Goal: Task Accomplishment & Management: Manage account settings

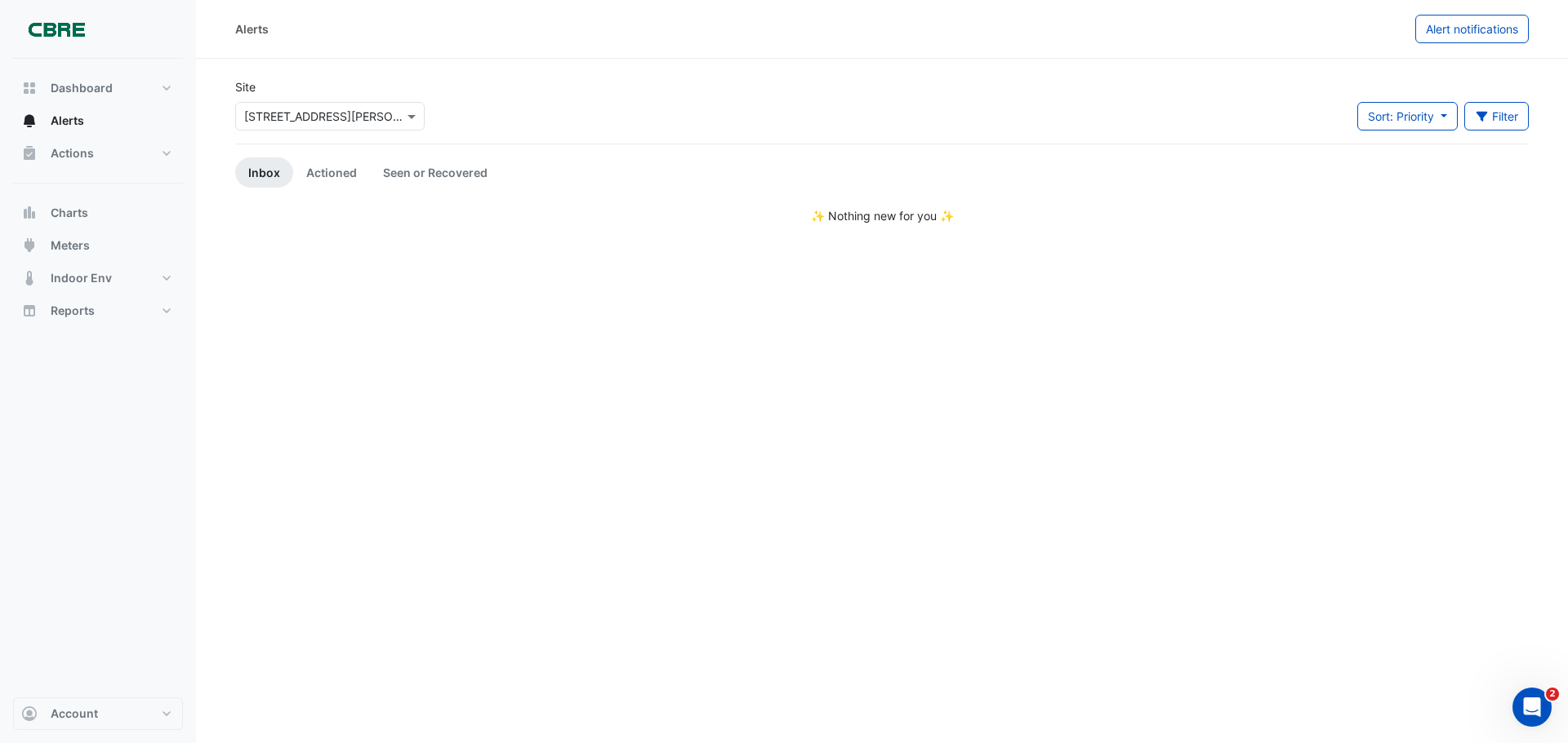
click at [267, 177] on link "Inbox" at bounding box center [264, 172] width 58 height 30
click at [417, 166] on link "Seen or Recovered" at bounding box center [435, 172] width 130 height 30
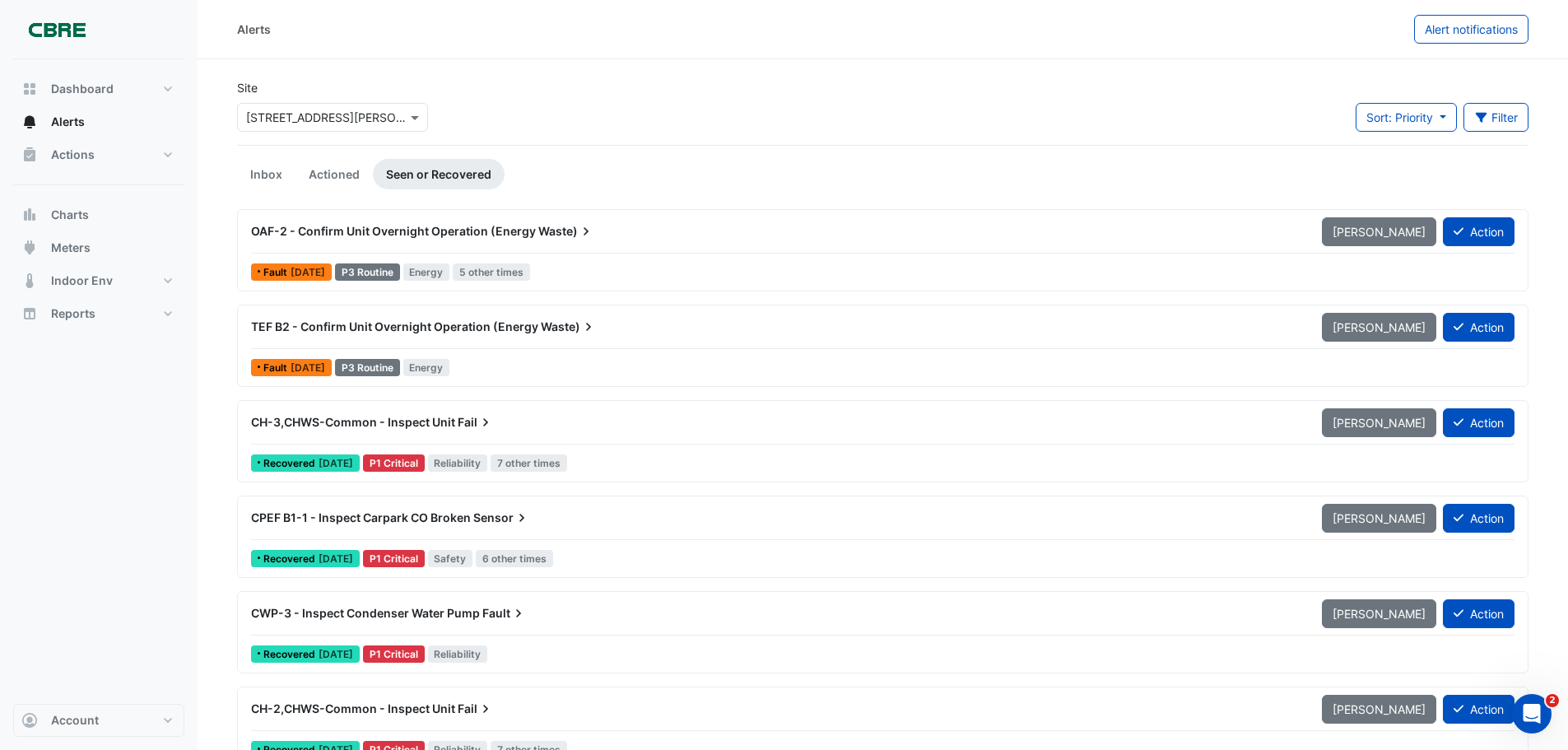
click at [557, 229] on span "Waste)" at bounding box center [566, 231] width 56 height 16
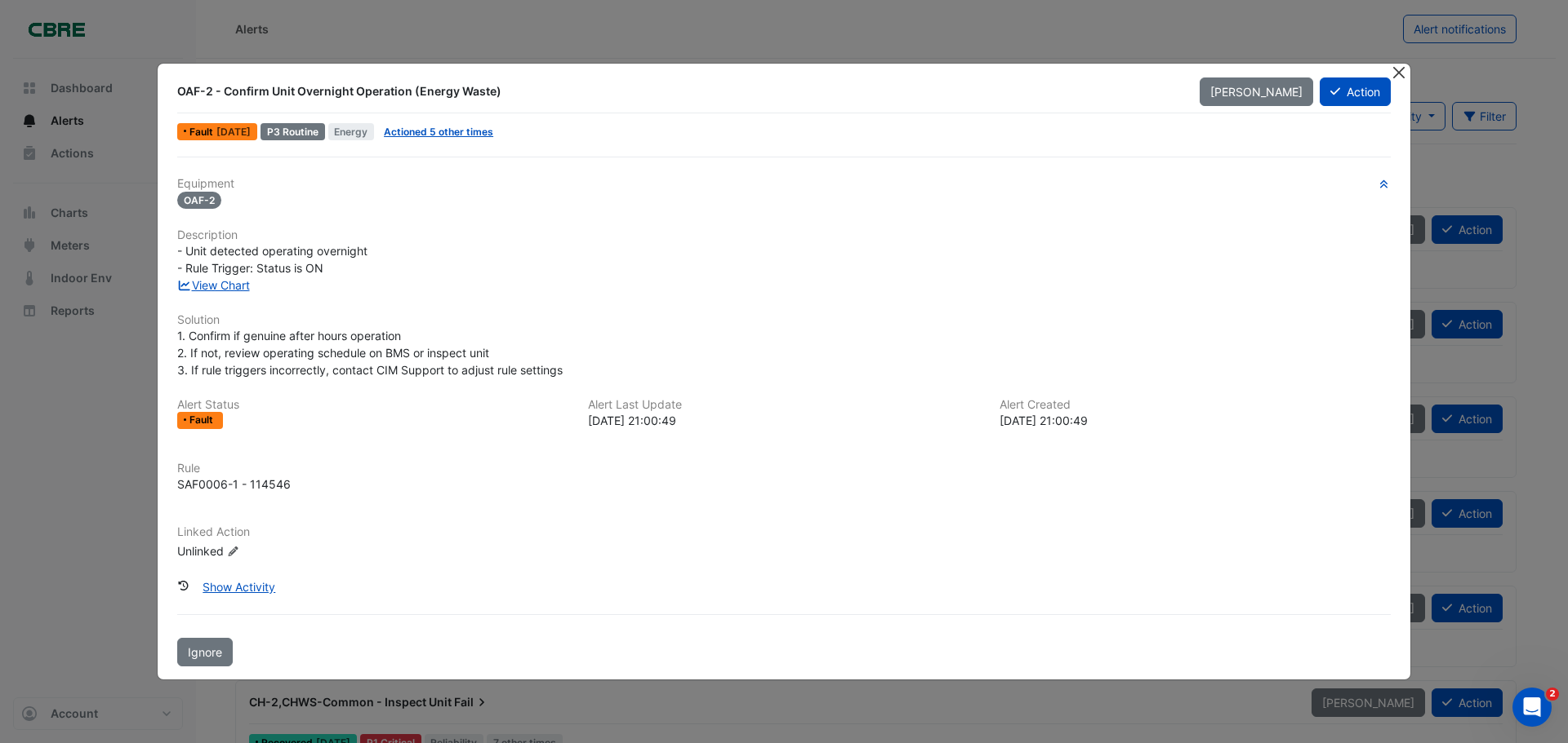
click at [1396, 73] on button "Close" at bounding box center [1398, 72] width 17 height 17
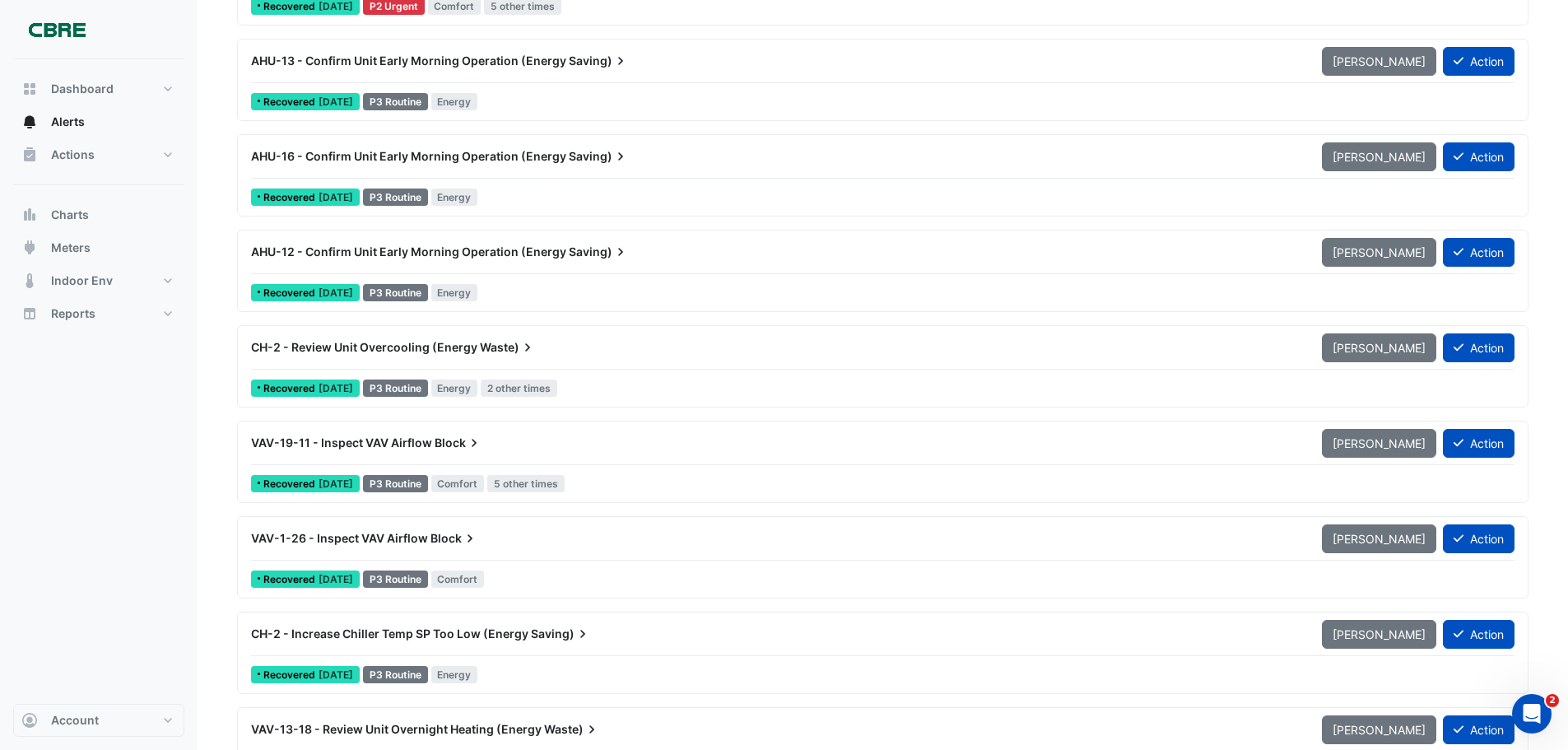
scroll to position [2719, 0]
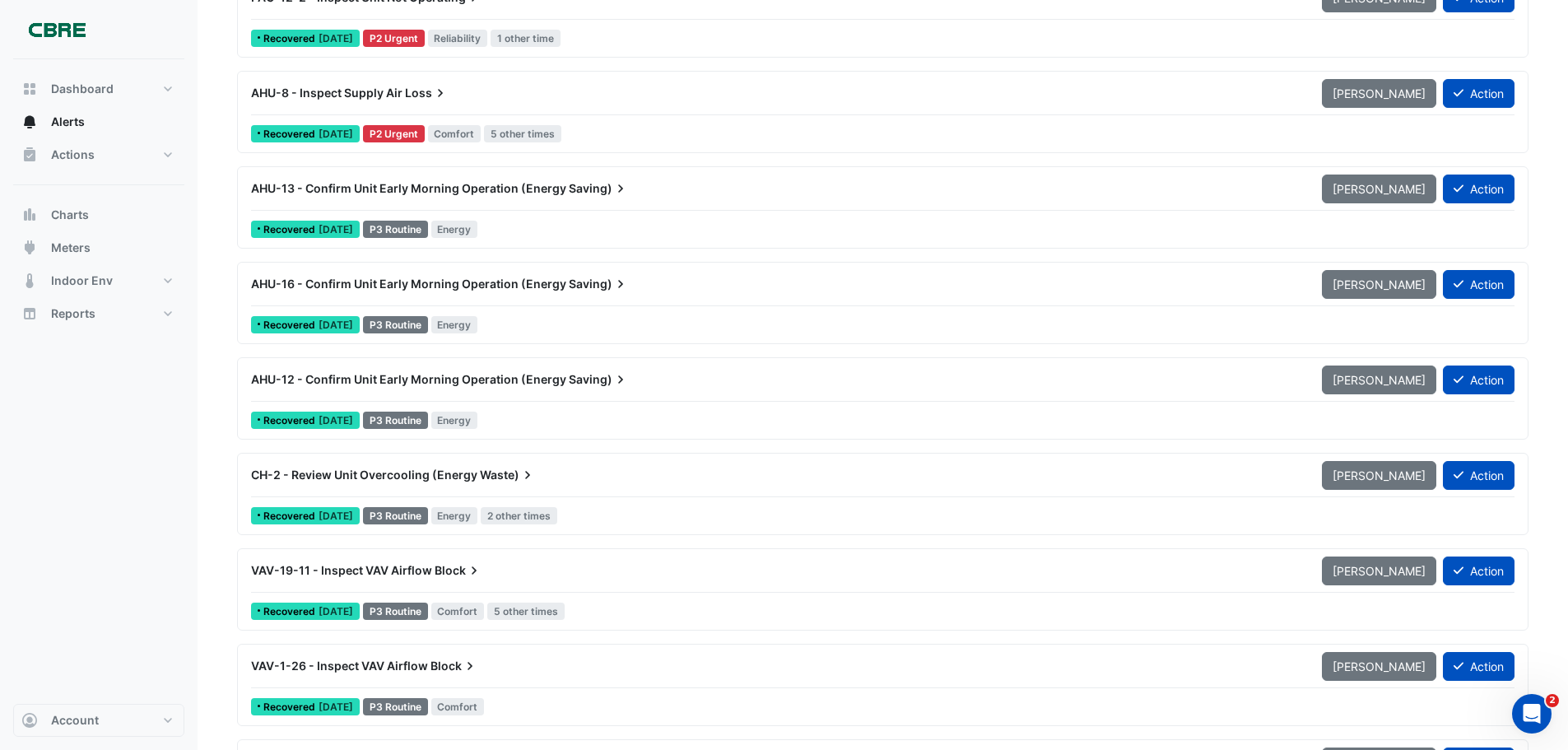
click at [629, 384] on div "AHU-12 - Confirm Unit Early Morning Operation (Energy Saving)" at bounding box center [776, 379] width 1051 height 16
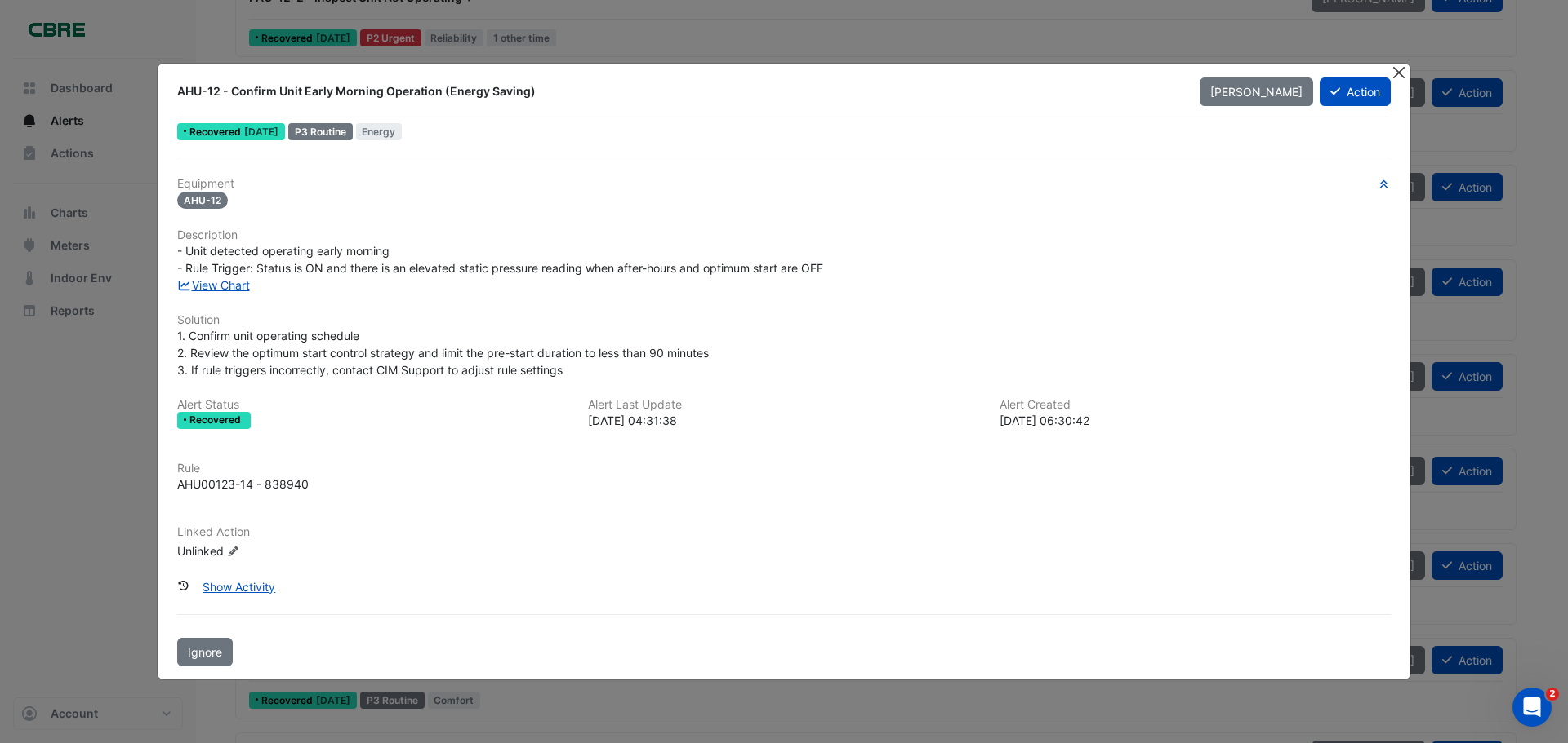
click at [1396, 72] on button "Close" at bounding box center [1398, 72] width 17 height 17
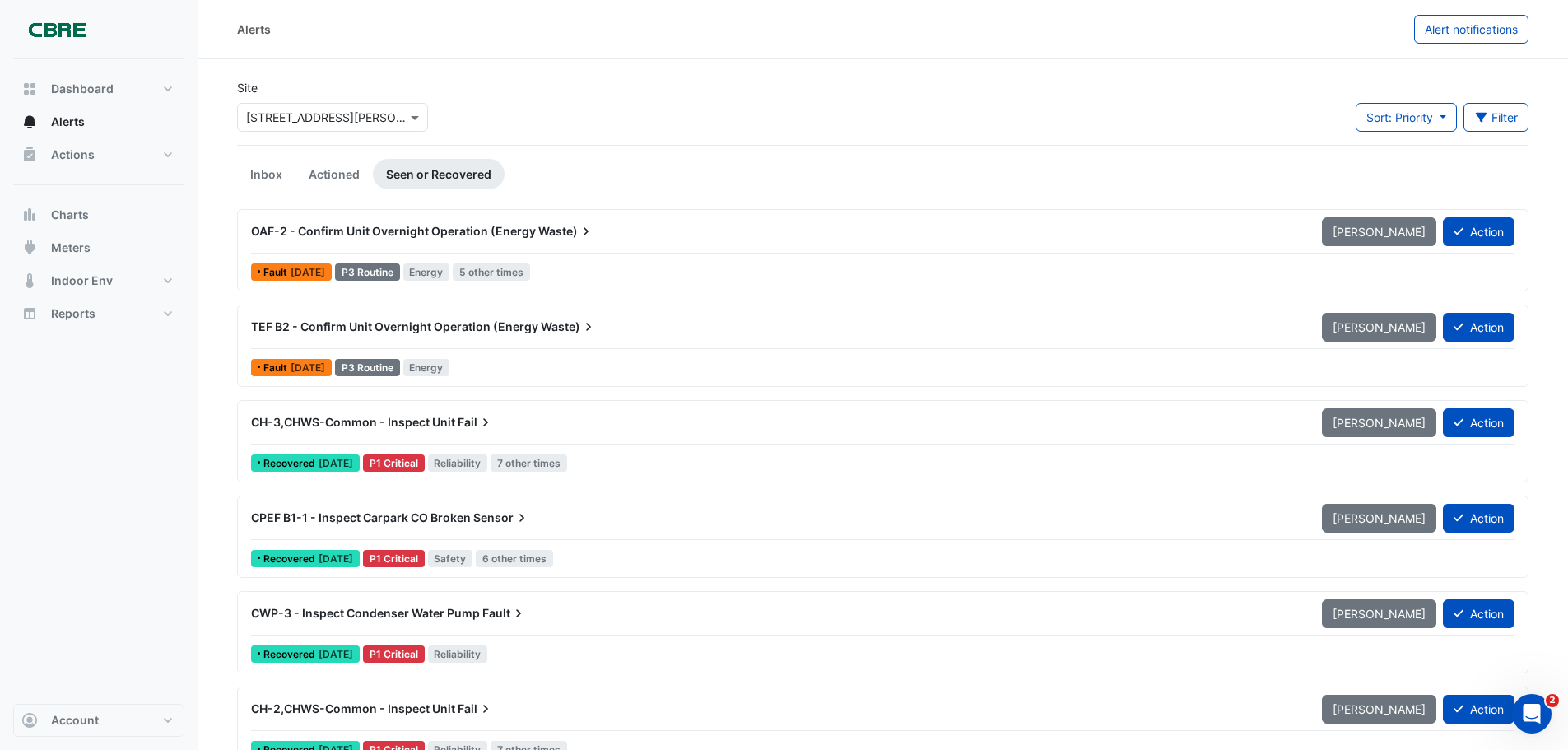
click at [1200, 112] on div "Site Select a Site × [STREET_ADDRESS][PERSON_NAME] Sort: Priority Priority Upda…" at bounding box center [883, 112] width 1312 height 66
click at [726, 169] on ul "Inbox Actioned Seen or Recovered" at bounding box center [883, 174] width 1292 height 30
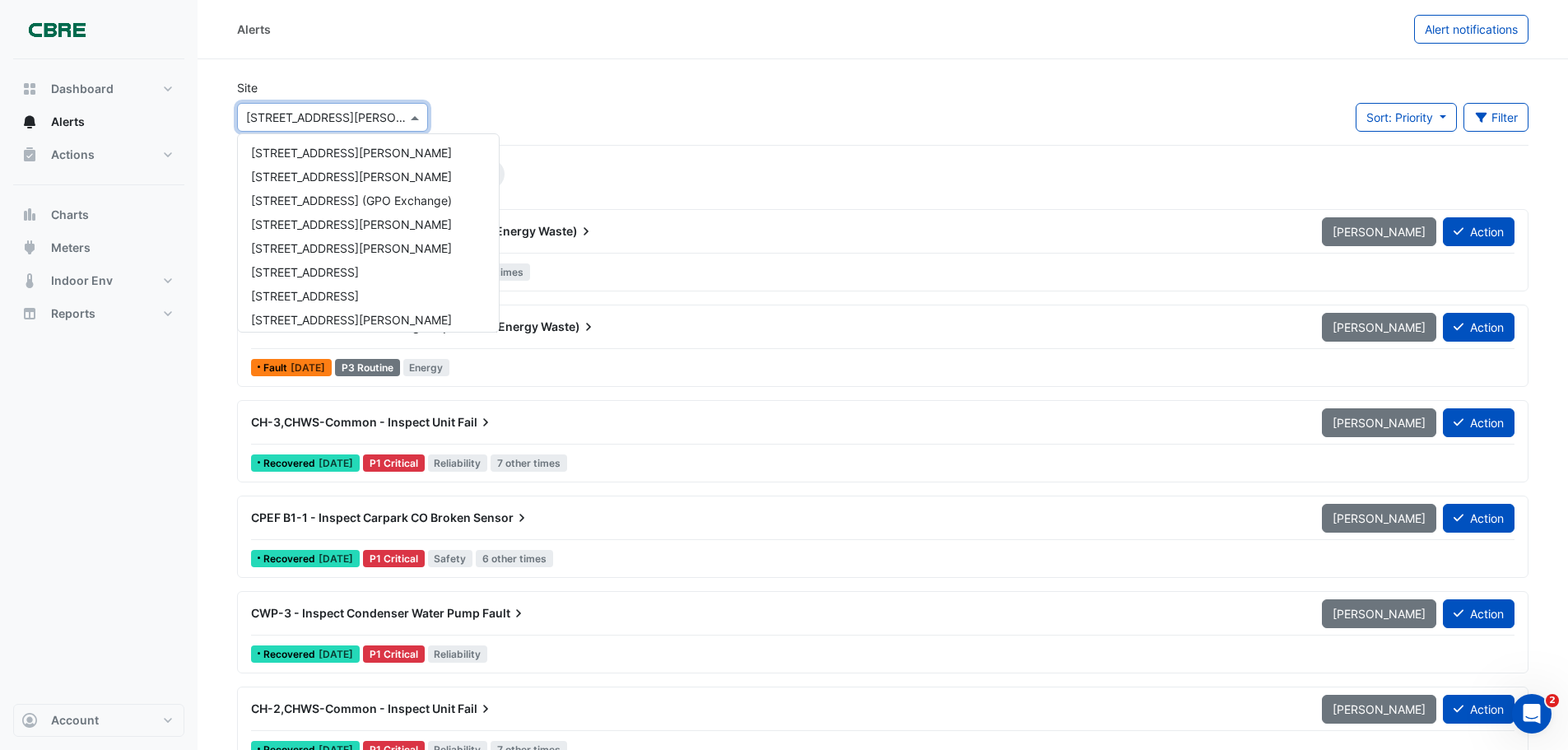
click at [369, 125] on input "text" at bounding box center [315, 118] width 140 height 17
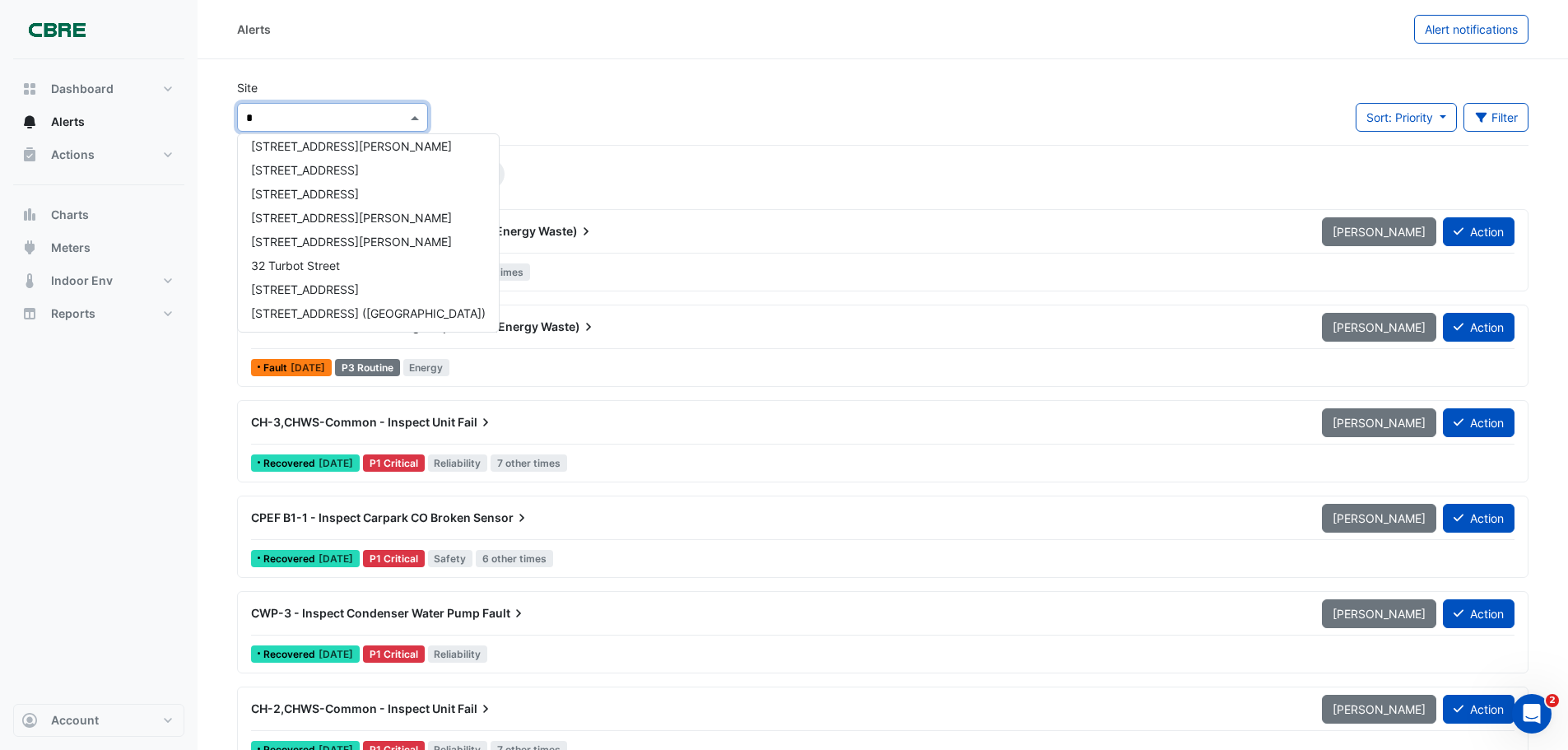
scroll to position [54, 0]
type input "**"
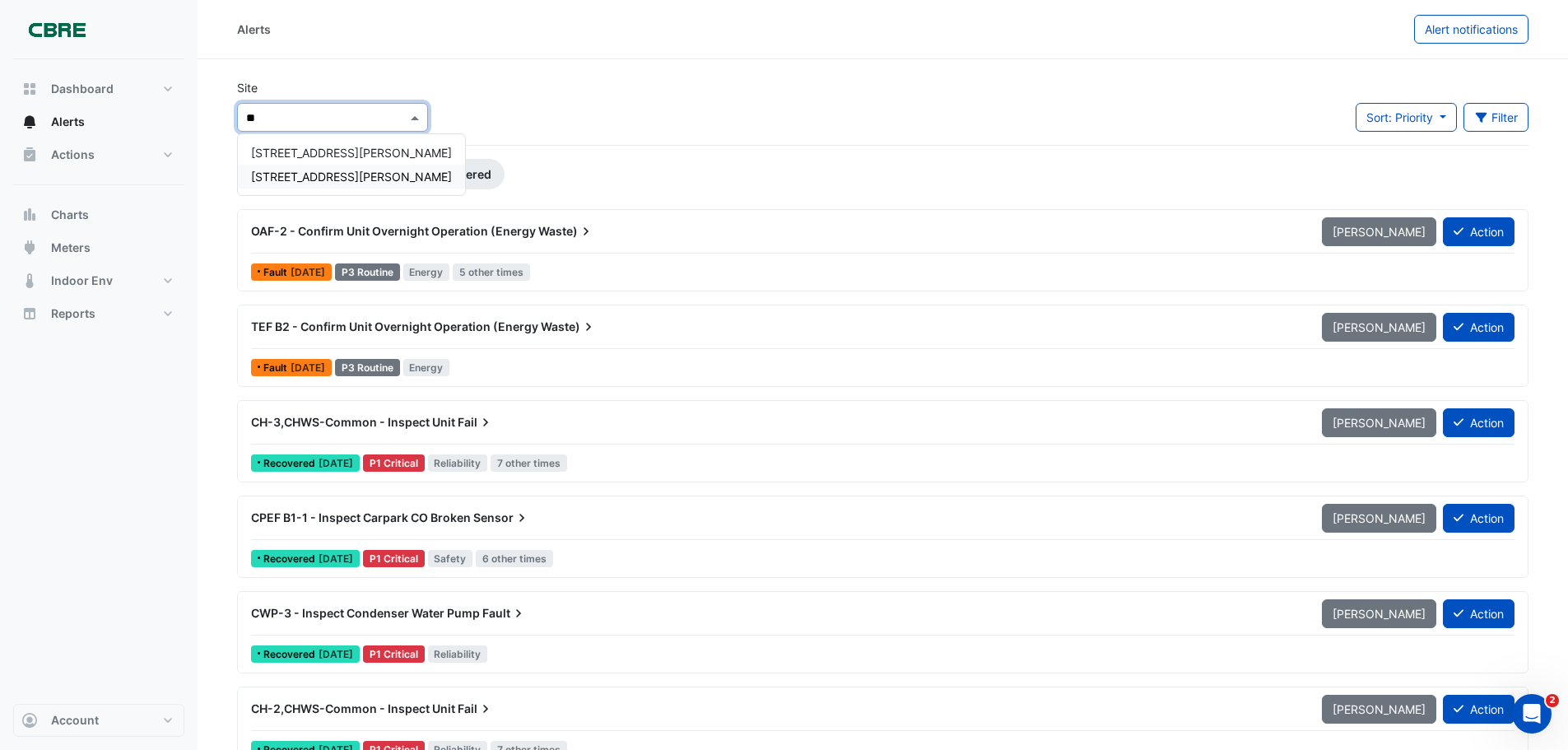
click at [322, 182] on span "[STREET_ADDRESS][PERSON_NAME]" at bounding box center [352, 176] width 201 height 14
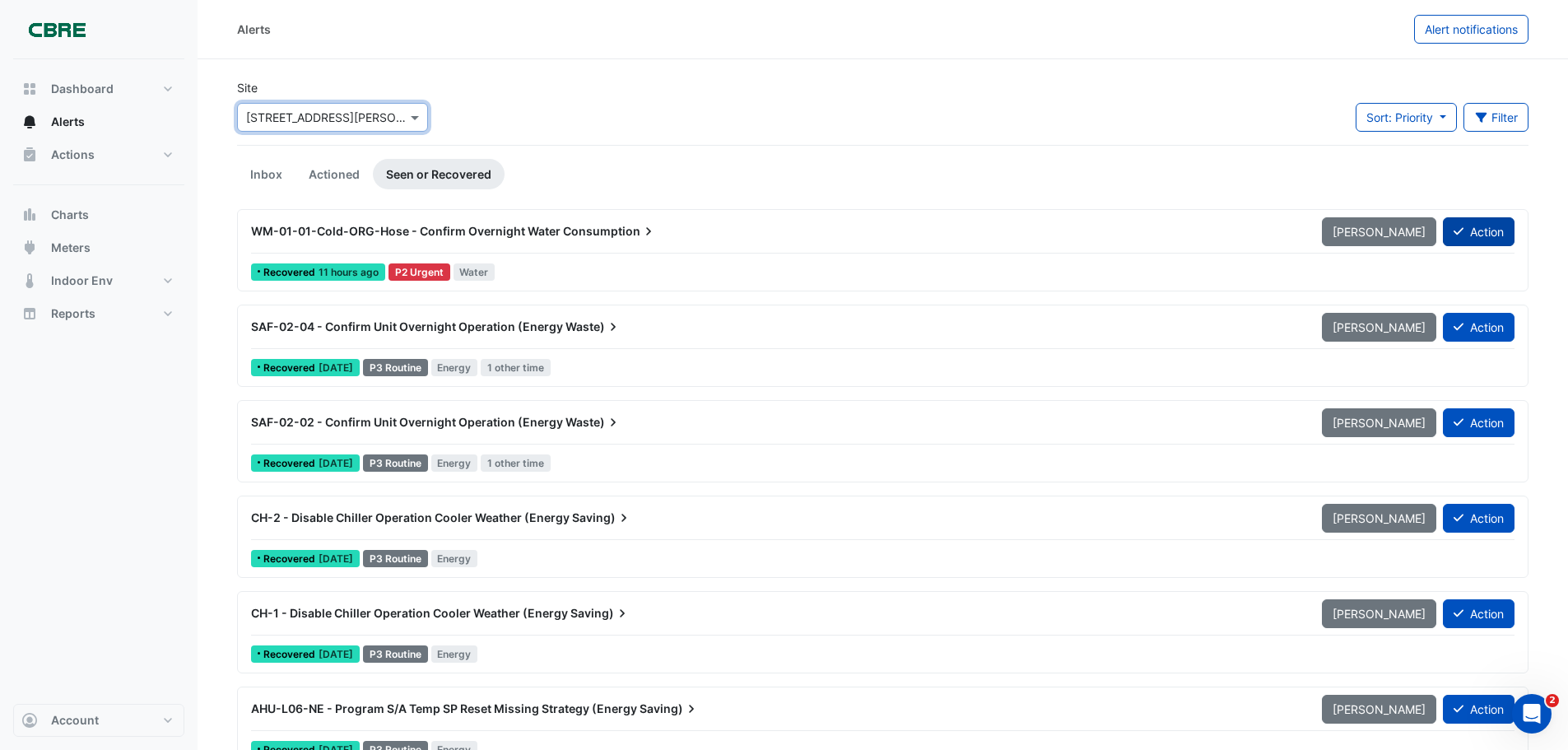
click at [1490, 233] on button "Action" at bounding box center [1479, 232] width 71 height 29
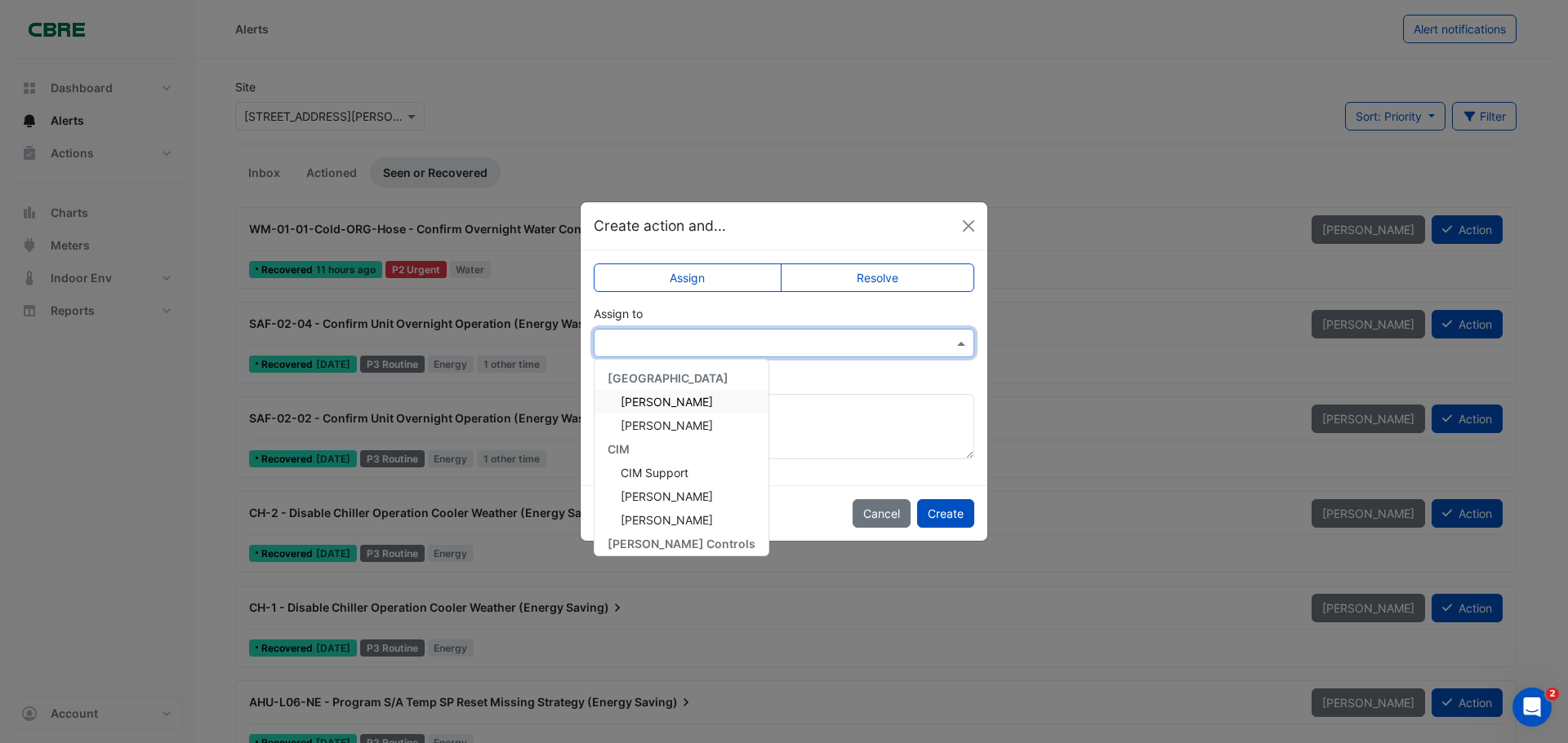
click at [705, 337] on input "text" at bounding box center [767, 344] width 330 height 17
click at [859, 299] on div "Assign Resolve Assign to CBRE Charter [PERSON_NAME] [PERSON_NAME] CIM CIM Suppo…" at bounding box center [784, 368] width 407 height 235
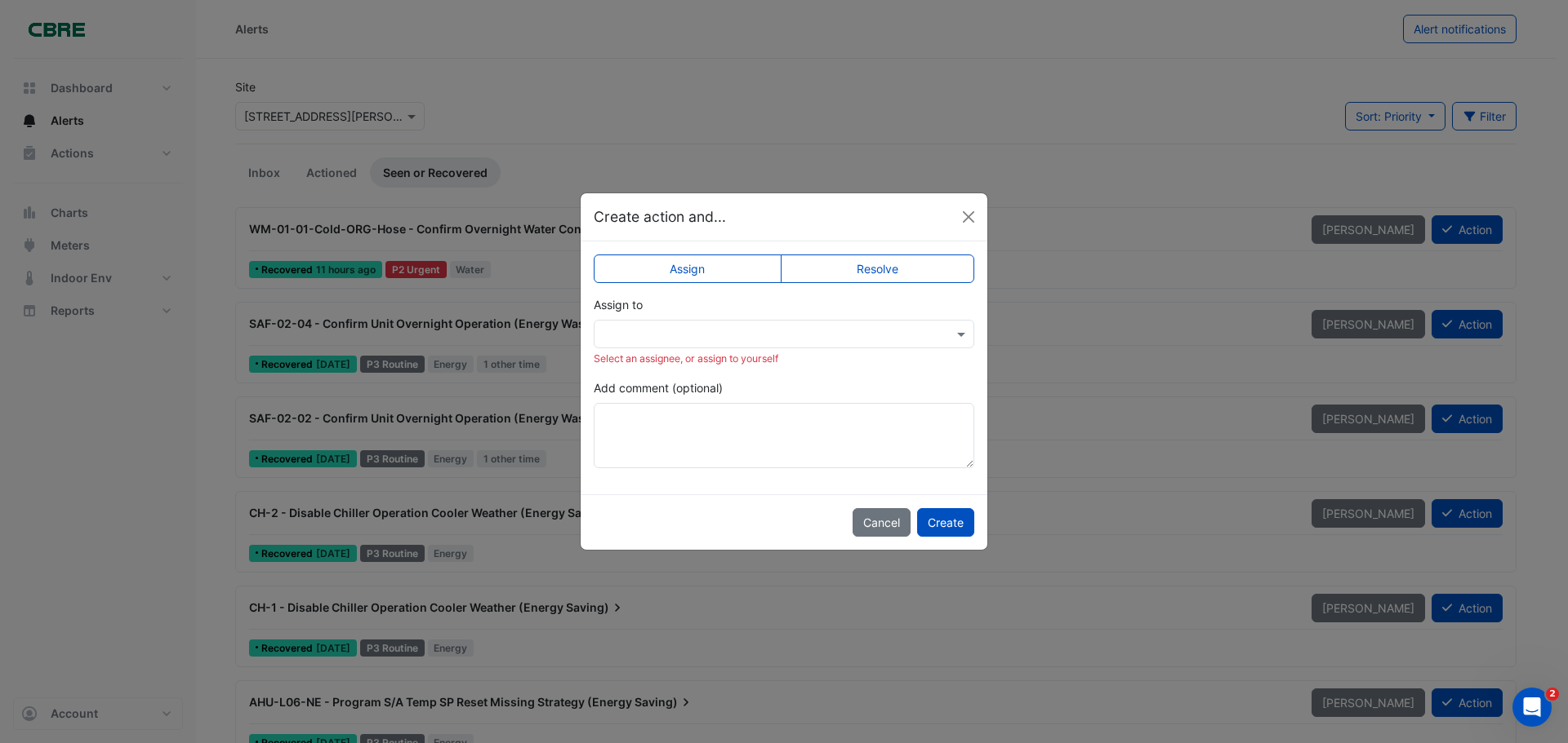
click at [878, 264] on label "Resolve" at bounding box center [878, 269] width 194 height 29
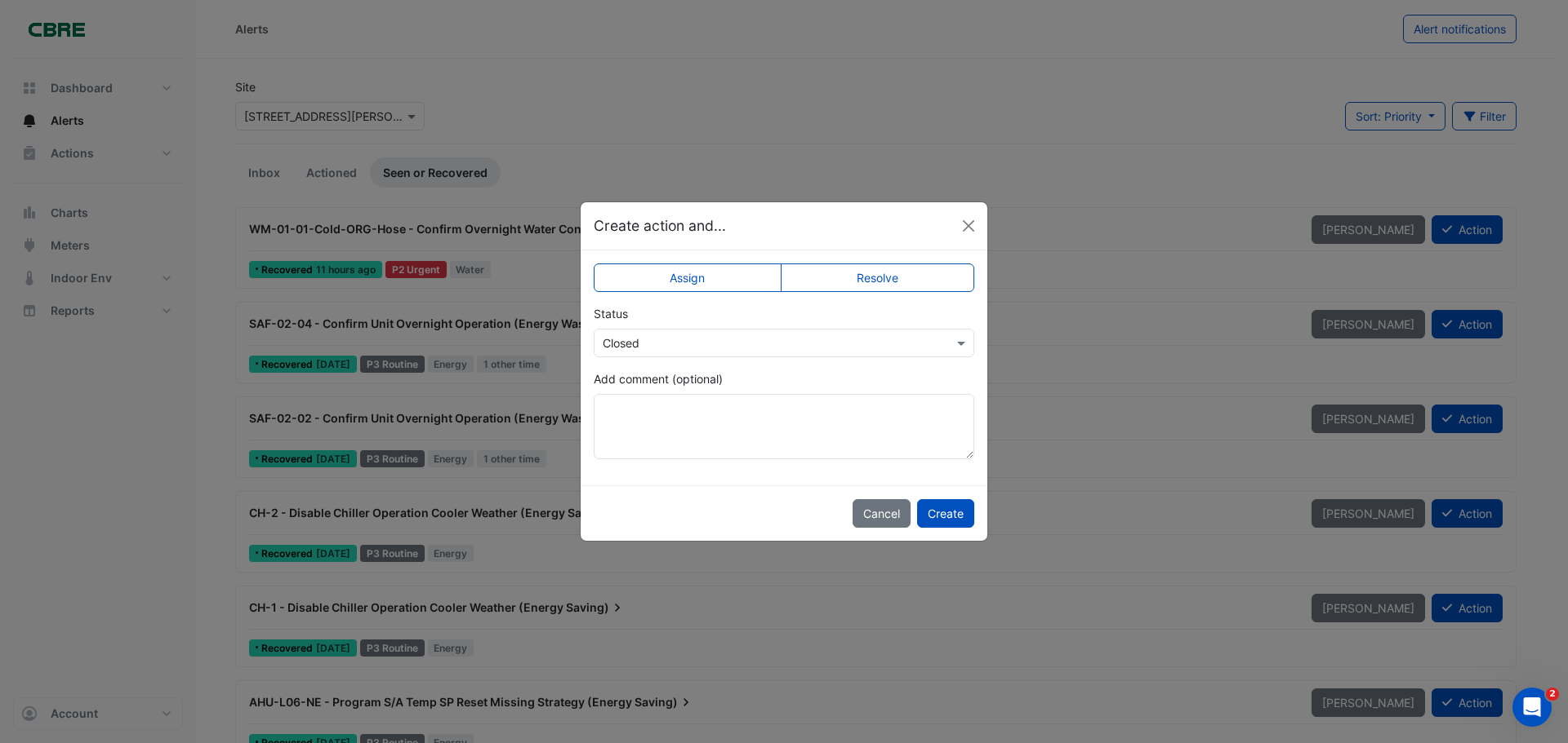
click at [1093, 314] on ngb-modal-window "Create action and... Assign Resolve Status Select Status × Closed Add comment (…" at bounding box center [784, 372] width 1568 height 743
click at [877, 517] on button "Cancel" at bounding box center [882, 514] width 58 height 29
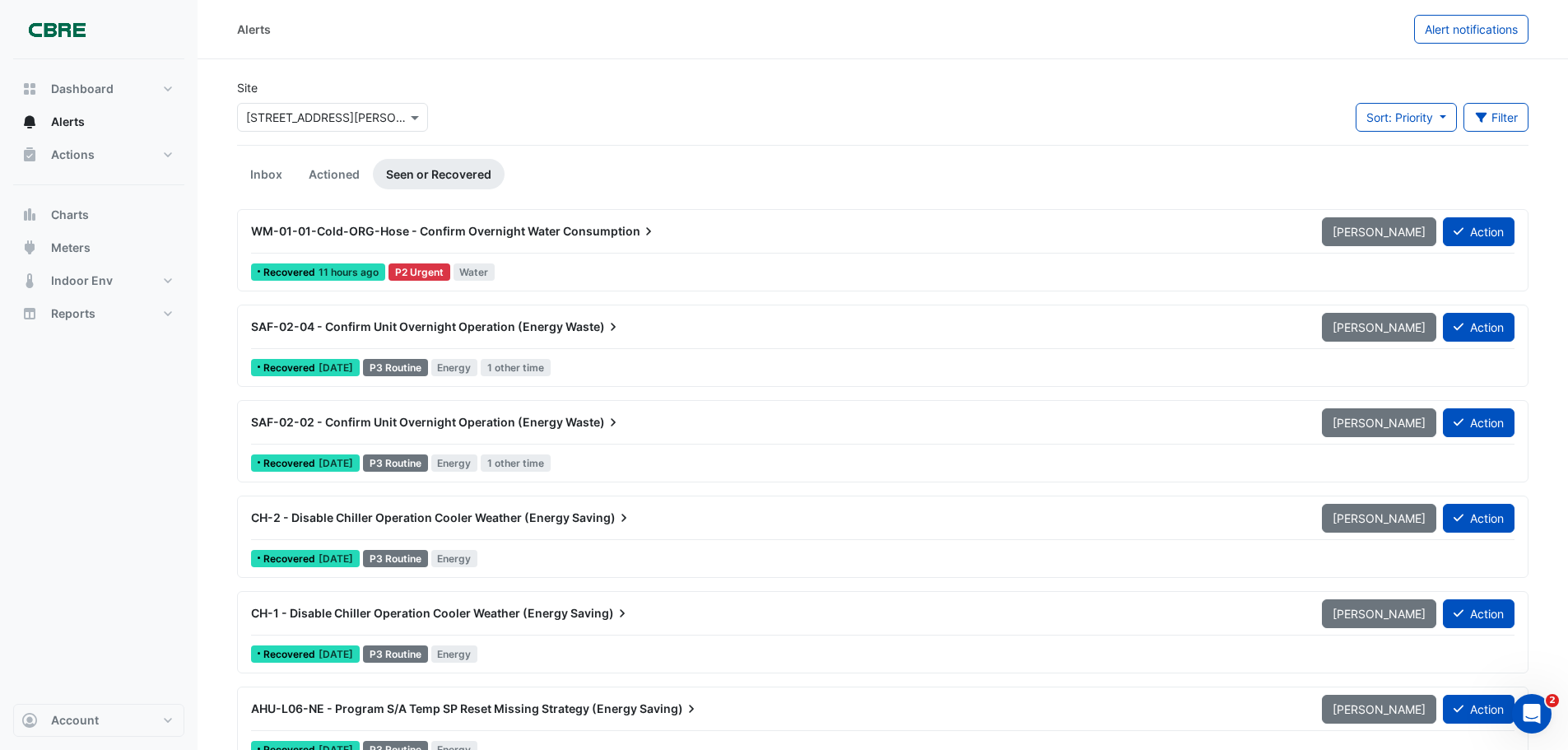
click at [359, 231] on span "WM-01-01-Cold-ORG-Hose - Confirm Overnight Water" at bounding box center [406, 231] width 309 height 14
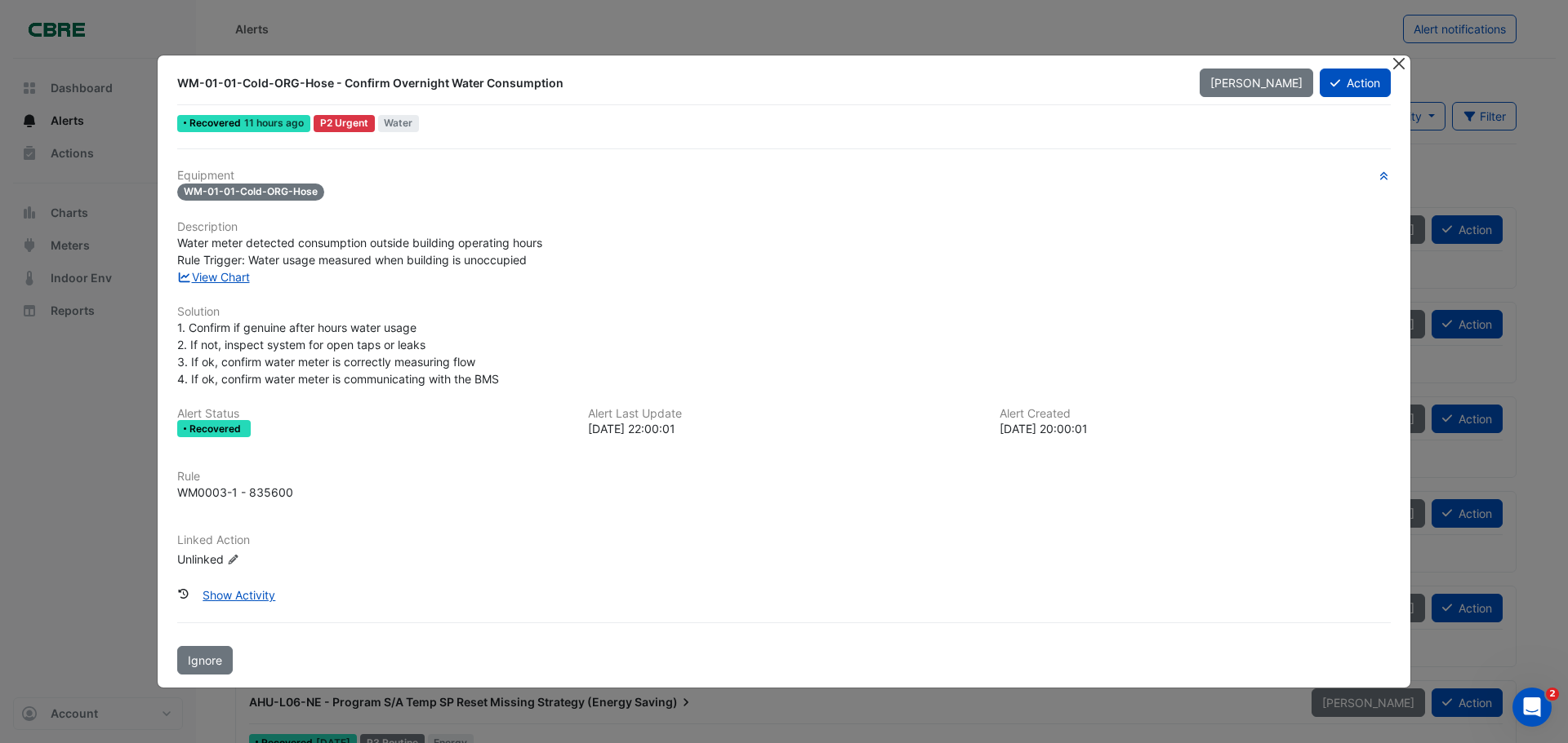
click at [1400, 61] on button "Close" at bounding box center [1398, 64] width 17 height 17
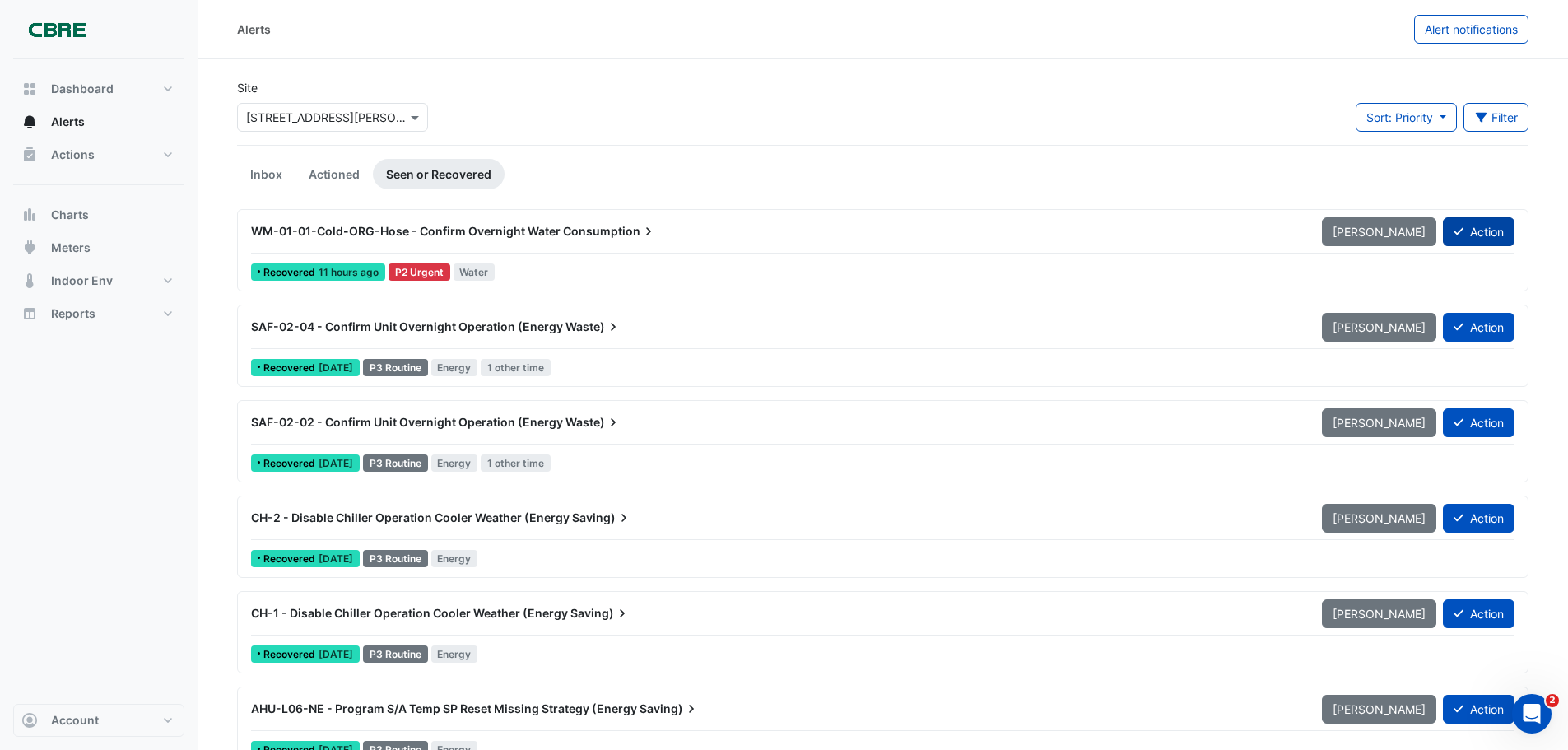
click at [1474, 226] on button "Action" at bounding box center [1479, 232] width 71 height 29
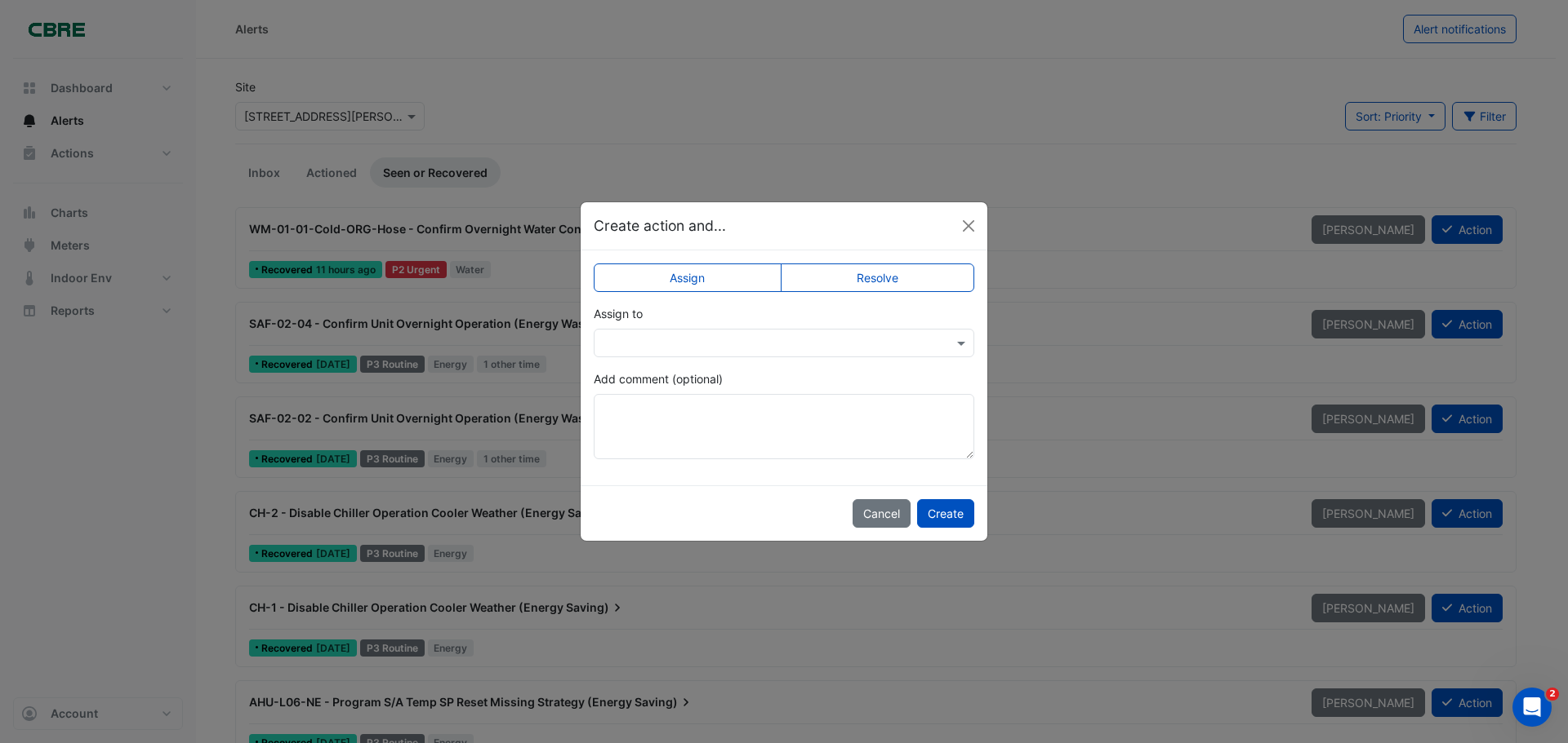
click at [892, 268] on label "Resolve" at bounding box center [878, 278] width 194 height 29
click at [949, 513] on button "Create" at bounding box center [946, 514] width 57 height 29
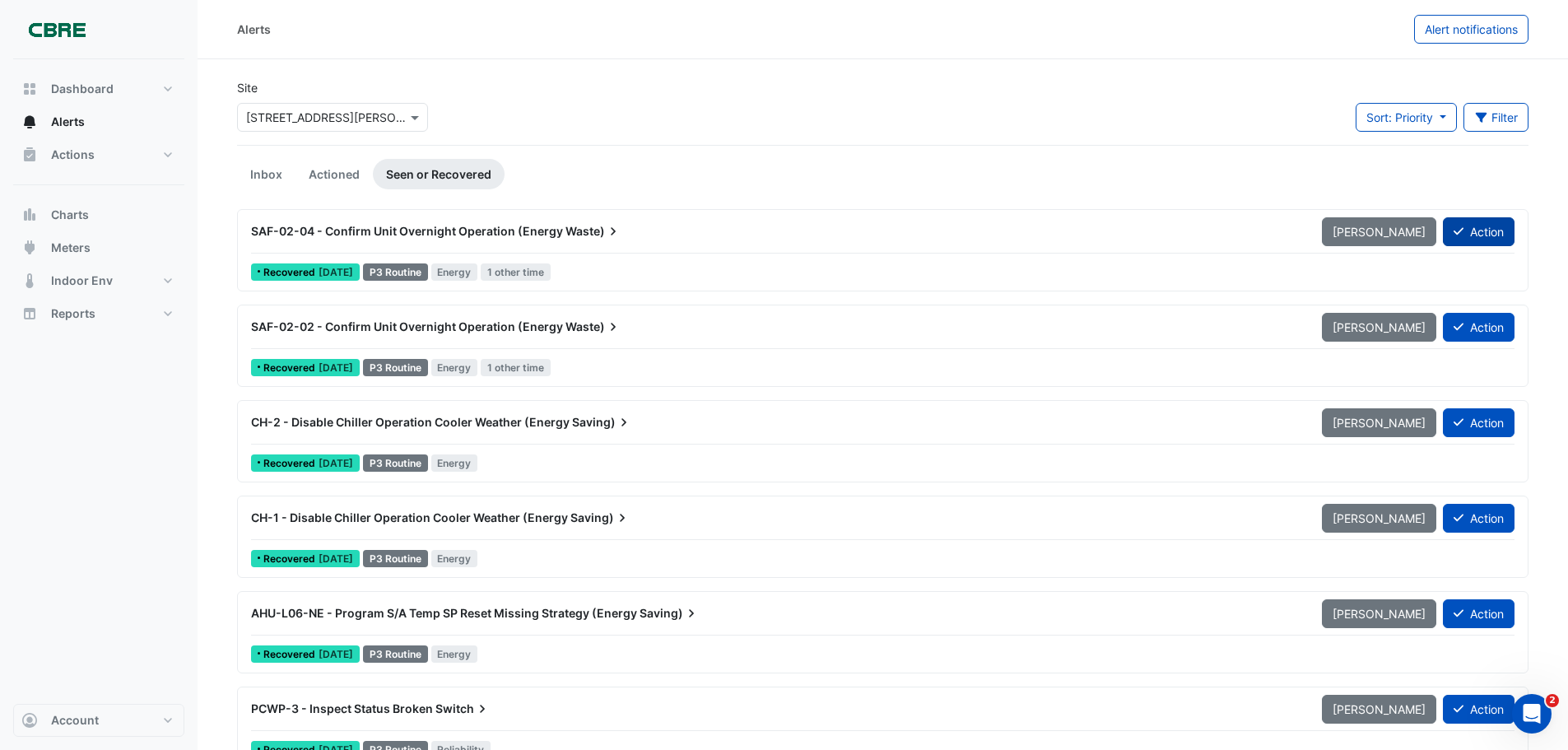
click at [1486, 229] on button "Action" at bounding box center [1479, 232] width 71 height 29
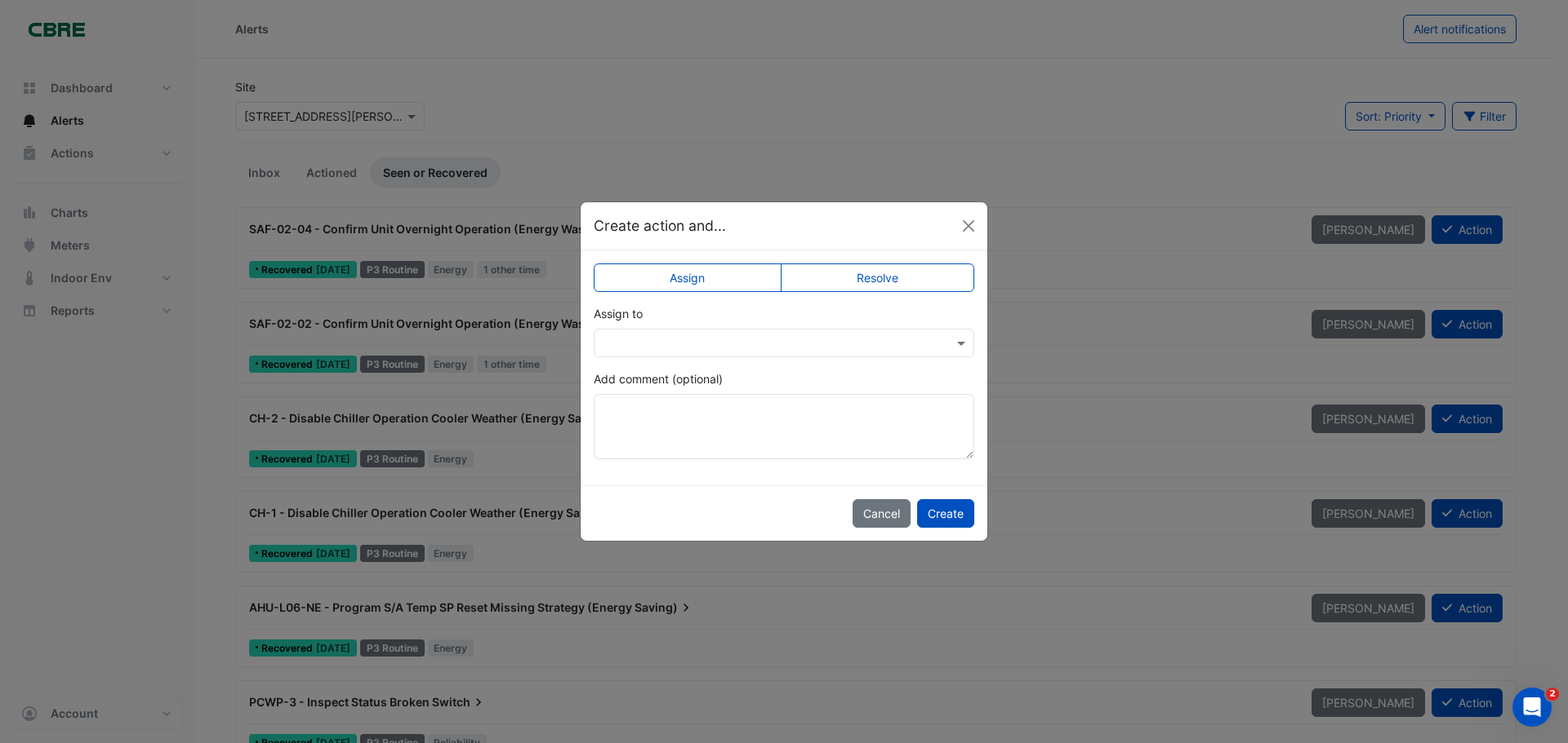
click at [895, 274] on label "Resolve" at bounding box center [878, 278] width 194 height 29
click at [954, 514] on button "Create" at bounding box center [946, 514] width 57 height 29
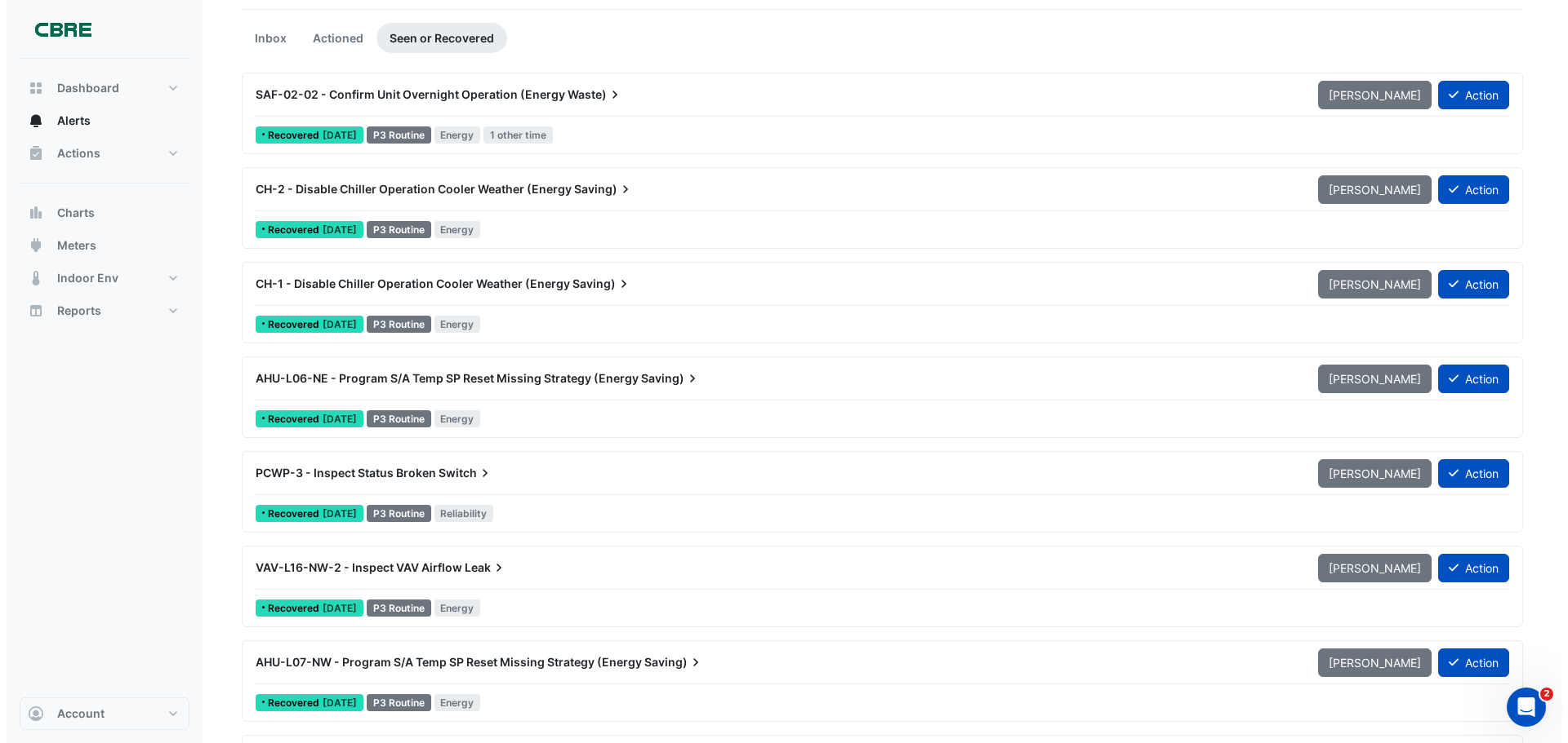
scroll to position [245, 0]
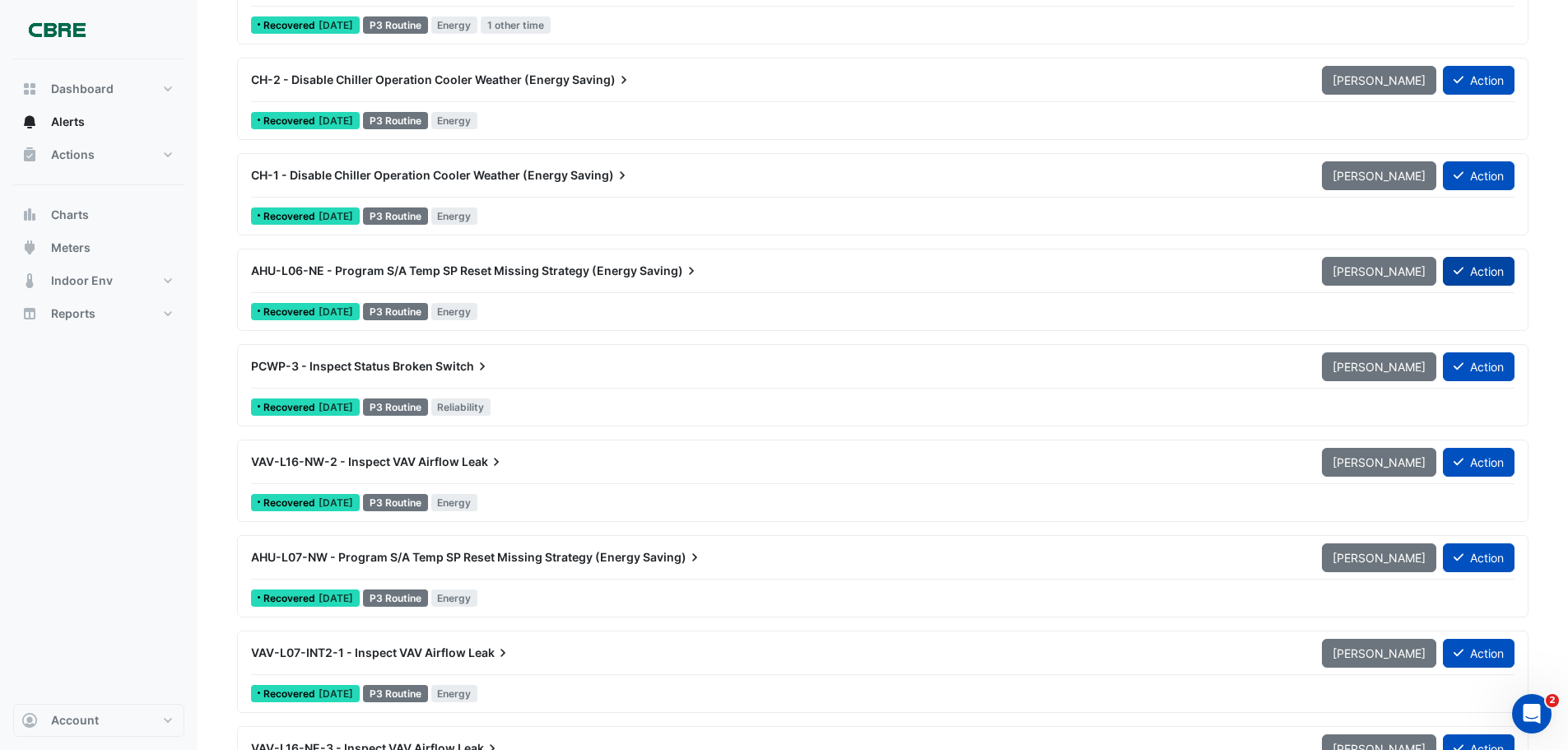
click at [1491, 273] on button "Action" at bounding box center [1479, 272] width 71 height 29
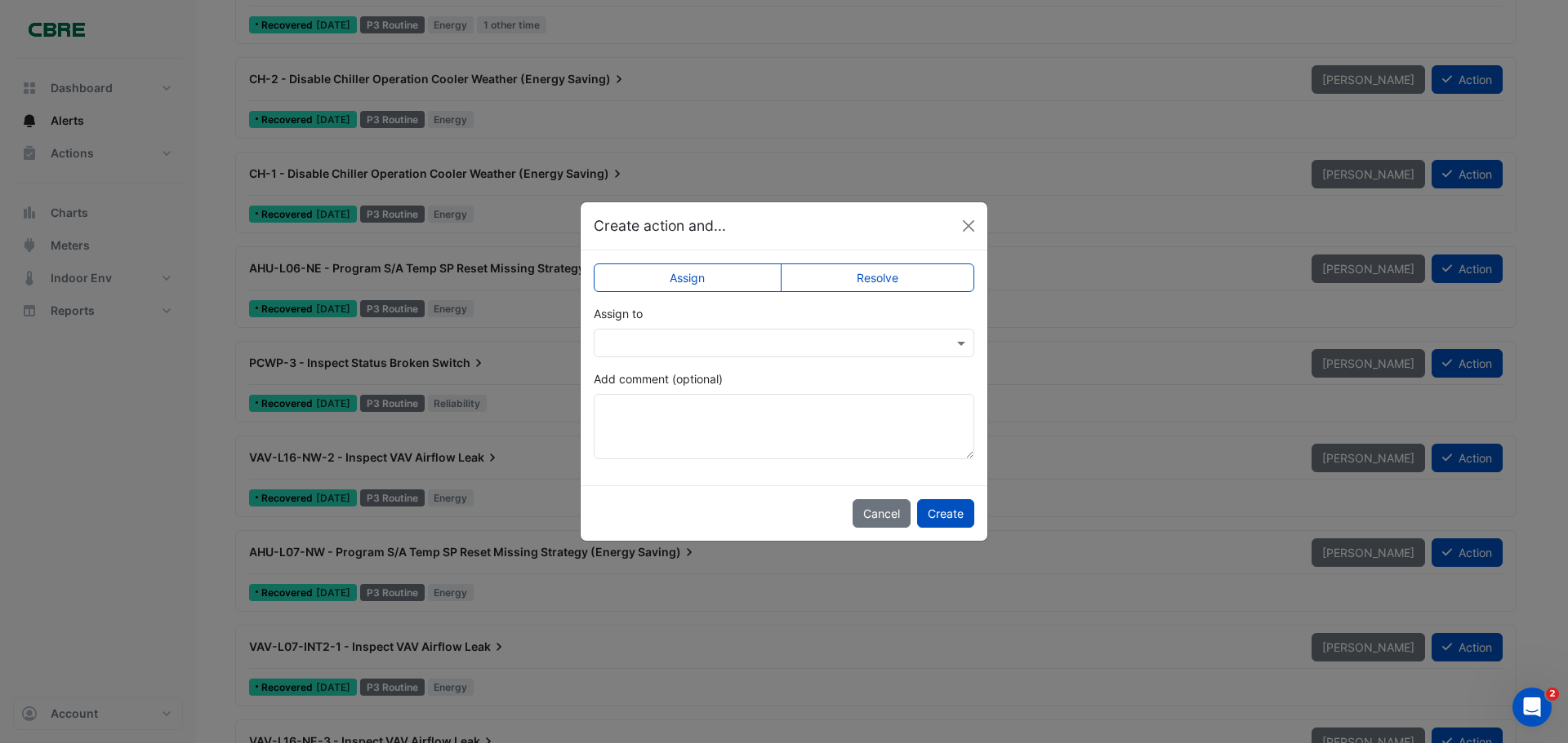
click at [895, 276] on label "Resolve" at bounding box center [878, 278] width 194 height 29
click at [954, 516] on button "Create" at bounding box center [946, 514] width 57 height 29
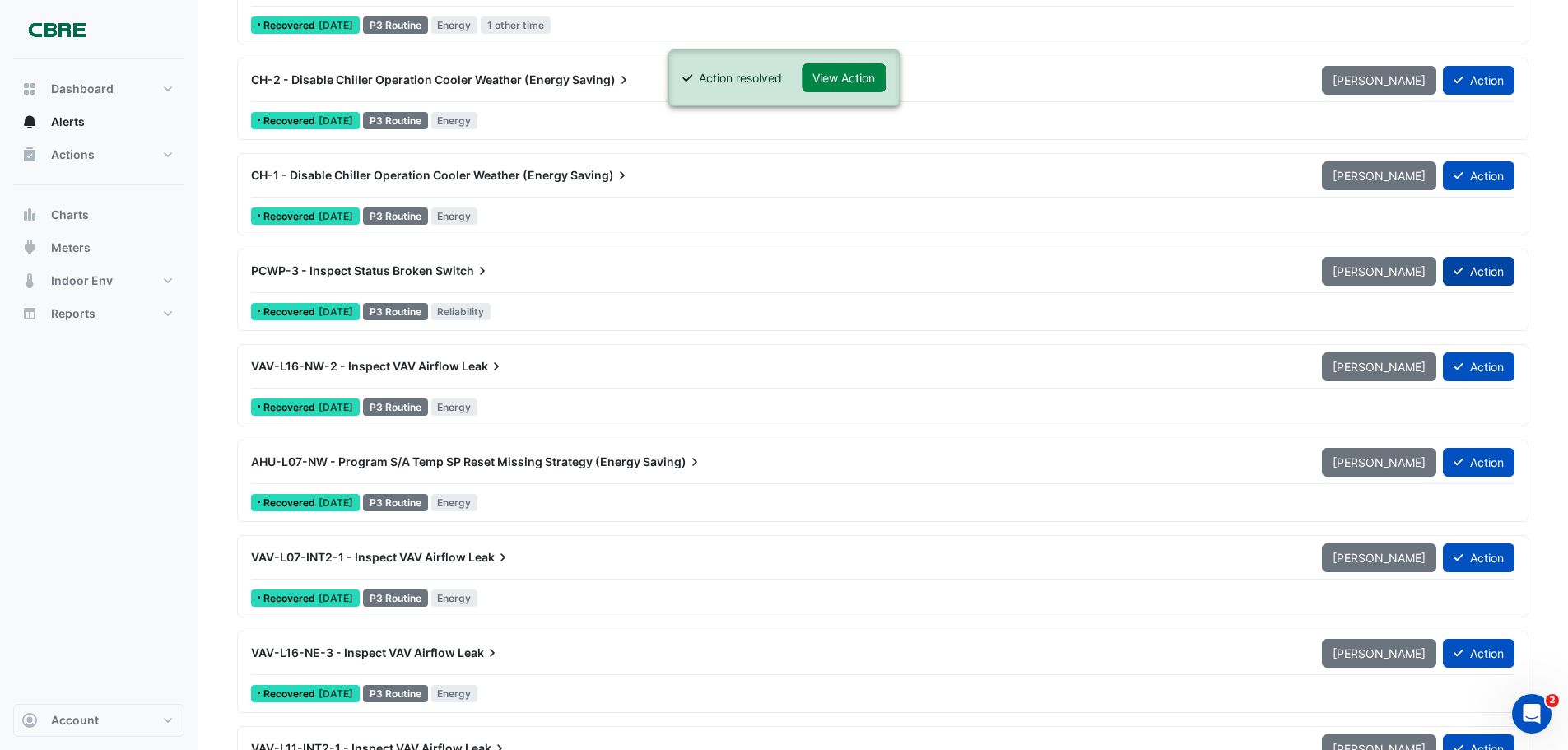
click at [1465, 270] on button "Action" at bounding box center [1479, 272] width 71 height 29
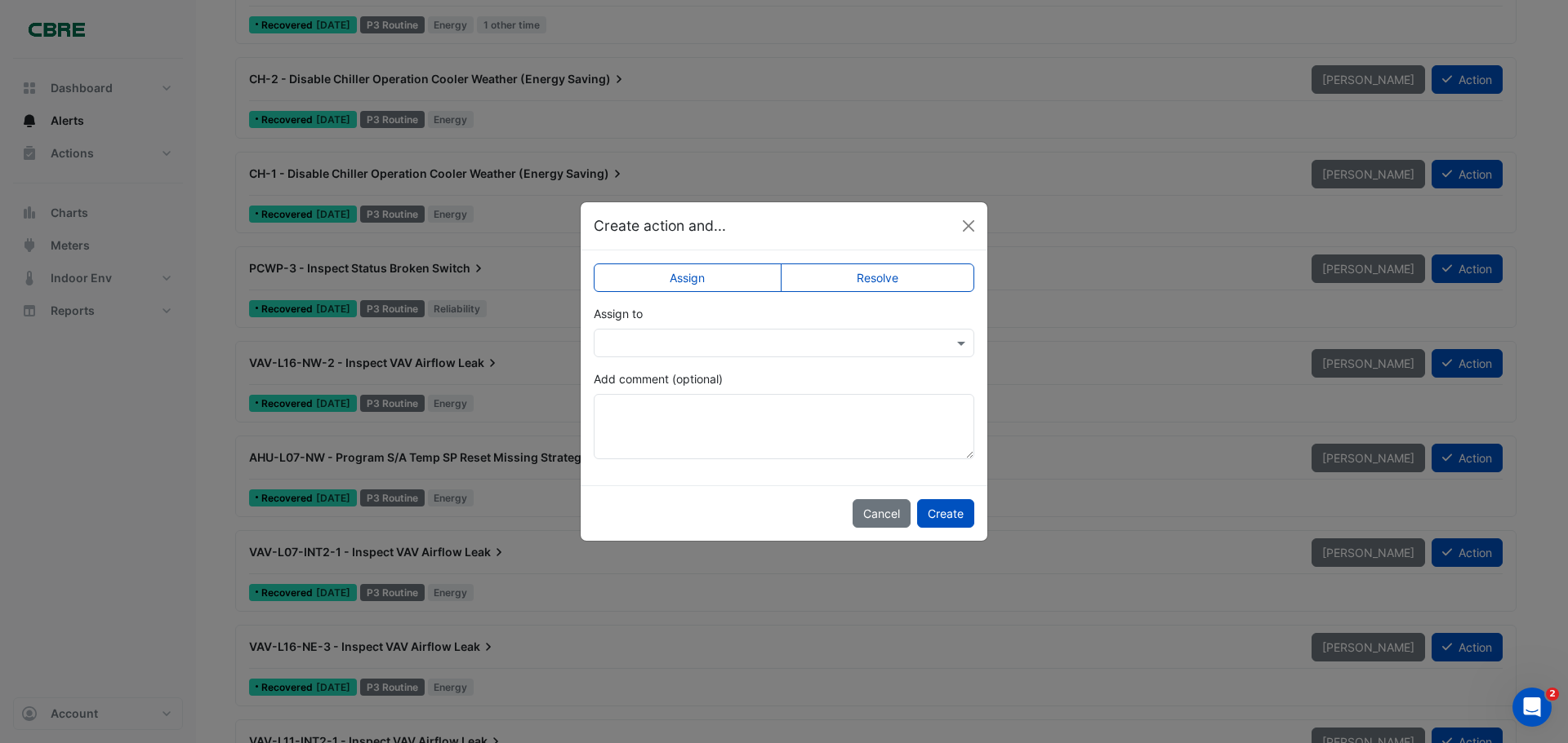
click at [884, 278] on label "Resolve" at bounding box center [878, 278] width 194 height 29
click at [950, 511] on button "Create" at bounding box center [946, 514] width 57 height 29
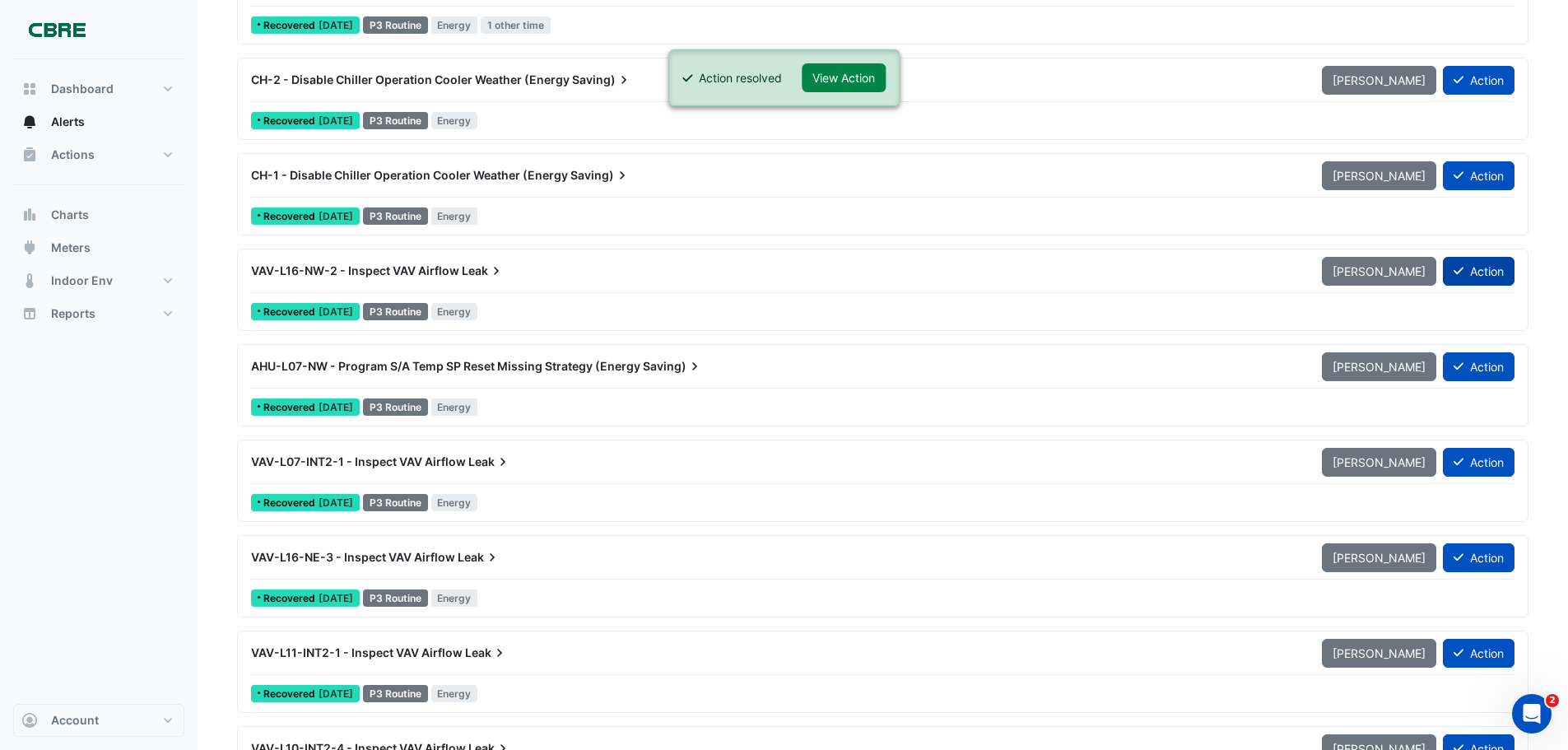
click at [1485, 270] on button "Action" at bounding box center [1479, 272] width 71 height 29
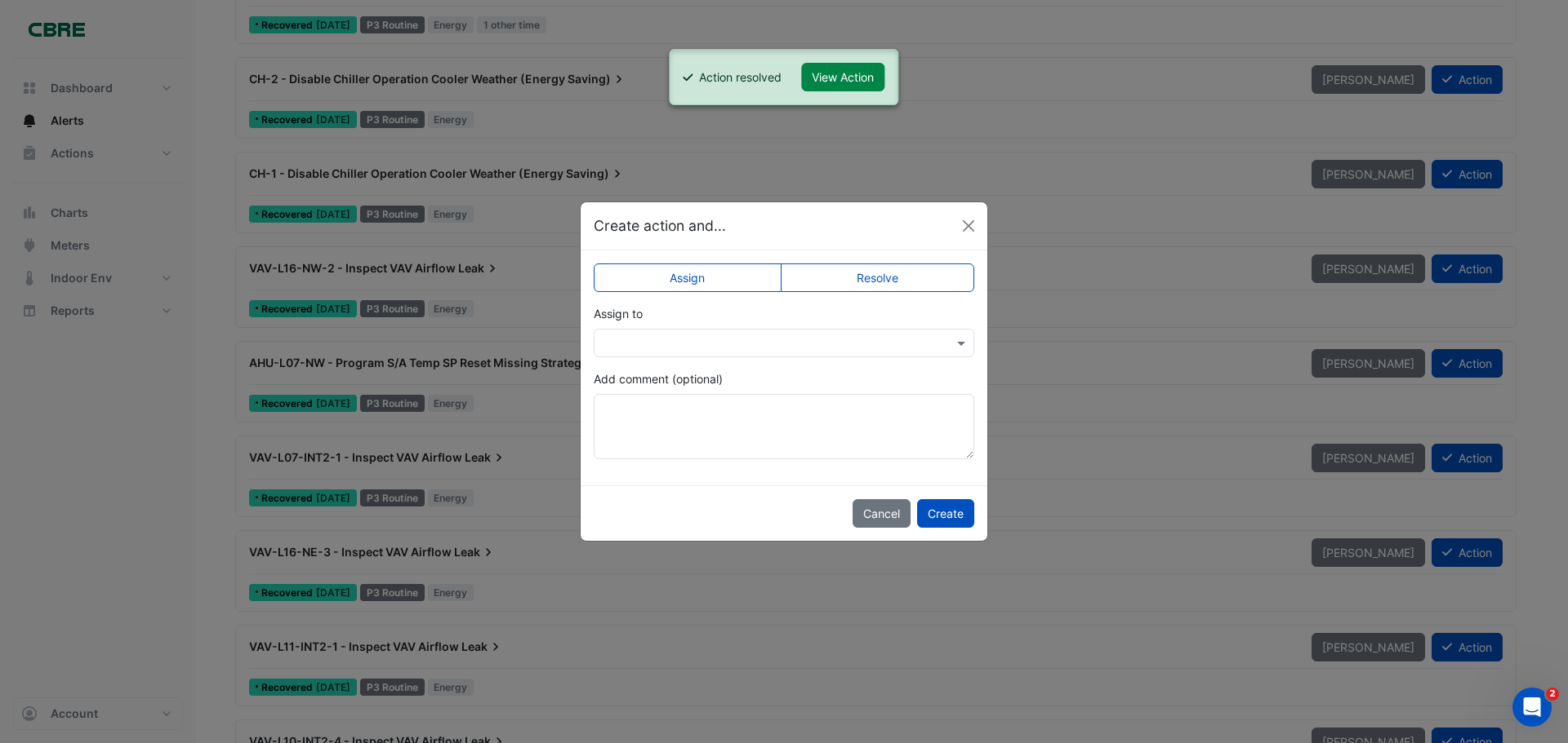
click at [931, 288] on label "Resolve" at bounding box center [878, 278] width 194 height 29
click at [960, 515] on button "Create" at bounding box center [946, 514] width 57 height 29
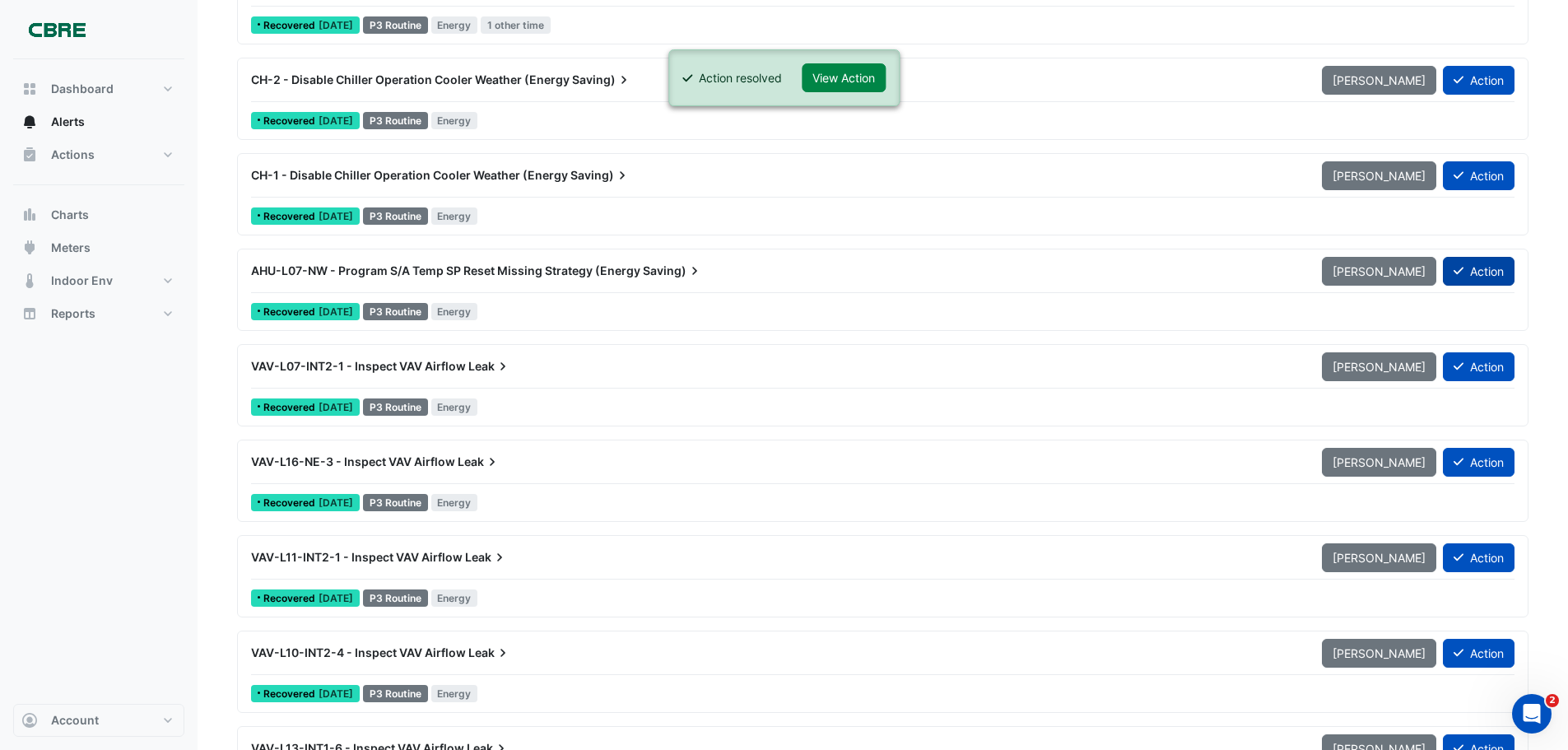
click at [1490, 273] on button "Action" at bounding box center [1479, 272] width 71 height 29
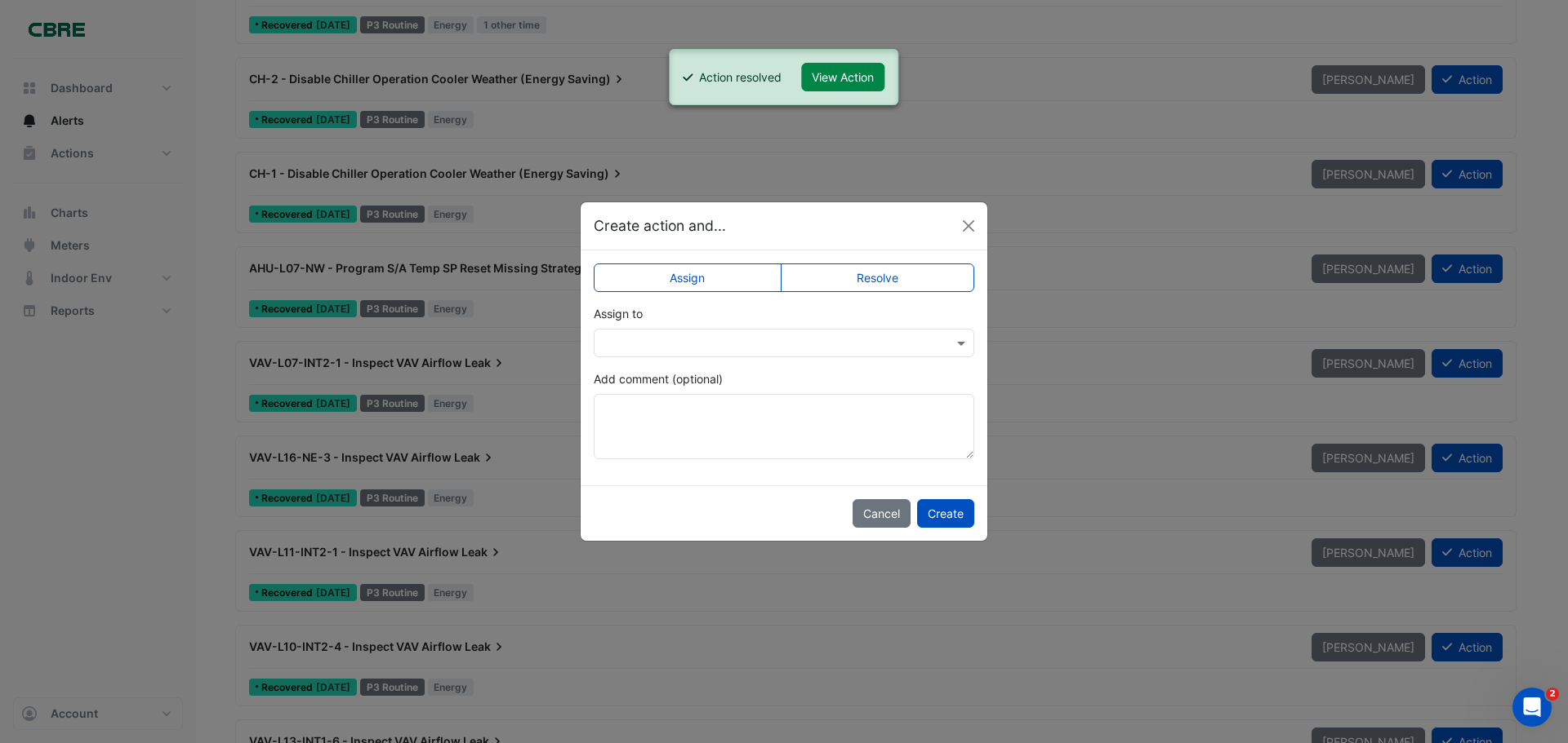
click at [873, 281] on label "Resolve" at bounding box center [878, 278] width 194 height 29
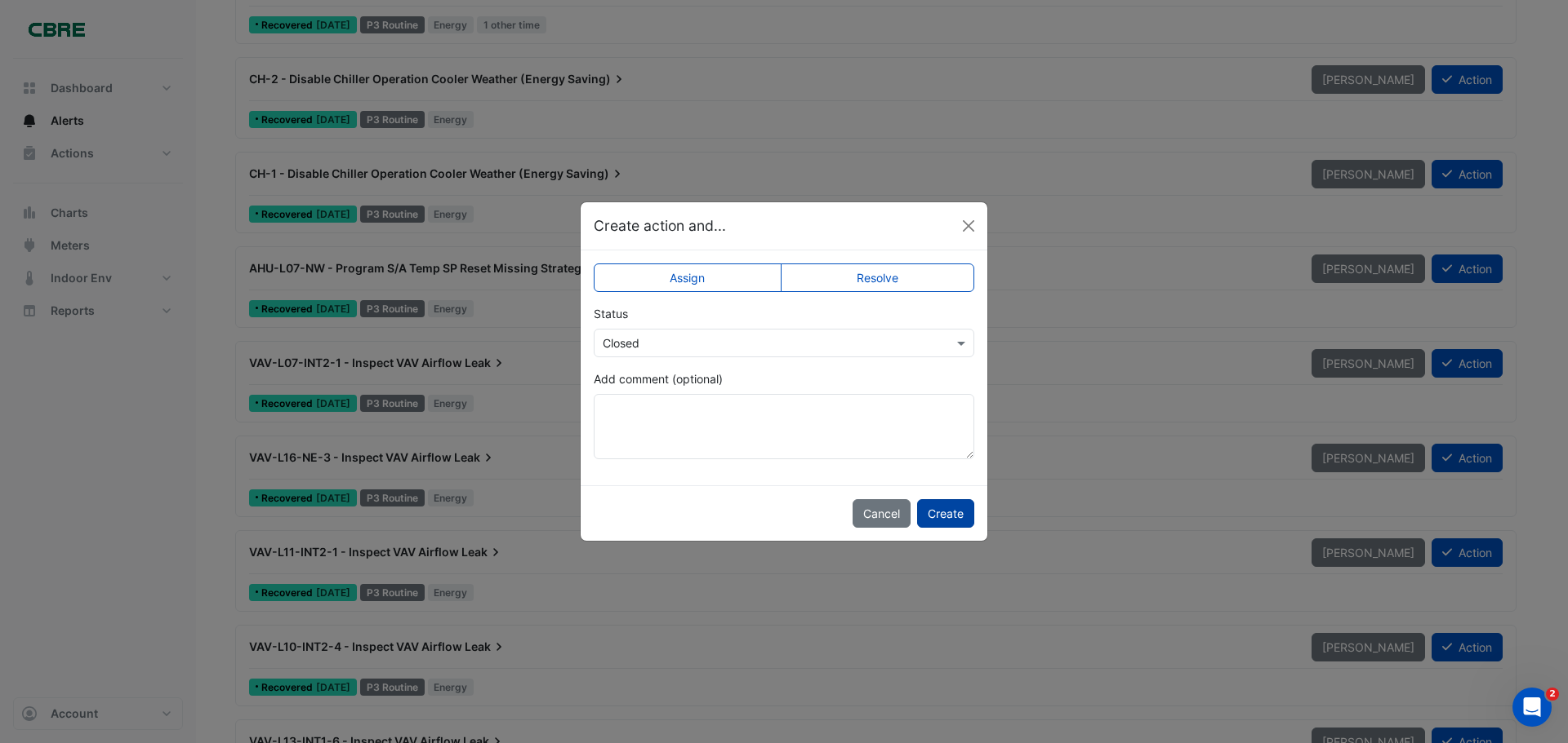
click at [940, 517] on button "Create" at bounding box center [946, 514] width 57 height 29
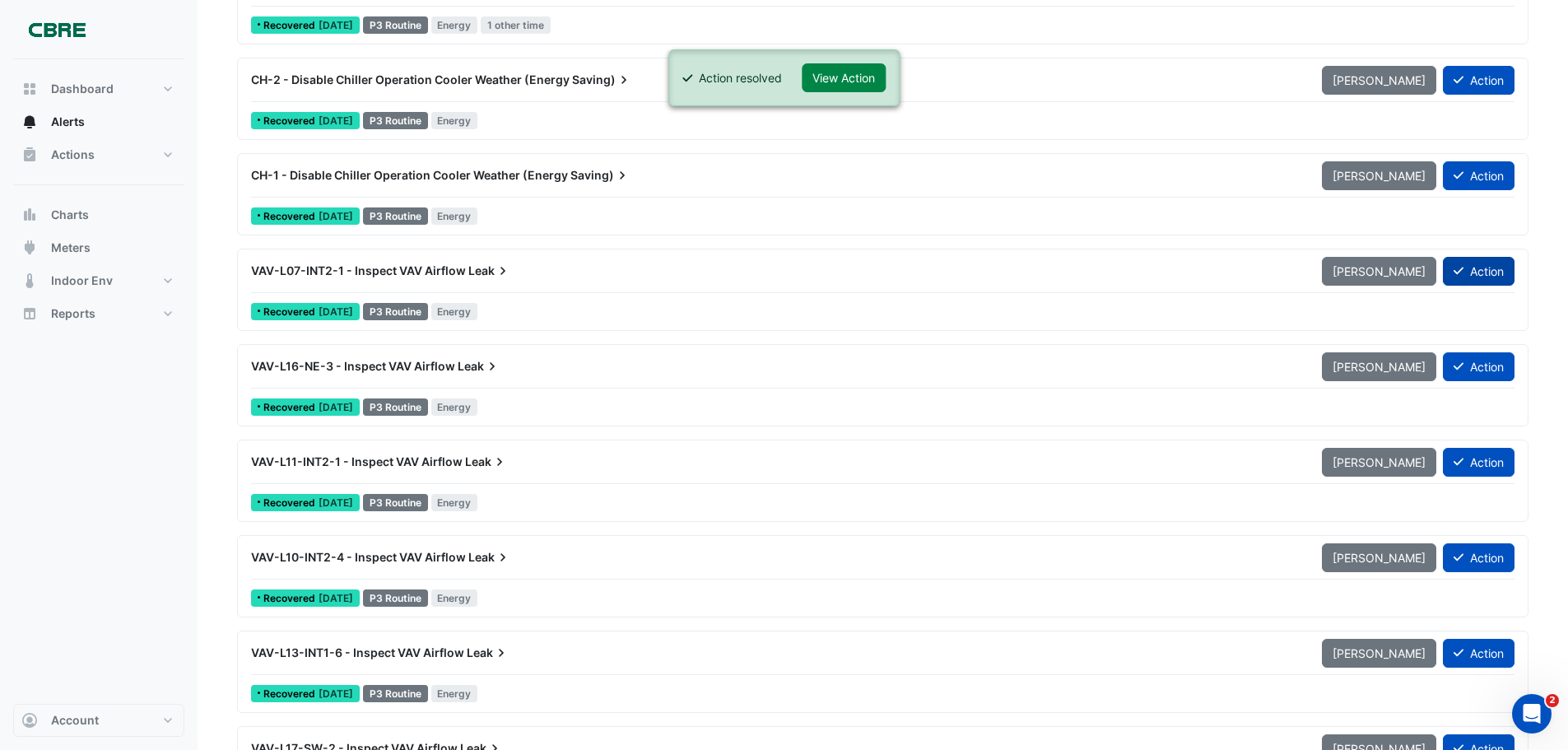
click at [1471, 271] on button "Action" at bounding box center [1479, 272] width 71 height 29
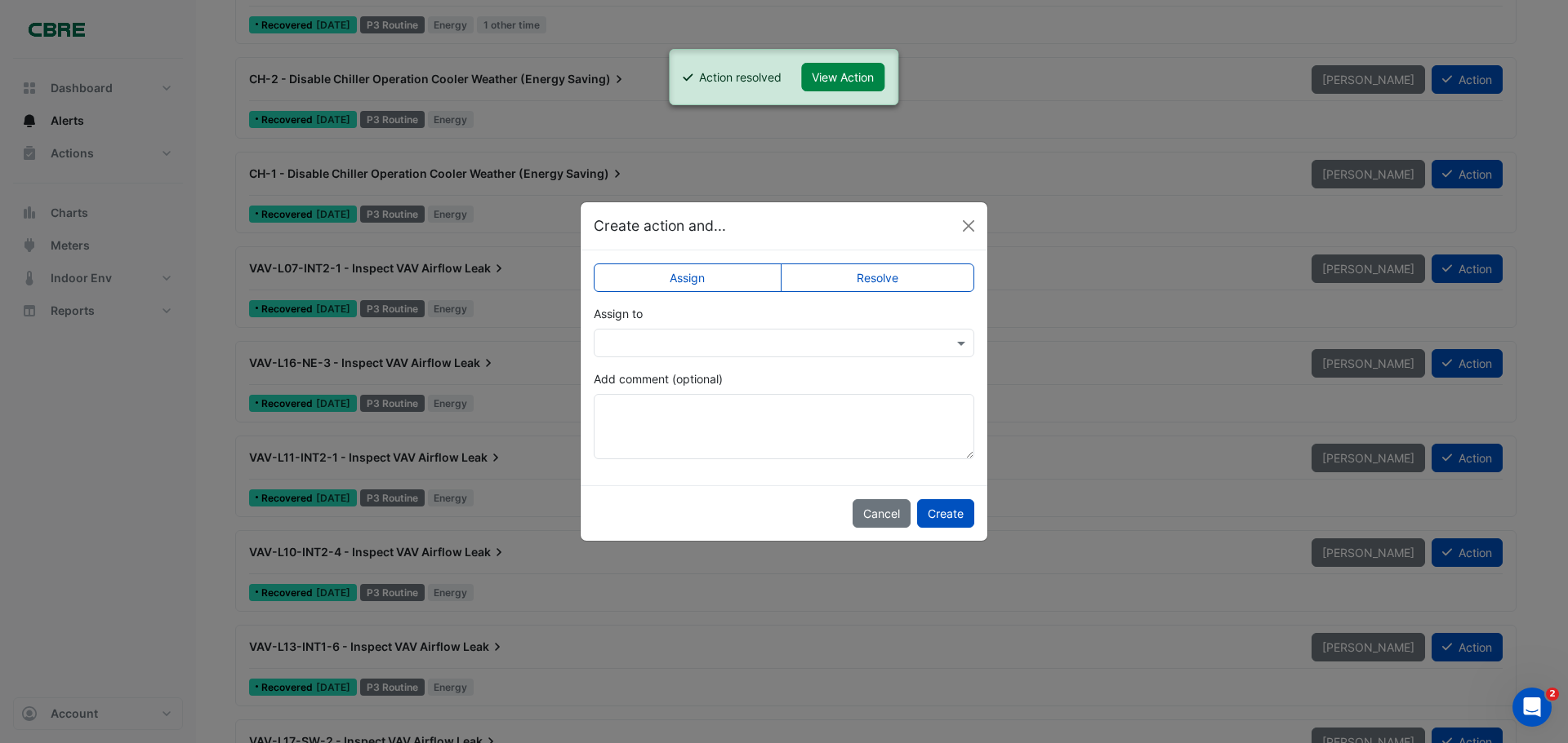
click at [901, 282] on label "Resolve" at bounding box center [878, 278] width 194 height 29
click at [956, 515] on button "Create" at bounding box center [946, 514] width 57 height 29
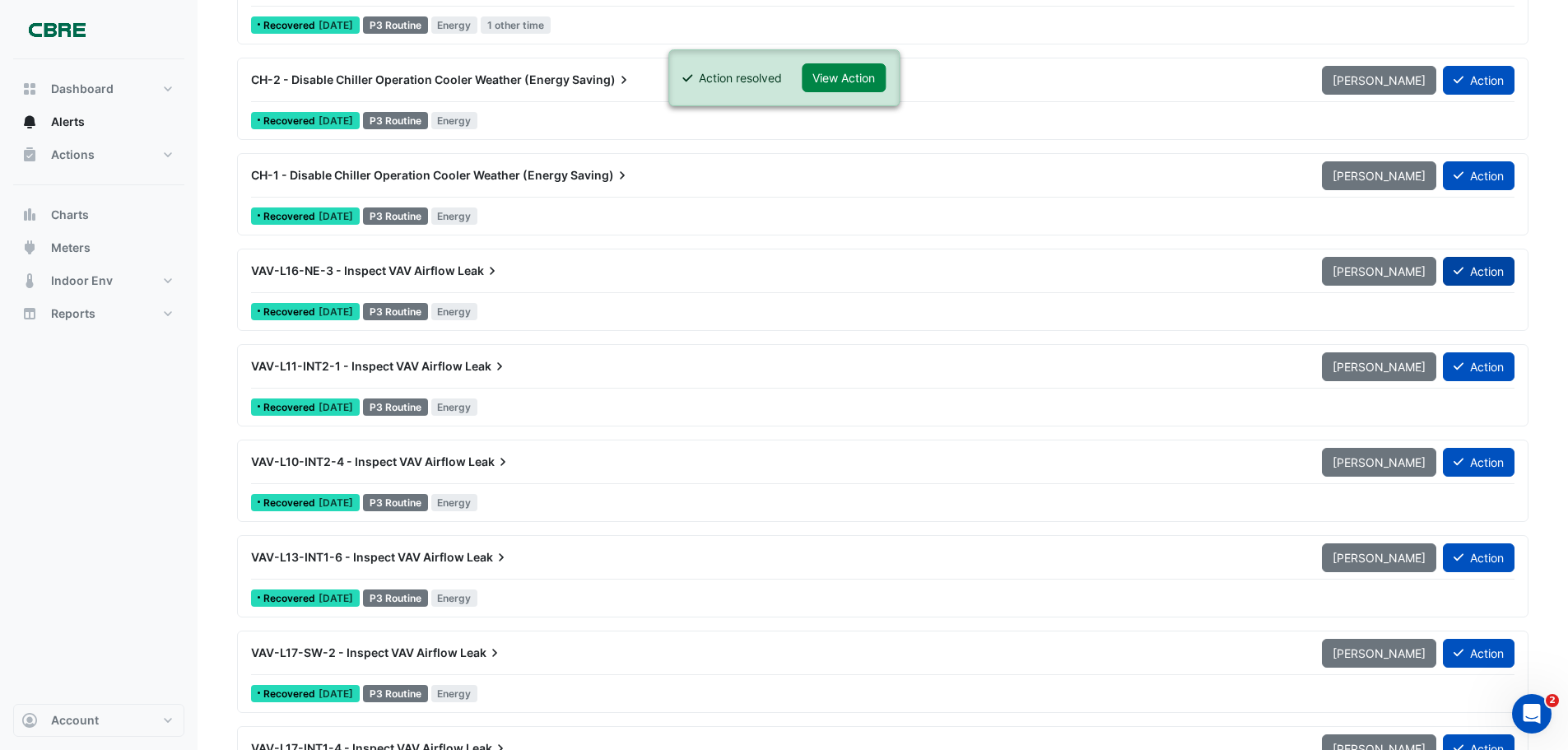
click at [1477, 269] on button "Action" at bounding box center [1479, 272] width 71 height 29
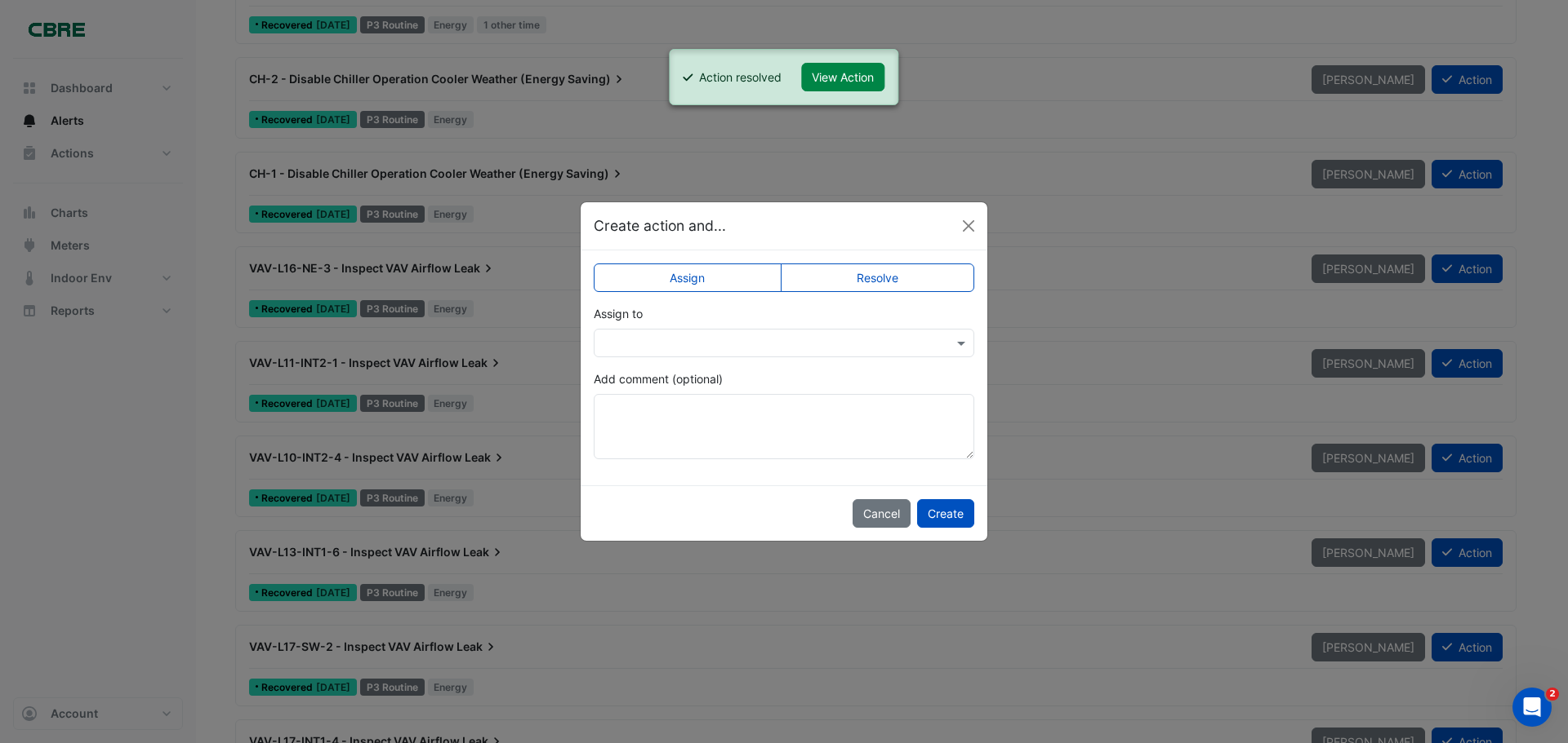
click at [891, 283] on label "Resolve" at bounding box center [878, 278] width 194 height 29
click at [945, 509] on button "Create" at bounding box center [946, 514] width 57 height 29
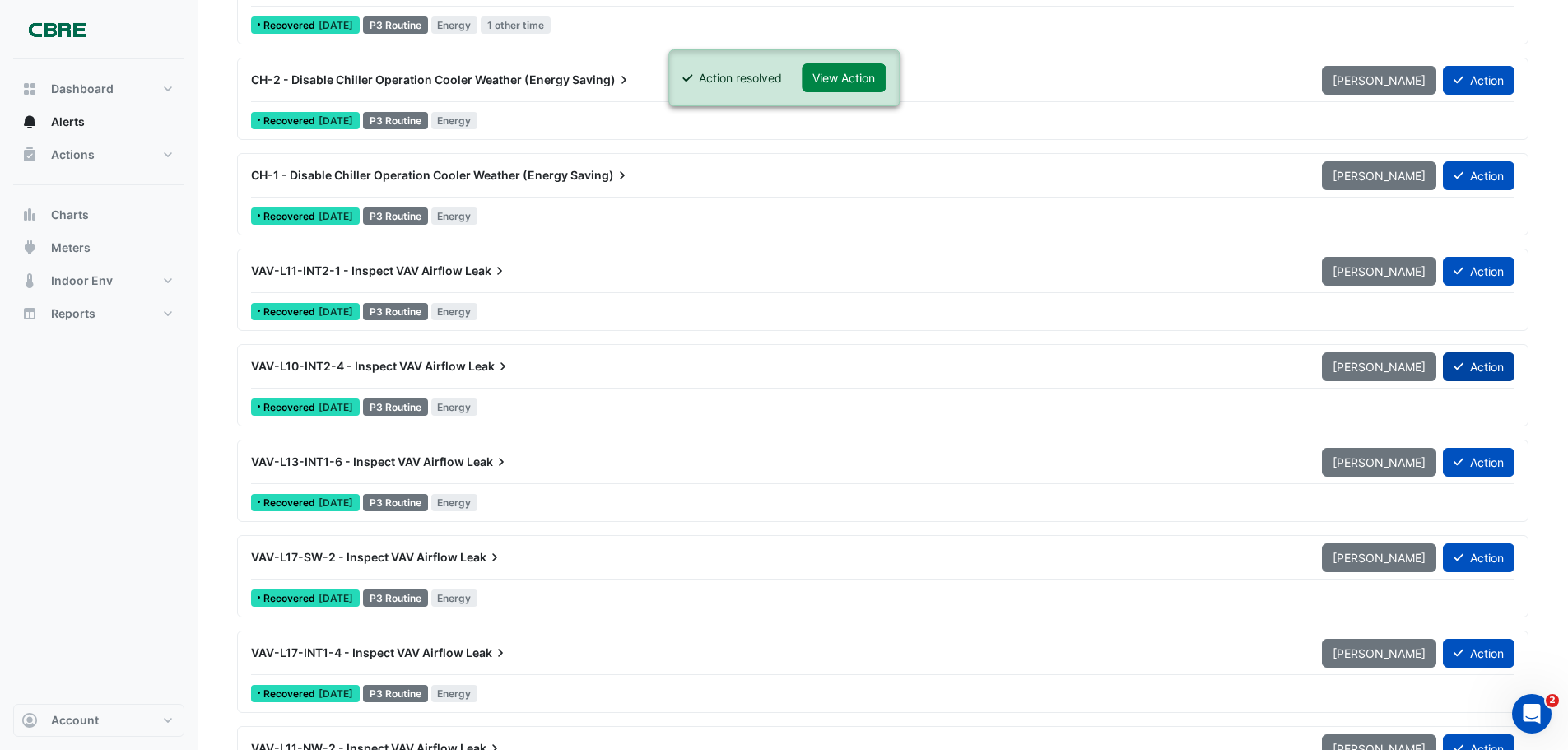
click at [1479, 369] on button "Action" at bounding box center [1479, 367] width 71 height 29
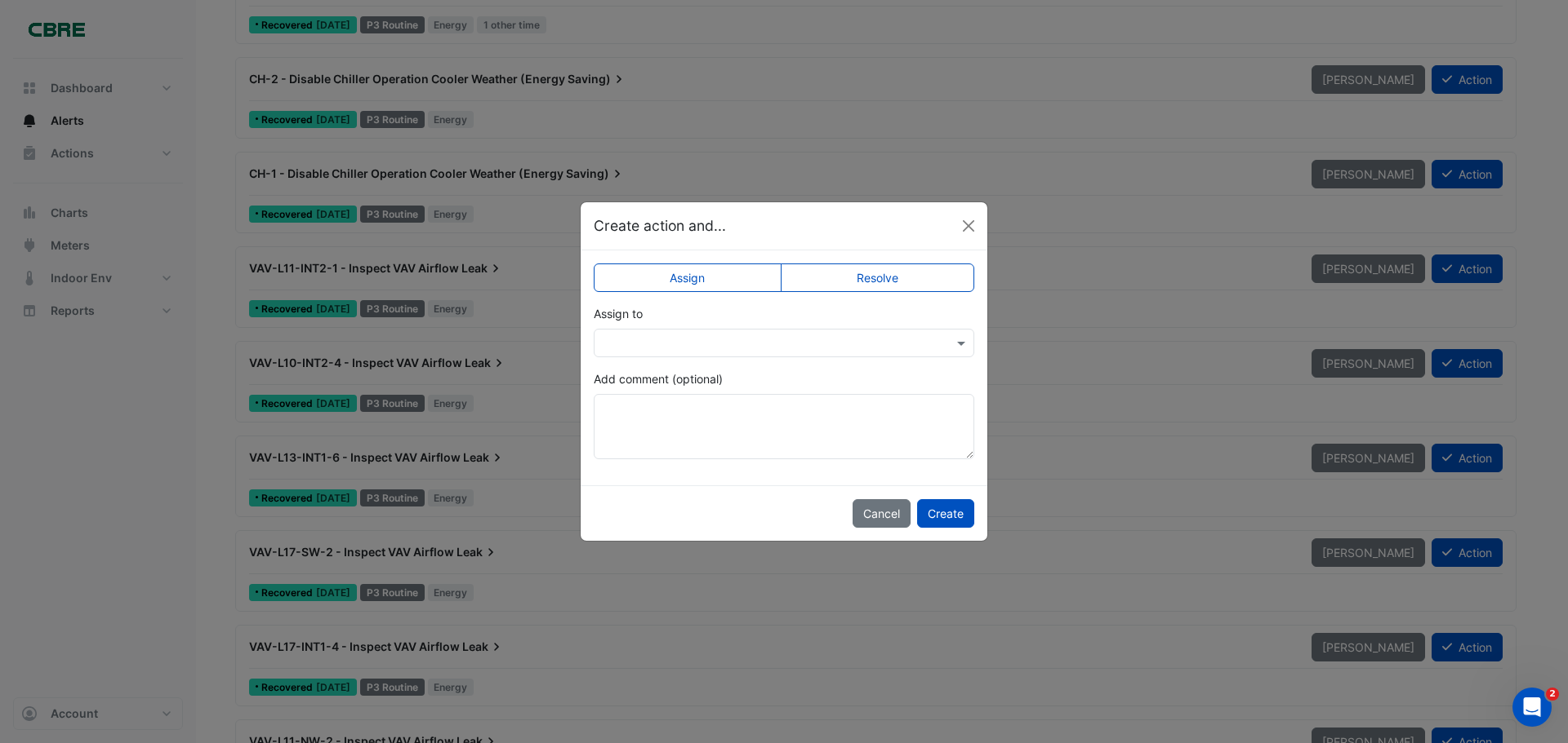
click at [895, 286] on label "Resolve" at bounding box center [878, 278] width 194 height 29
click at [955, 520] on button "Create" at bounding box center [946, 514] width 57 height 29
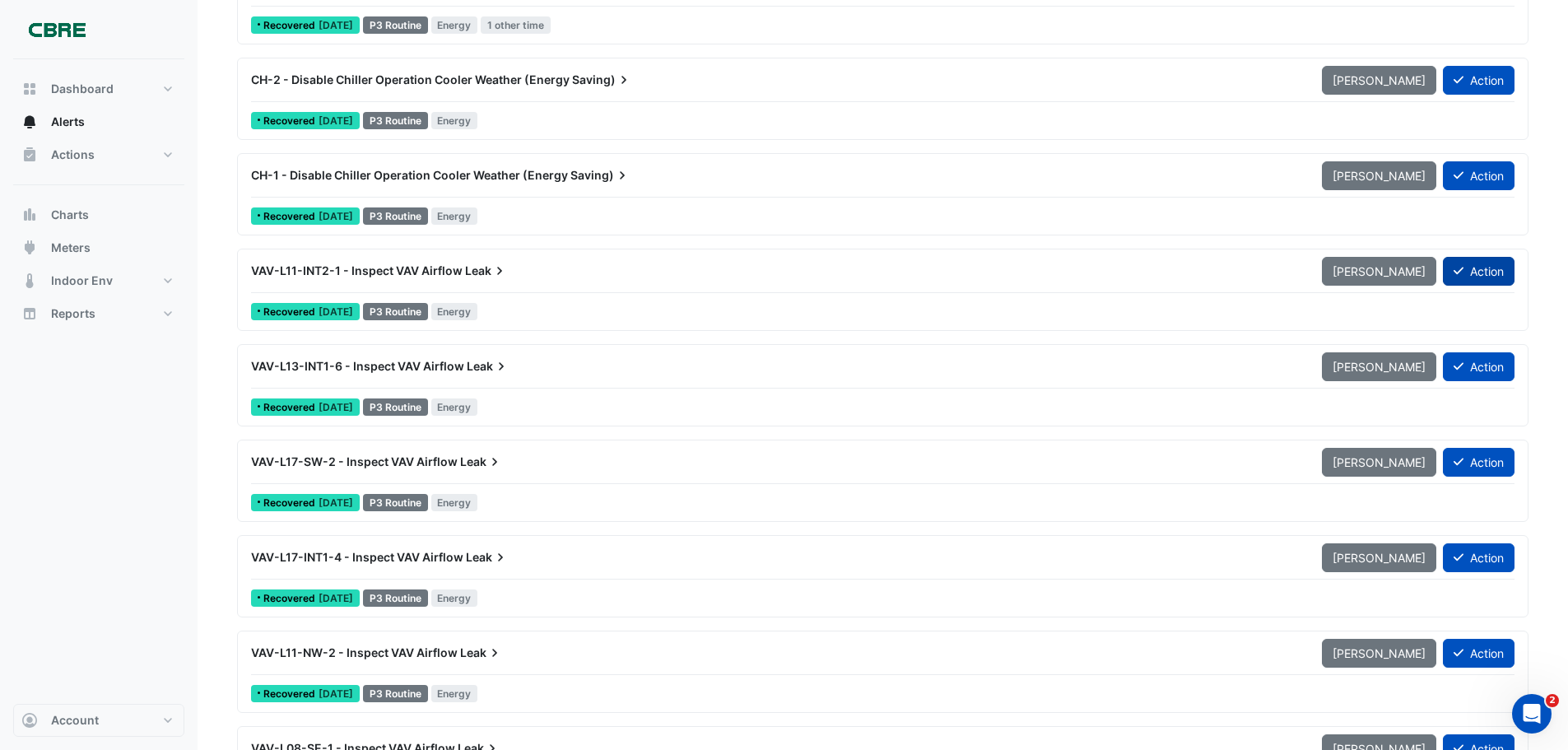
click at [1494, 268] on button "Action" at bounding box center [1479, 272] width 71 height 29
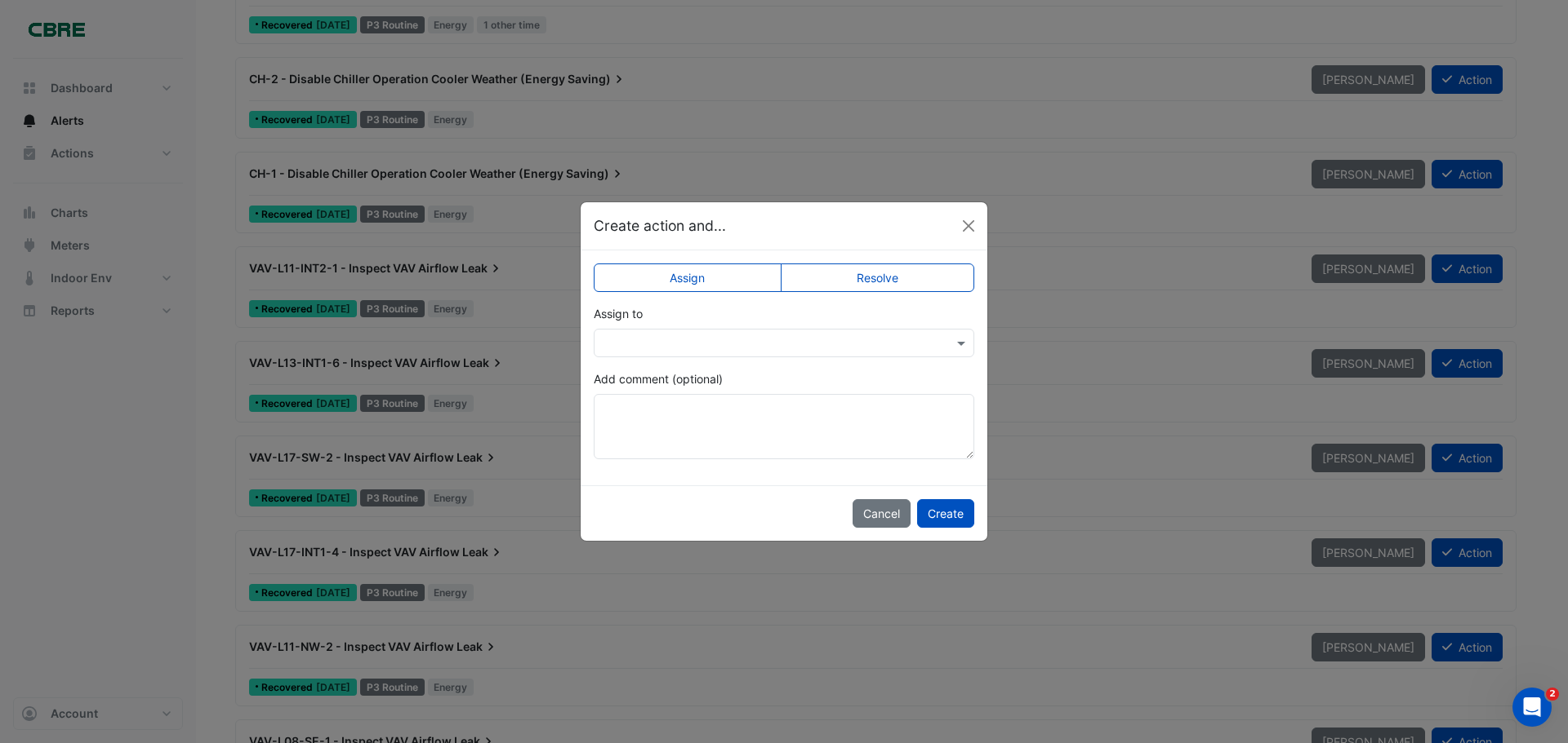
click at [884, 276] on label "Resolve" at bounding box center [878, 278] width 194 height 29
click at [946, 515] on button "Create" at bounding box center [946, 514] width 57 height 29
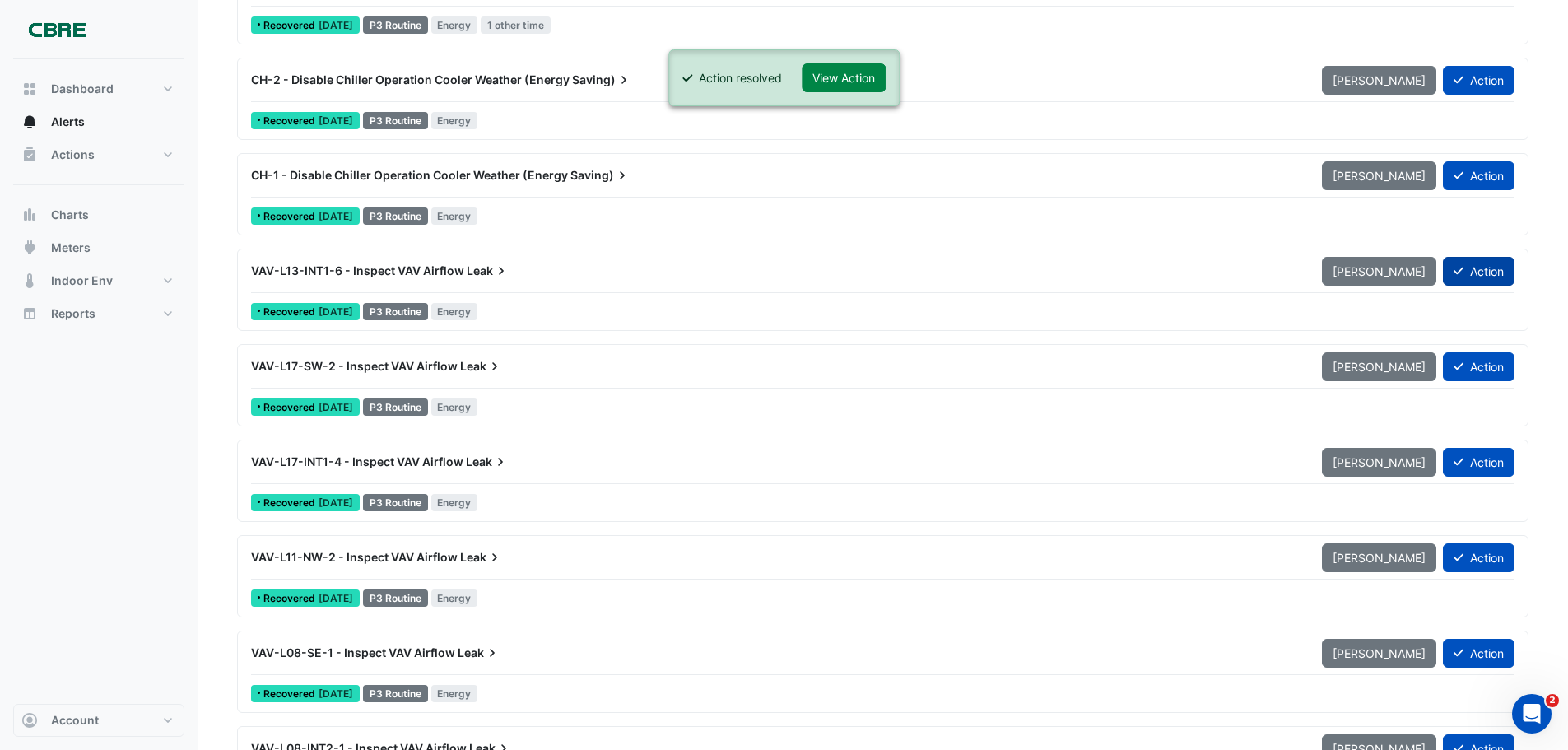
click at [1488, 273] on button "Action" at bounding box center [1479, 272] width 71 height 29
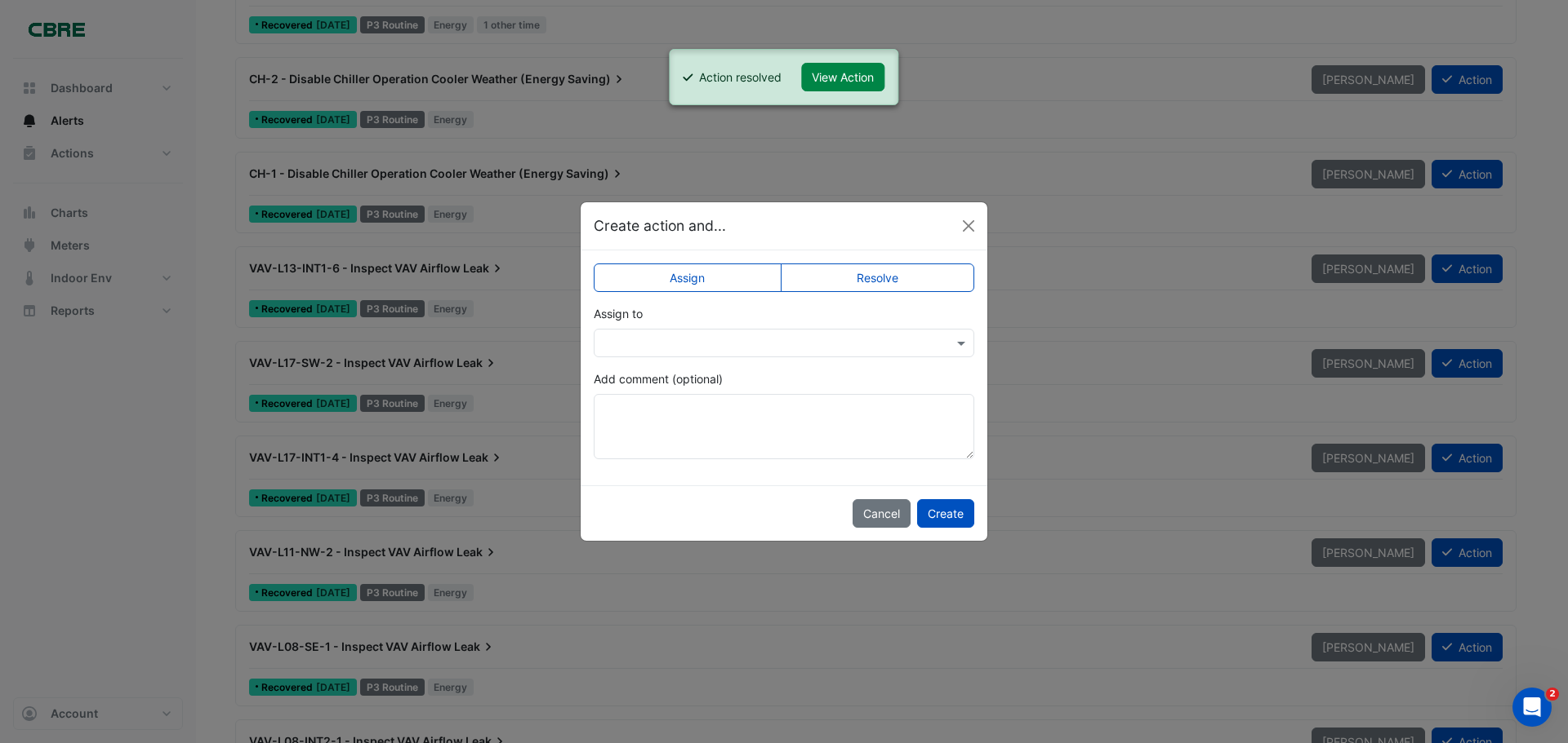
click at [929, 278] on label "Resolve" at bounding box center [878, 278] width 194 height 29
click at [946, 512] on button "Create" at bounding box center [946, 514] width 57 height 29
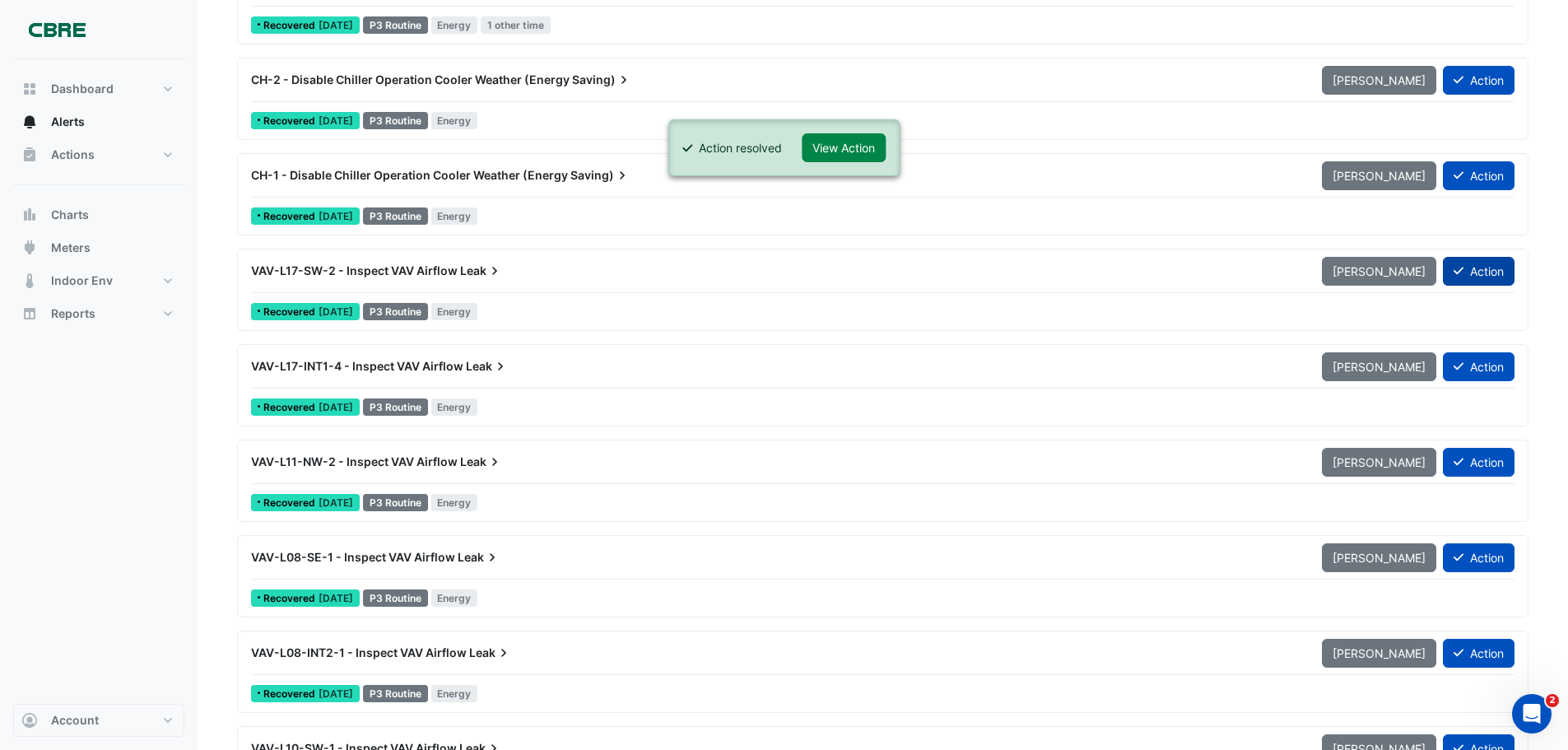
click at [1476, 268] on button "Action" at bounding box center [1479, 272] width 71 height 29
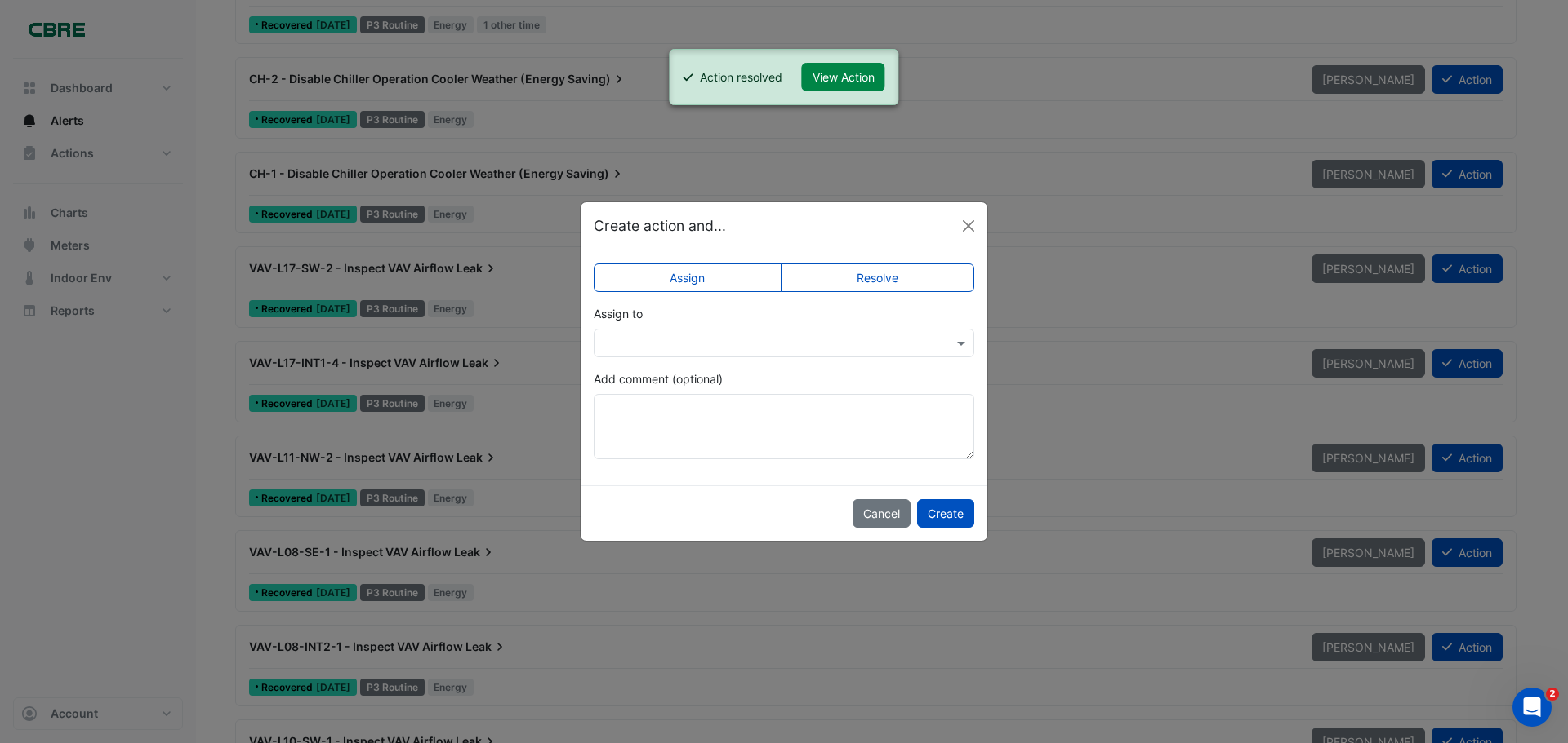
click at [914, 276] on label "Resolve" at bounding box center [878, 278] width 194 height 29
click at [946, 511] on button "Create" at bounding box center [946, 514] width 57 height 29
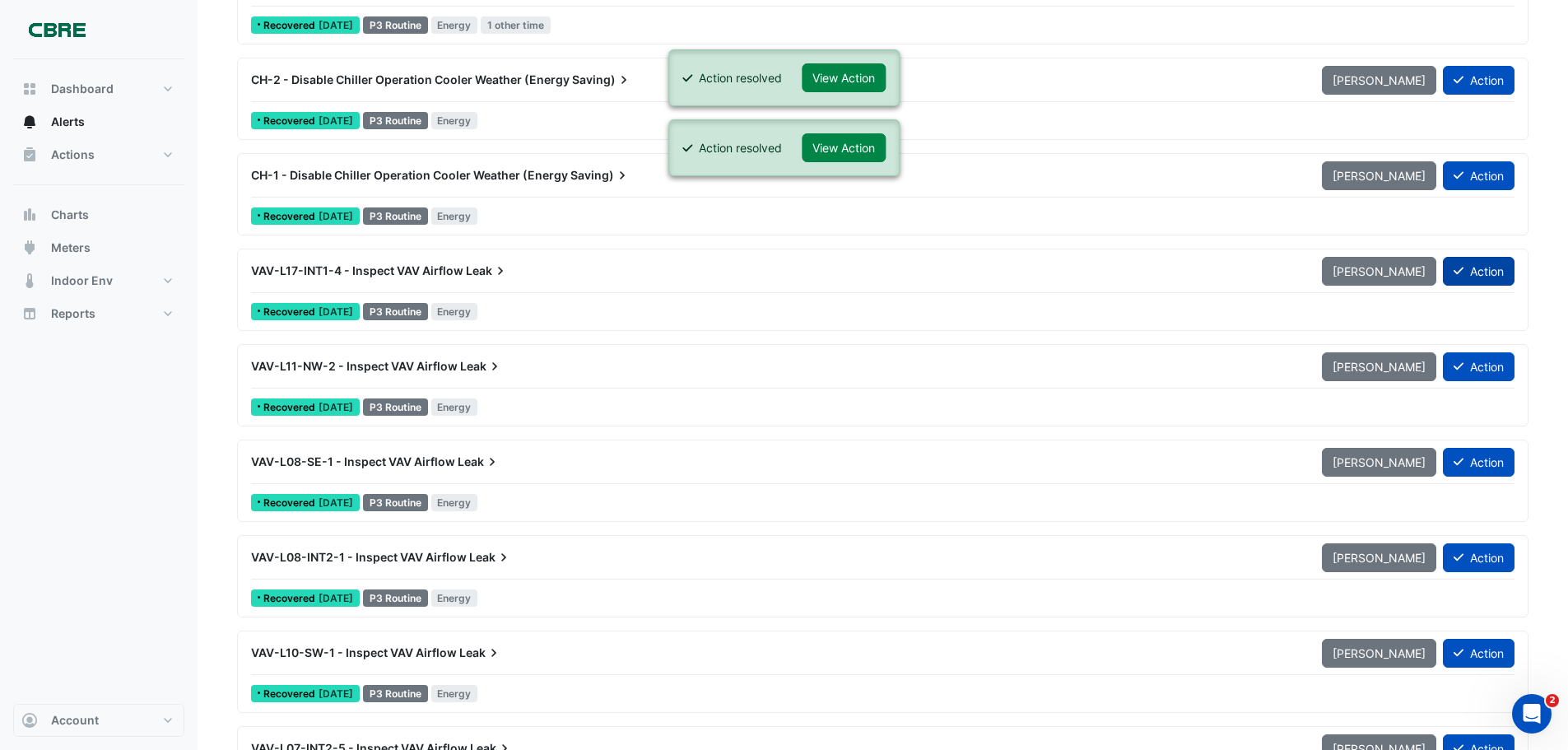
click at [1483, 274] on button "Action" at bounding box center [1479, 272] width 71 height 29
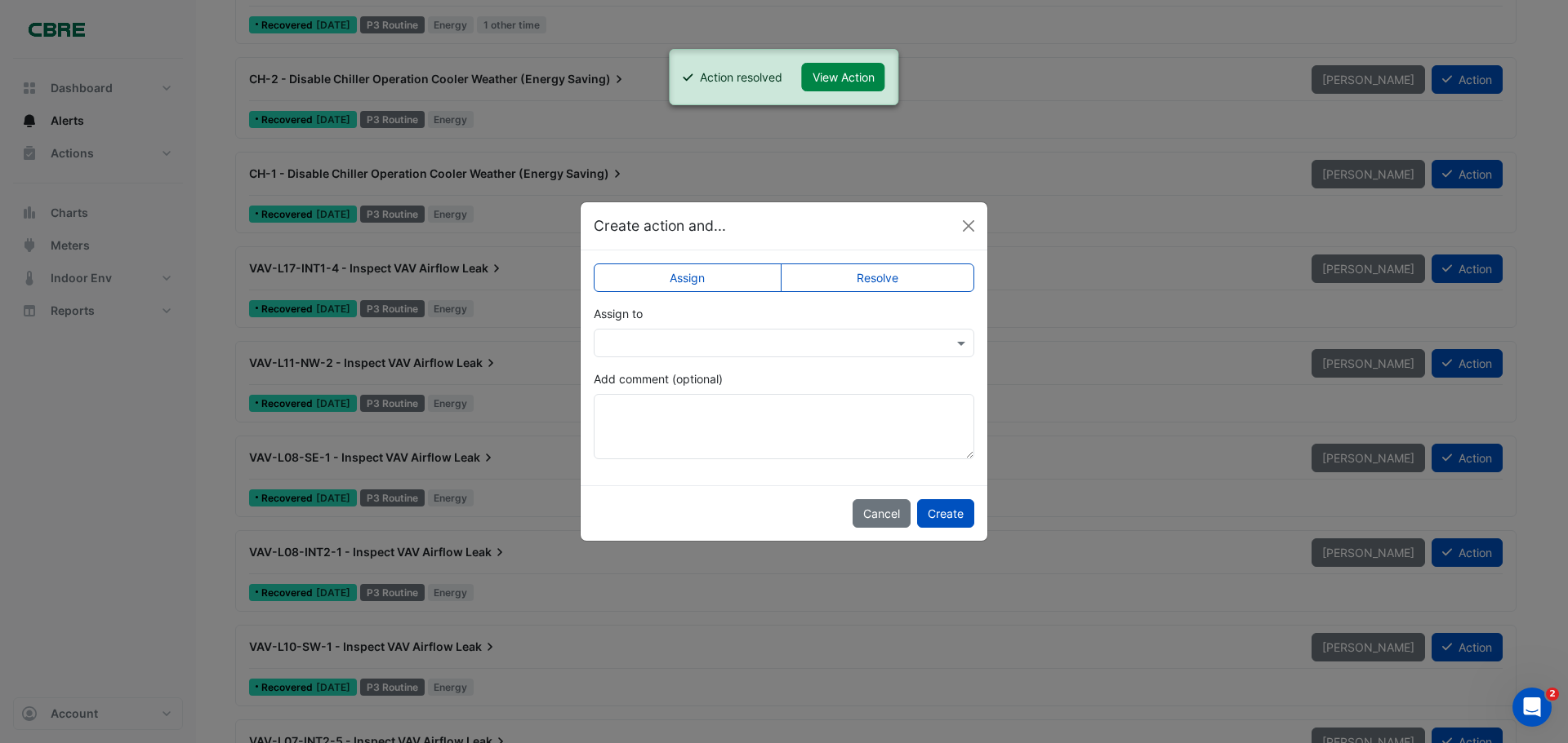
click at [891, 279] on label "Resolve" at bounding box center [878, 278] width 194 height 29
click at [951, 518] on button "Create" at bounding box center [946, 514] width 57 height 29
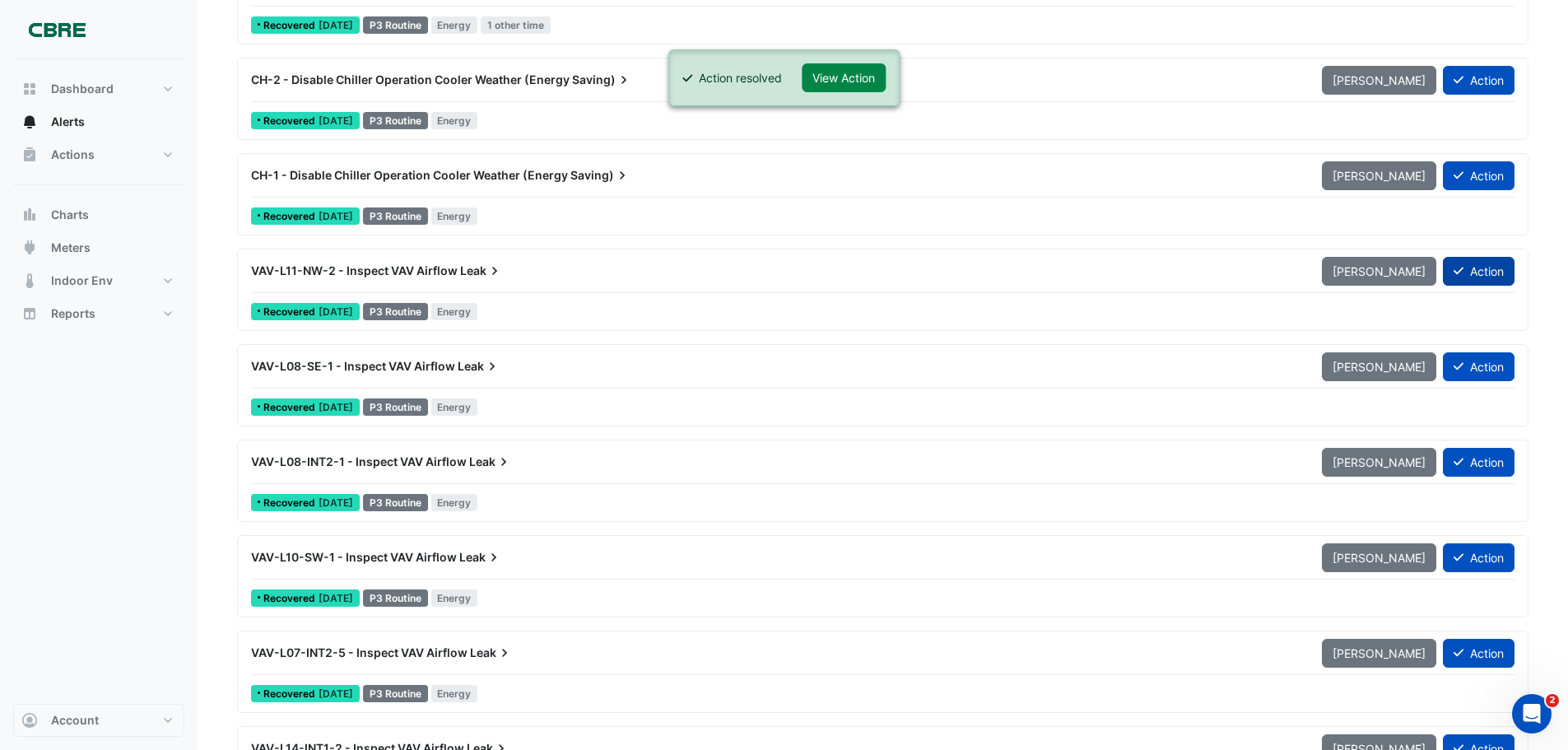
click at [1489, 269] on button "Action" at bounding box center [1479, 272] width 71 height 29
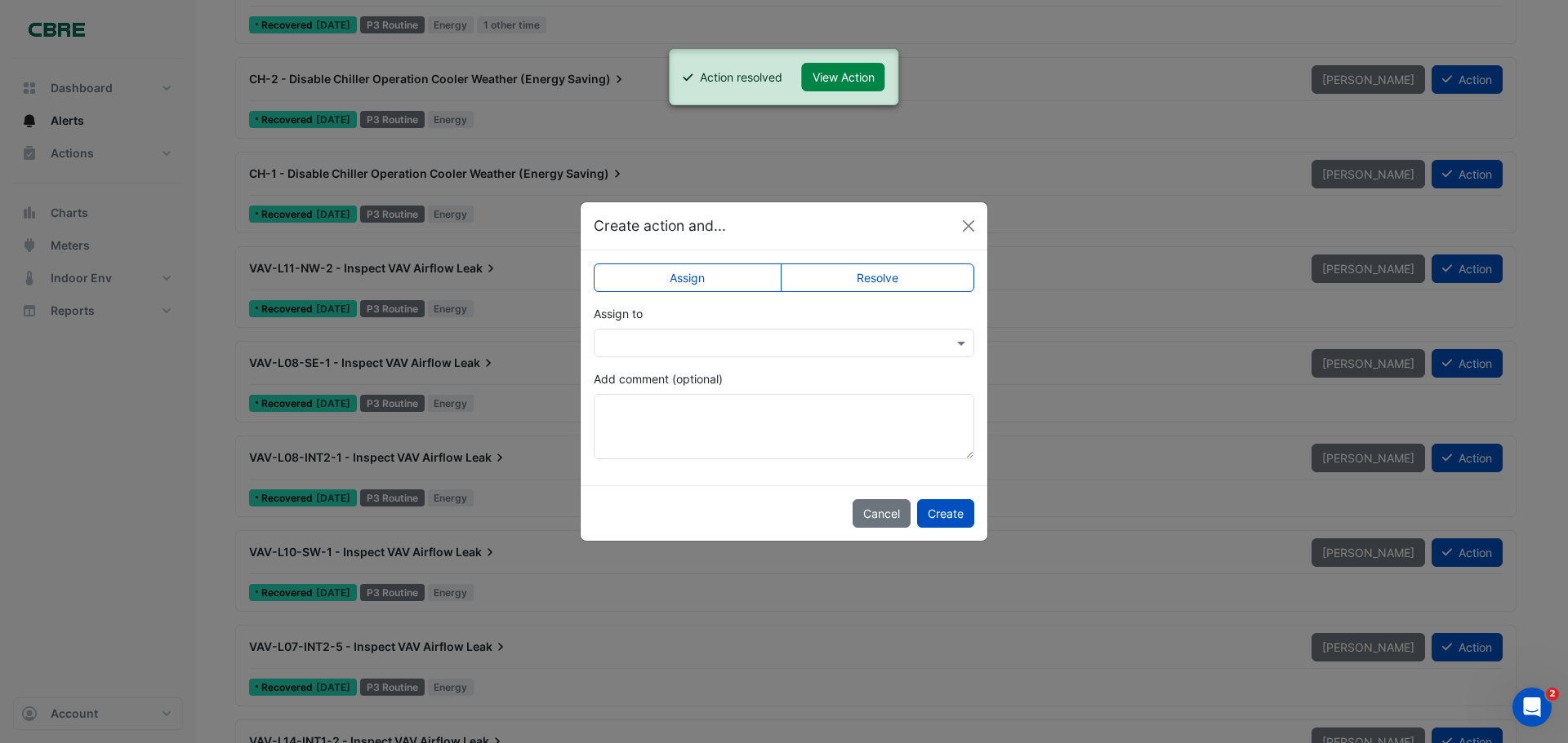
click at [871, 279] on label "Resolve" at bounding box center [878, 278] width 194 height 29
click at [939, 515] on button "Create" at bounding box center [946, 514] width 57 height 29
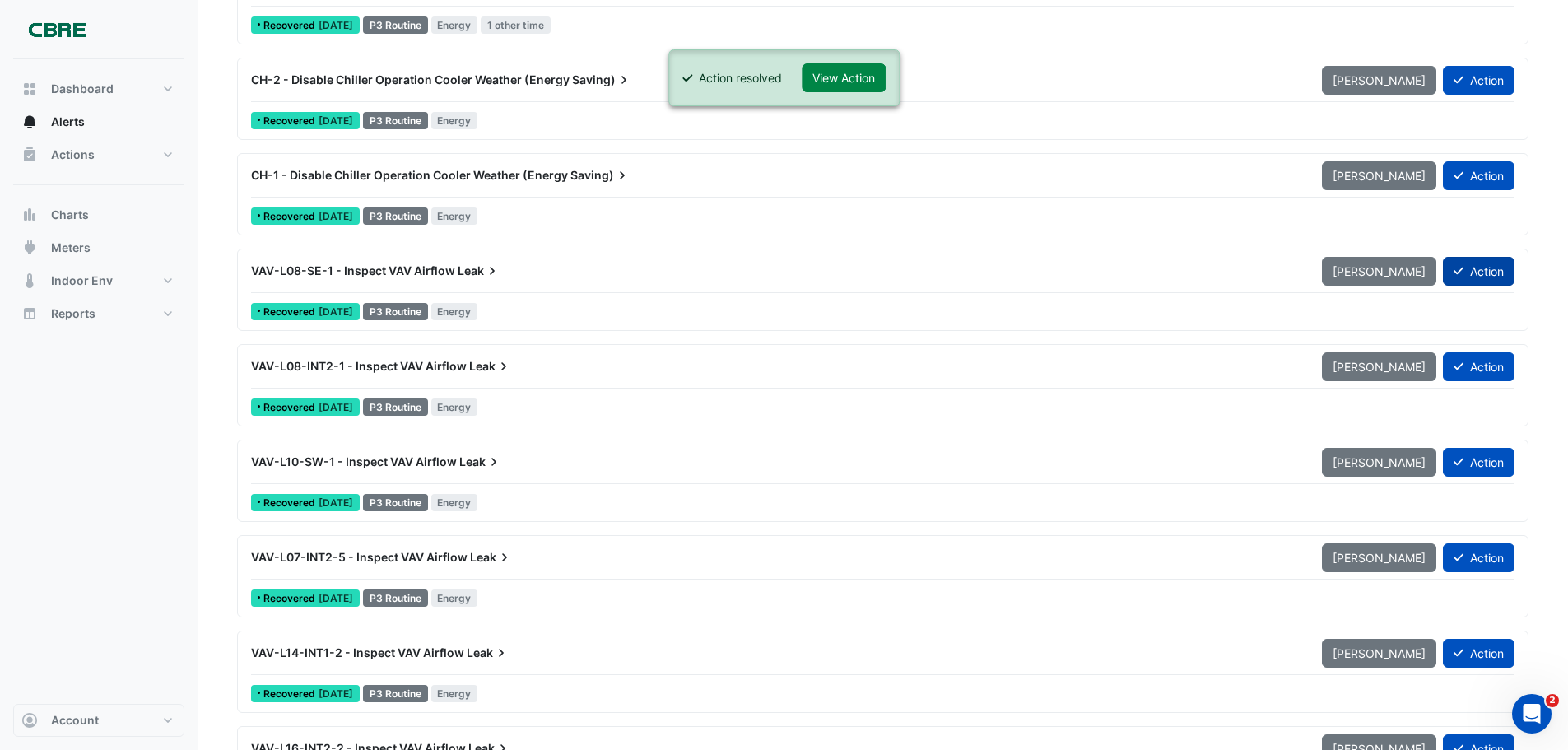
click at [1471, 274] on button "Action" at bounding box center [1479, 272] width 71 height 29
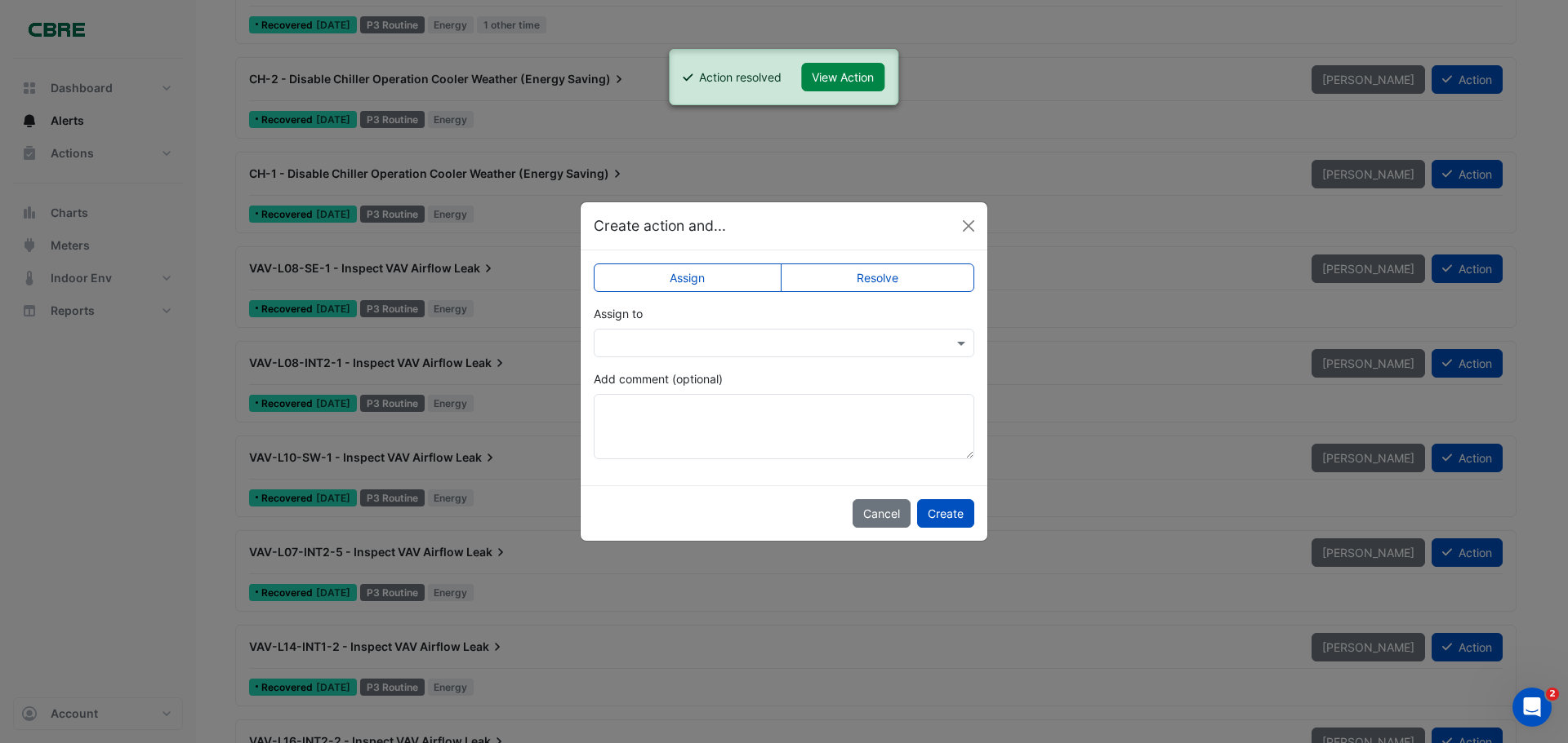
click at [865, 284] on label "Resolve" at bounding box center [878, 278] width 194 height 29
click at [956, 519] on button "Create" at bounding box center [946, 514] width 57 height 29
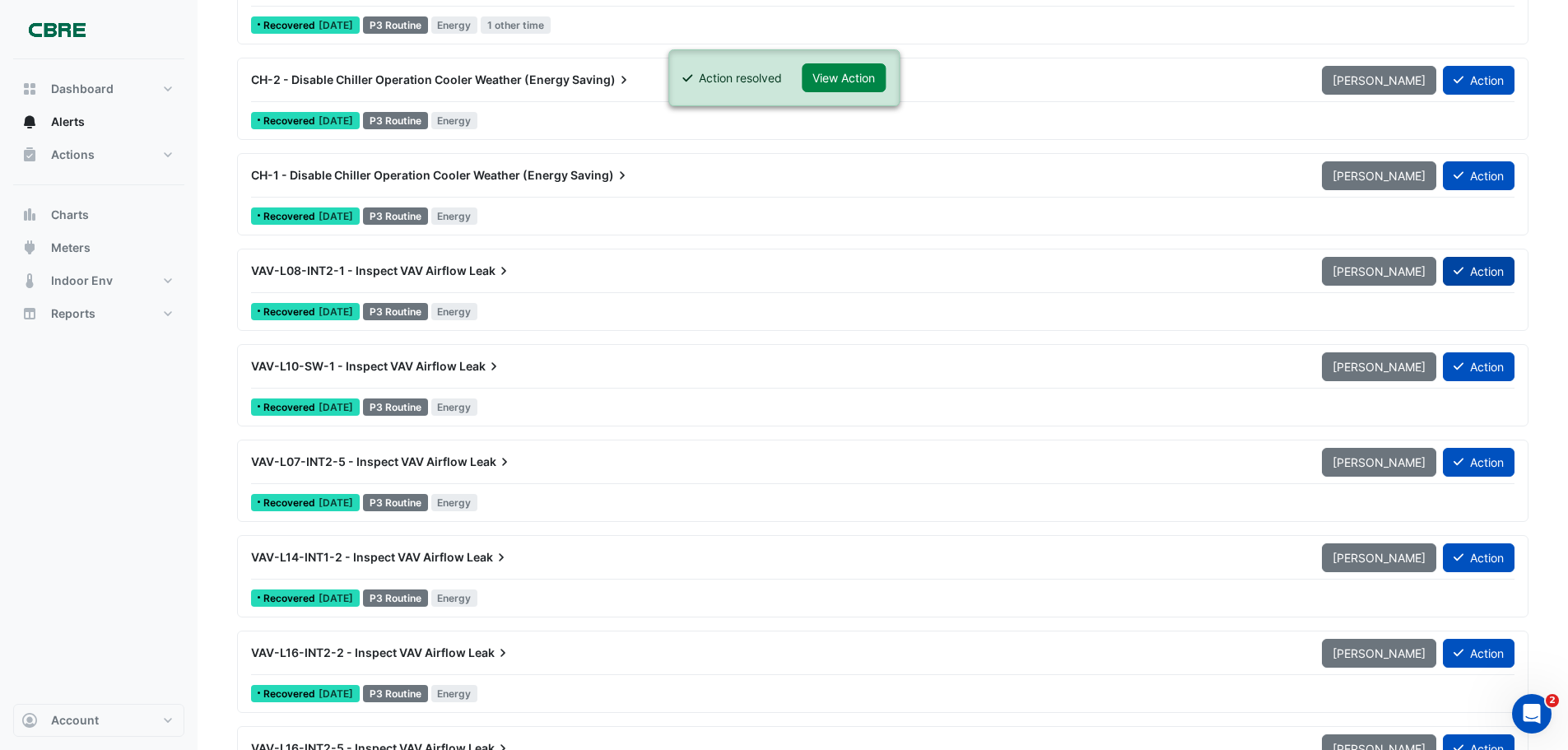
click at [1491, 275] on button "Action" at bounding box center [1479, 272] width 71 height 29
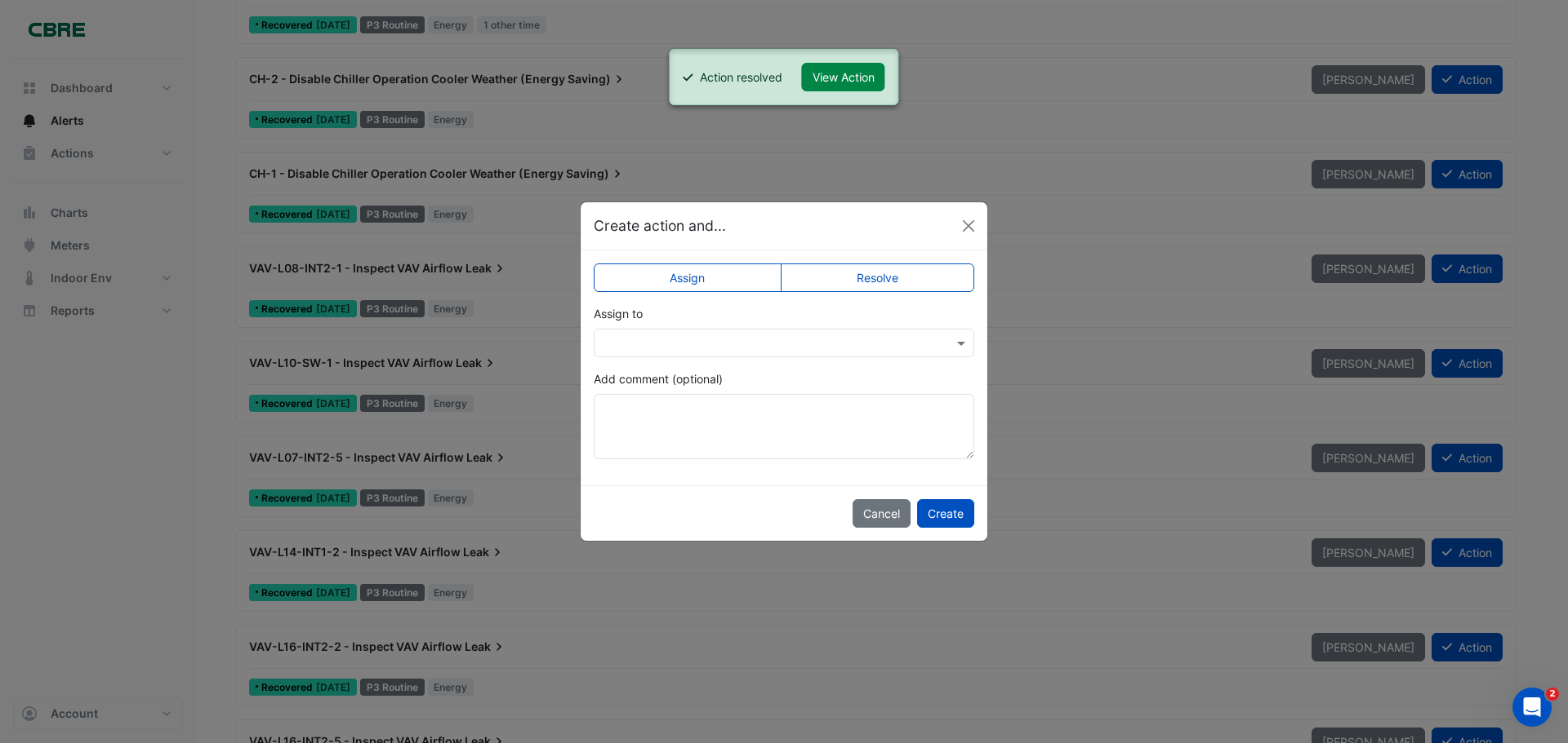
click at [911, 278] on label "Resolve" at bounding box center [878, 278] width 194 height 29
click at [943, 513] on button "Create" at bounding box center [946, 514] width 57 height 29
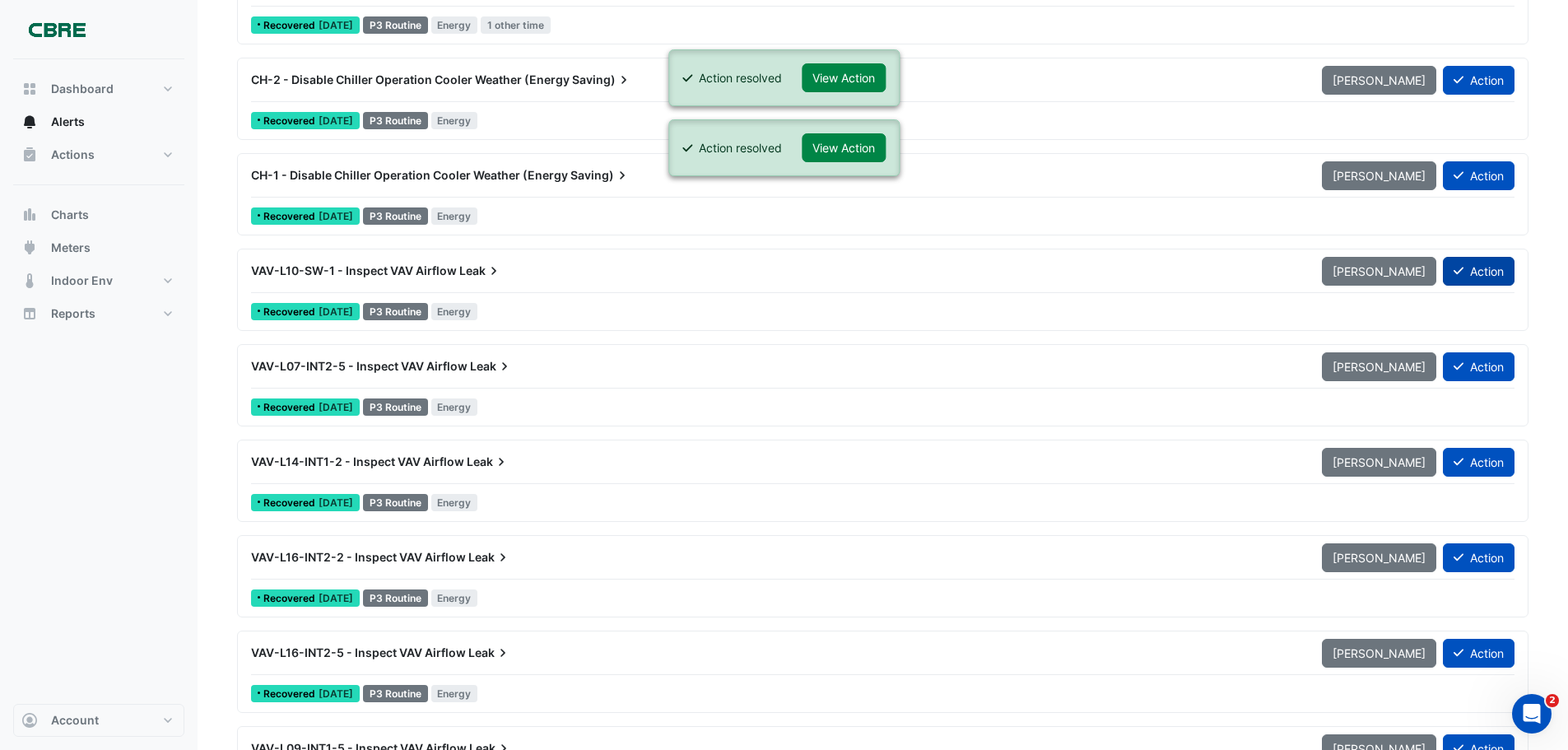
click at [1483, 269] on button "Action" at bounding box center [1479, 272] width 71 height 29
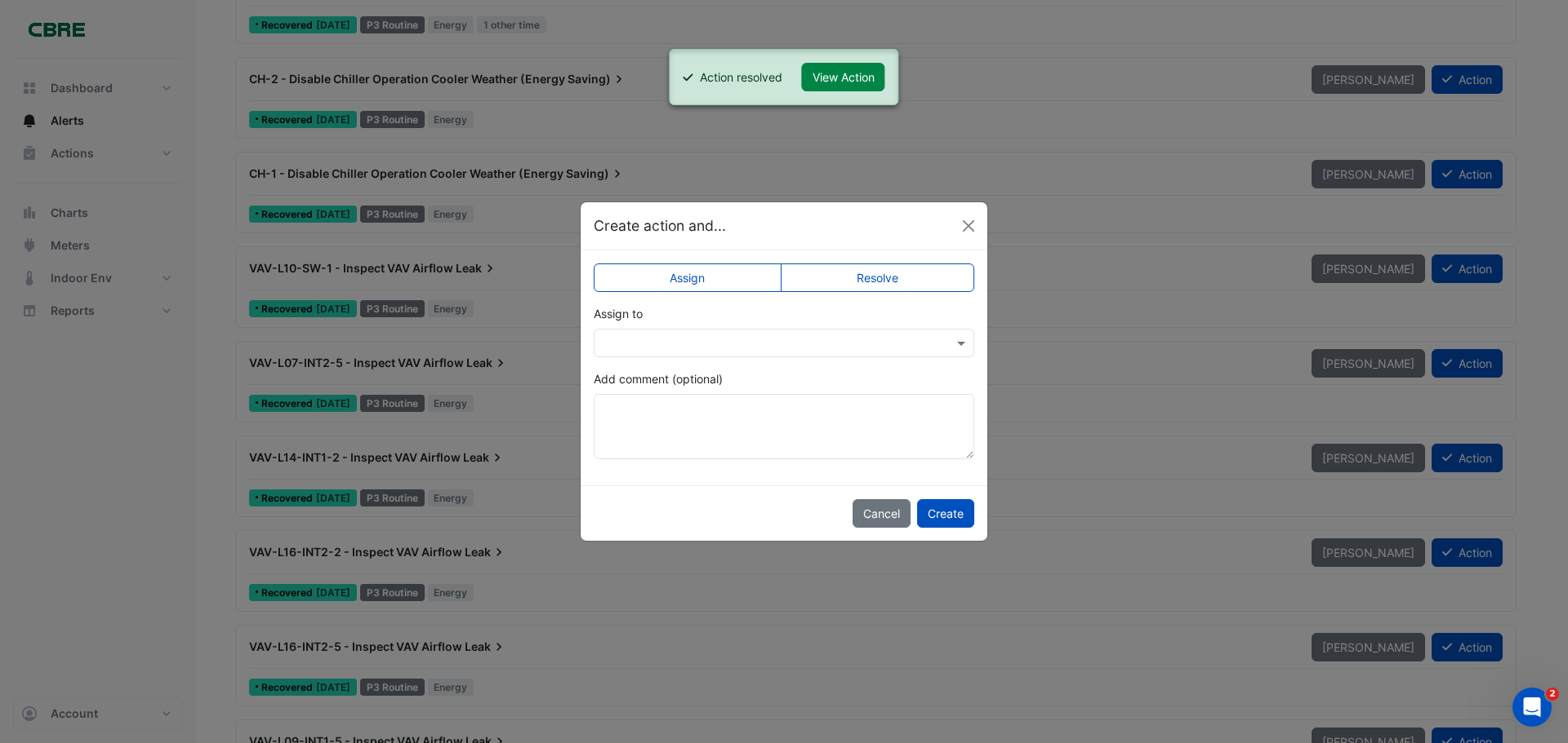
click at [871, 281] on label "Resolve" at bounding box center [878, 278] width 194 height 29
click at [939, 514] on button "Create" at bounding box center [946, 514] width 57 height 29
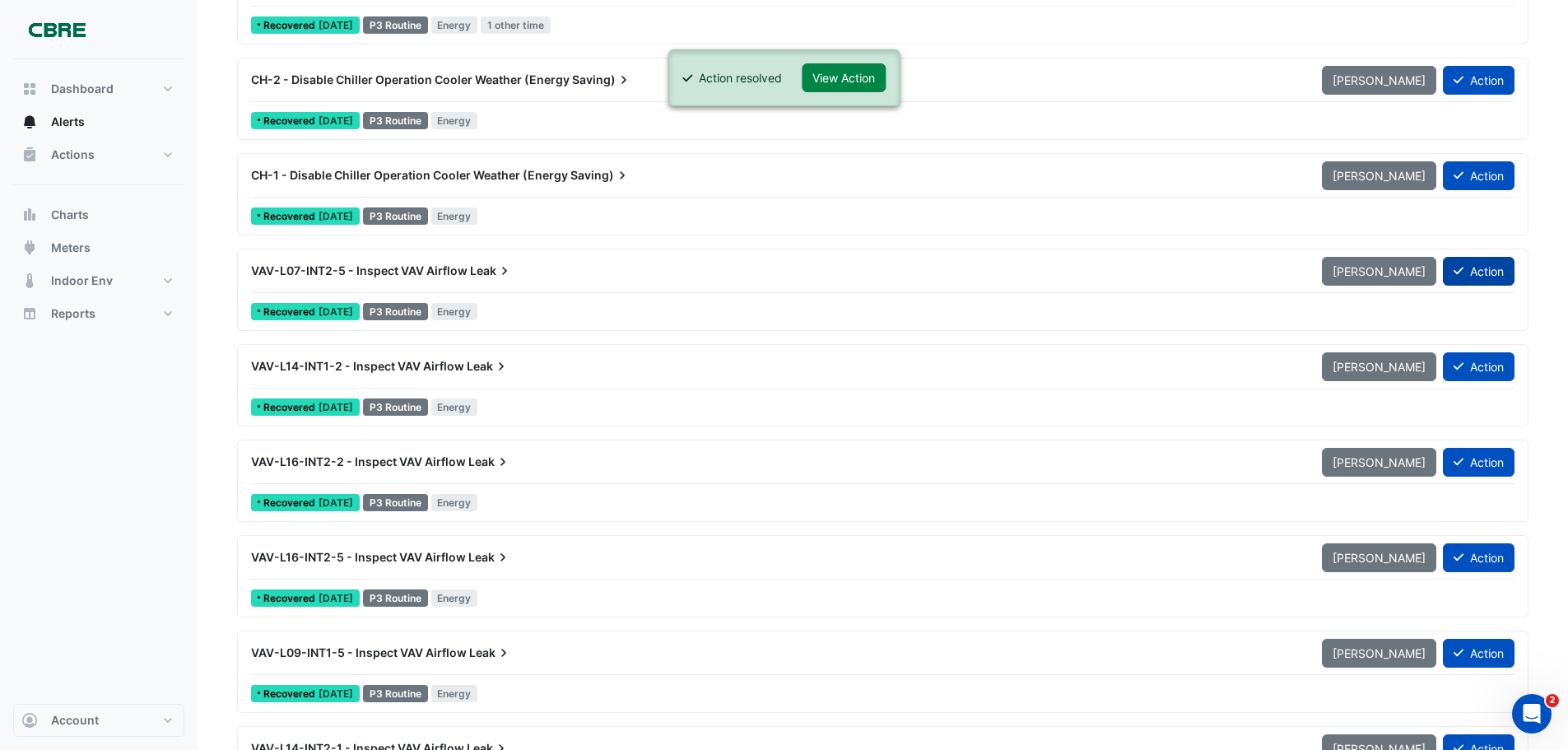
click at [1471, 277] on button "Action" at bounding box center [1479, 272] width 71 height 29
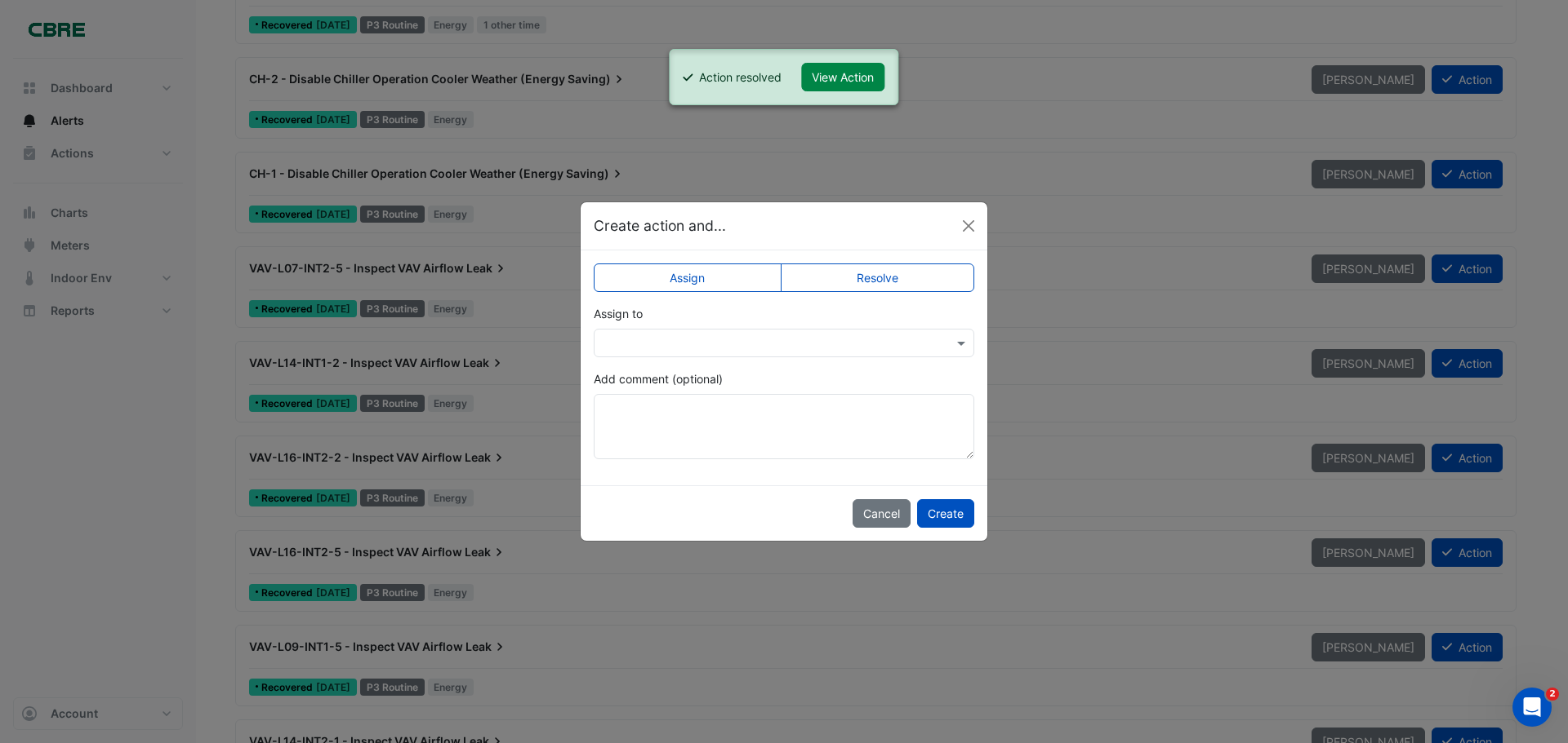
click at [905, 268] on label "Resolve" at bounding box center [878, 278] width 194 height 29
click at [940, 510] on button "Create" at bounding box center [946, 514] width 57 height 29
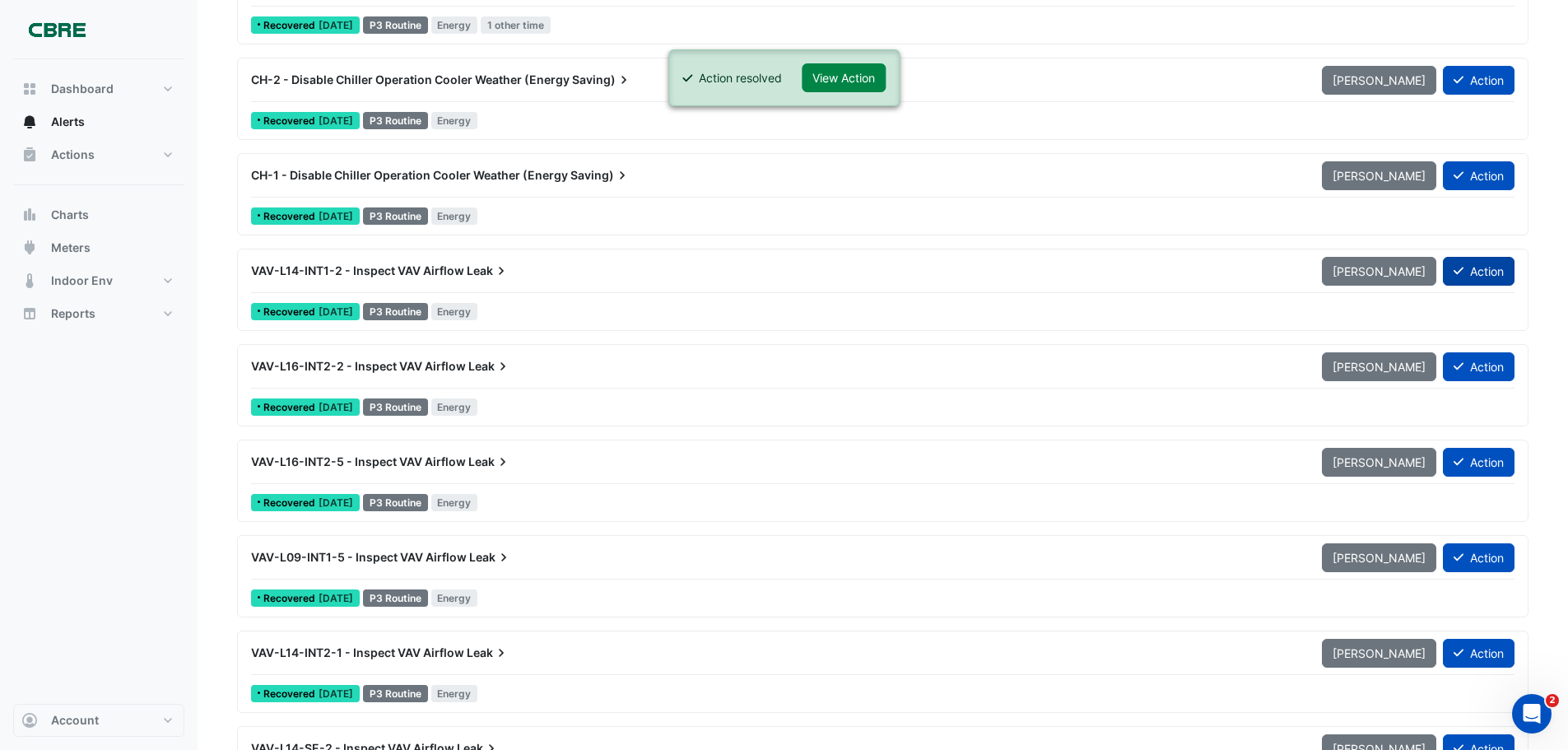
click at [1486, 271] on button "Action" at bounding box center [1479, 272] width 71 height 29
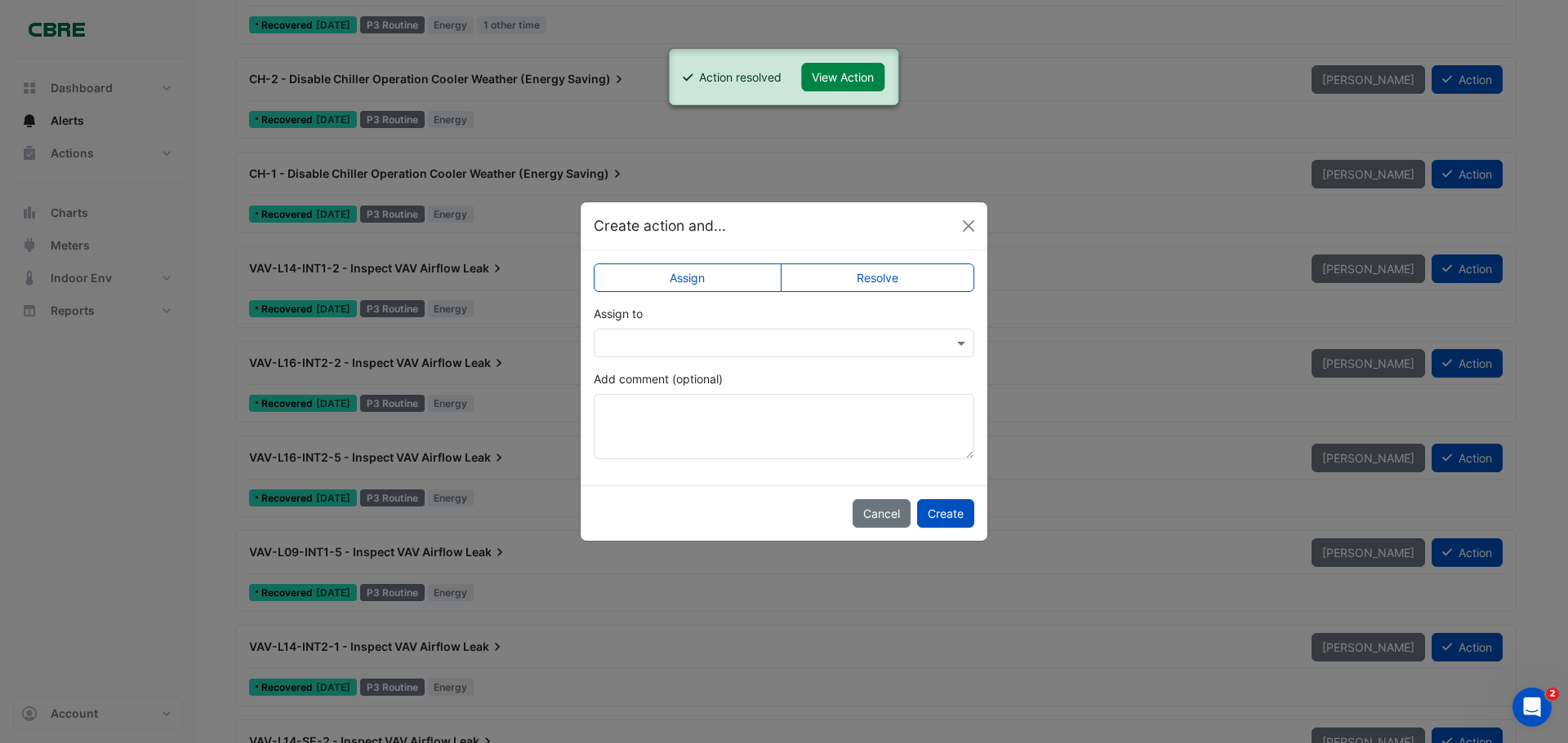
click at [913, 278] on label "Resolve" at bounding box center [878, 278] width 194 height 29
click at [940, 516] on button "Create" at bounding box center [946, 514] width 57 height 29
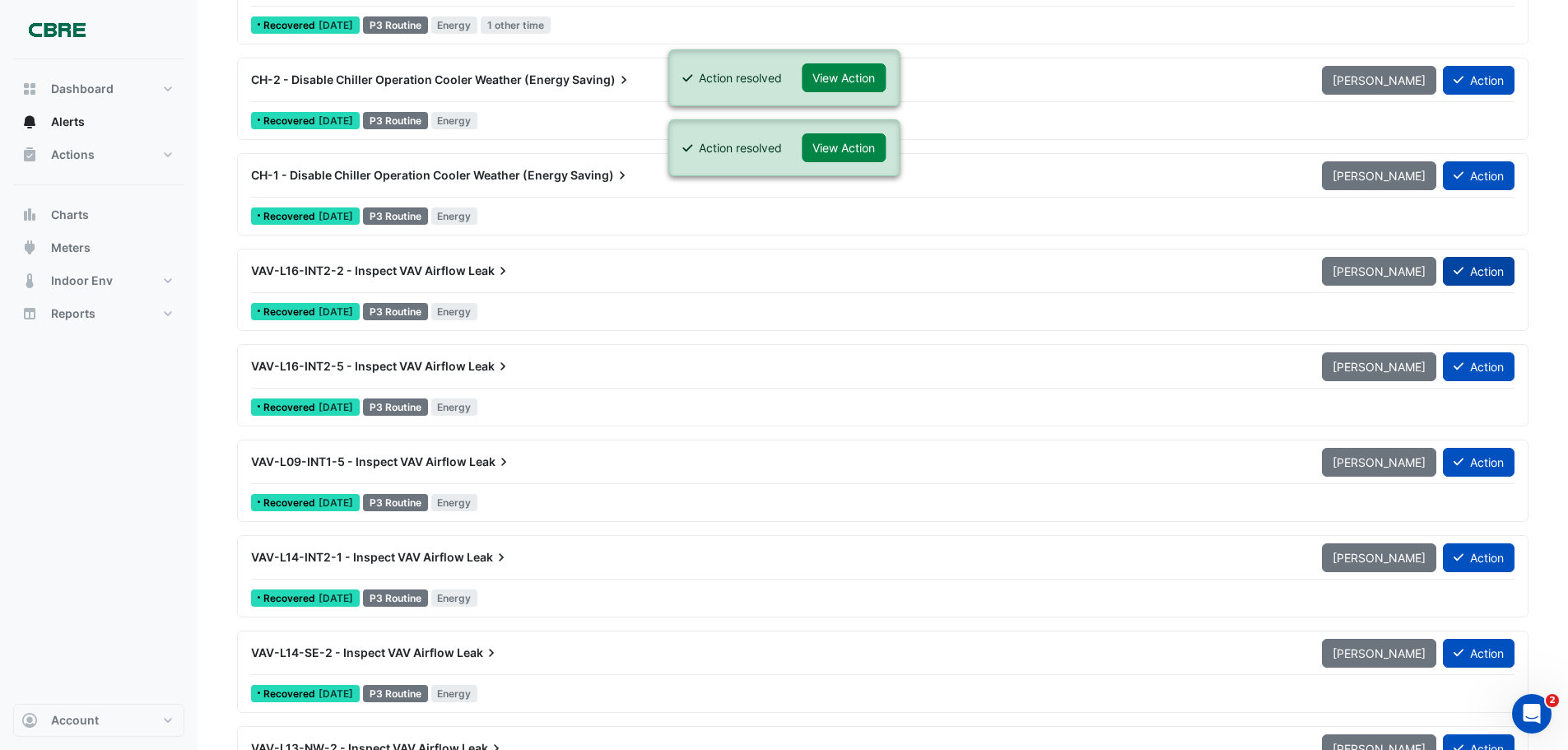
click at [1482, 277] on button "Action" at bounding box center [1479, 272] width 71 height 29
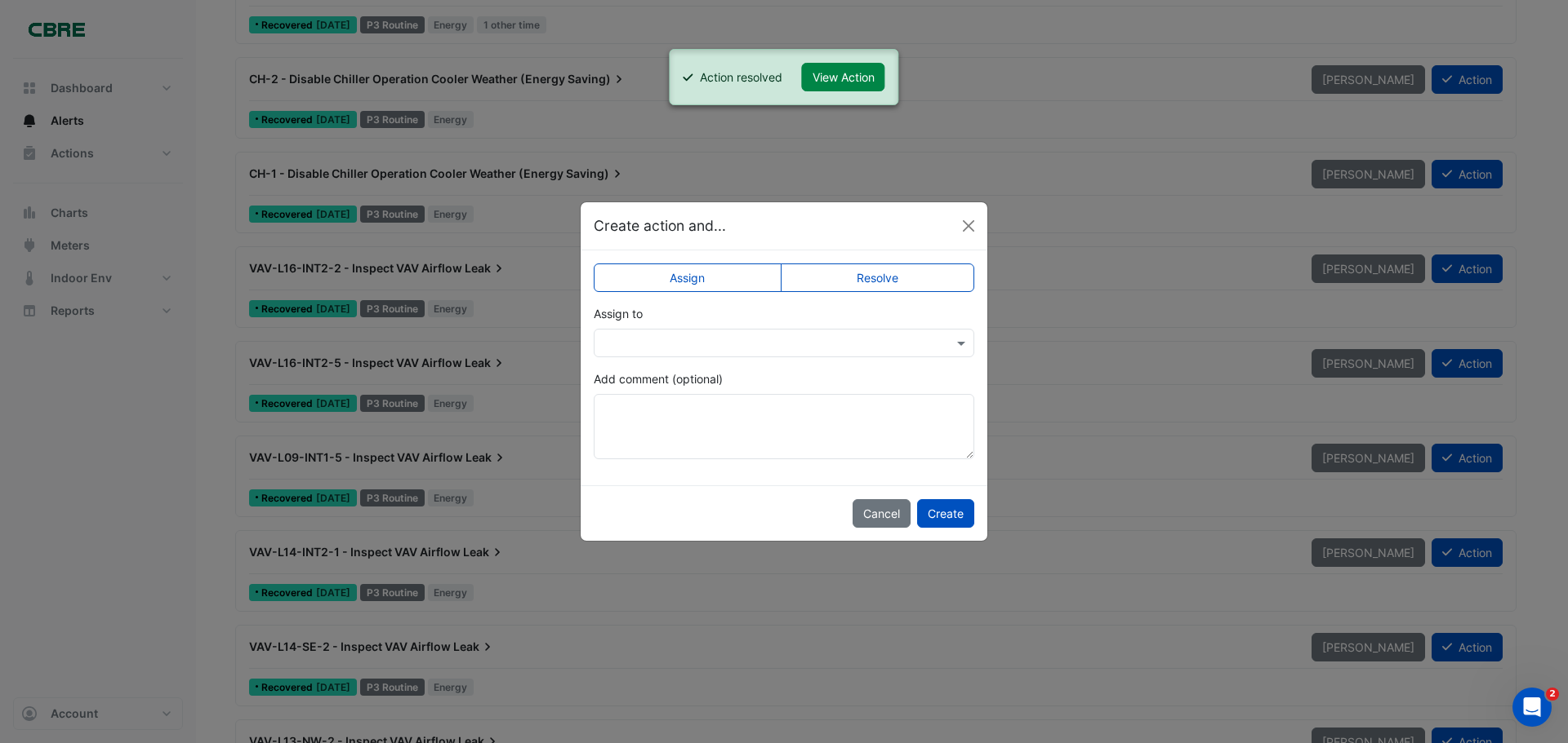
click at [846, 288] on label "Resolve" at bounding box center [878, 278] width 194 height 29
click at [934, 512] on button "Create" at bounding box center [946, 514] width 57 height 29
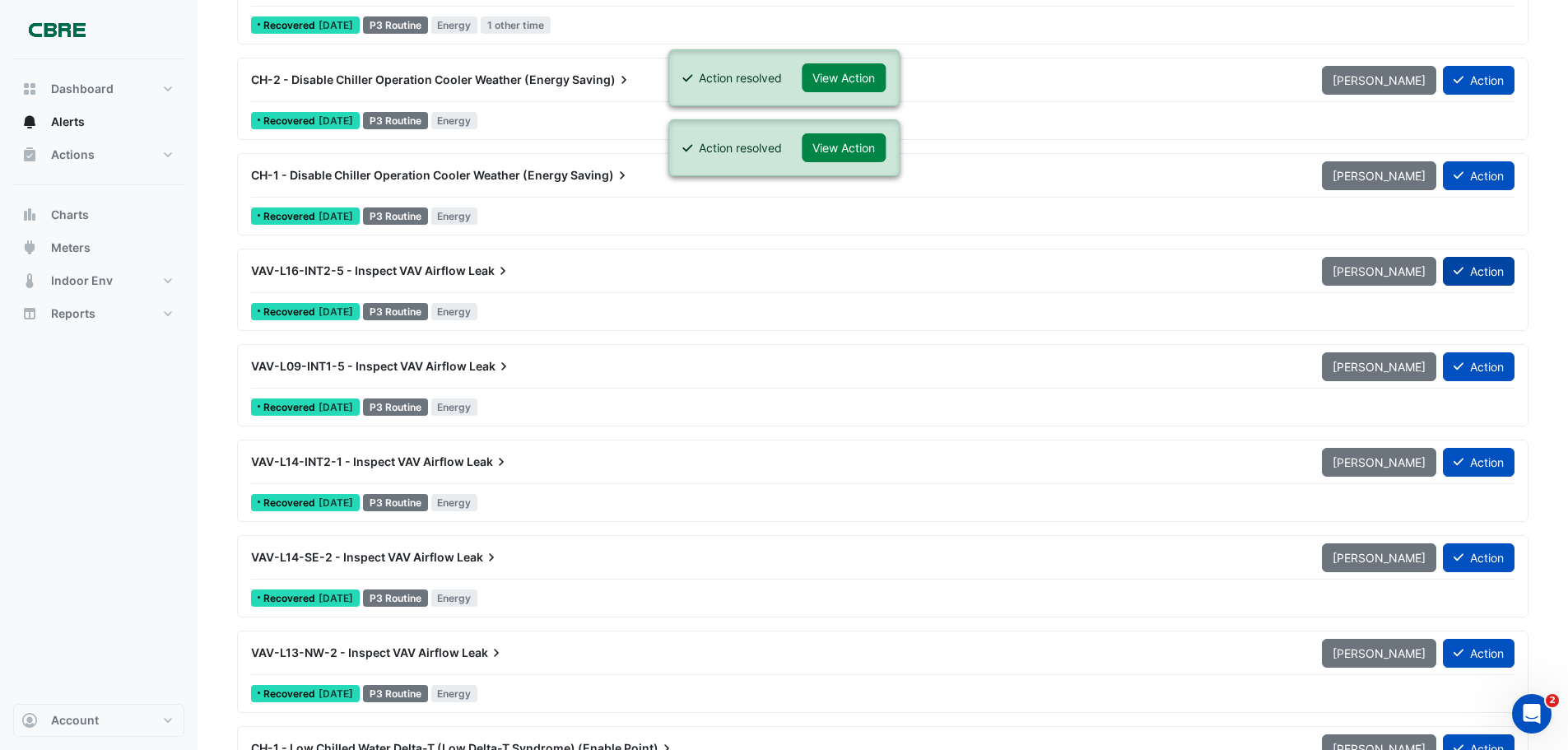
click at [1471, 268] on button "Action" at bounding box center [1479, 272] width 71 height 29
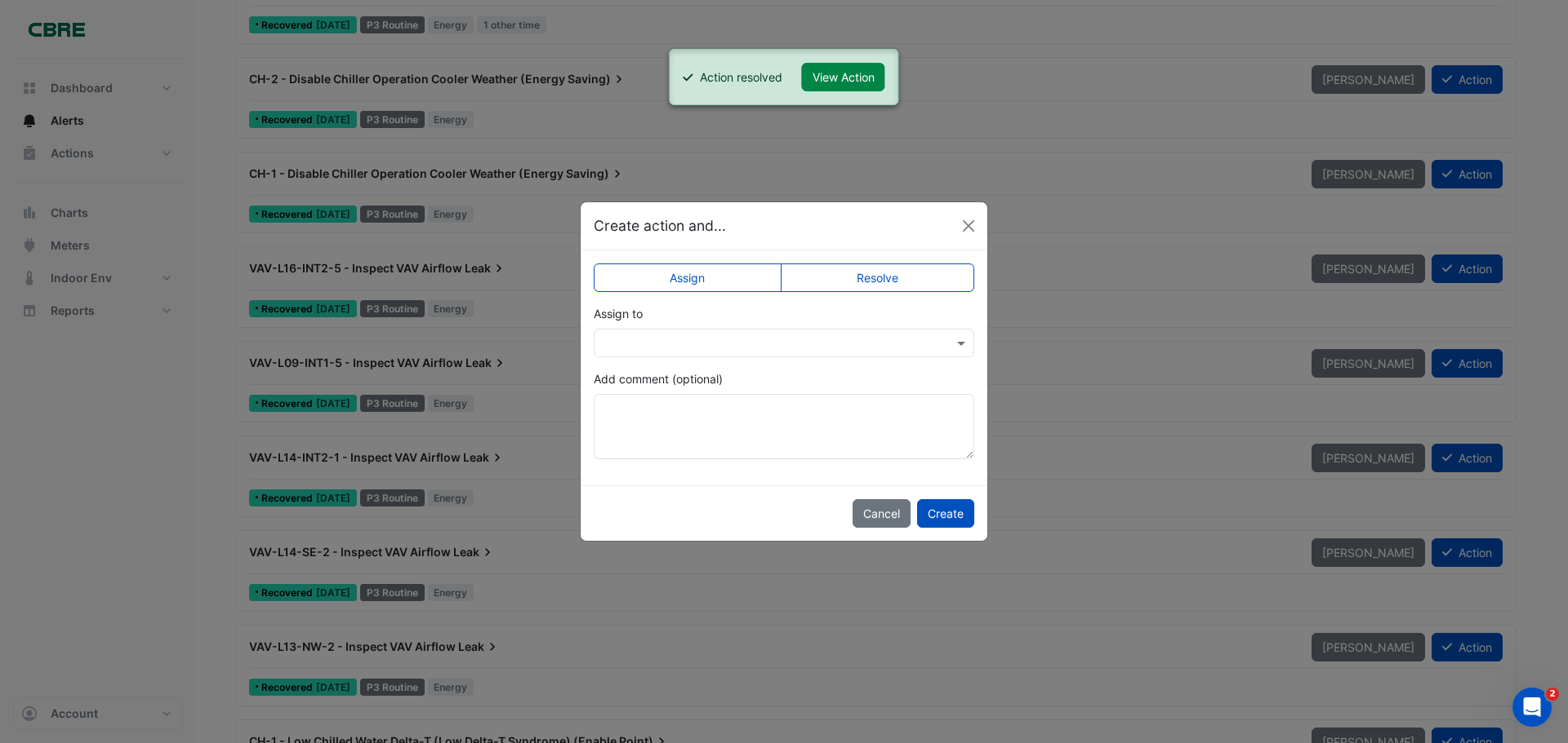
click at [915, 271] on label "Resolve" at bounding box center [878, 278] width 194 height 29
click at [936, 511] on button "Create" at bounding box center [946, 514] width 57 height 29
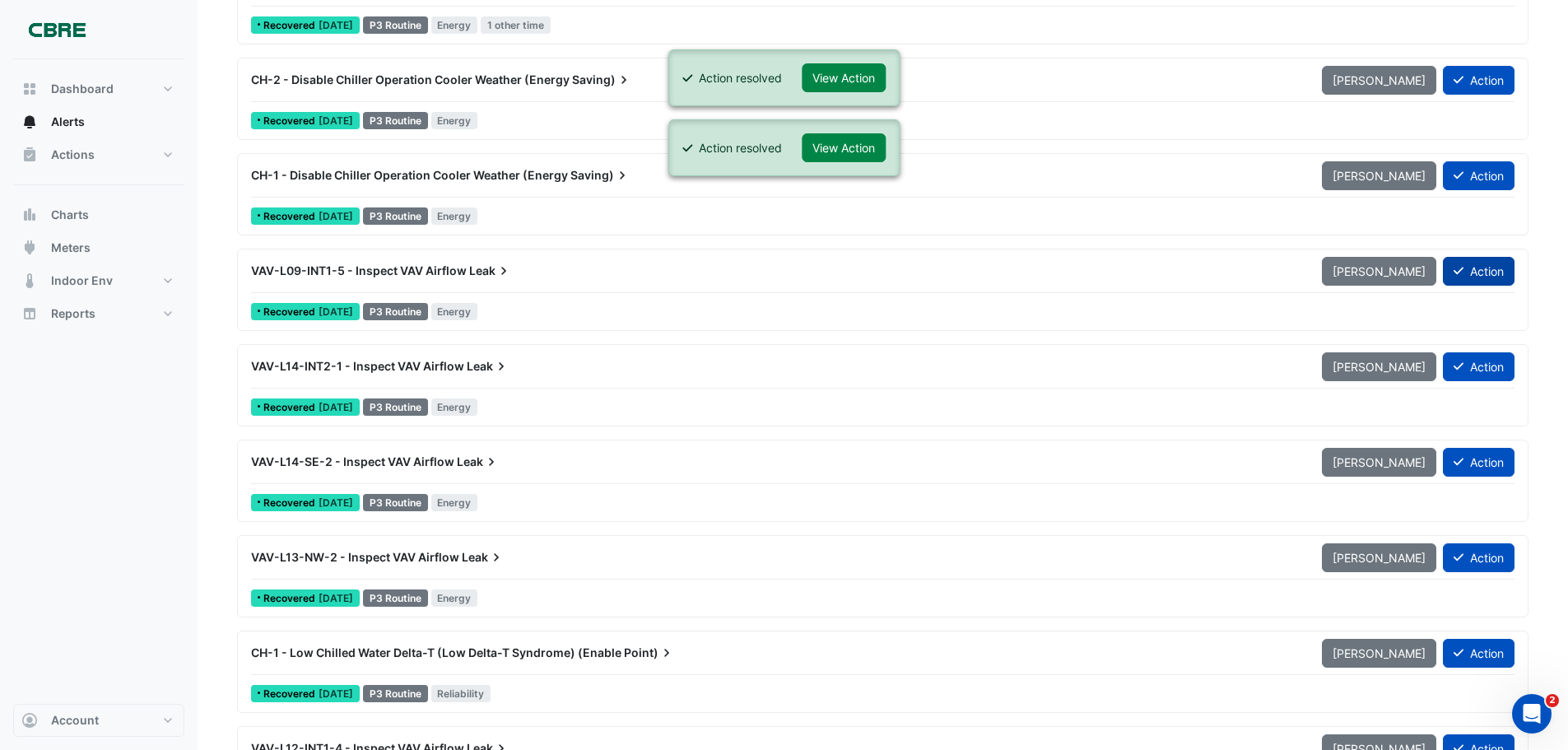
click at [1479, 267] on button "Action" at bounding box center [1479, 272] width 71 height 29
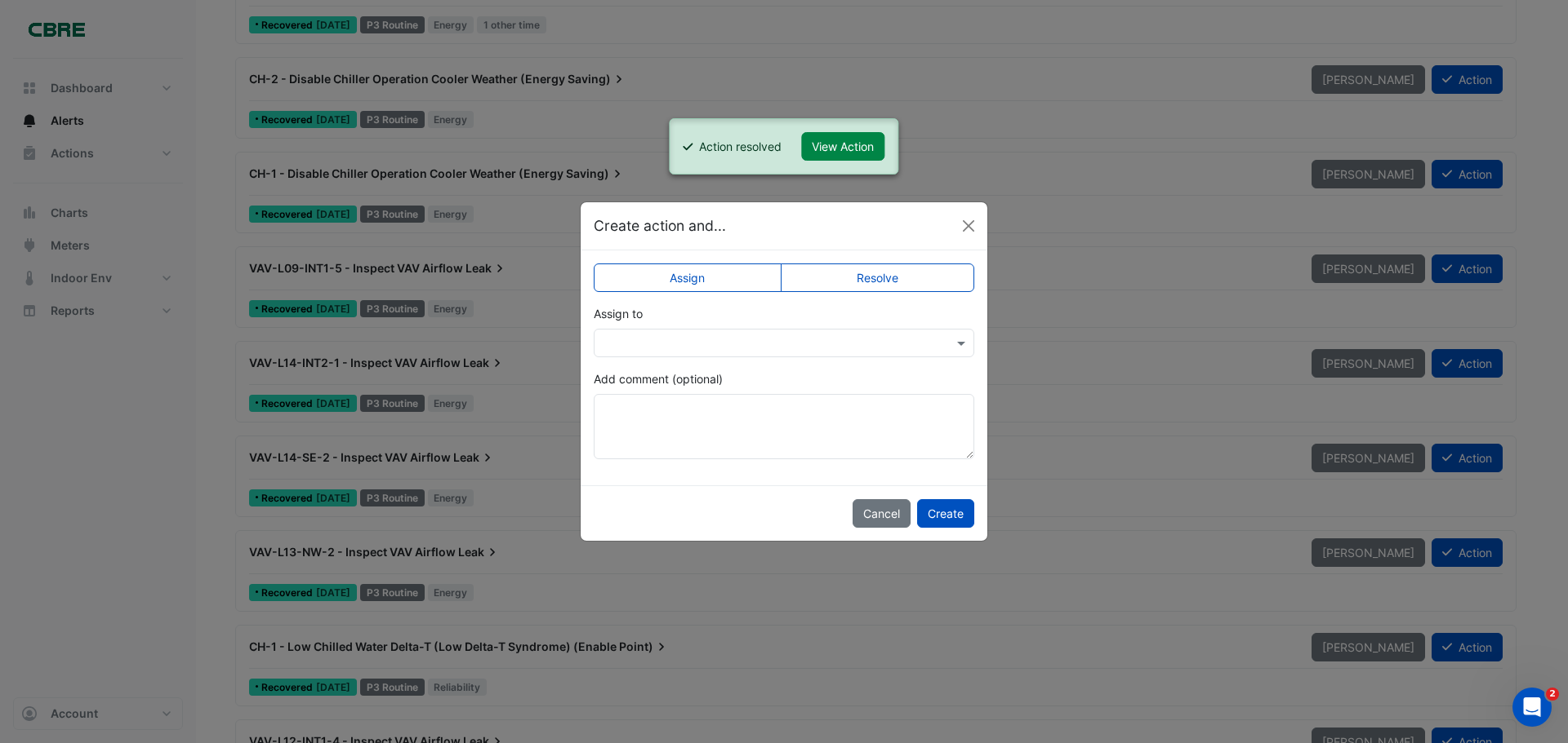
click at [890, 276] on label "Resolve" at bounding box center [878, 278] width 194 height 29
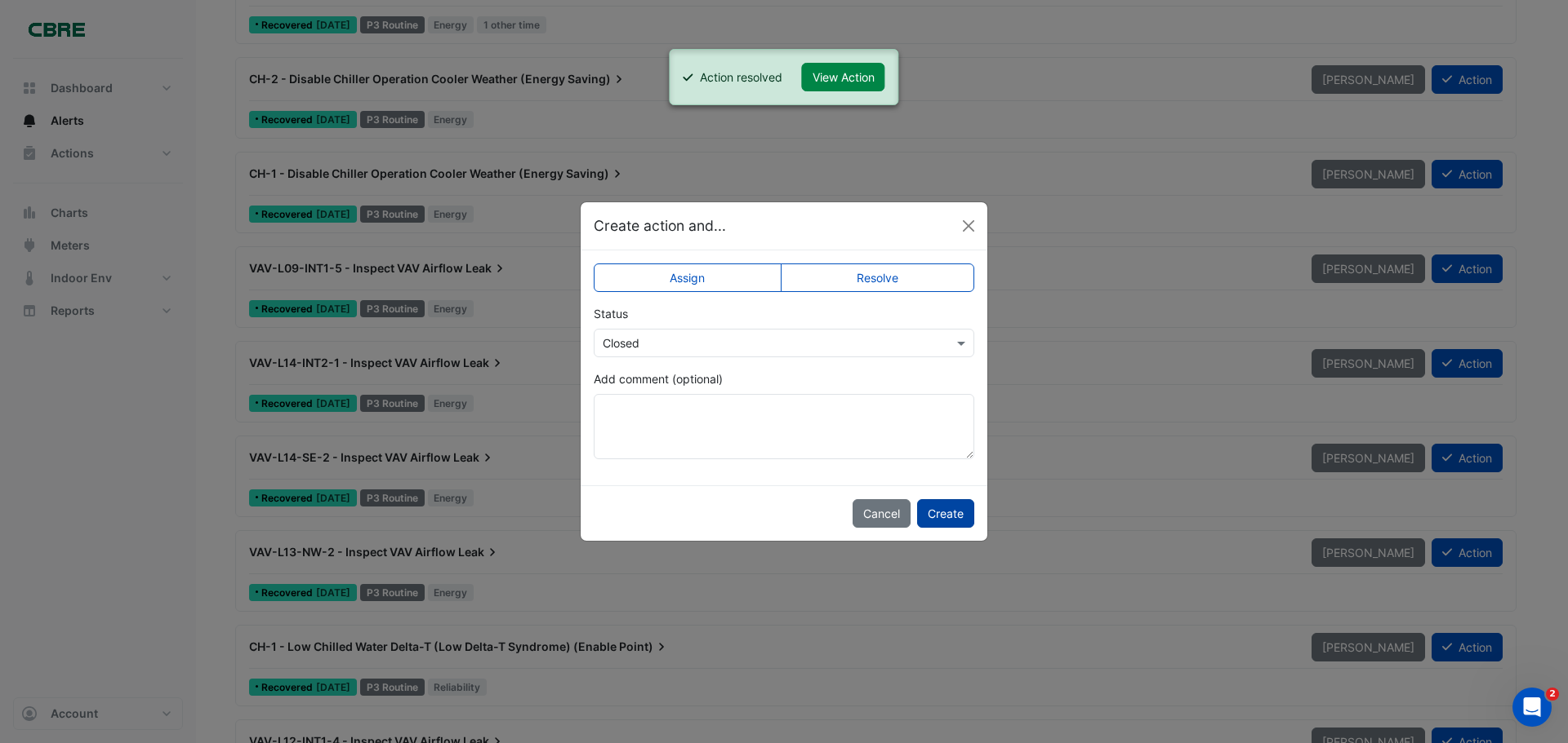
click at [948, 513] on button "Create" at bounding box center [946, 514] width 57 height 29
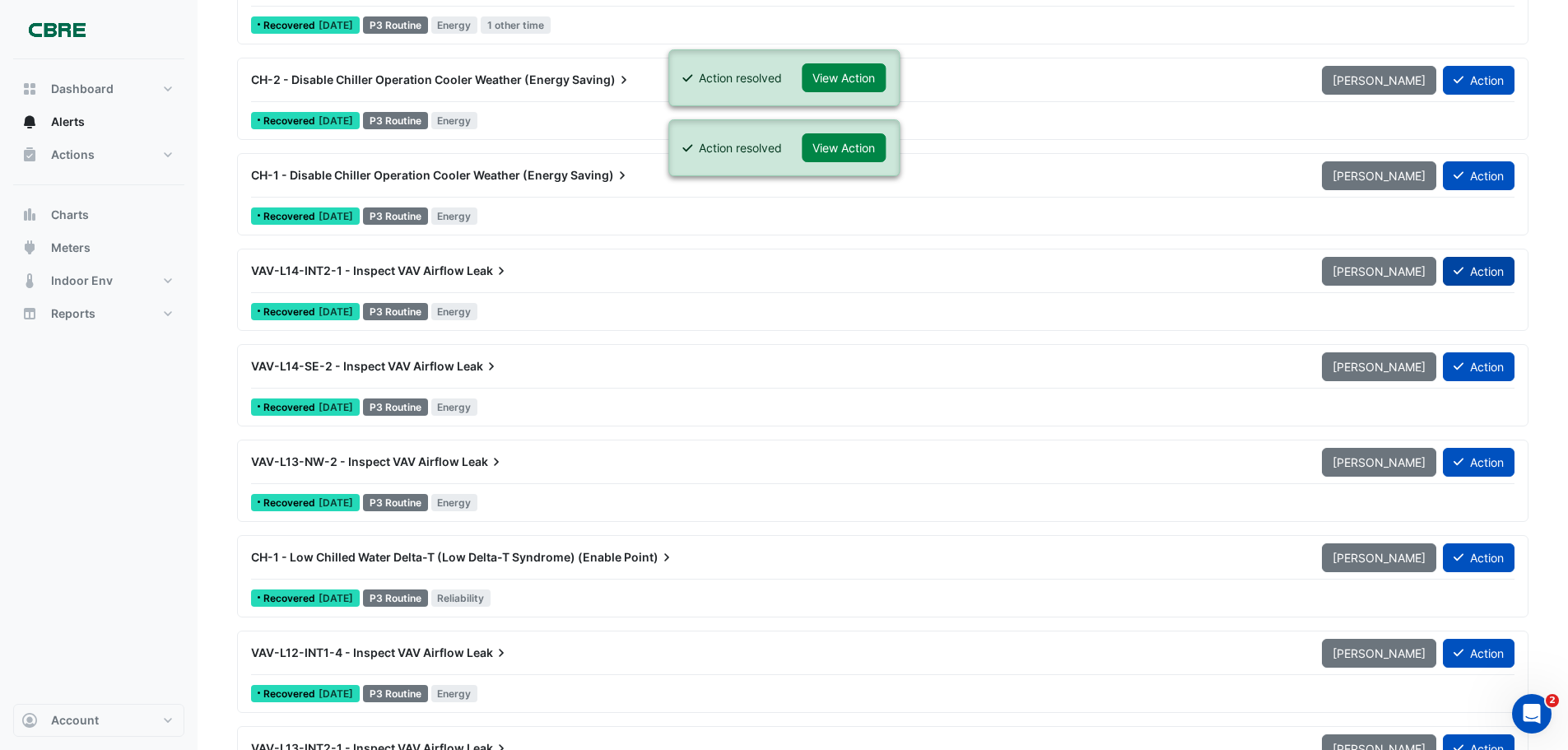
click at [1468, 274] on button "Action" at bounding box center [1479, 272] width 71 height 29
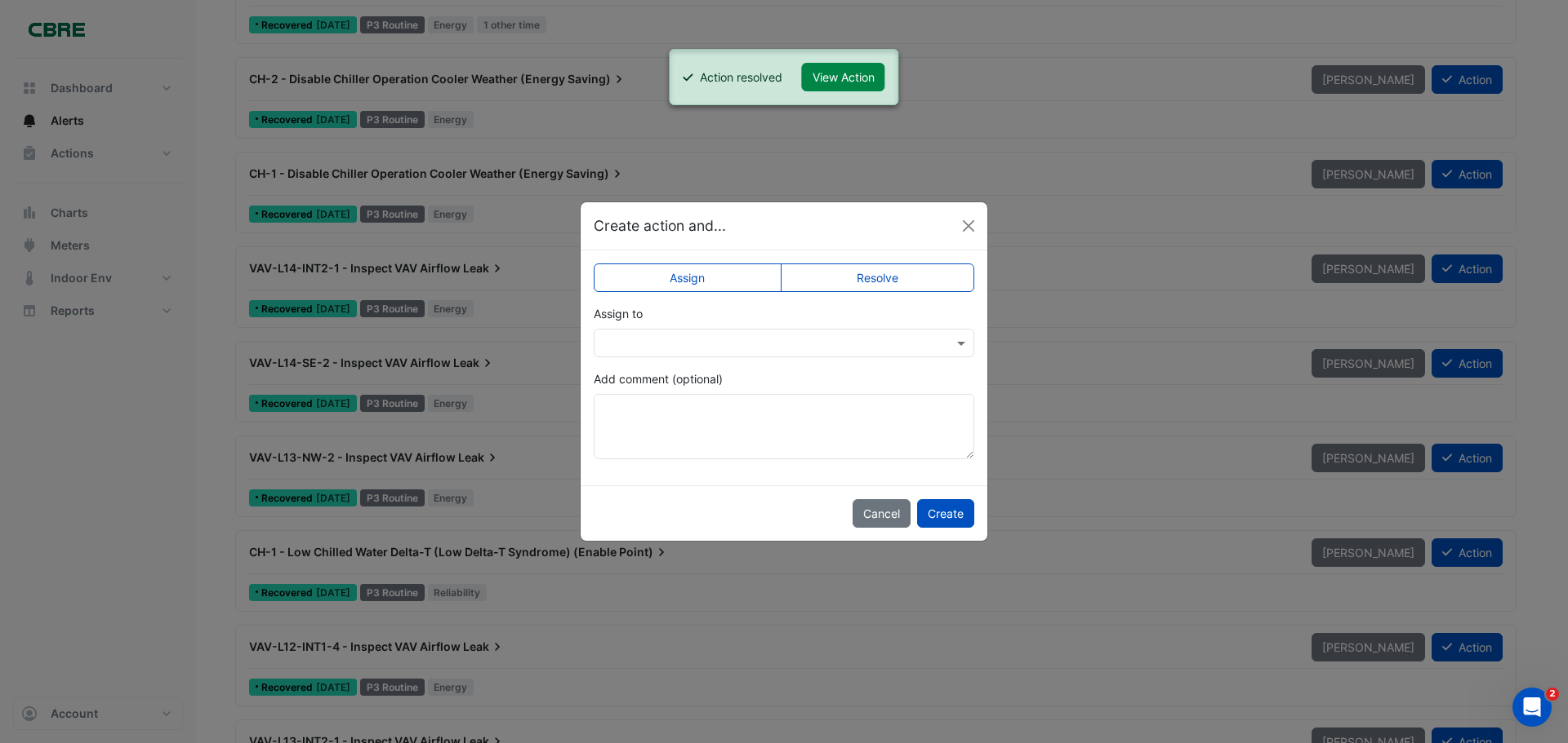
click at [921, 282] on label "Resolve" at bounding box center [878, 278] width 194 height 29
click at [940, 513] on button "Create" at bounding box center [946, 514] width 57 height 29
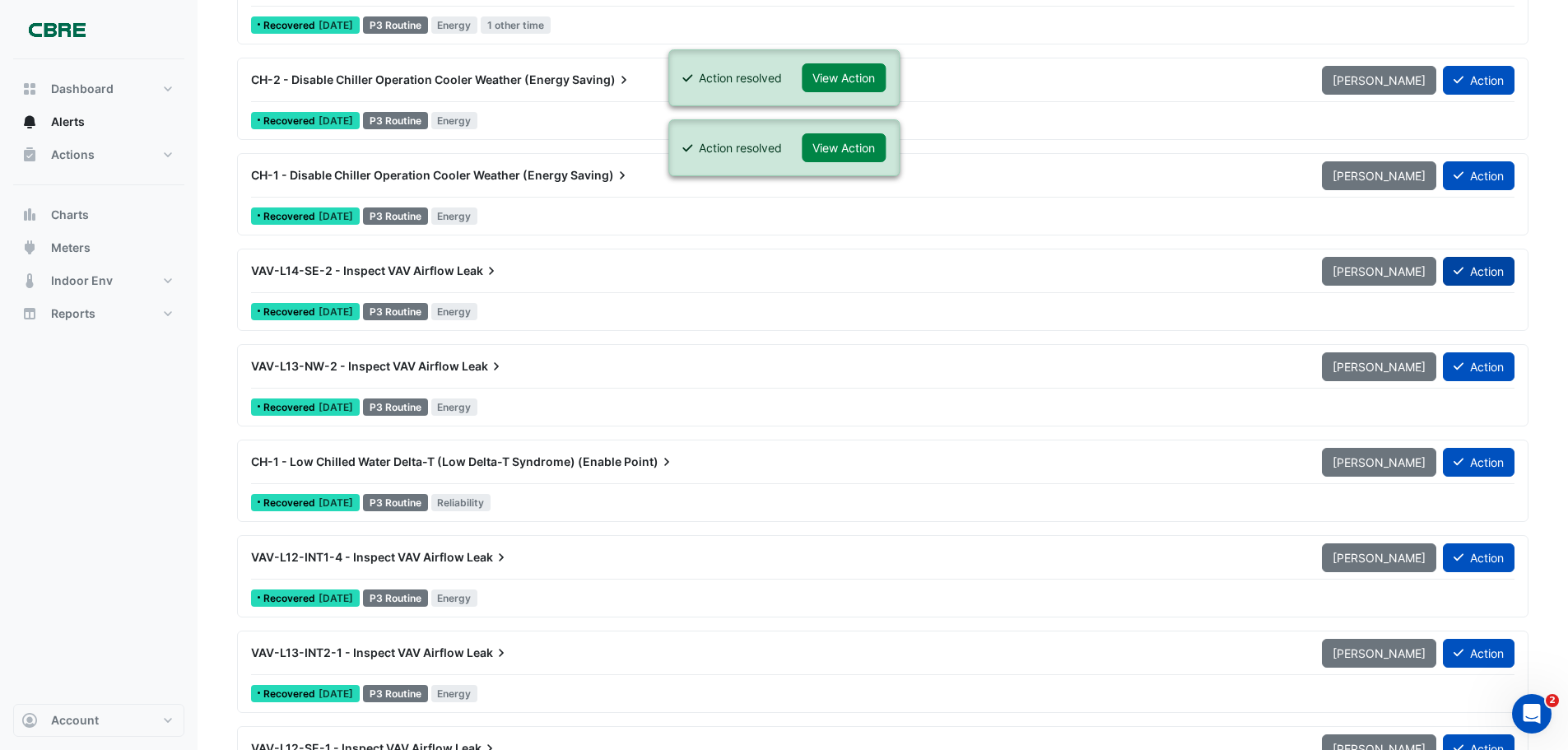
click at [1474, 272] on button "Action" at bounding box center [1479, 272] width 71 height 29
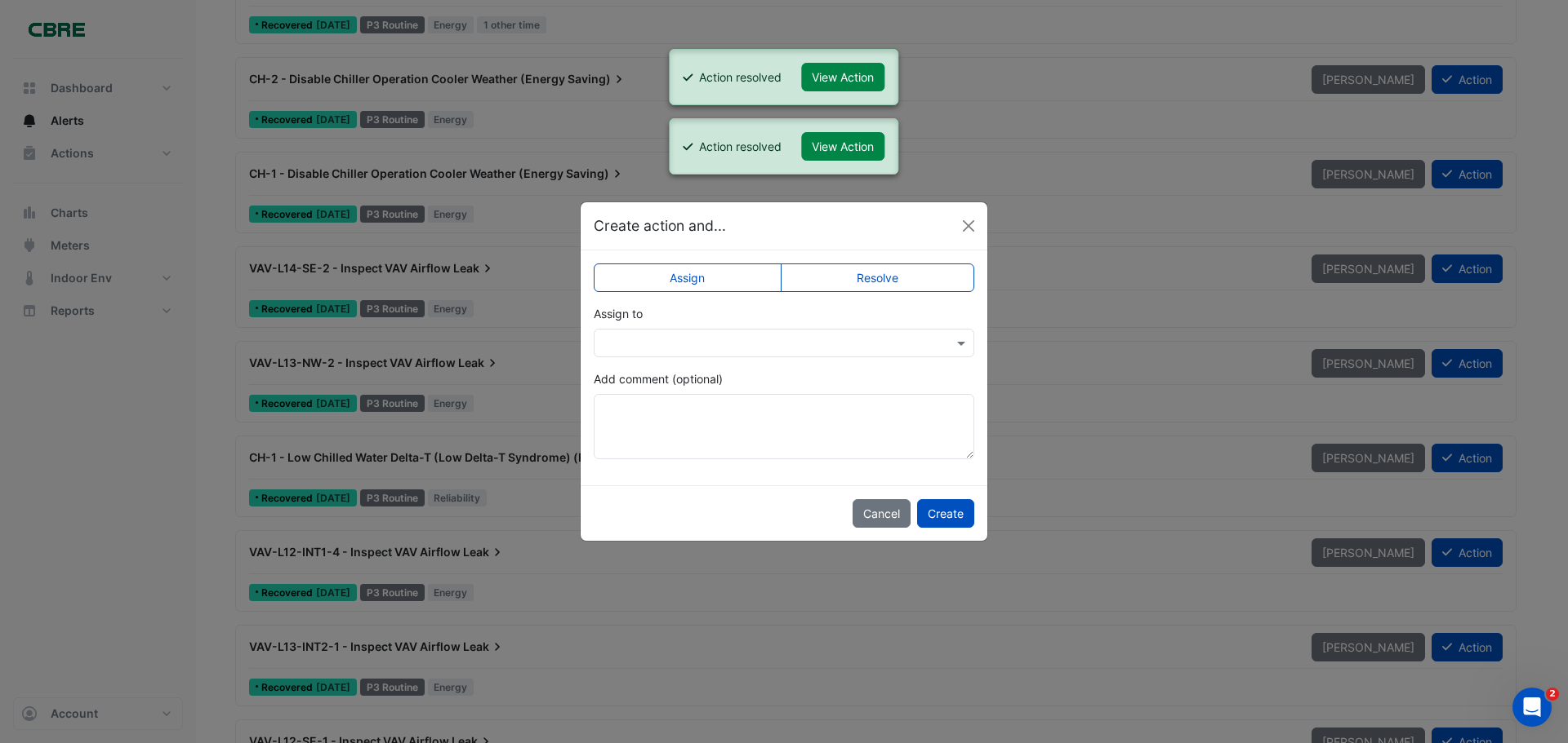
click at [862, 273] on label "Resolve" at bounding box center [878, 278] width 194 height 29
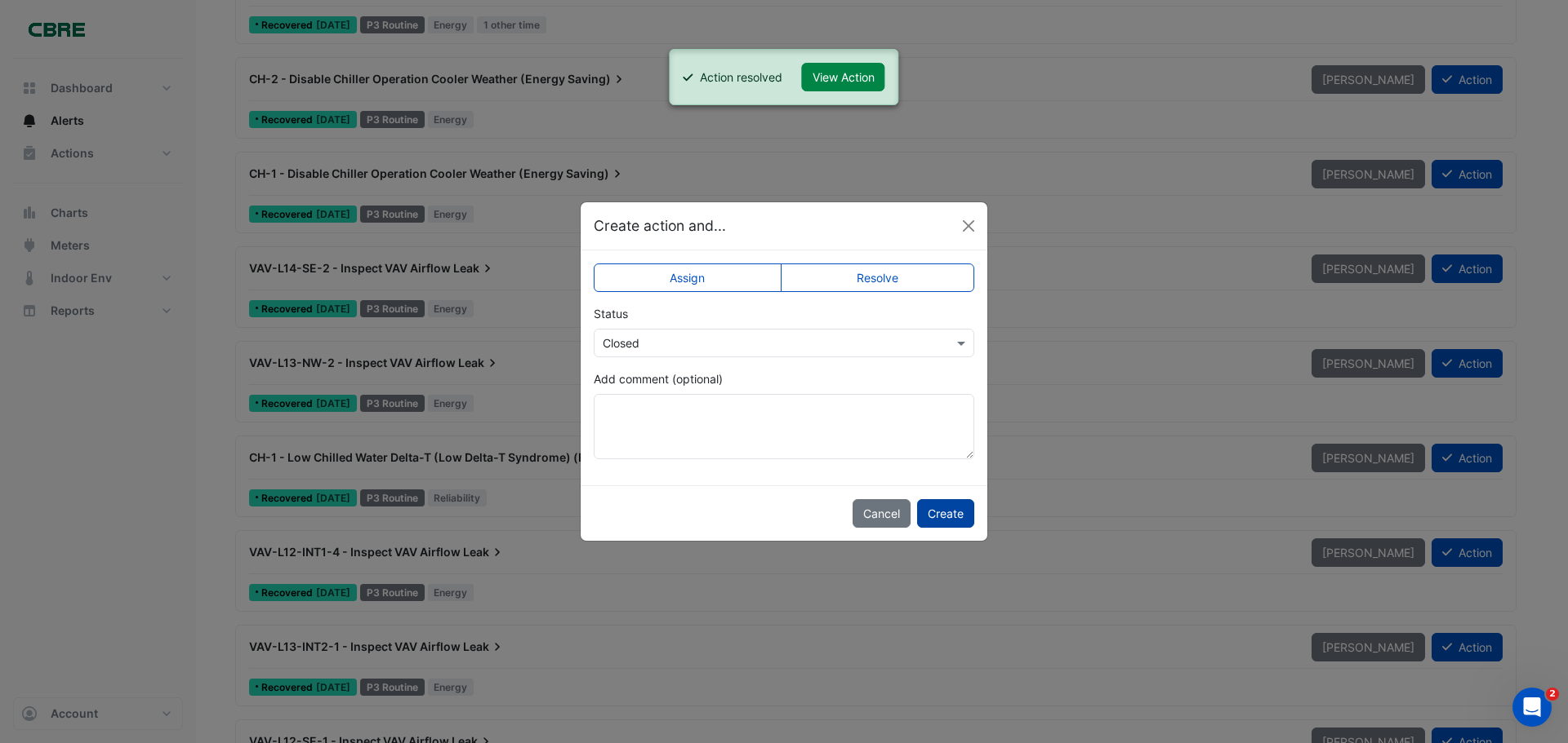
click at [952, 511] on button "Create" at bounding box center [946, 514] width 57 height 29
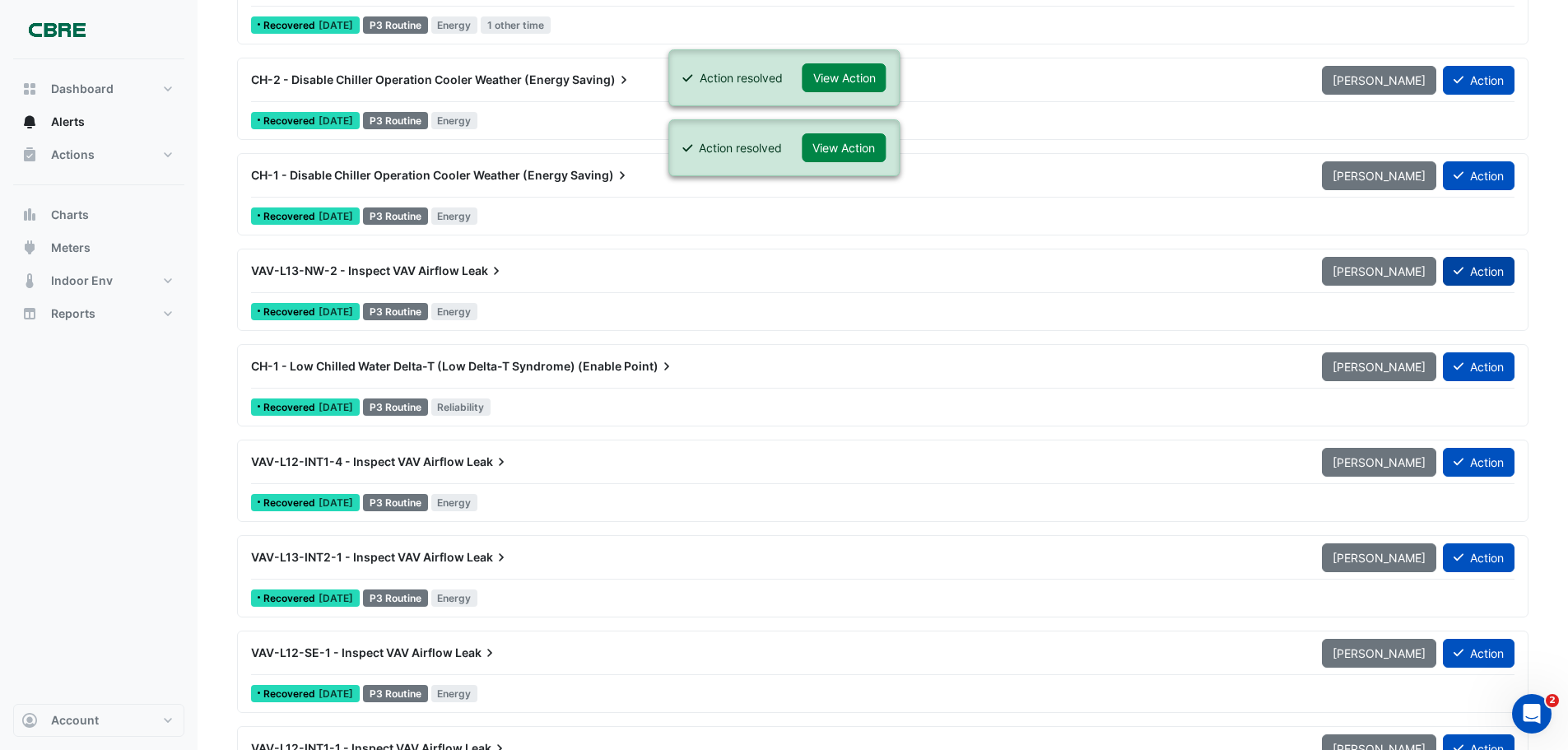
click at [1498, 270] on button "Action" at bounding box center [1479, 272] width 71 height 29
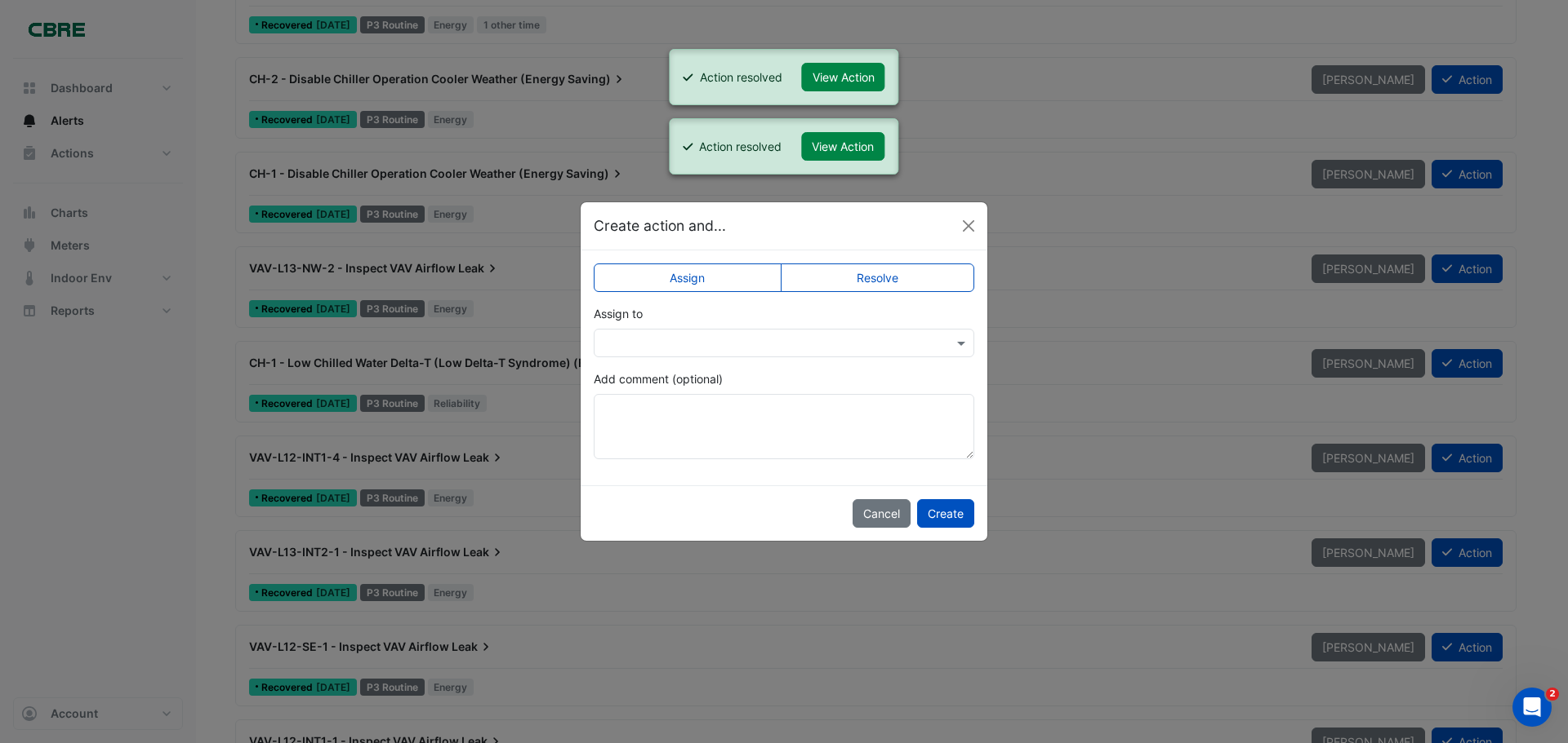
click at [851, 279] on label "Resolve" at bounding box center [878, 278] width 194 height 29
drag, startPoint x: 938, startPoint y: 506, endPoint x: 1019, endPoint y: 504, distance: 81.0
click at [939, 506] on button "Create" at bounding box center [946, 514] width 57 height 29
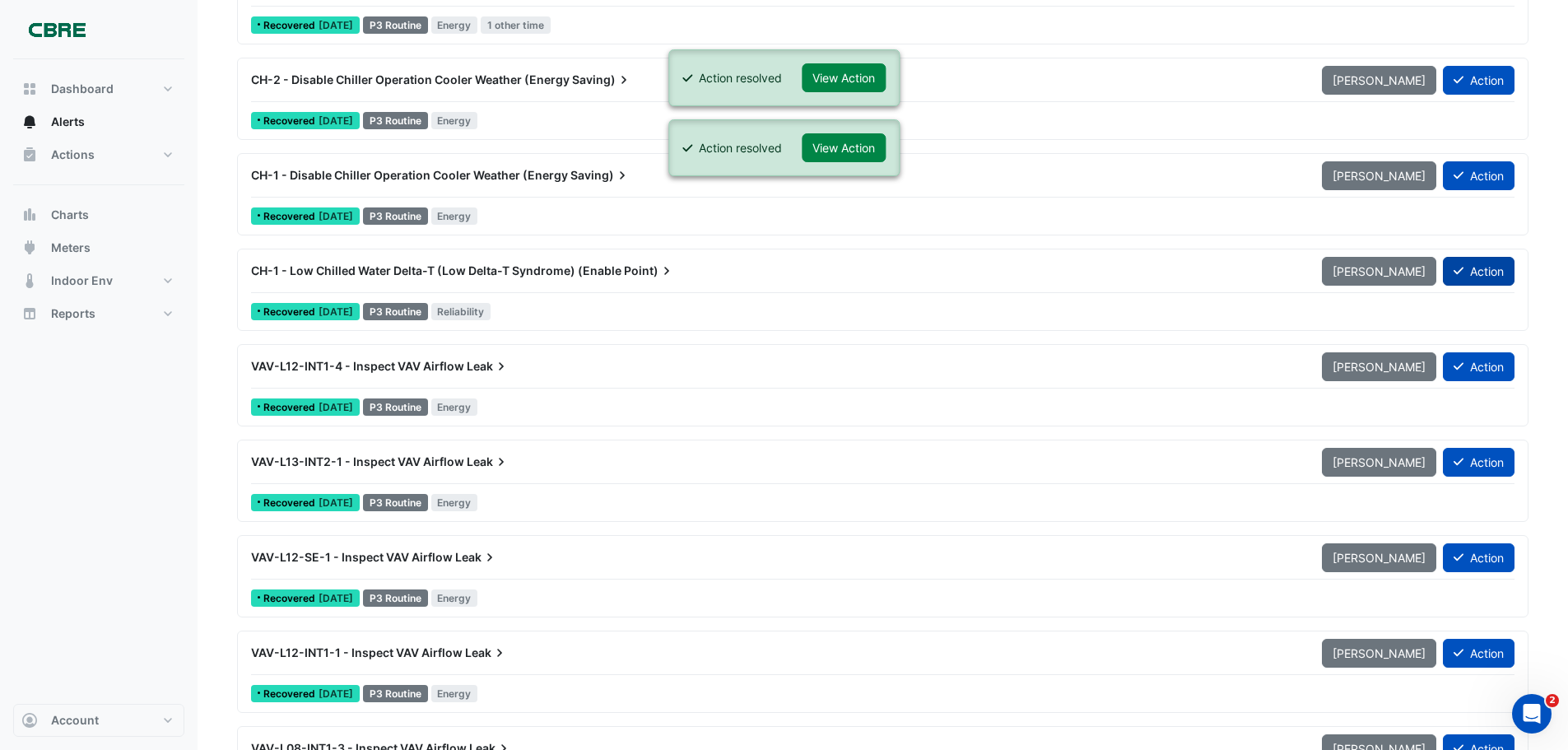
click at [1489, 261] on button "Action" at bounding box center [1479, 272] width 71 height 29
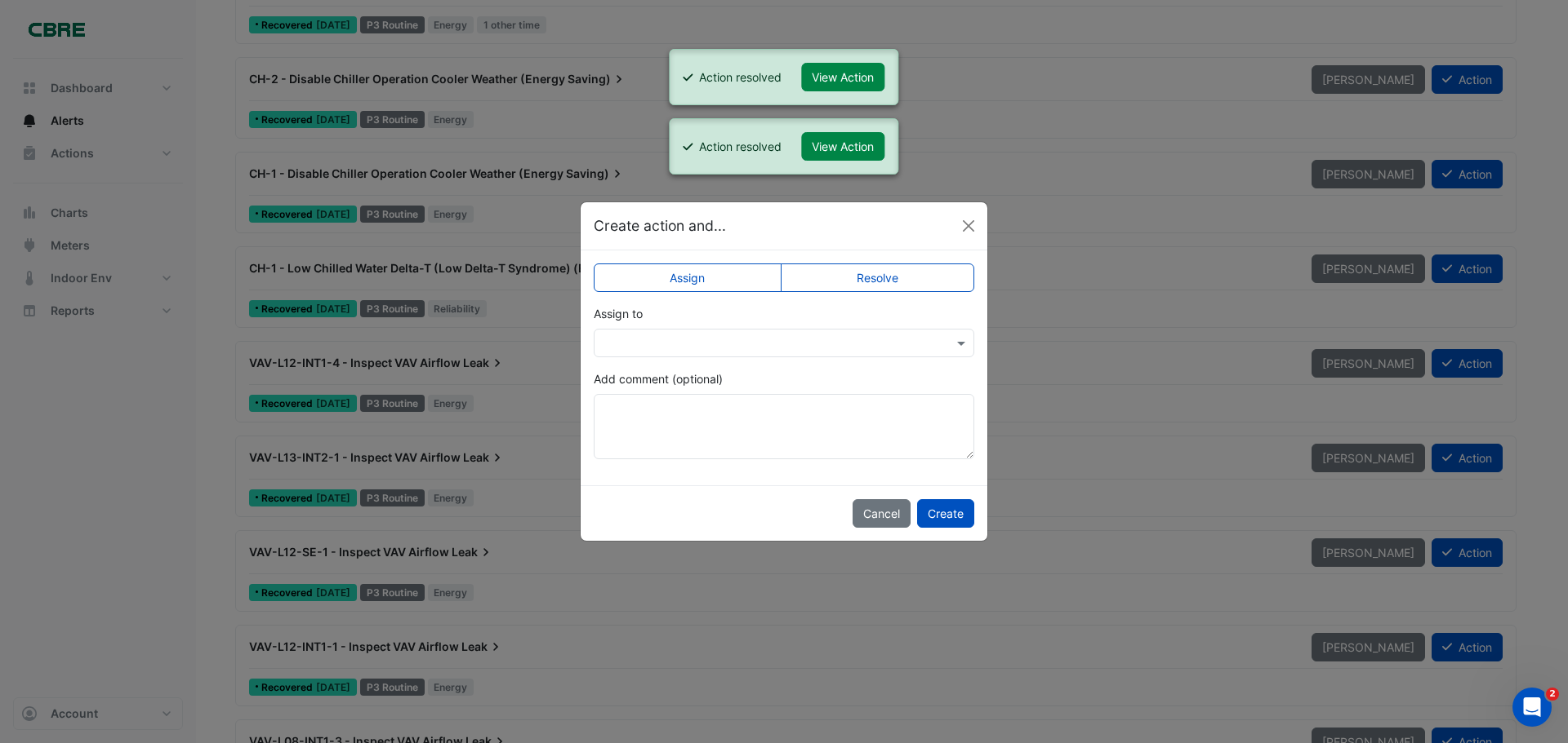
click at [908, 274] on label "Resolve" at bounding box center [878, 278] width 194 height 29
click at [963, 512] on button "Create" at bounding box center [946, 514] width 57 height 29
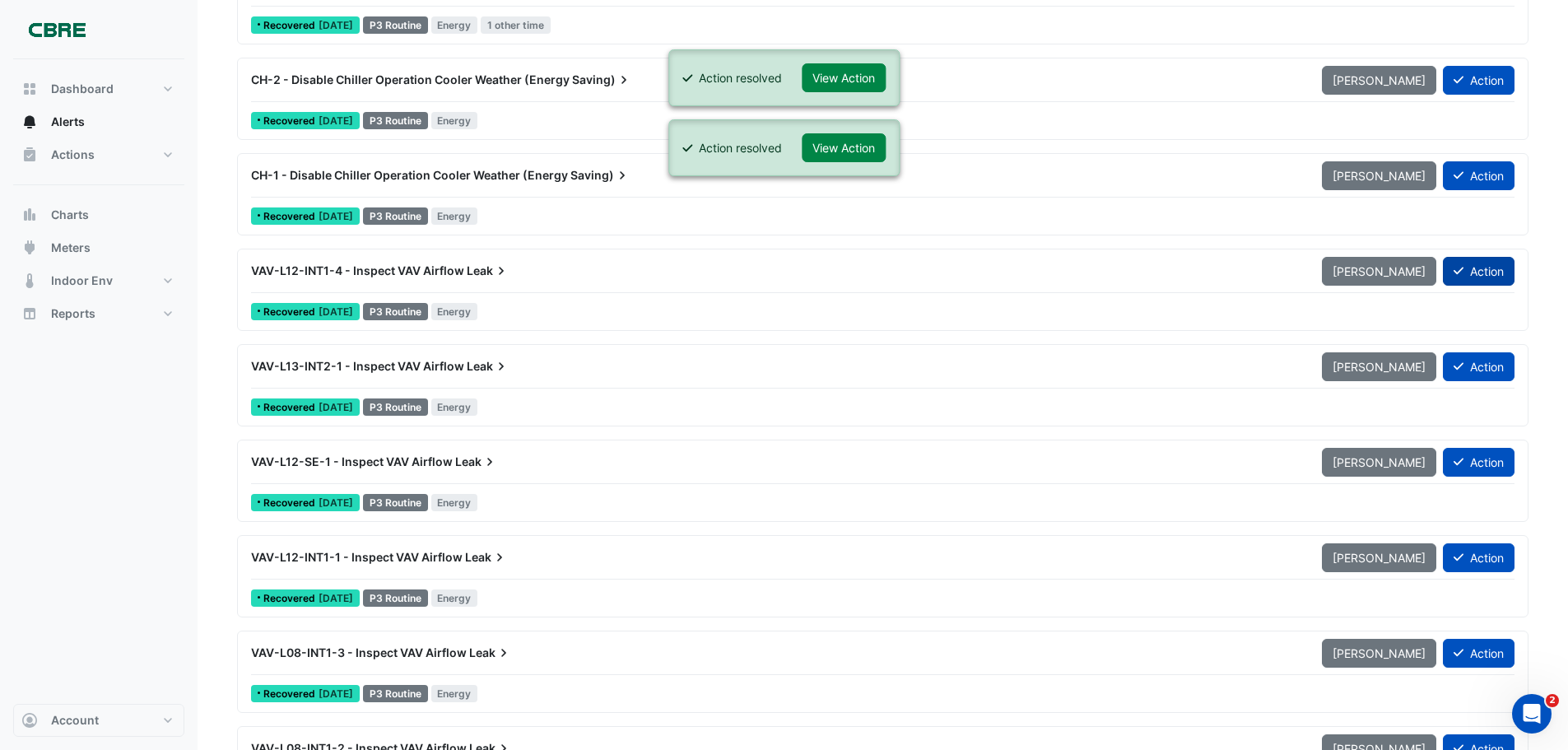
click at [1479, 274] on button "Action" at bounding box center [1479, 272] width 71 height 29
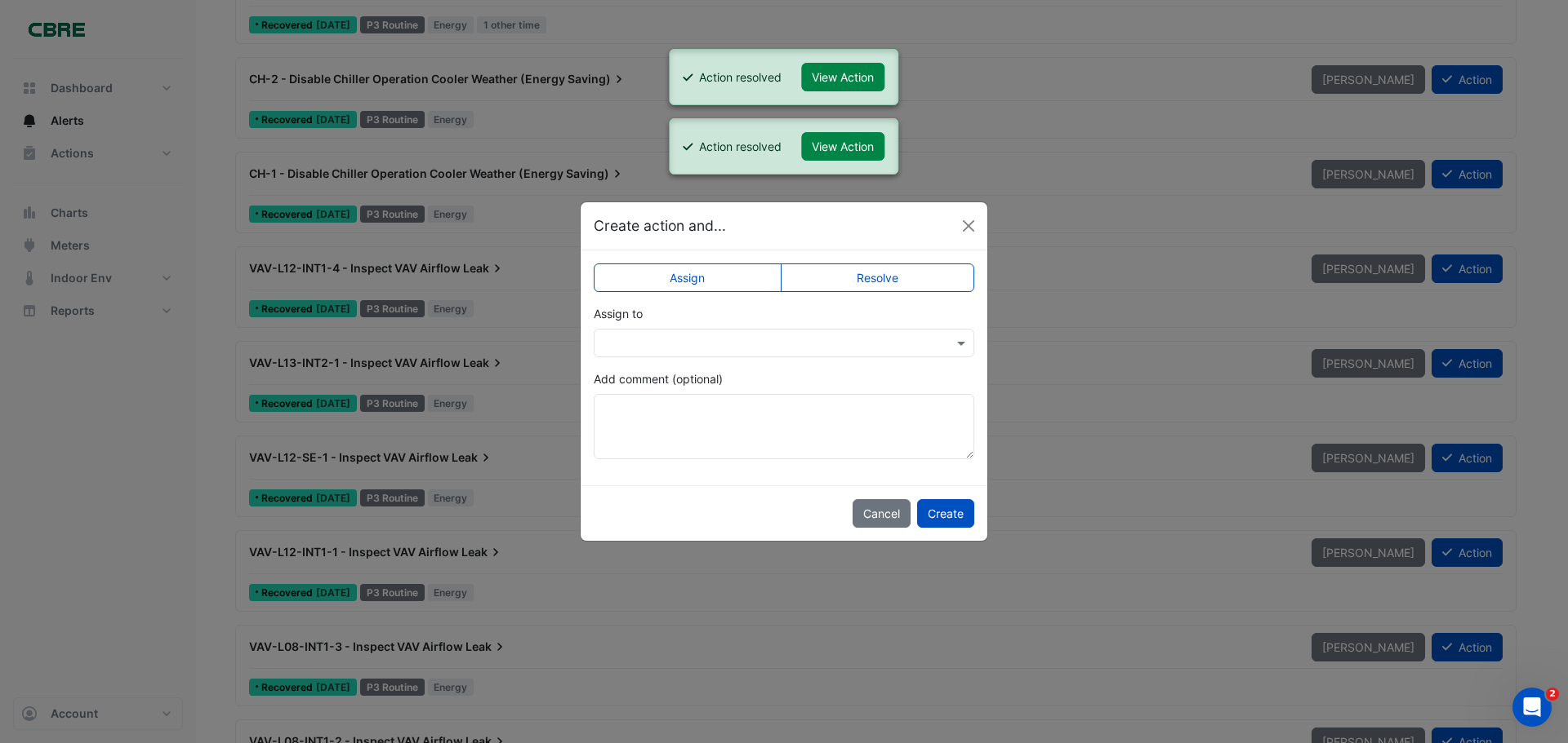
click at [920, 280] on label "Resolve" at bounding box center [878, 278] width 194 height 29
click at [938, 516] on button "Create" at bounding box center [946, 514] width 57 height 29
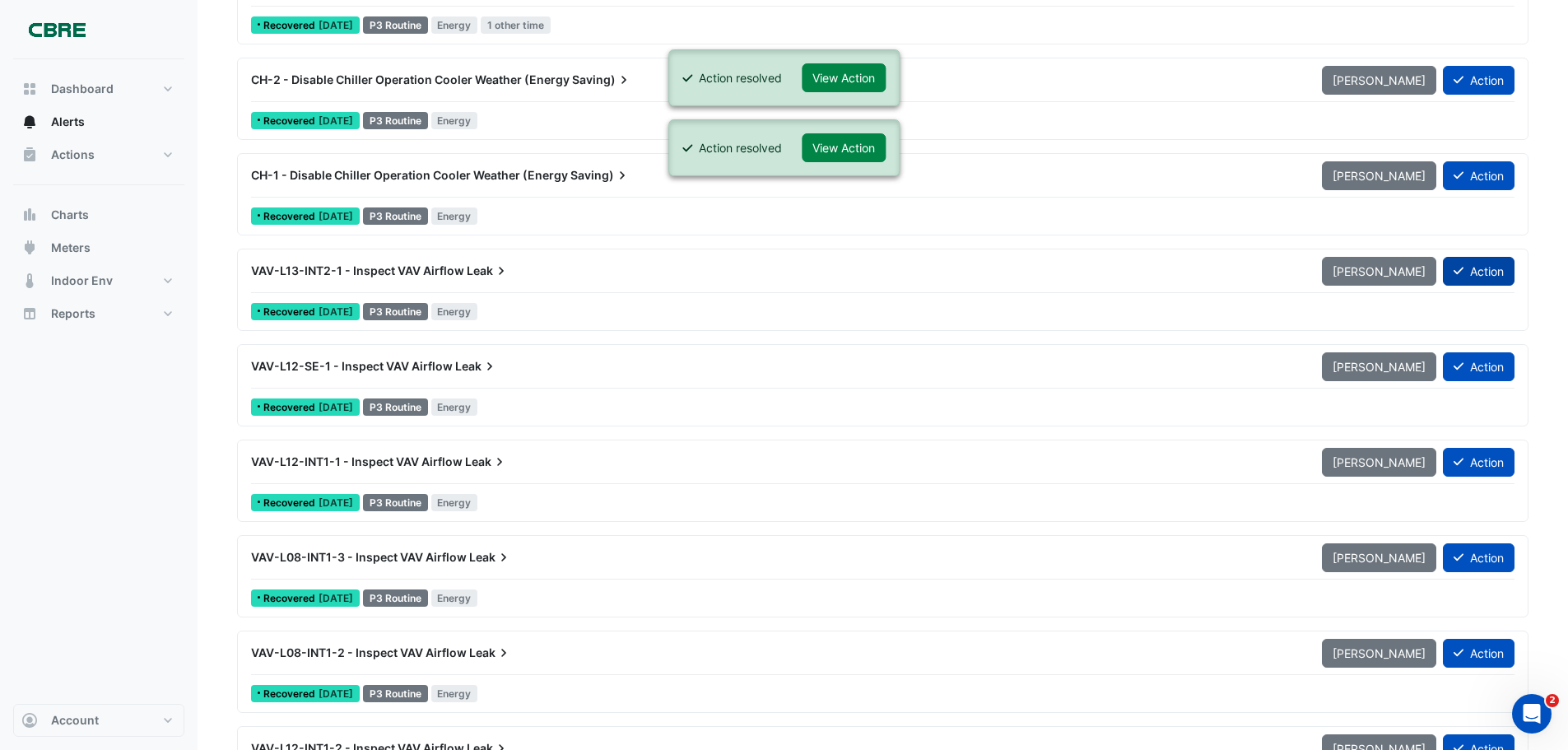
click at [1478, 272] on button "Action" at bounding box center [1479, 272] width 71 height 29
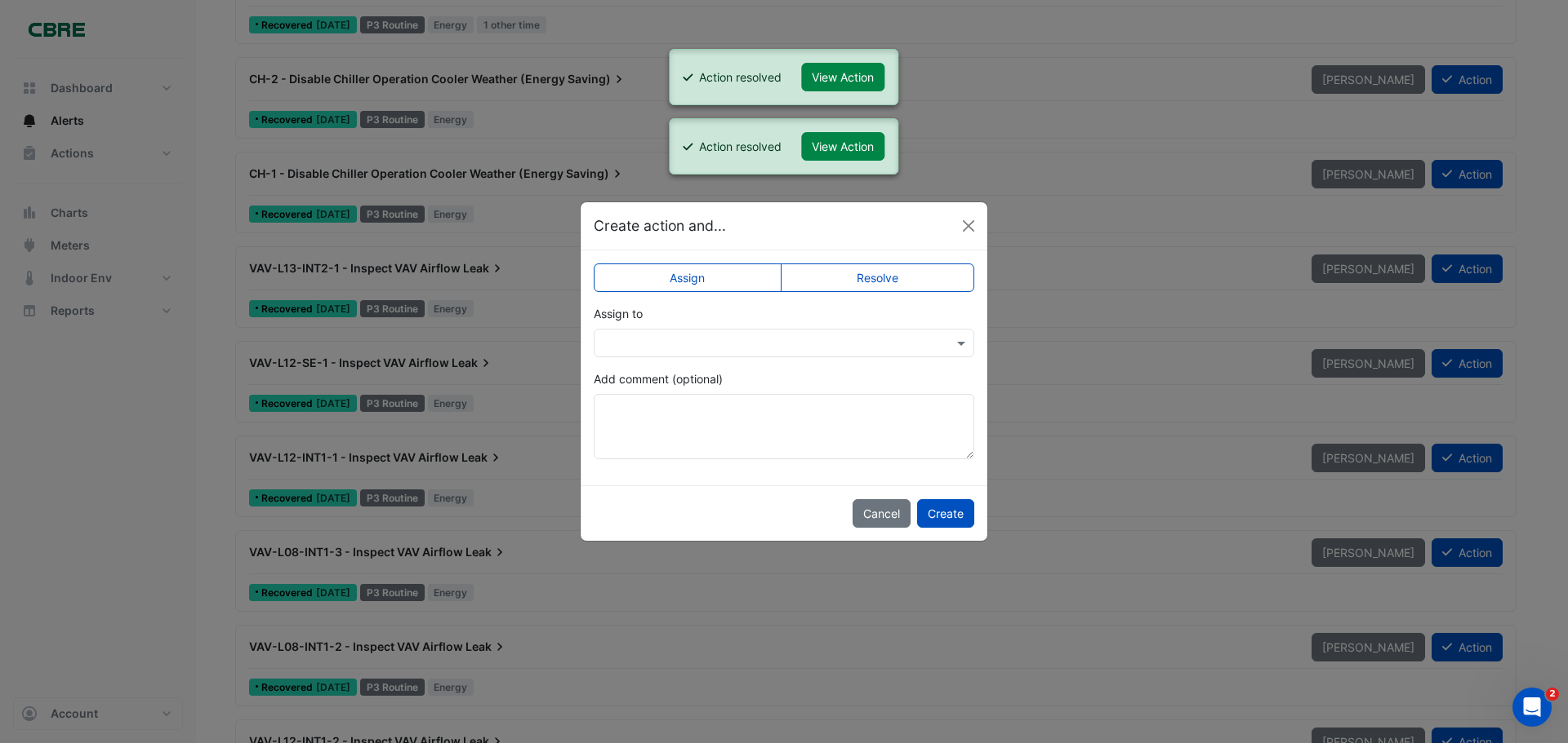
click at [903, 284] on label "Resolve" at bounding box center [878, 278] width 194 height 29
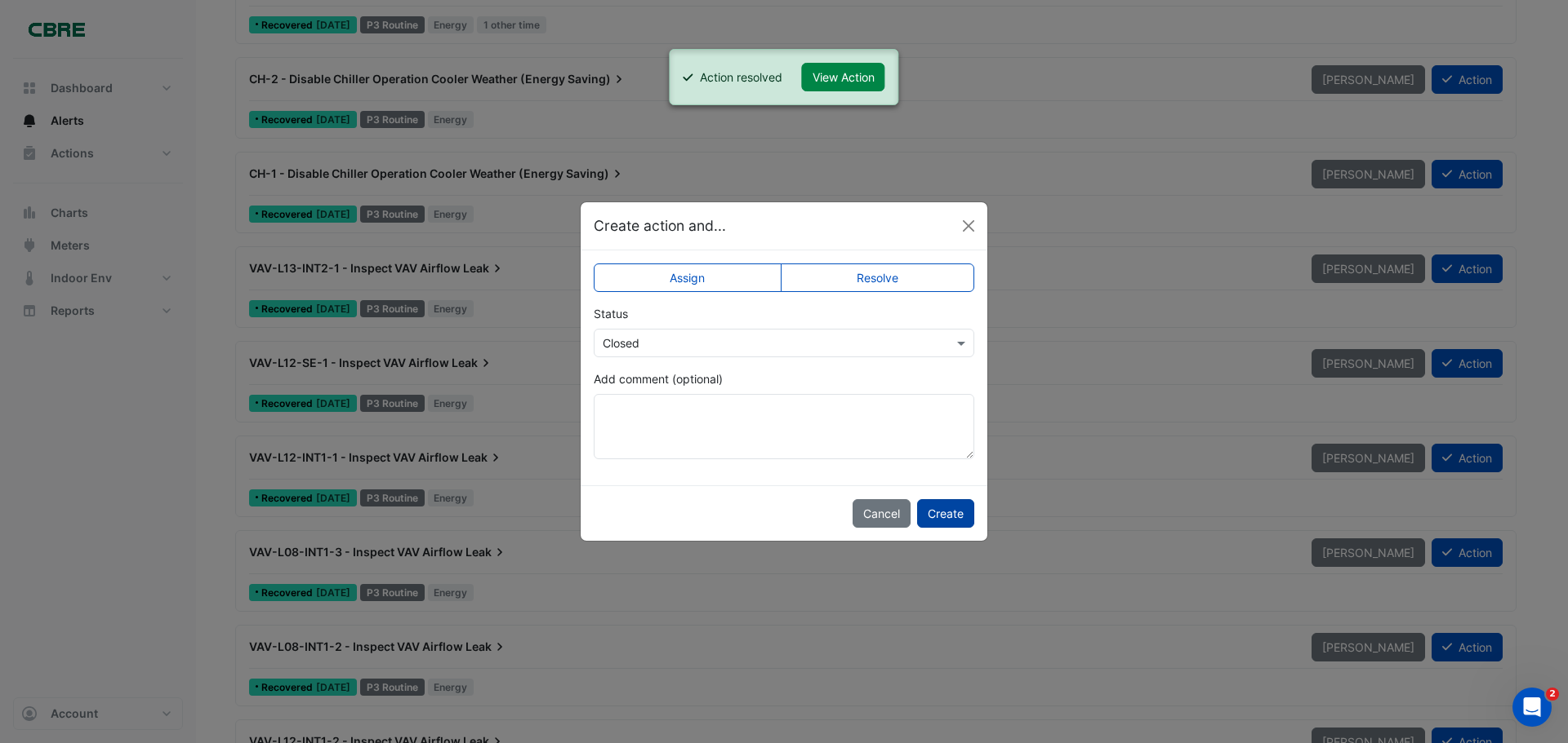
click at [946, 519] on button "Create" at bounding box center [946, 514] width 57 height 29
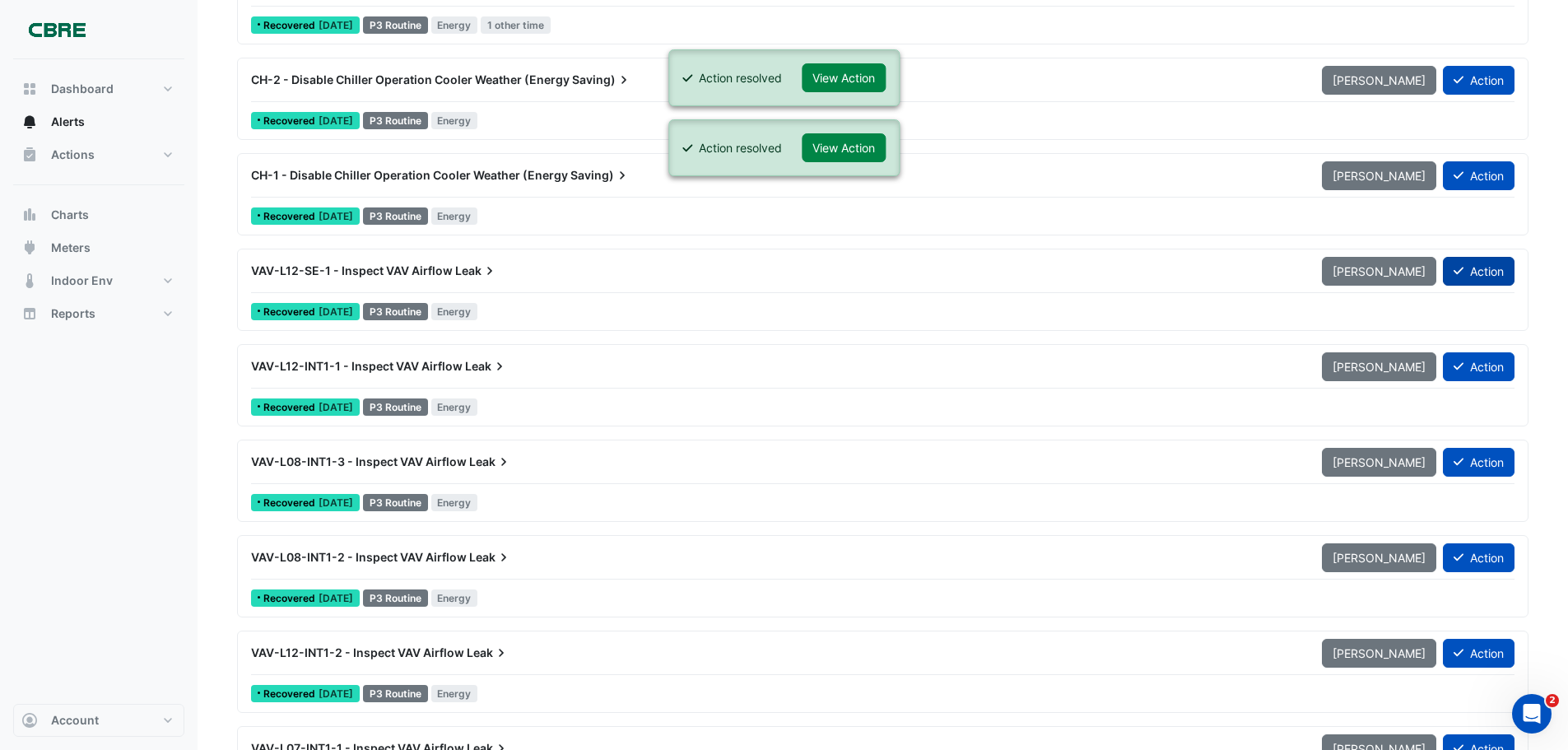
click at [1471, 268] on button "Action" at bounding box center [1479, 272] width 71 height 29
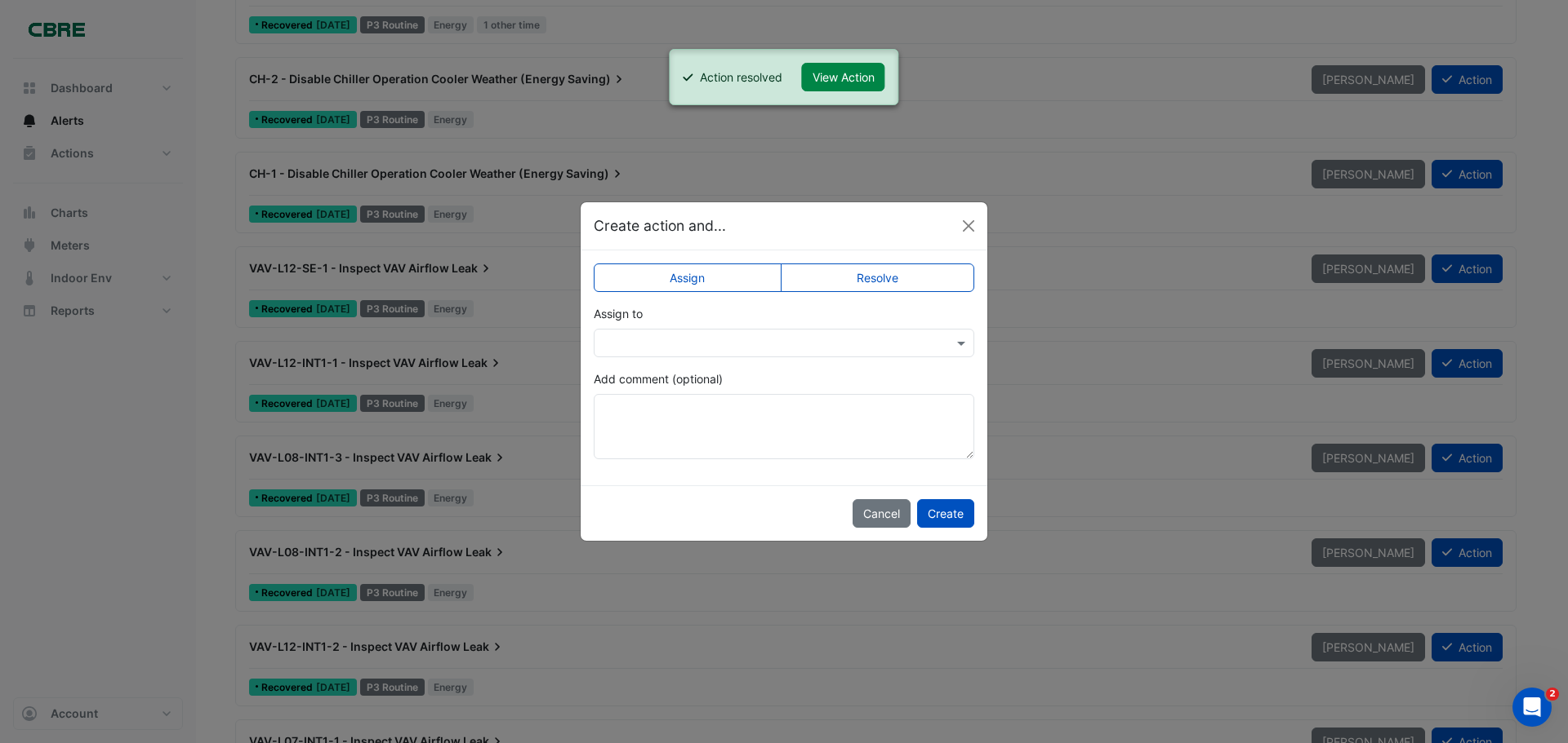
click at [932, 280] on label "Resolve" at bounding box center [878, 278] width 194 height 29
click at [949, 510] on button "Create" at bounding box center [946, 514] width 57 height 29
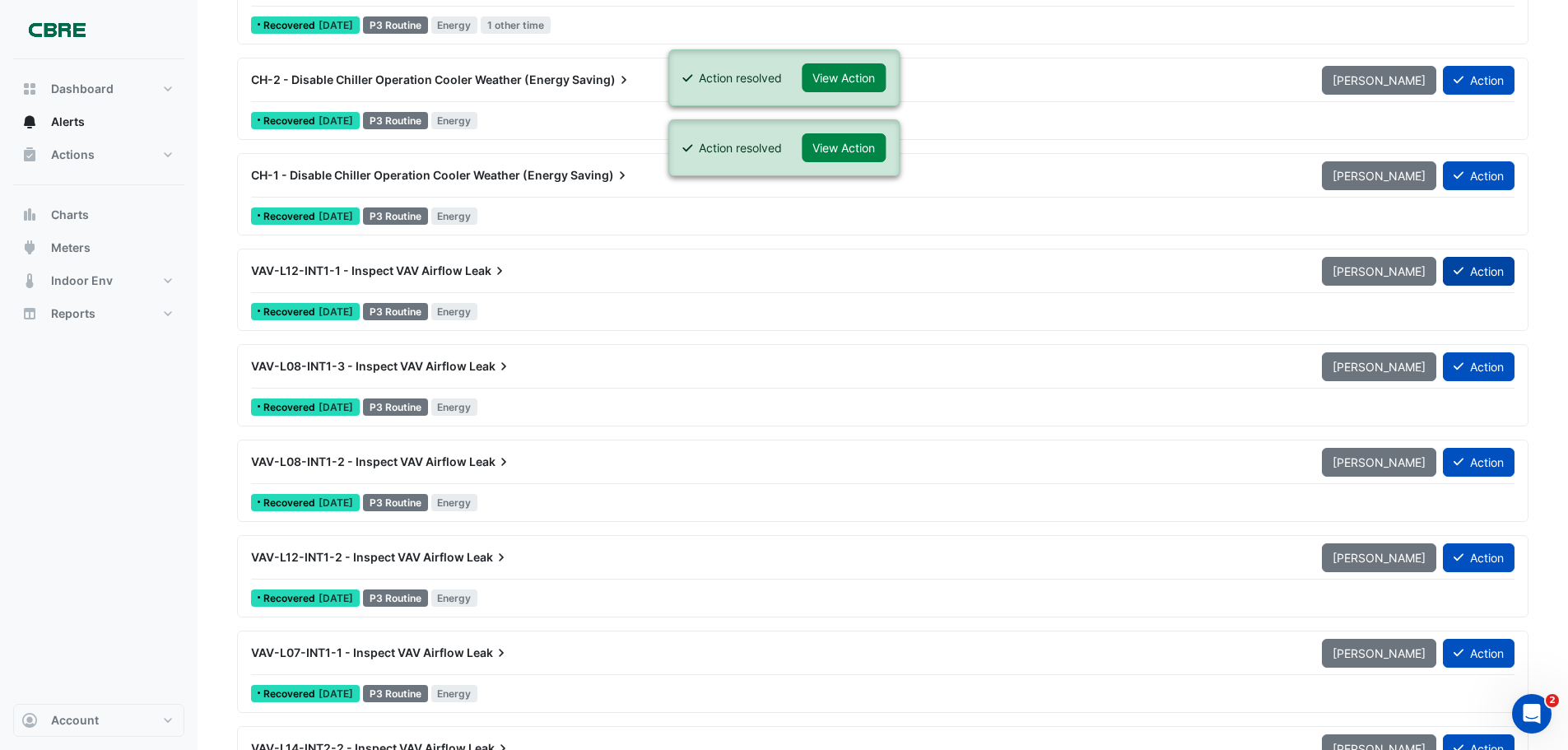
click at [1471, 278] on button "Action" at bounding box center [1479, 272] width 71 height 29
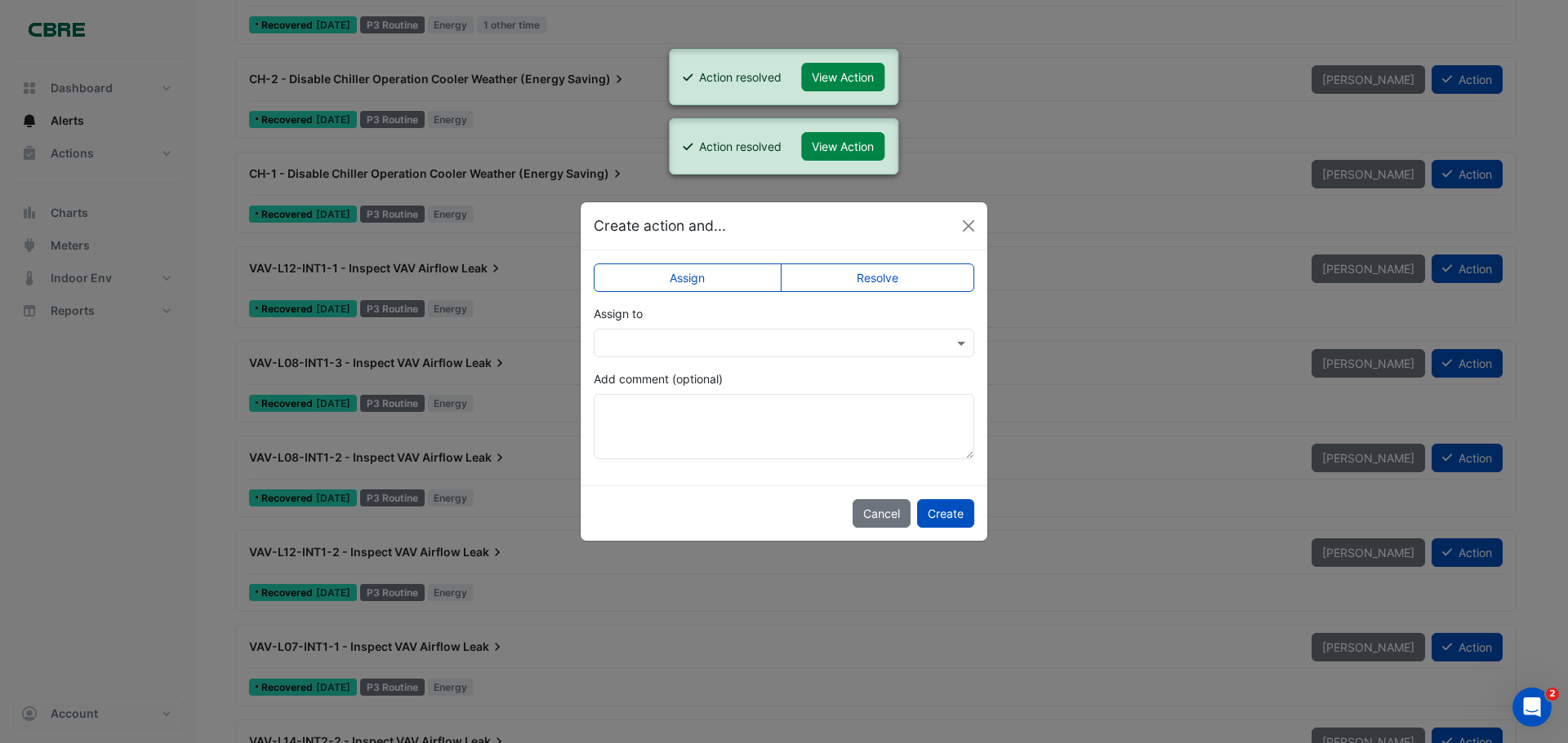
click at [915, 275] on label "Resolve" at bounding box center [878, 278] width 194 height 29
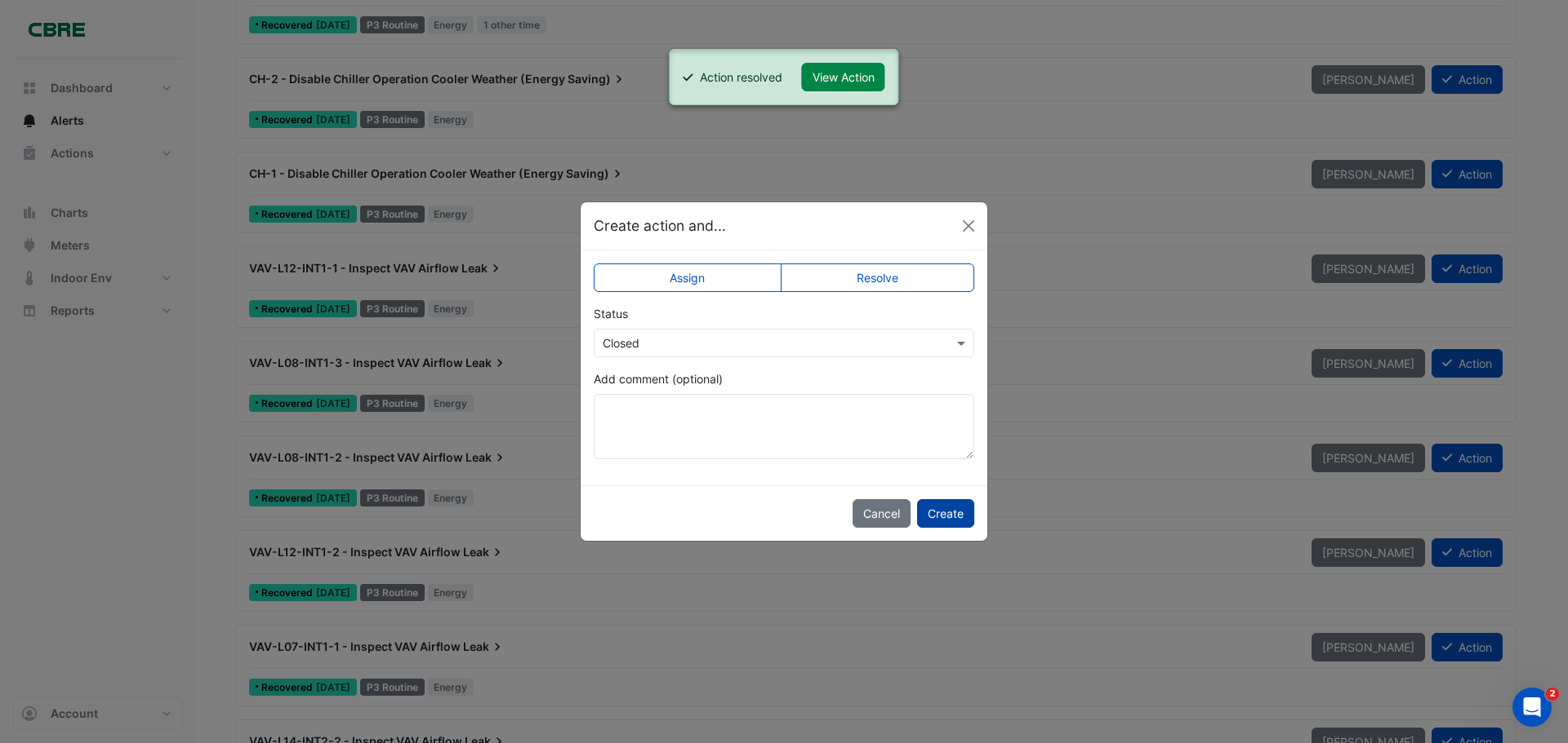
click at [939, 519] on button "Create" at bounding box center [946, 514] width 57 height 29
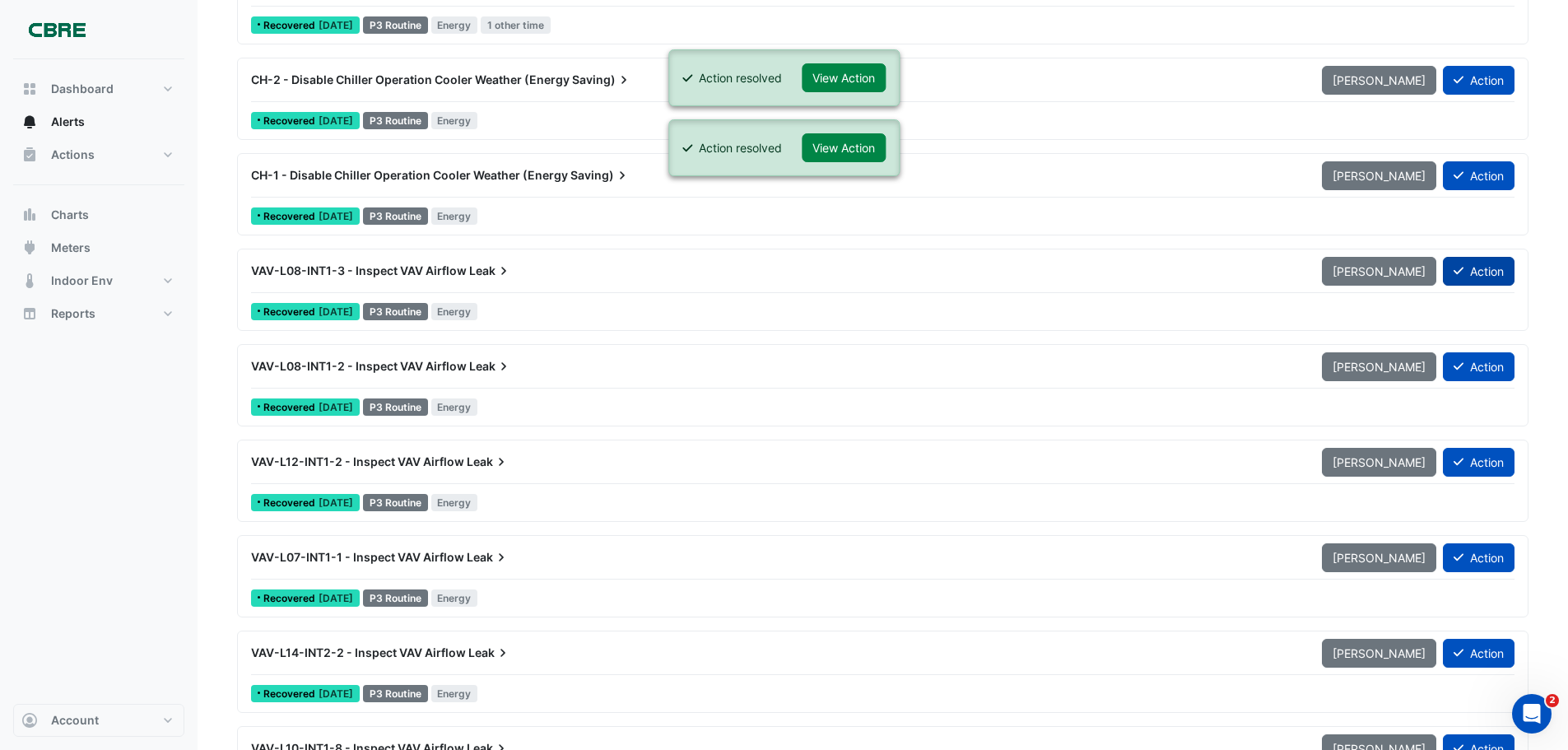
click at [1479, 274] on button "Action" at bounding box center [1479, 272] width 71 height 29
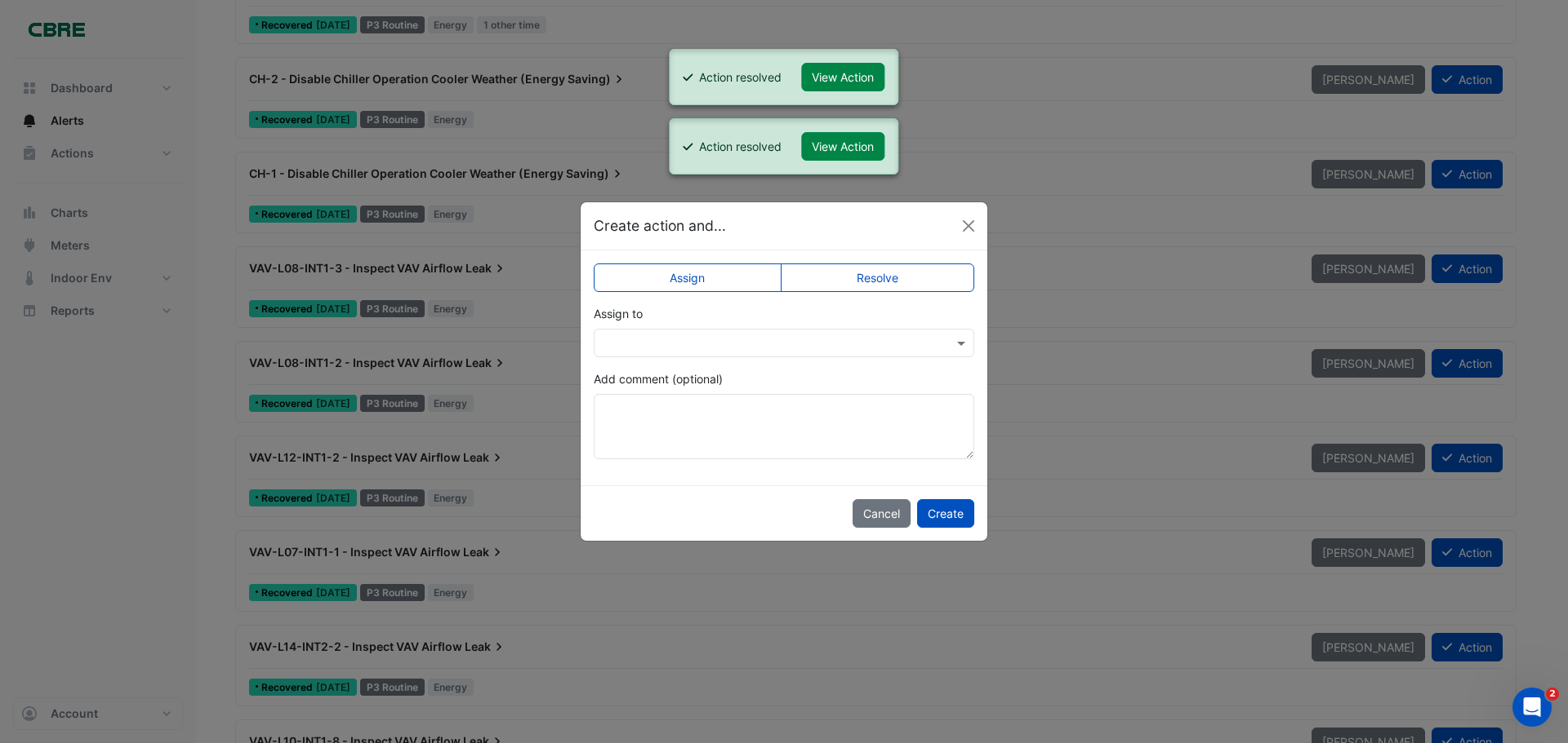
click at [923, 273] on label "Resolve" at bounding box center [878, 278] width 194 height 29
click at [948, 510] on button "Create" at bounding box center [946, 514] width 57 height 29
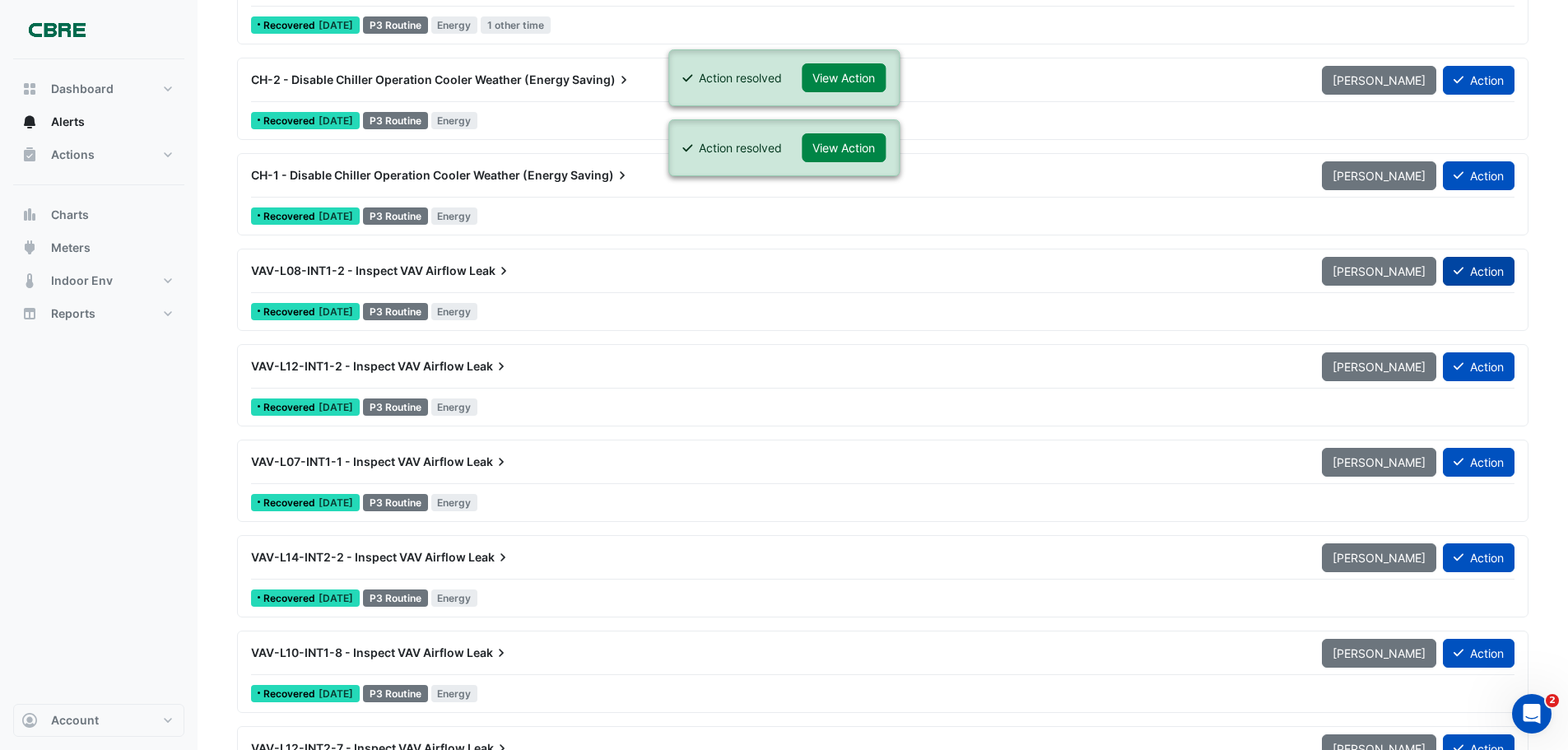
click at [1488, 273] on button "Action" at bounding box center [1479, 272] width 71 height 29
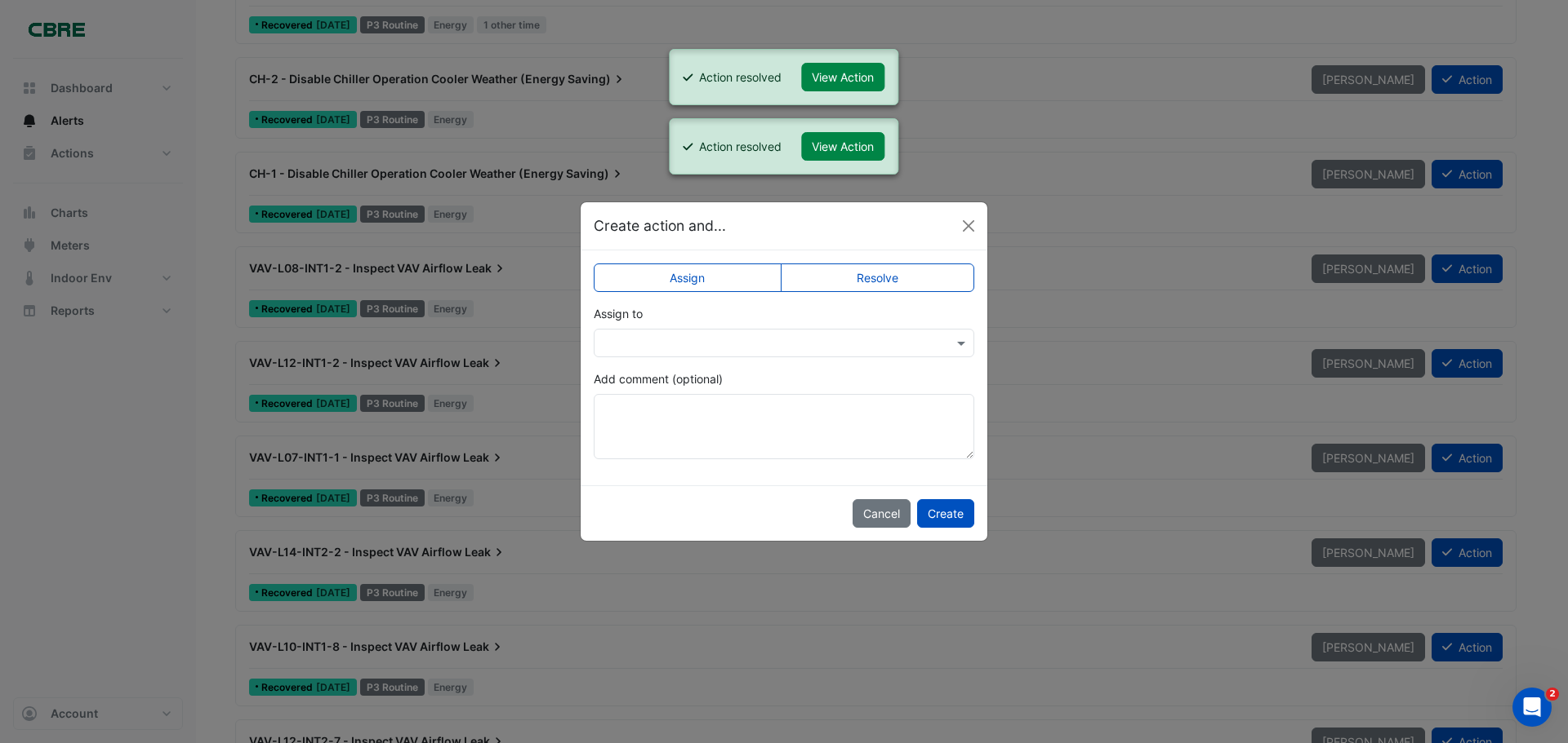
click at [928, 273] on label "Resolve" at bounding box center [878, 278] width 194 height 29
click at [943, 509] on button "Create" at bounding box center [946, 514] width 57 height 29
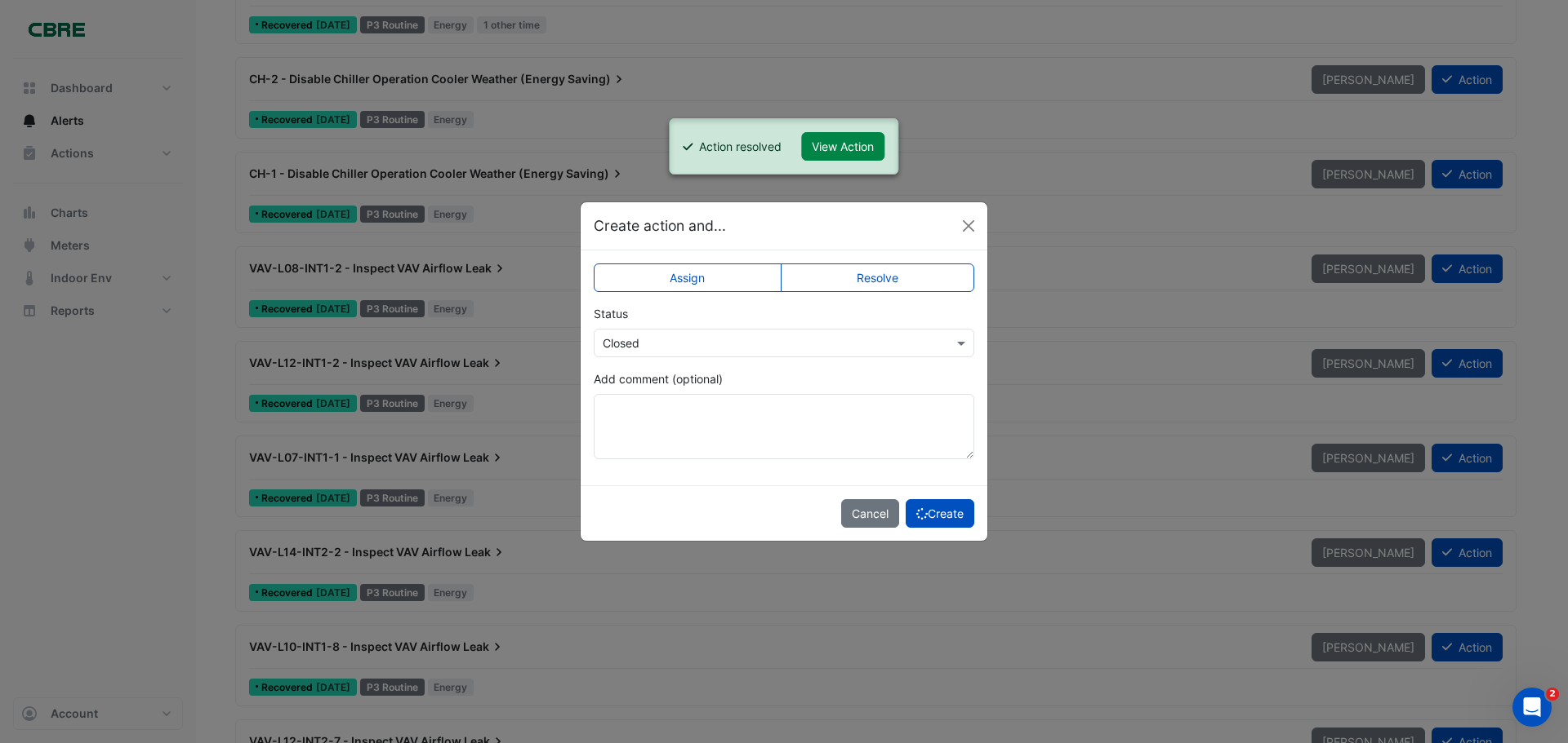
scroll to position [222, 0]
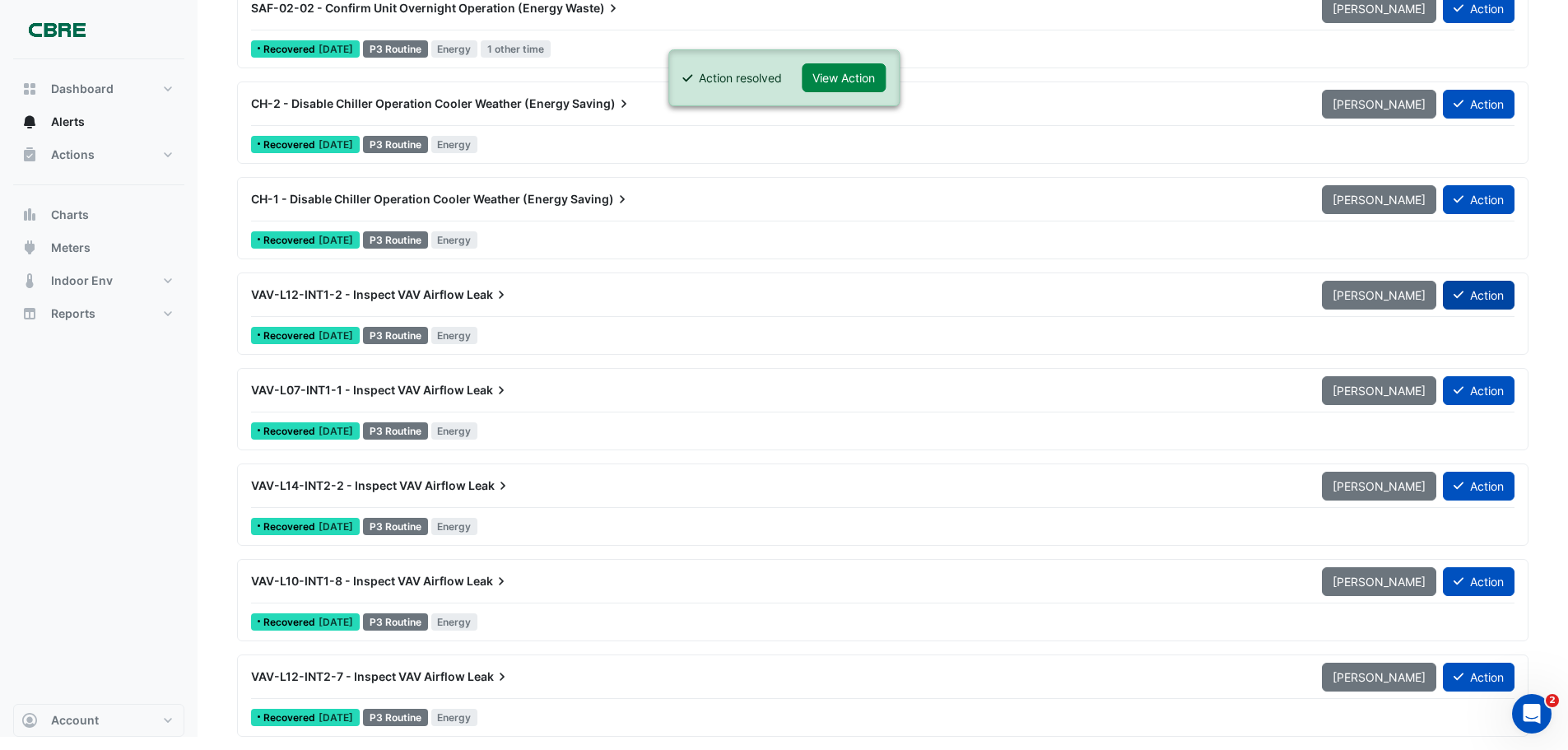
click at [1466, 304] on button "Action" at bounding box center [1479, 296] width 71 height 29
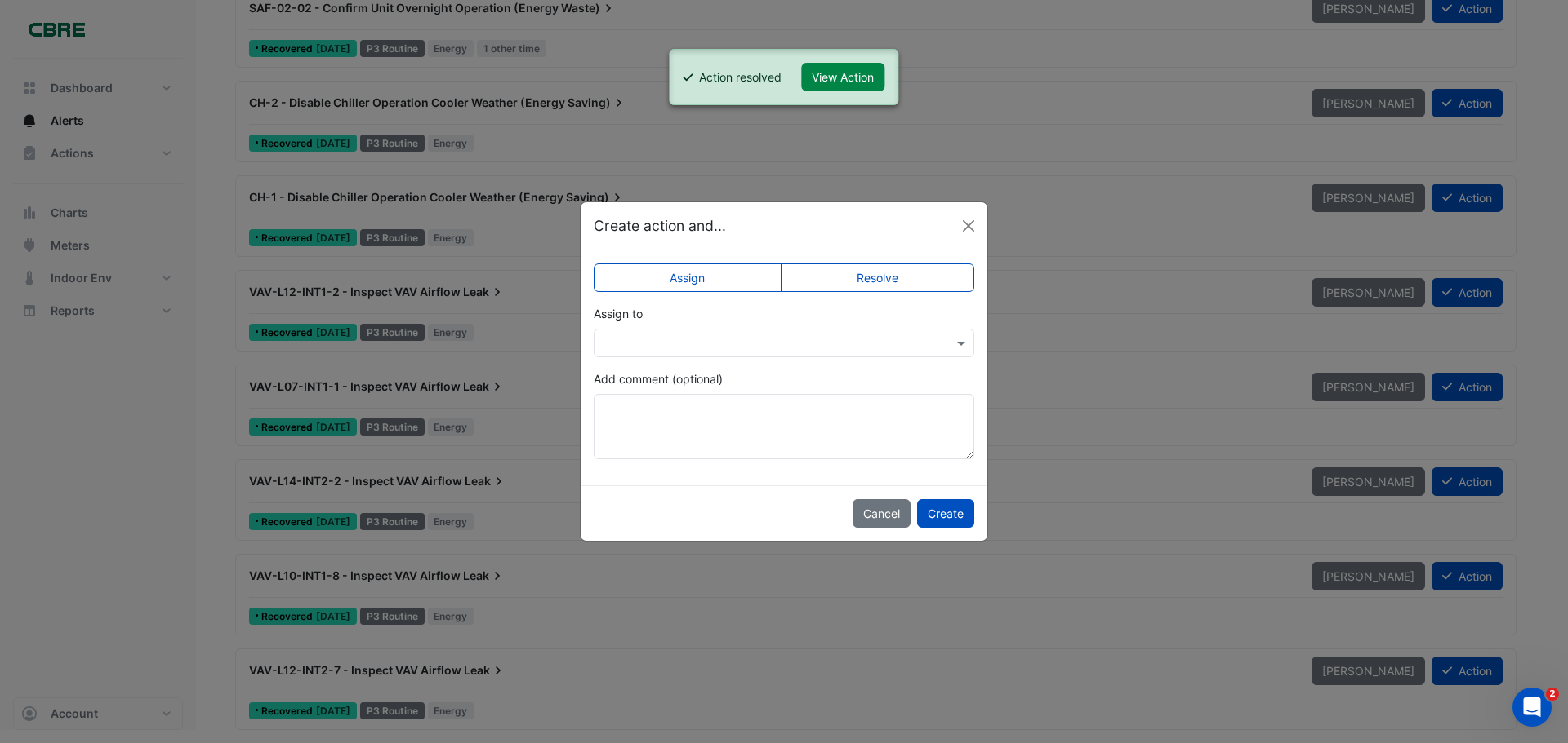
click at [914, 276] on label "Resolve" at bounding box center [878, 278] width 194 height 29
click at [948, 514] on button "Create" at bounding box center [946, 514] width 57 height 29
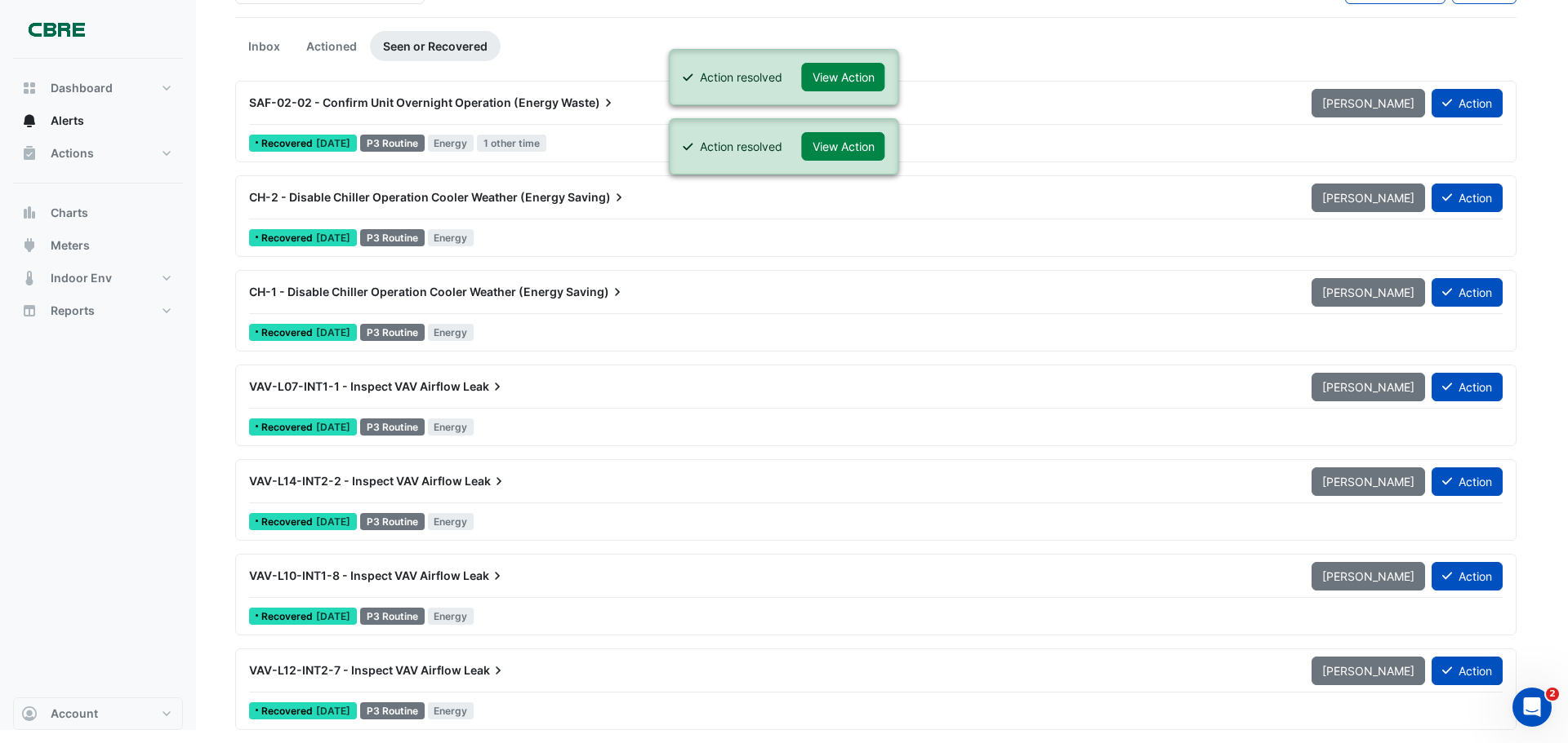
scroll to position [126, 0]
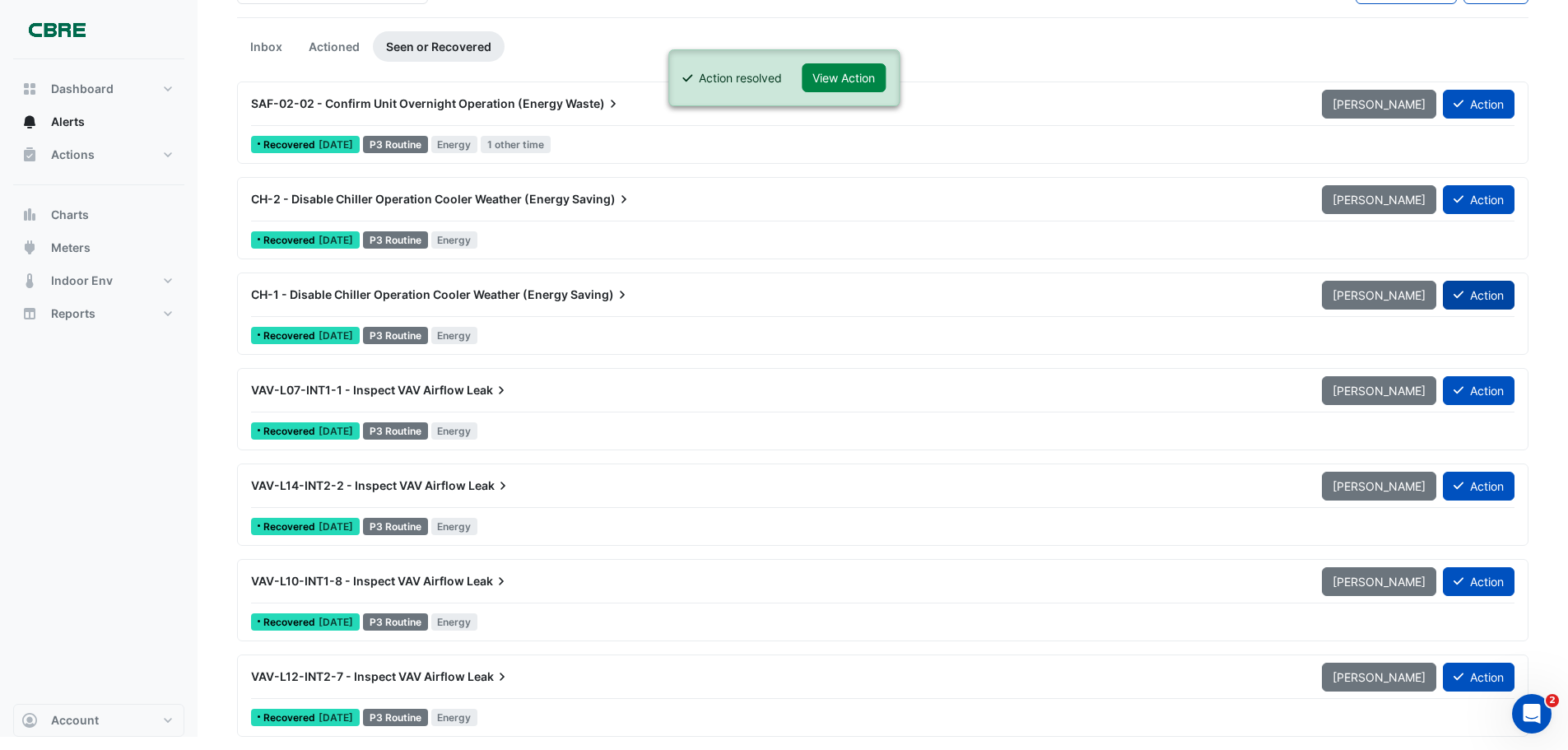
click at [1454, 292] on icon at bounding box center [1458, 294] width 9 height 11
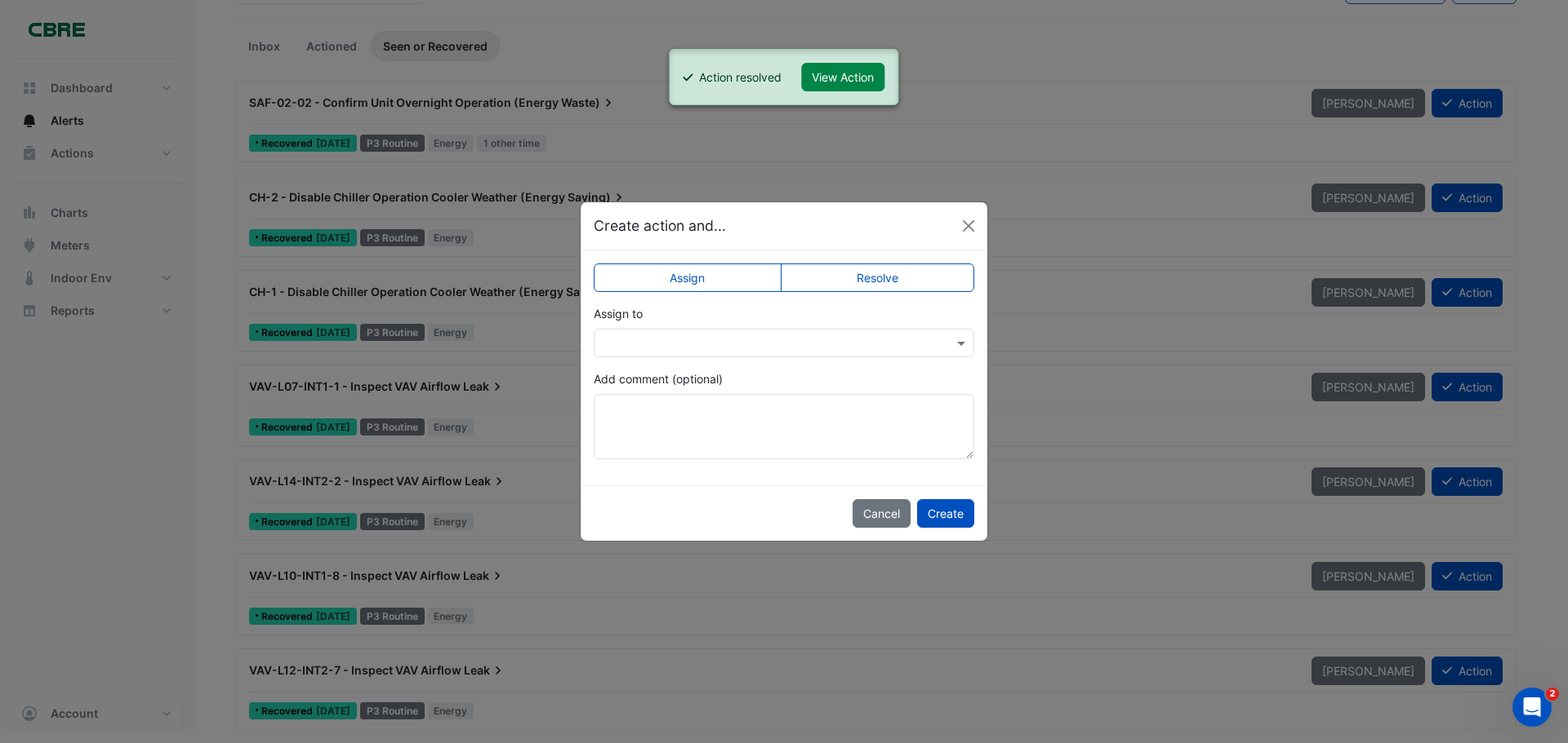
click at [886, 272] on label "Resolve" at bounding box center [878, 278] width 194 height 29
click at [951, 514] on button "Create" at bounding box center [946, 514] width 57 height 29
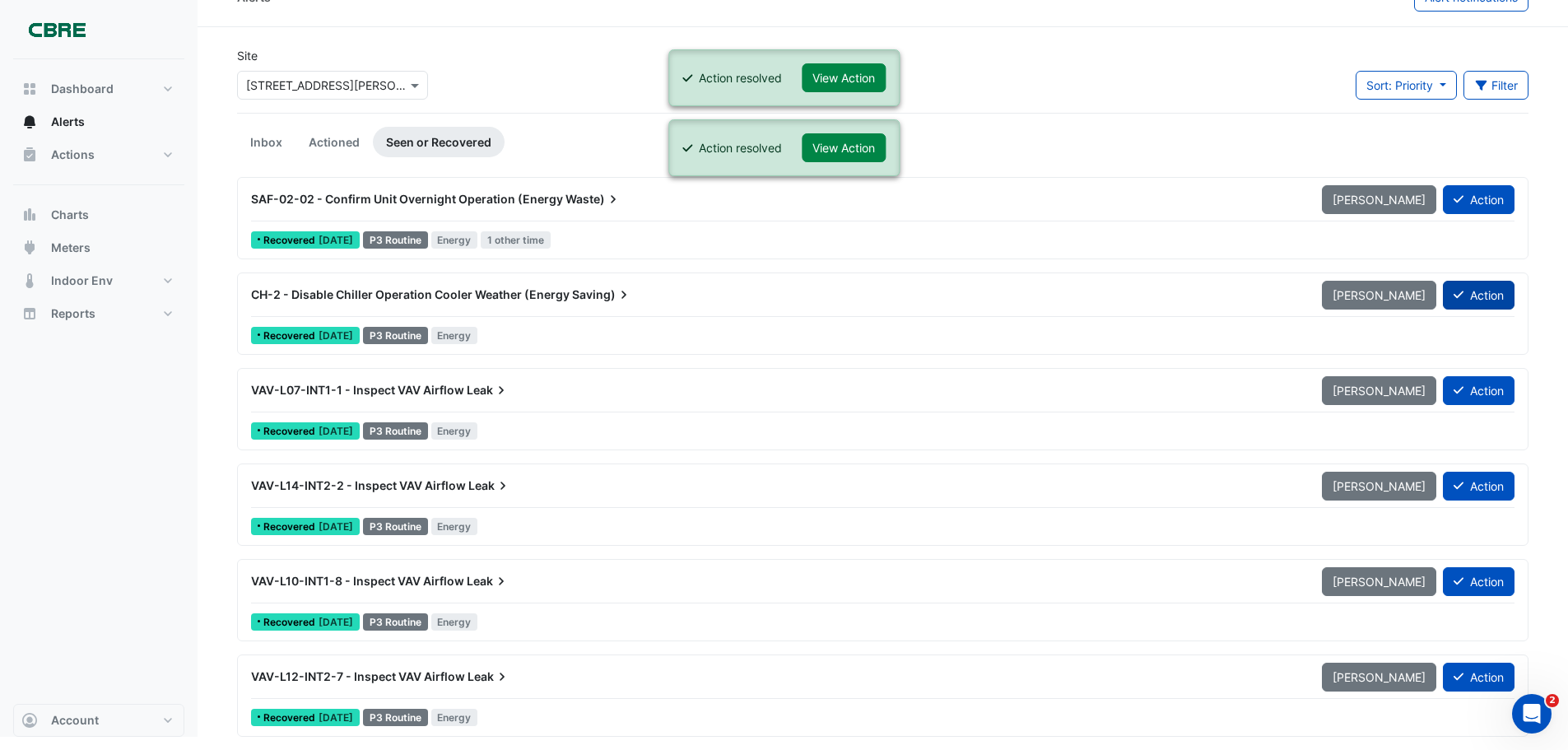
click at [1476, 297] on button "Action" at bounding box center [1479, 296] width 71 height 29
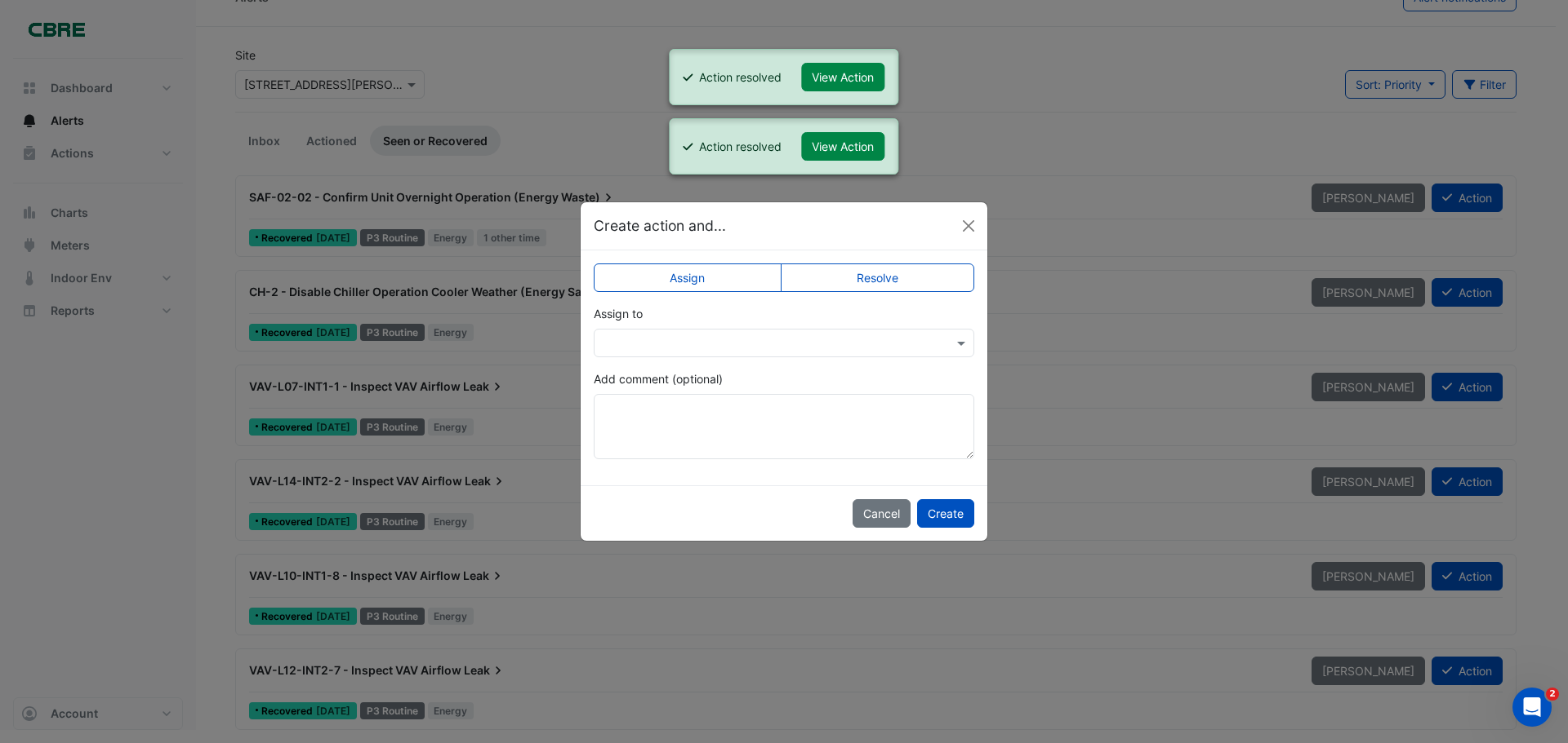
click at [865, 279] on label "Resolve" at bounding box center [878, 278] width 194 height 29
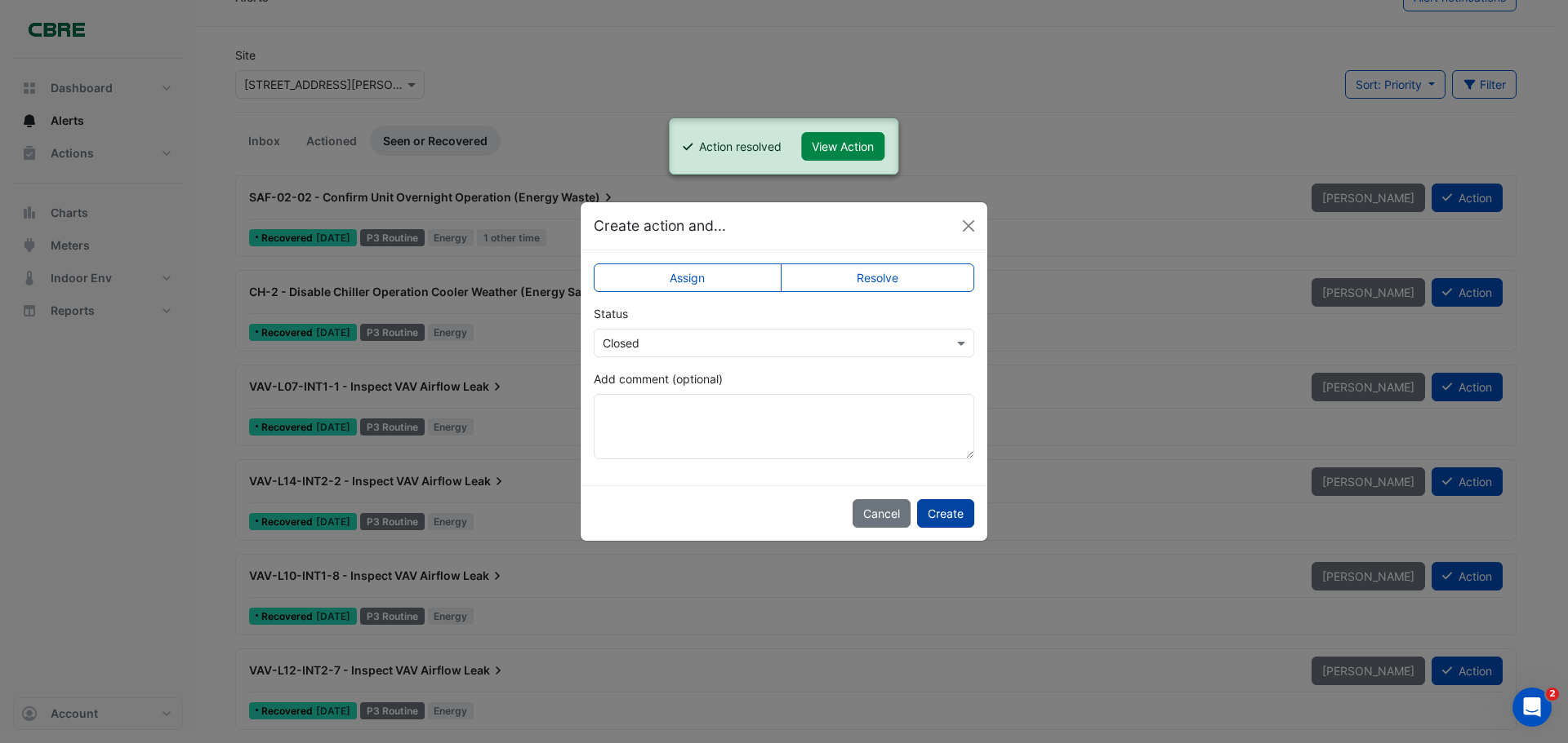
click at [962, 512] on button "Create" at bounding box center [946, 514] width 57 height 29
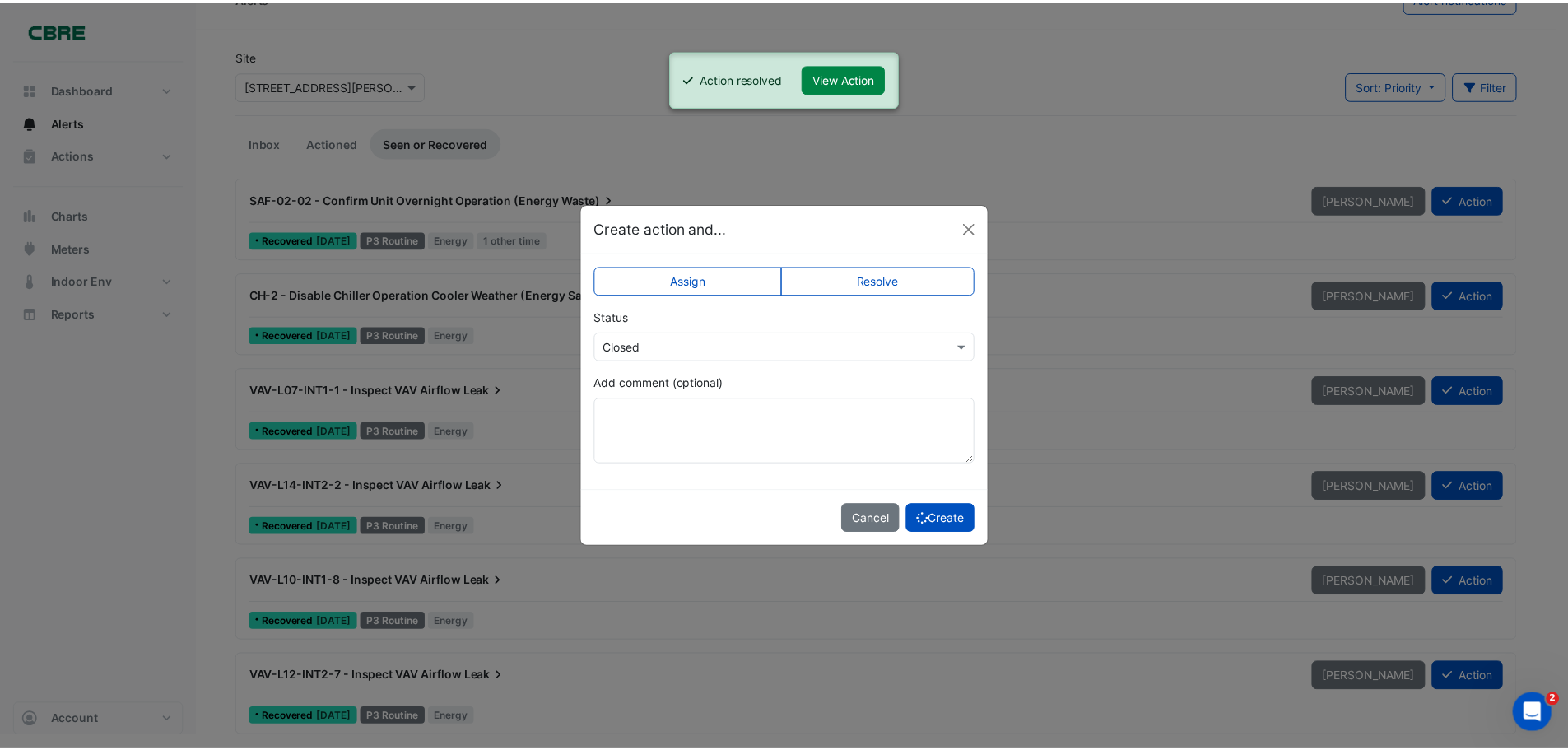
scroll to position [0, 0]
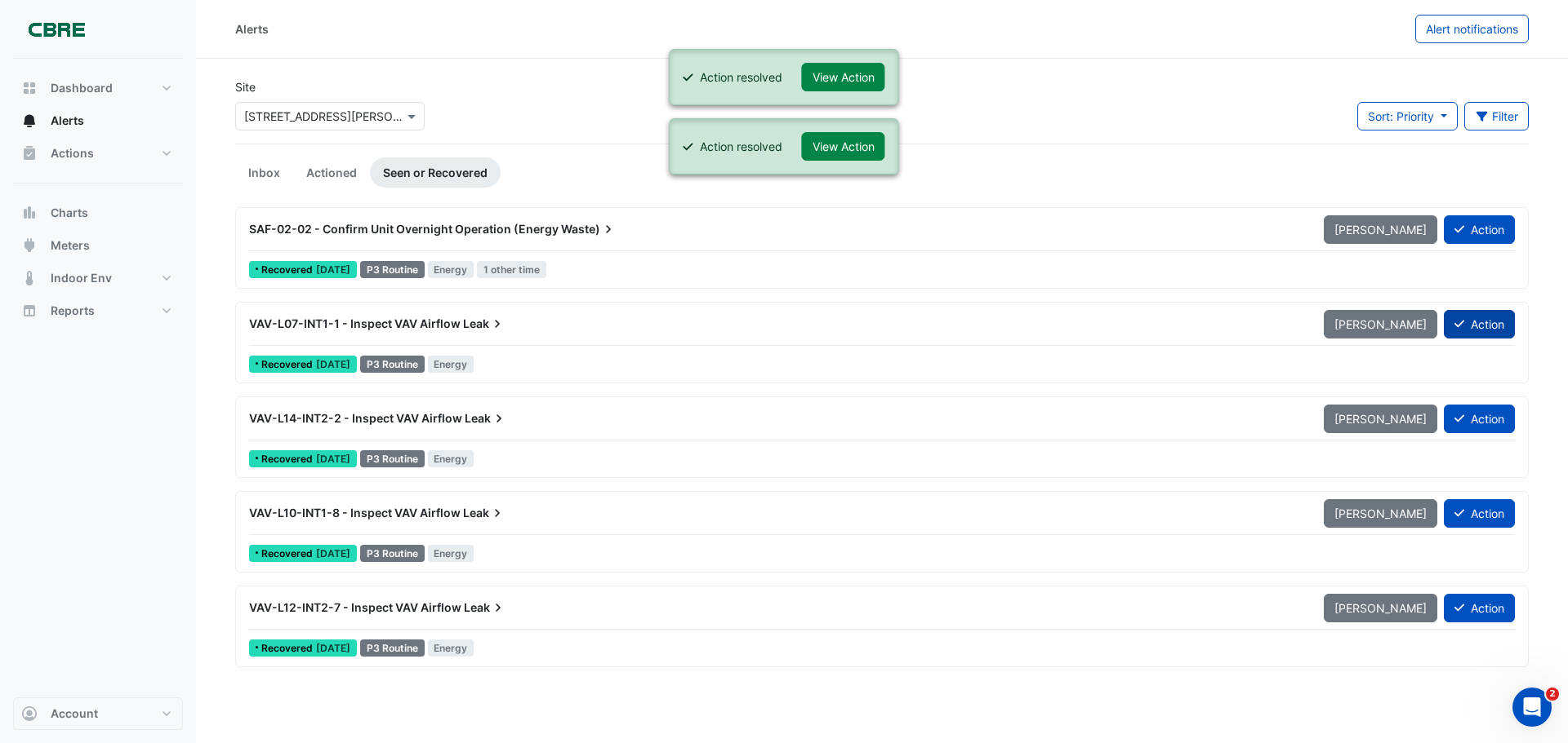
click at [1469, 325] on button "Action" at bounding box center [1478, 325] width 71 height 29
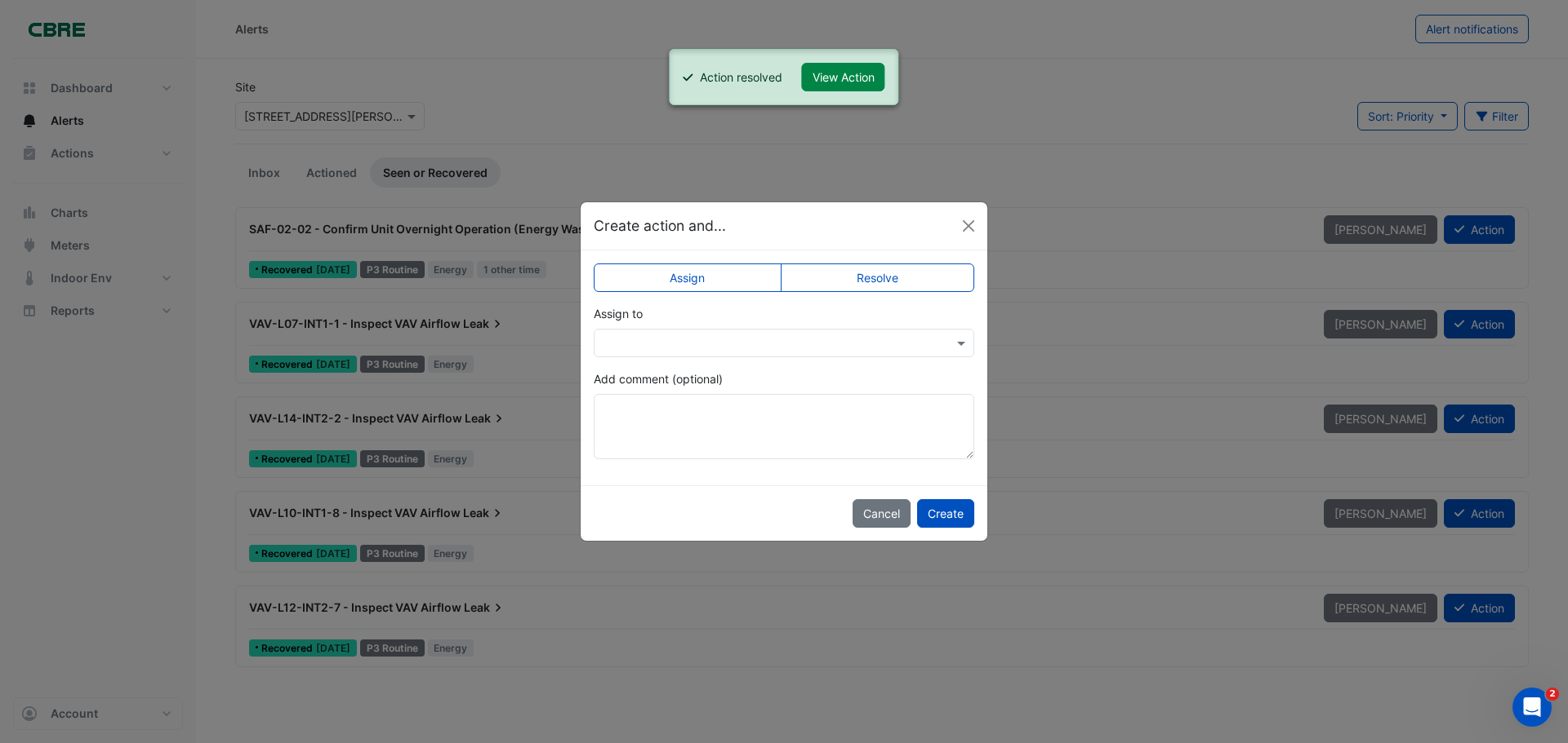
click at [883, 281] on label "Resolve" at bounding box center [878, 278] width 194 height 29
click at [947, 507] on button "Create" at bounding box center [946, 514] width 57 height 29
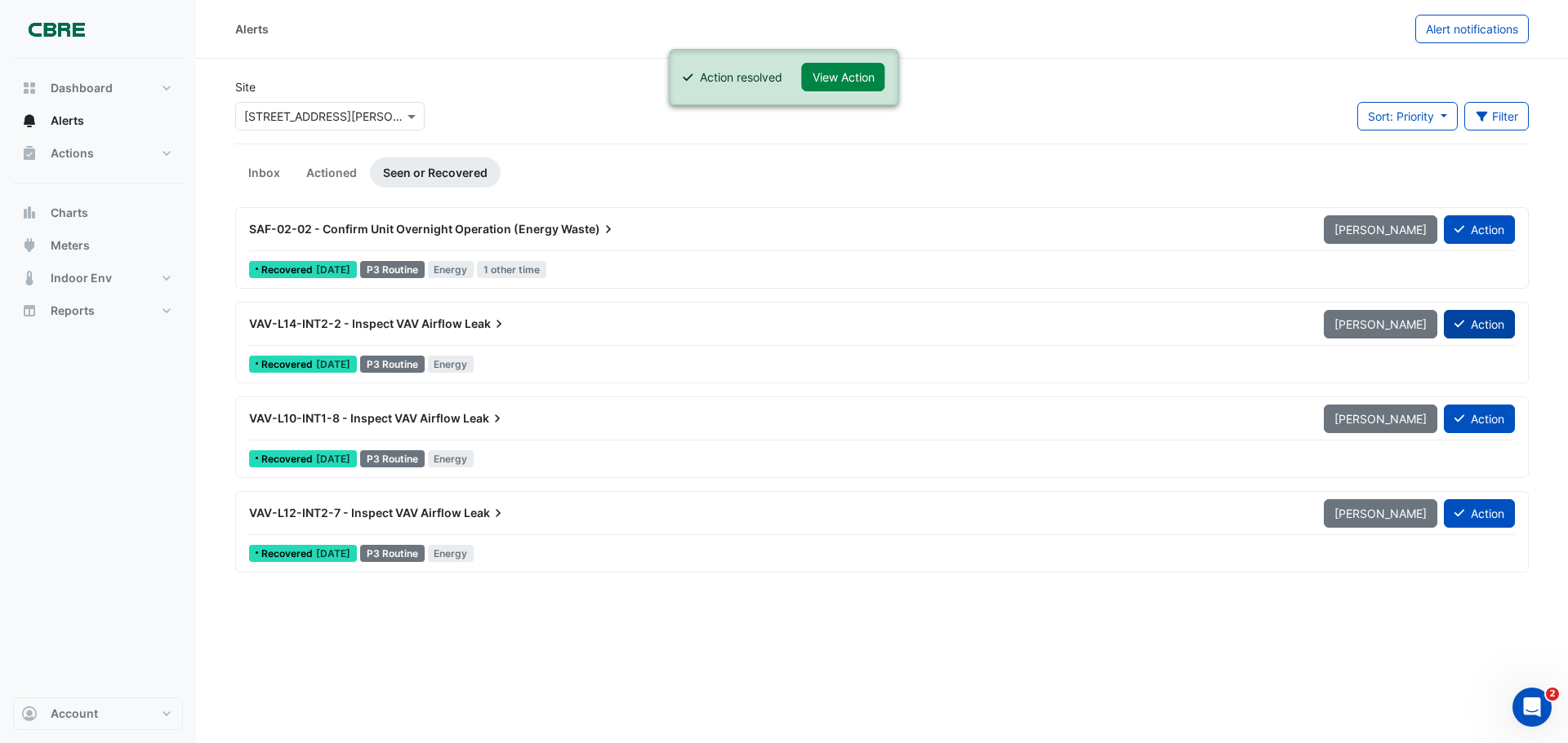
click at [1483, 329] on button "Action" at bounding box center [1478, 325] width 71 height 29
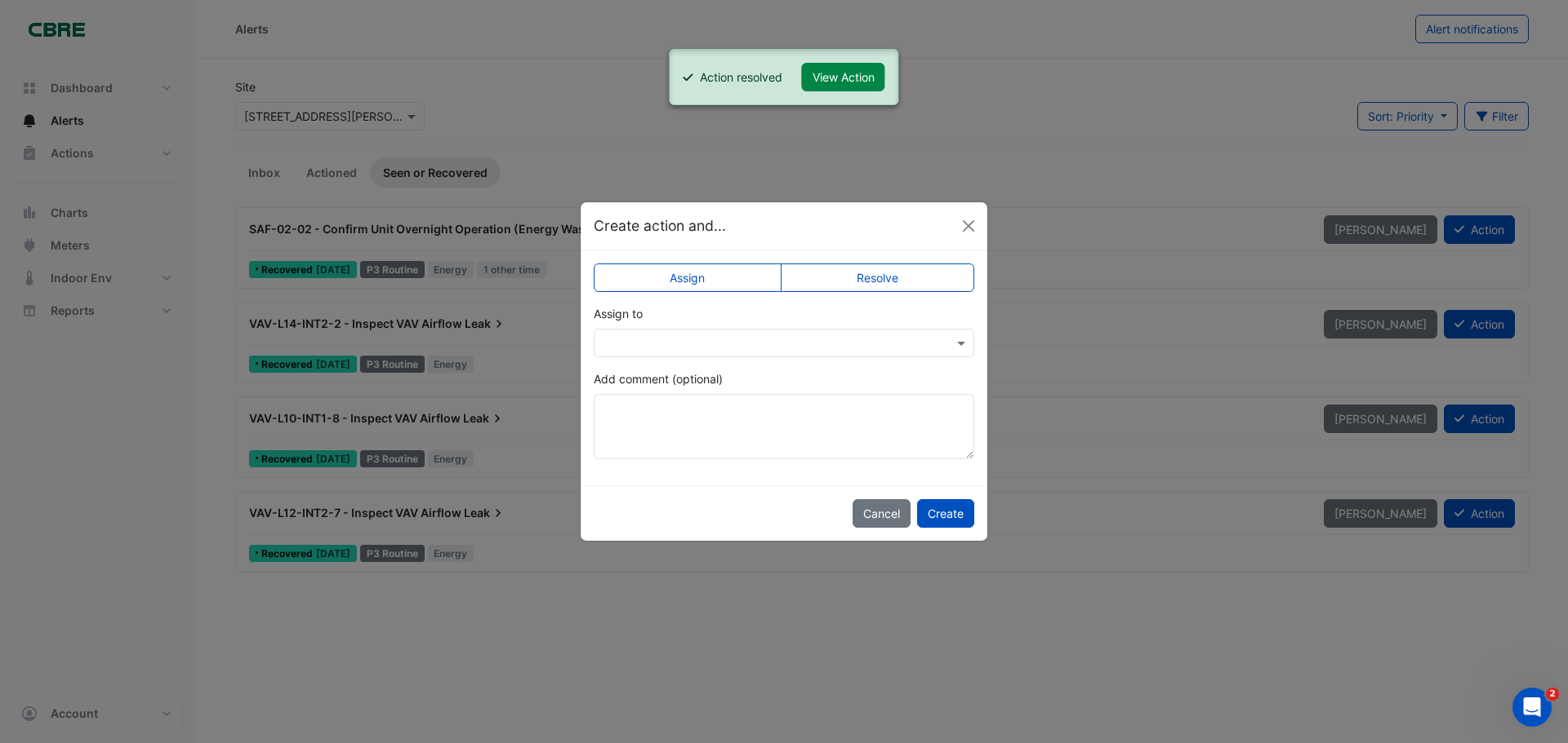
click at [882, 276] on label "Resolve" at bounding box center [878, 278] width 194 height 29
click at [969, 515] on button "Create" at bounding box center [946, 514] width 57 height 29
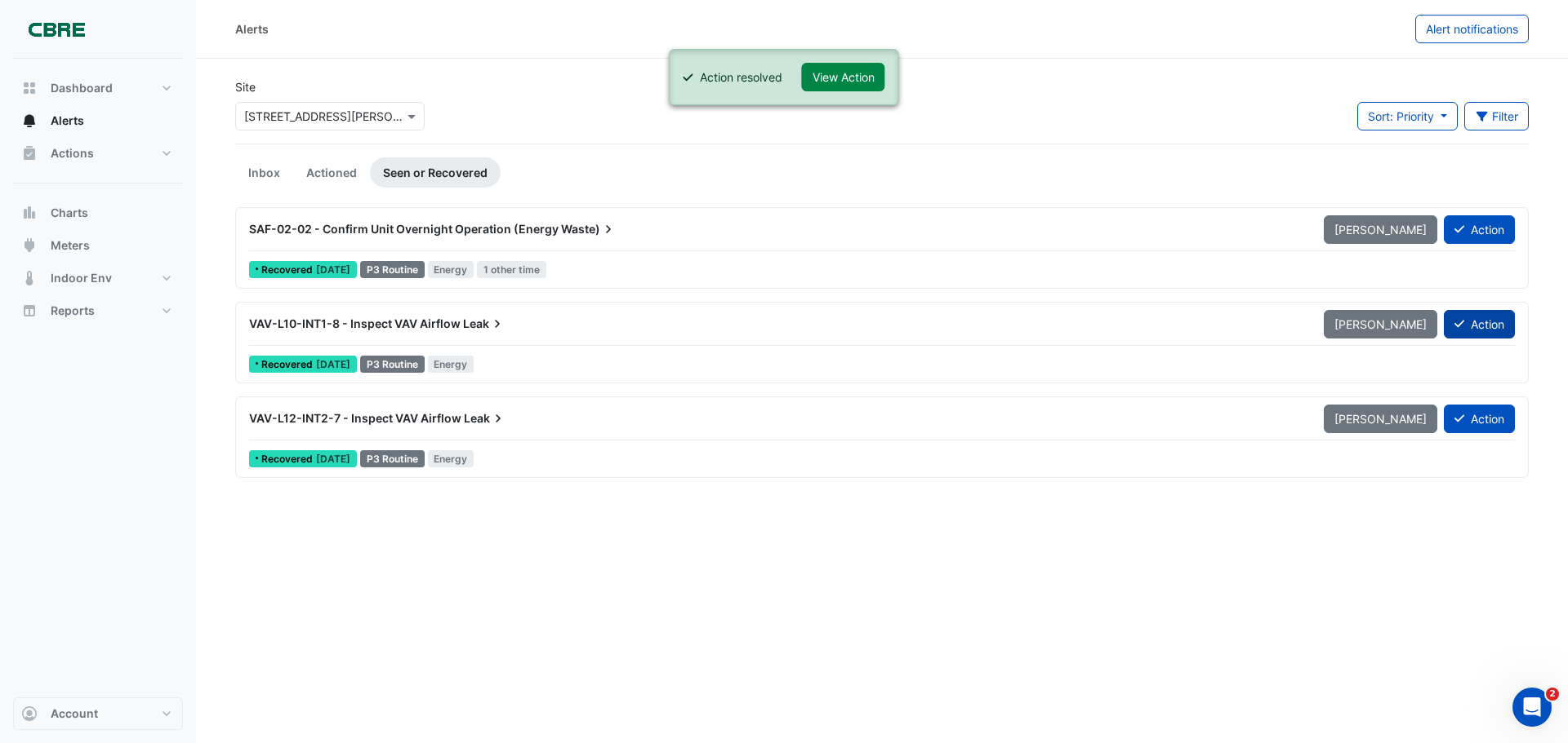
click at [1497, 319] on button "Action" at bounding box center [1478, 325] width 71 height 29
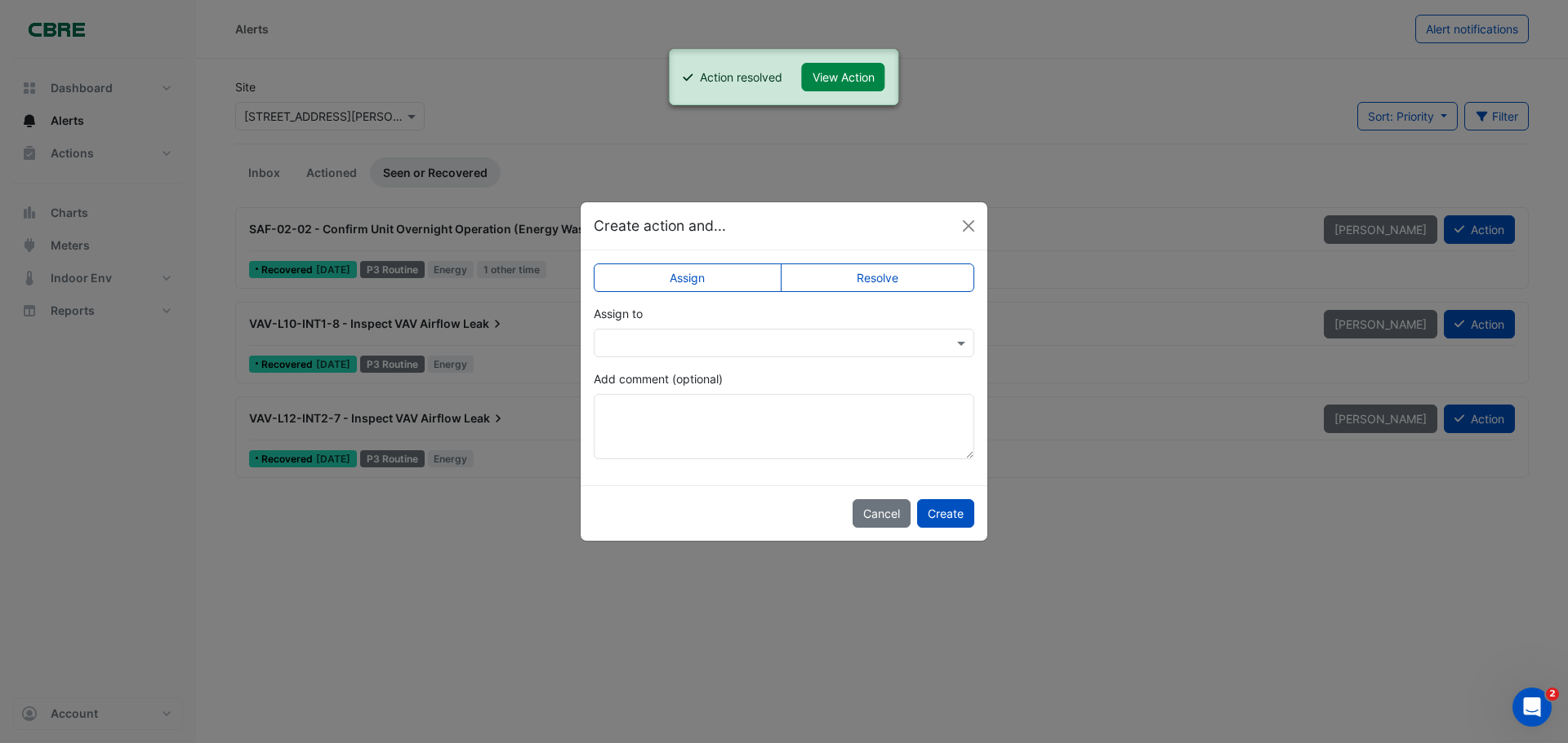
click at [889, 279] on label "Resolve" at bounding box center [878, 278] width 194 height 29
click at [950, 512] on button "Create" at bounding box center [946, 514] width 57 height 29
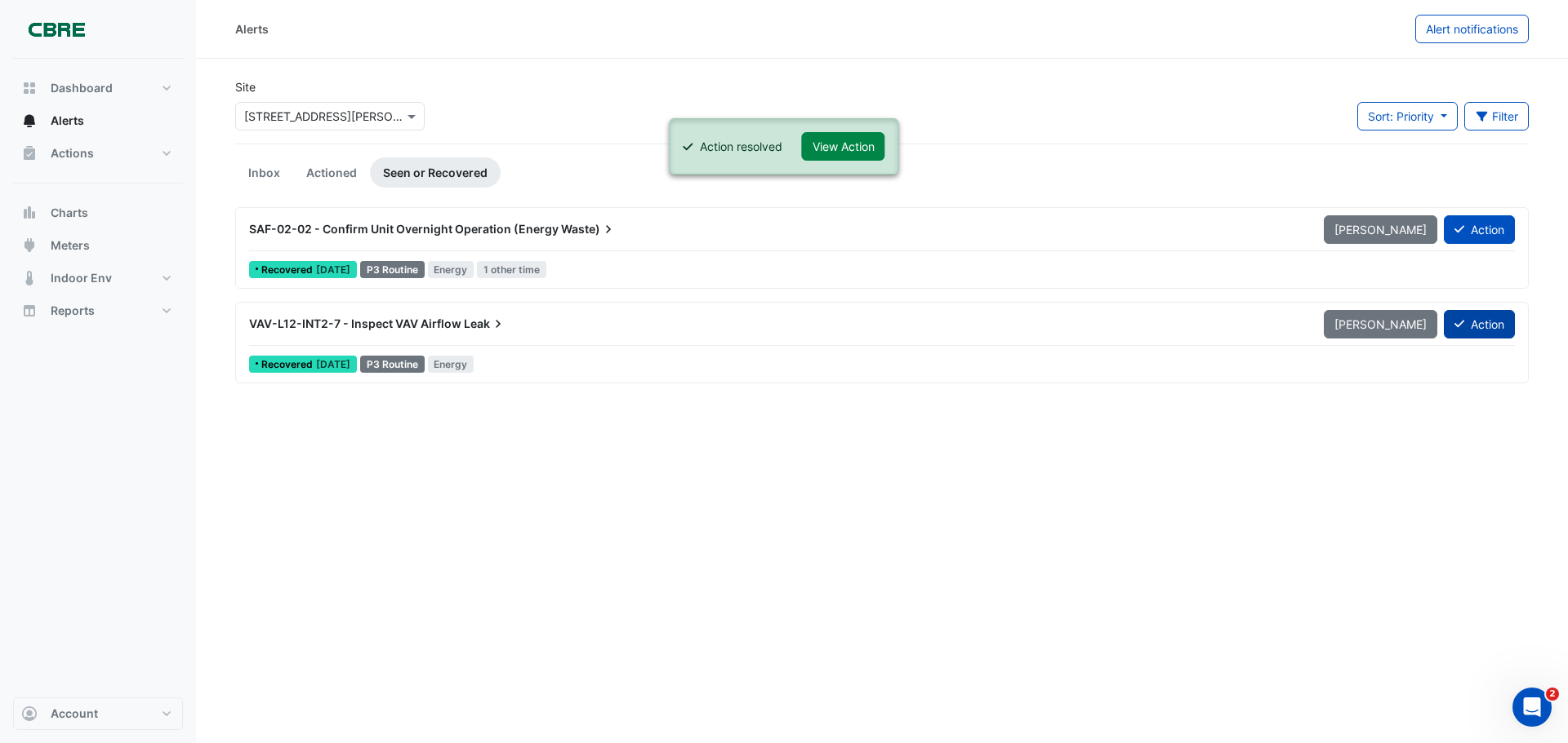
click at [1476, 321] on button "Action" at bounding box center [1478, 325] width 71 height 29
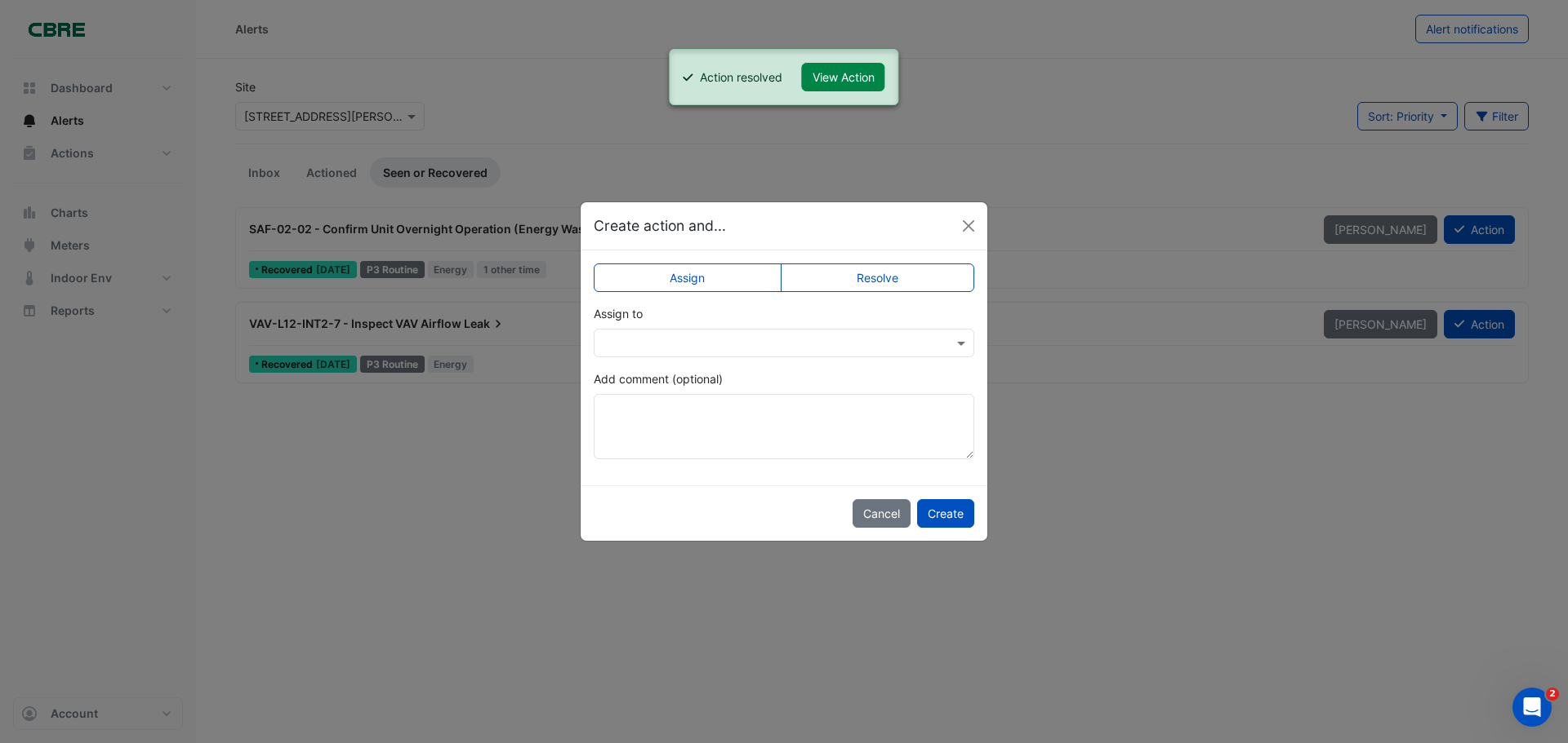
click at [904, 279] on label "Resolve" at bounding box center [878, 278] width 194 height 29
click at [940, 508] on button "Create" at bounding box center [946, 514] width 57 height 29
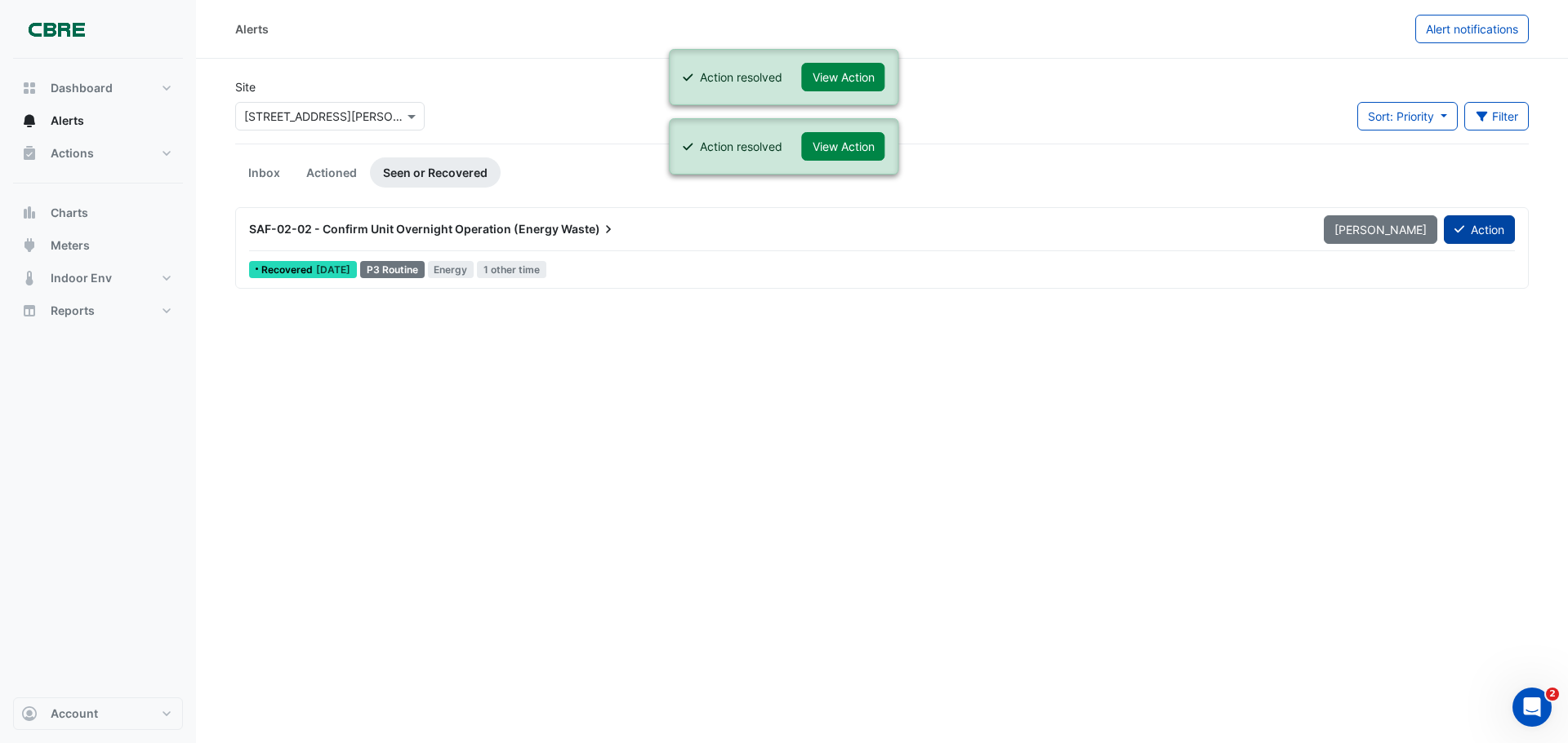
click at [1483, 230] on button "Action" at bounding box center [1478, 230] width 71 height 29
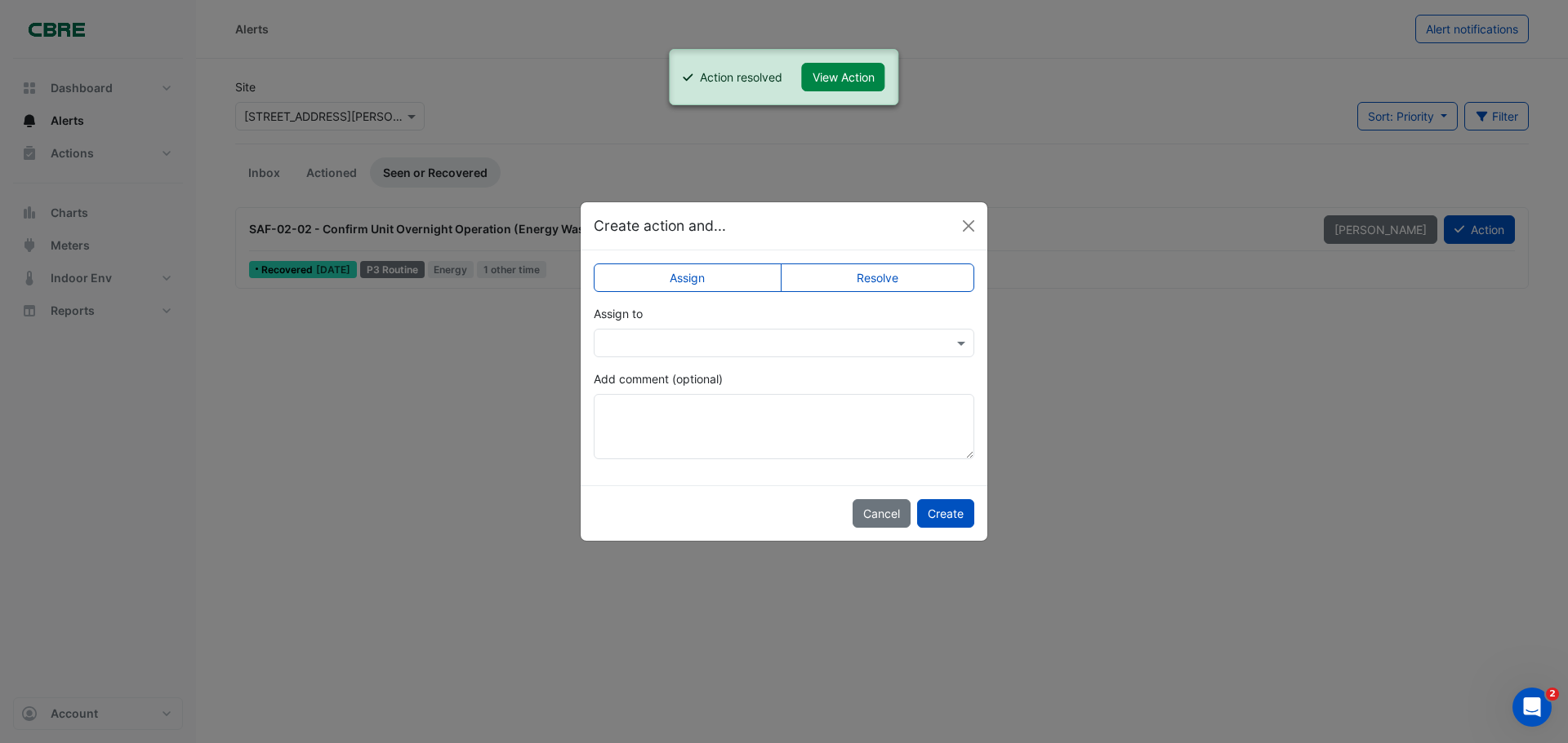
click at [930, 279] on label "Resolve" at bounding box center [878, 278] width 194 height 29
click at [948, 508] on button "Create" at bounding box center [946, 514] width 57 height 29
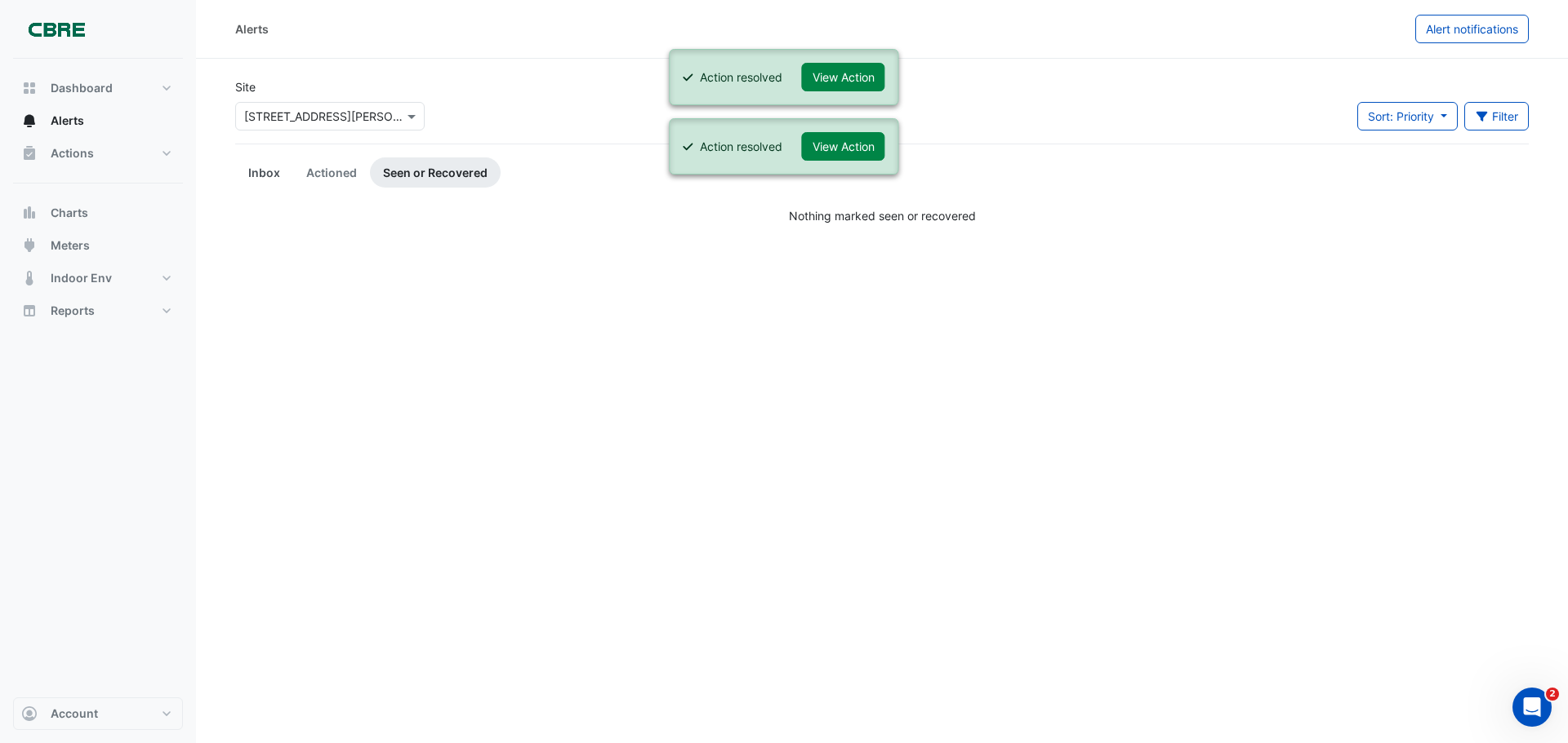
click at [266, 176] on link "Inbox" at bounding box center [264, 172] width 58 height 30
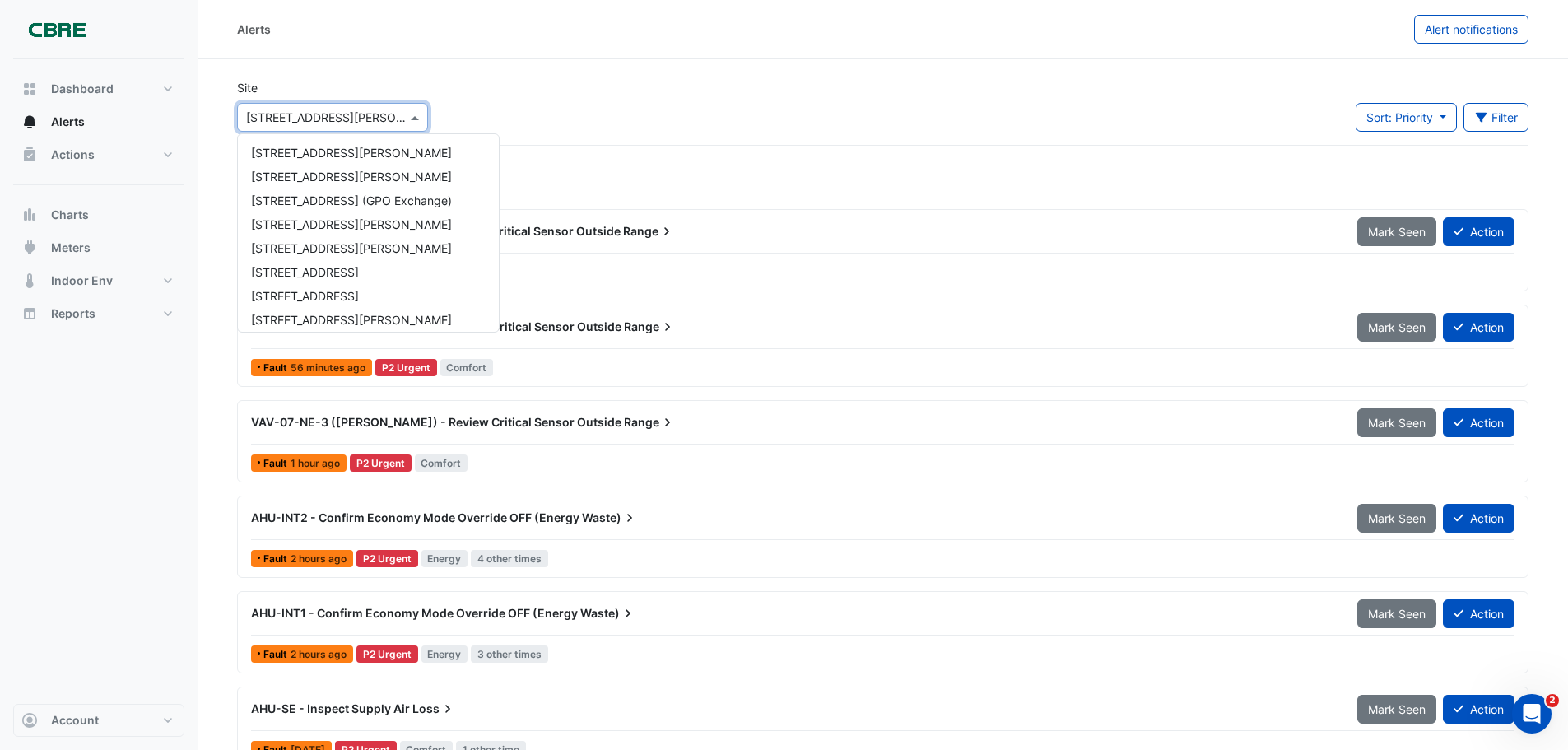
click at [364, 124] on input "text" at bounding box center [315, 118] width 140 height 17
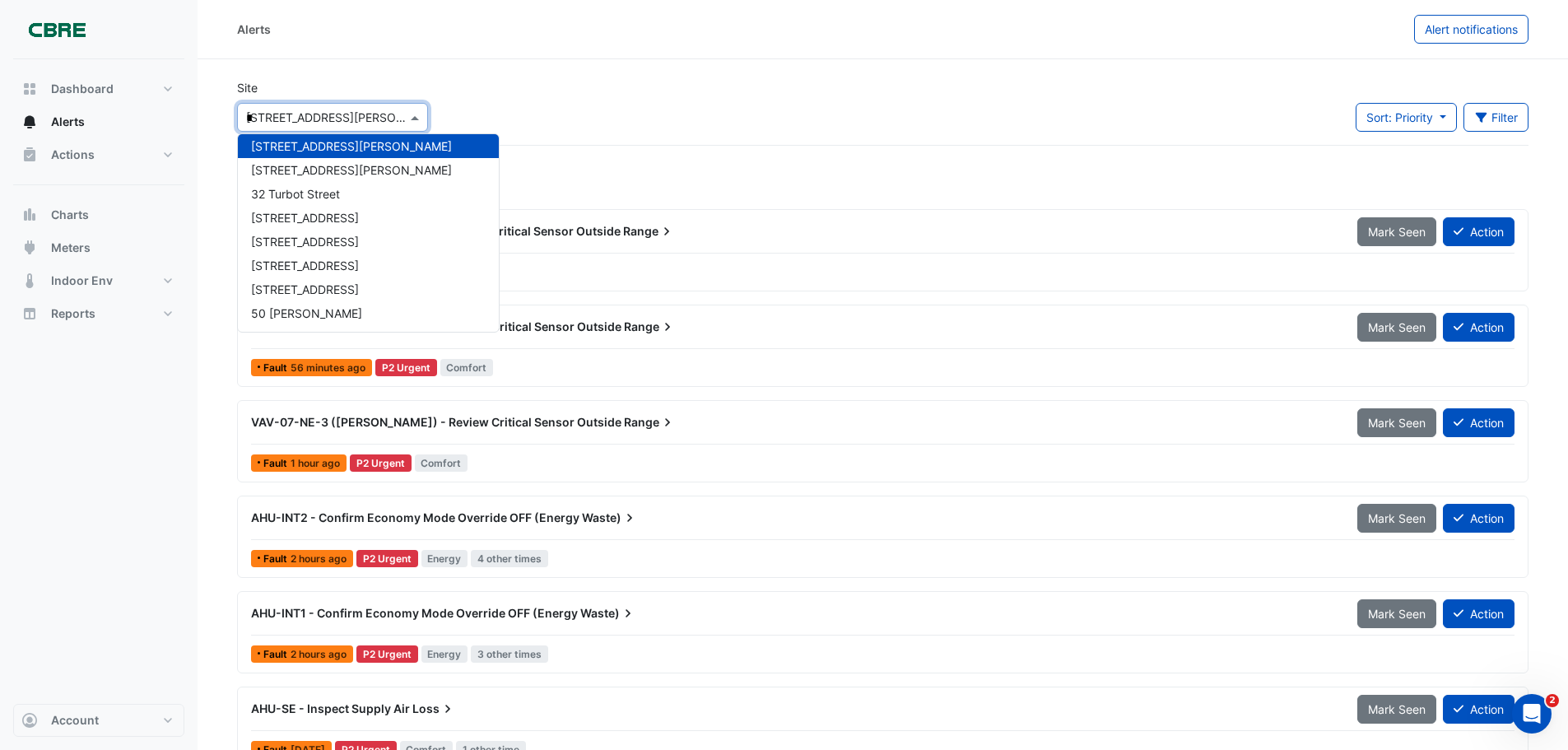
scroll to position [389, 0]
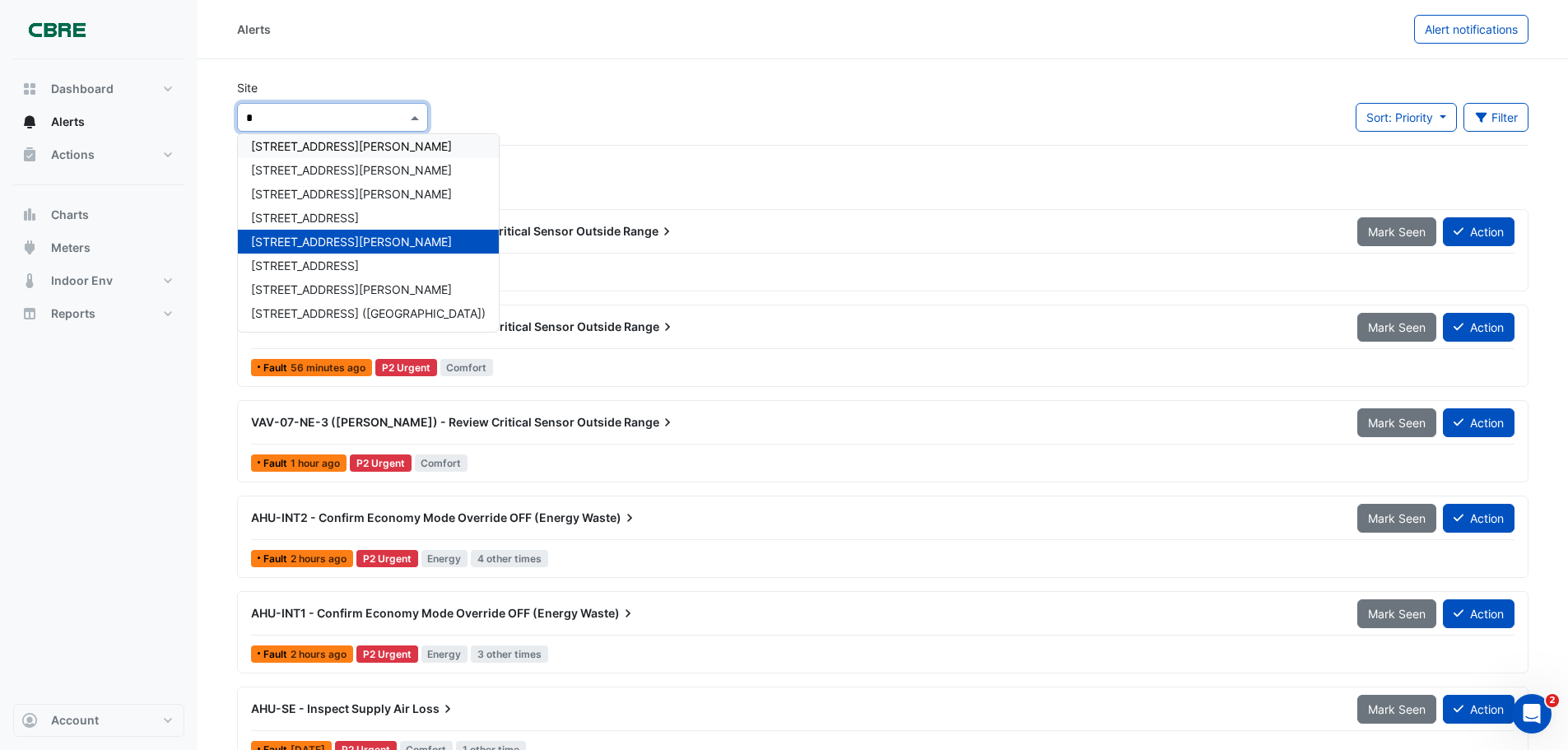
type input "**"
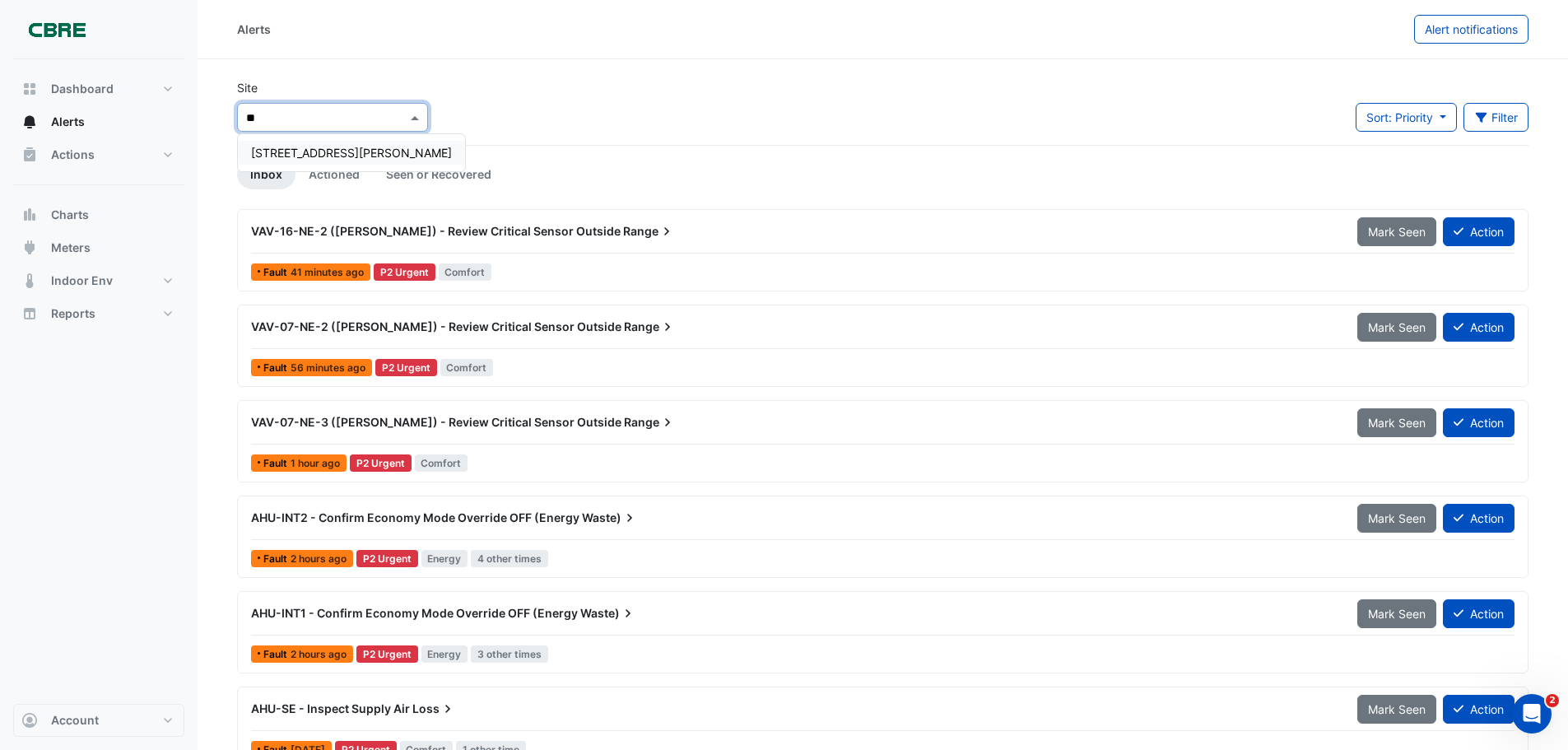
scroll to position [0, 0]
click at [321, 152] on span "[STREET_ADDRESS][PERSON_NAME]" at bounding box center [352, 153] width 201 height 14
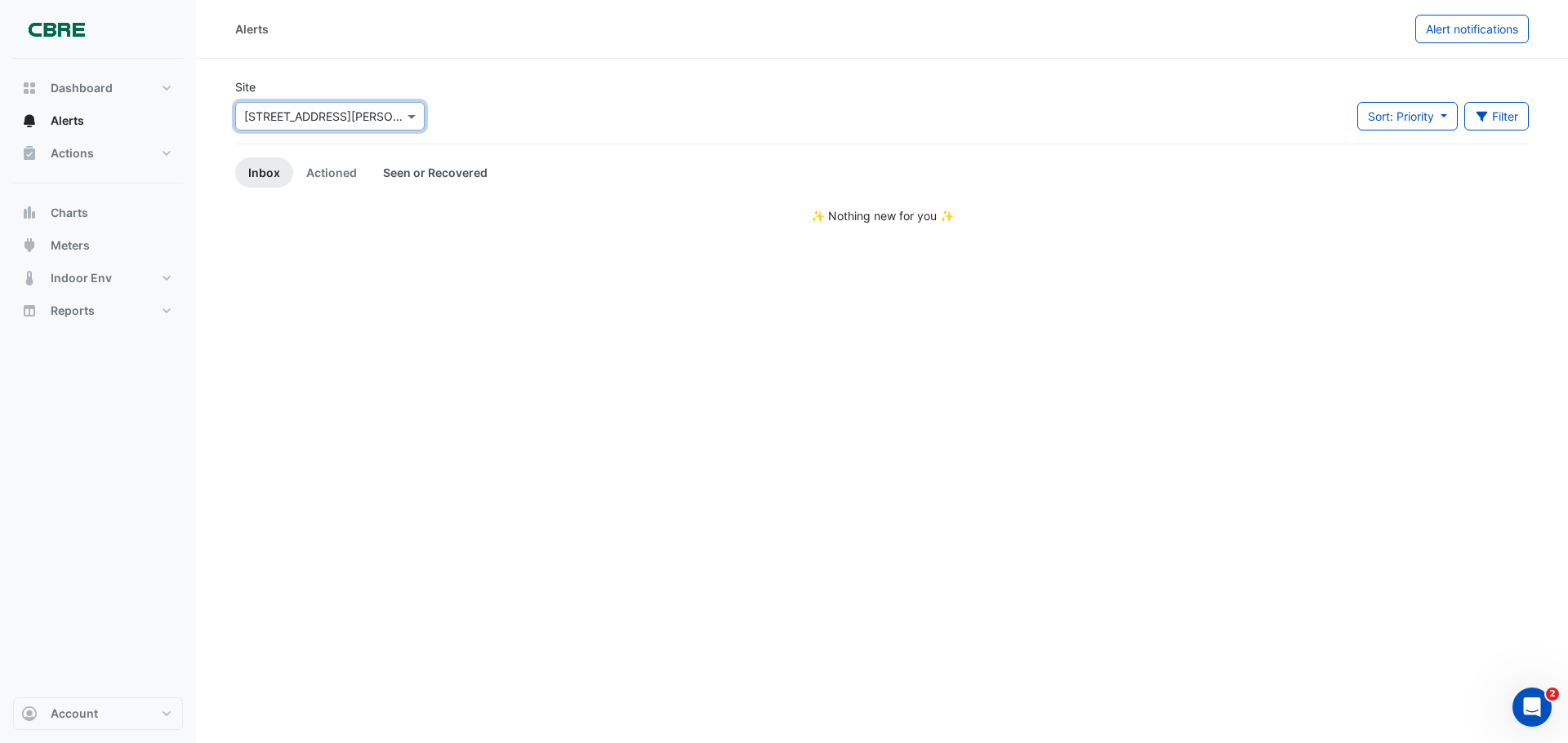
click at [431, 170] on link "Seen or Recovered" at bounding box center [435, 172] width 130 height 30
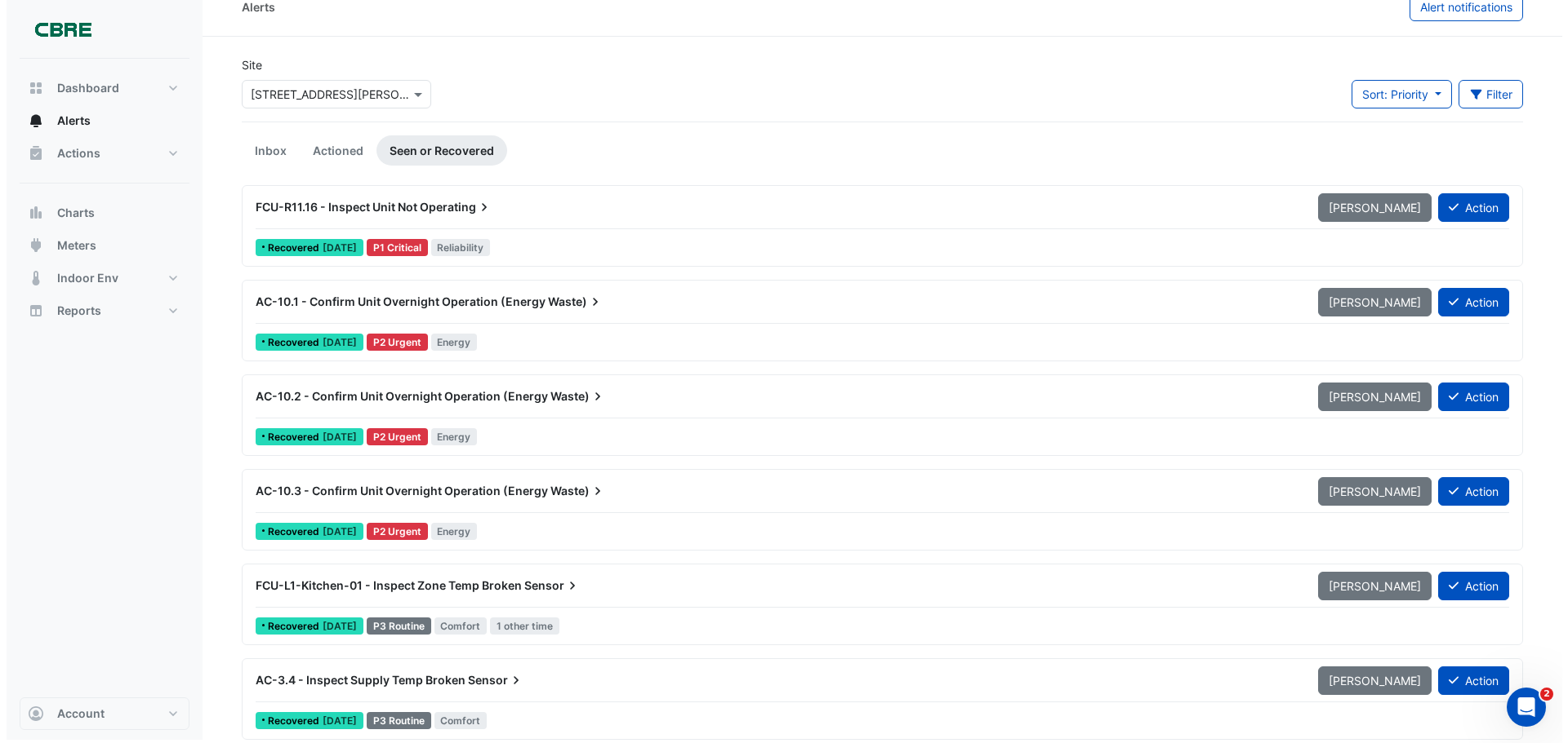
scroll to position [32, 0]
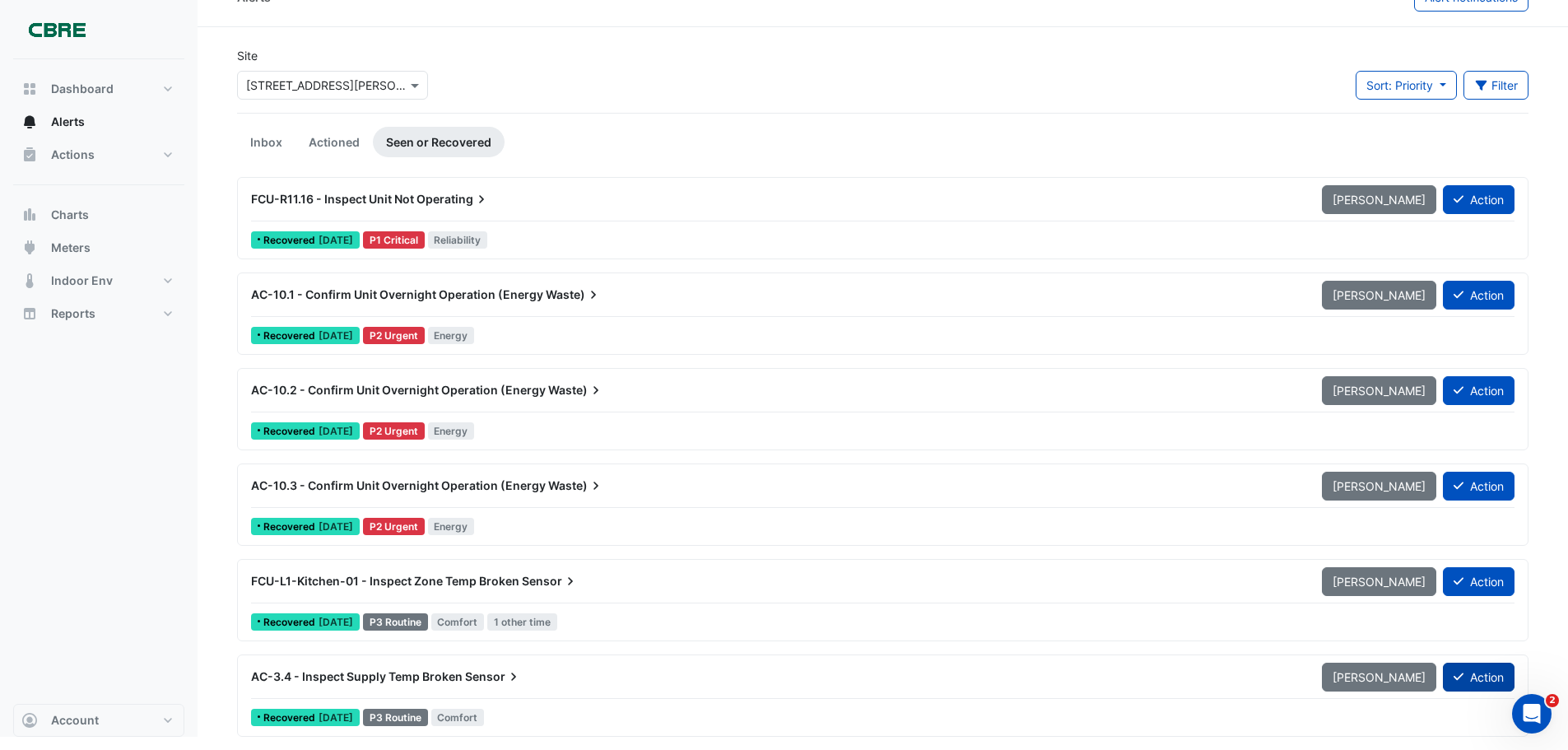
click at [1489, 673] on button "Action" at bounding box center [1479, 678] width 71 height 29
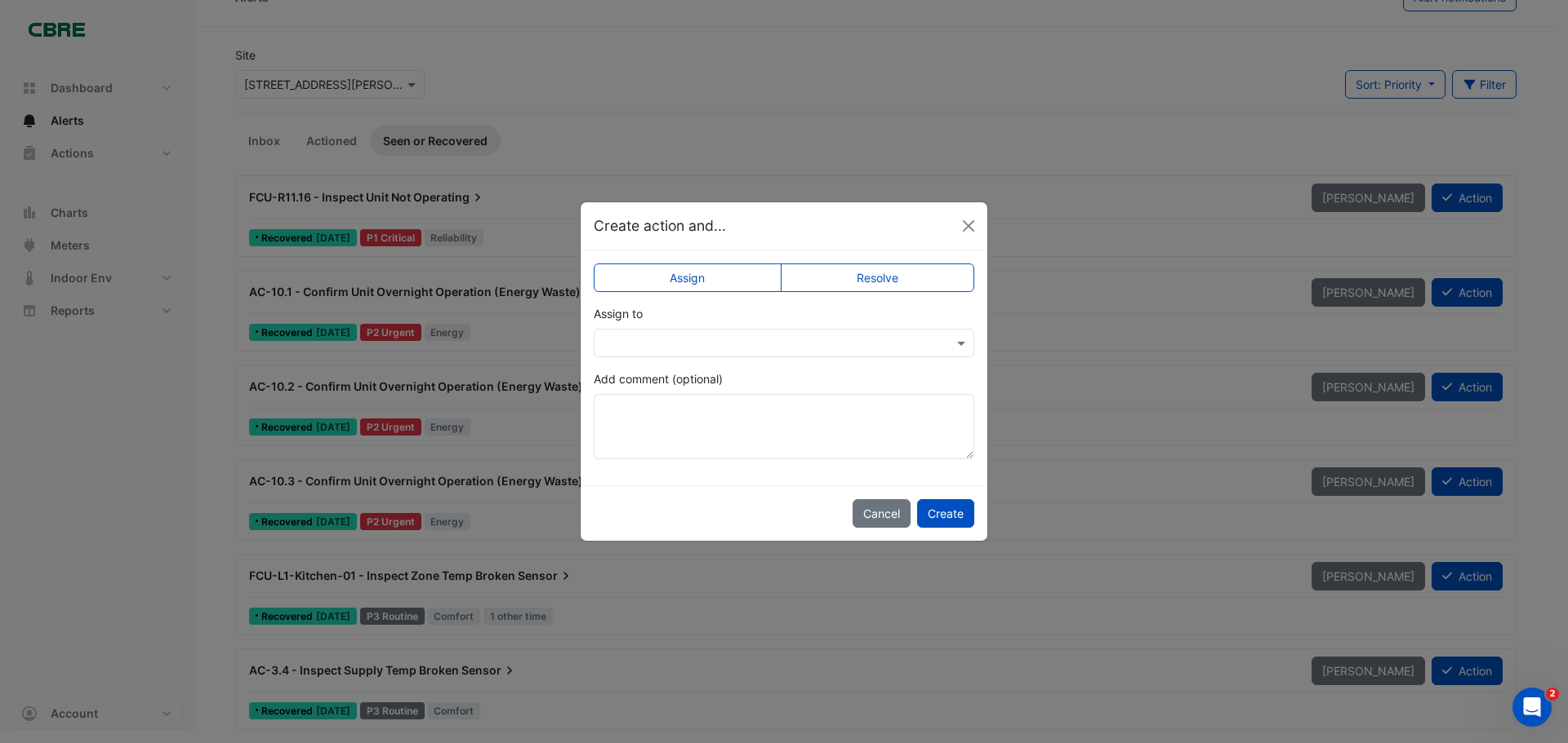
click at [916, 272] on label "Resolve" at bounding box center [878, 278] width 194 height 29
click at [945, 519] on button "Create" at bounding box center [946, 514] width 57 height 29
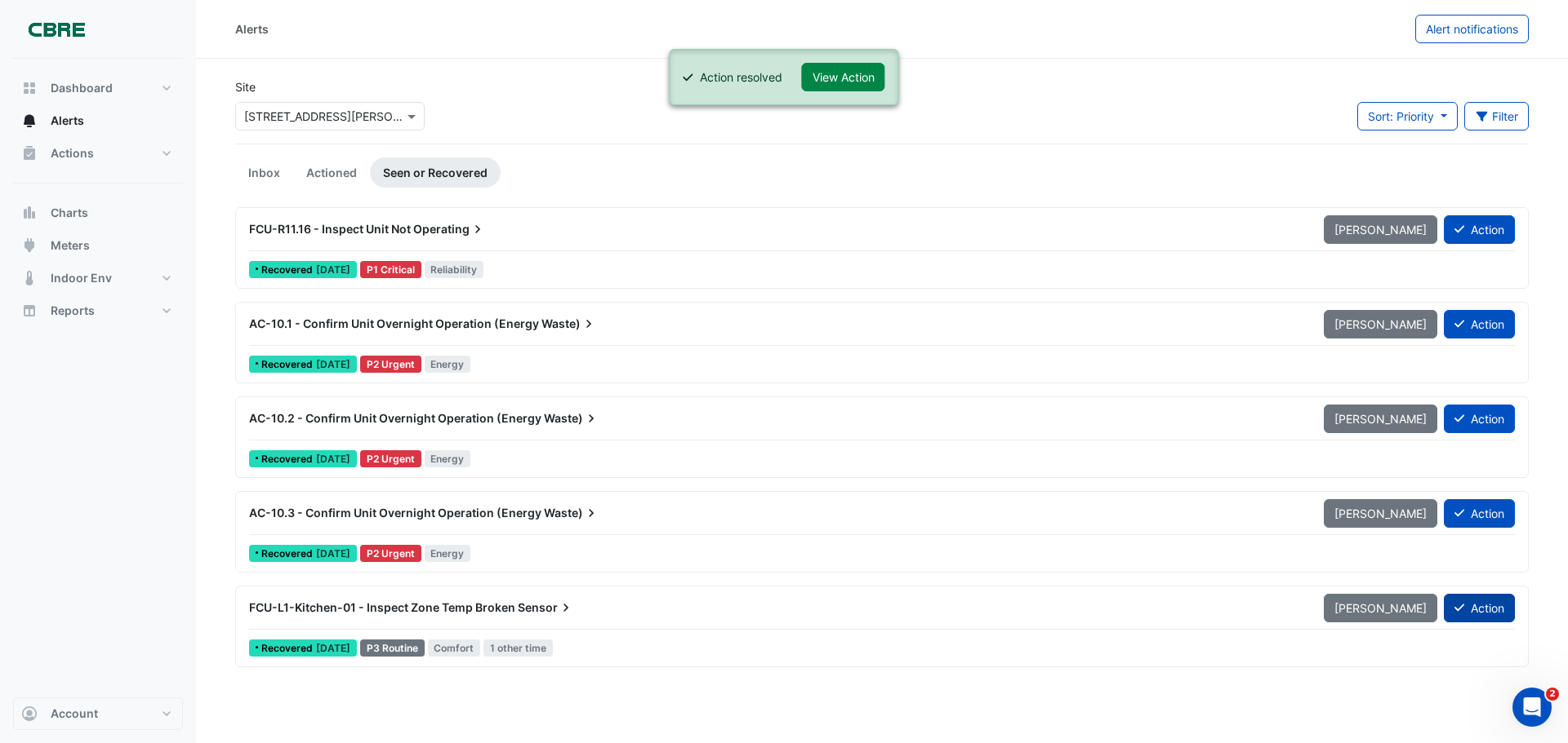
click at [1474, 609] on button "Action" at bounding box center [1478, 608] width 71 height 29
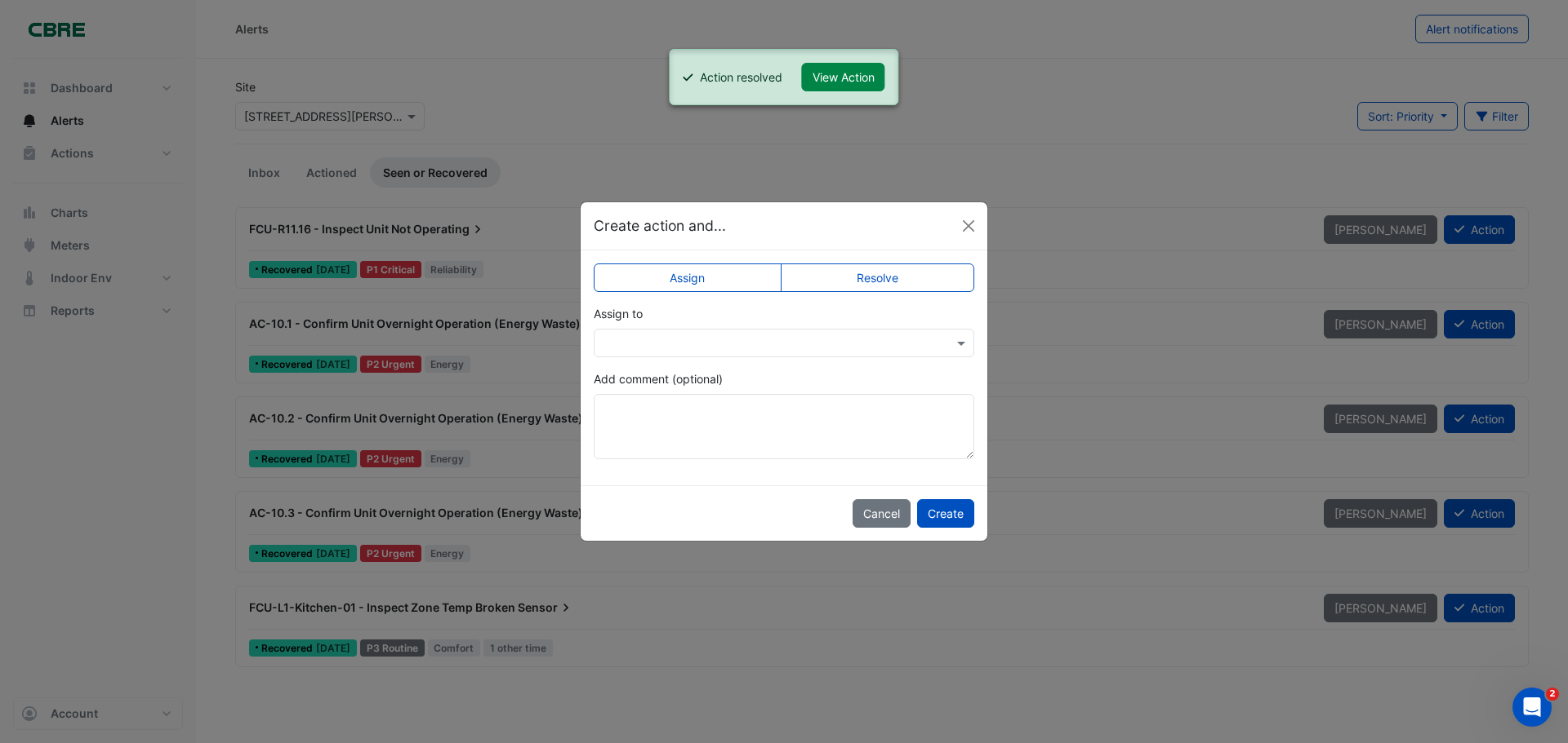
click at [874, 274] on label "Resolve" at bounding box center [878, 278] width 194 height 29
click at [958, 520] on button "Create" at bounding box center [946, 514] width 57 height 29
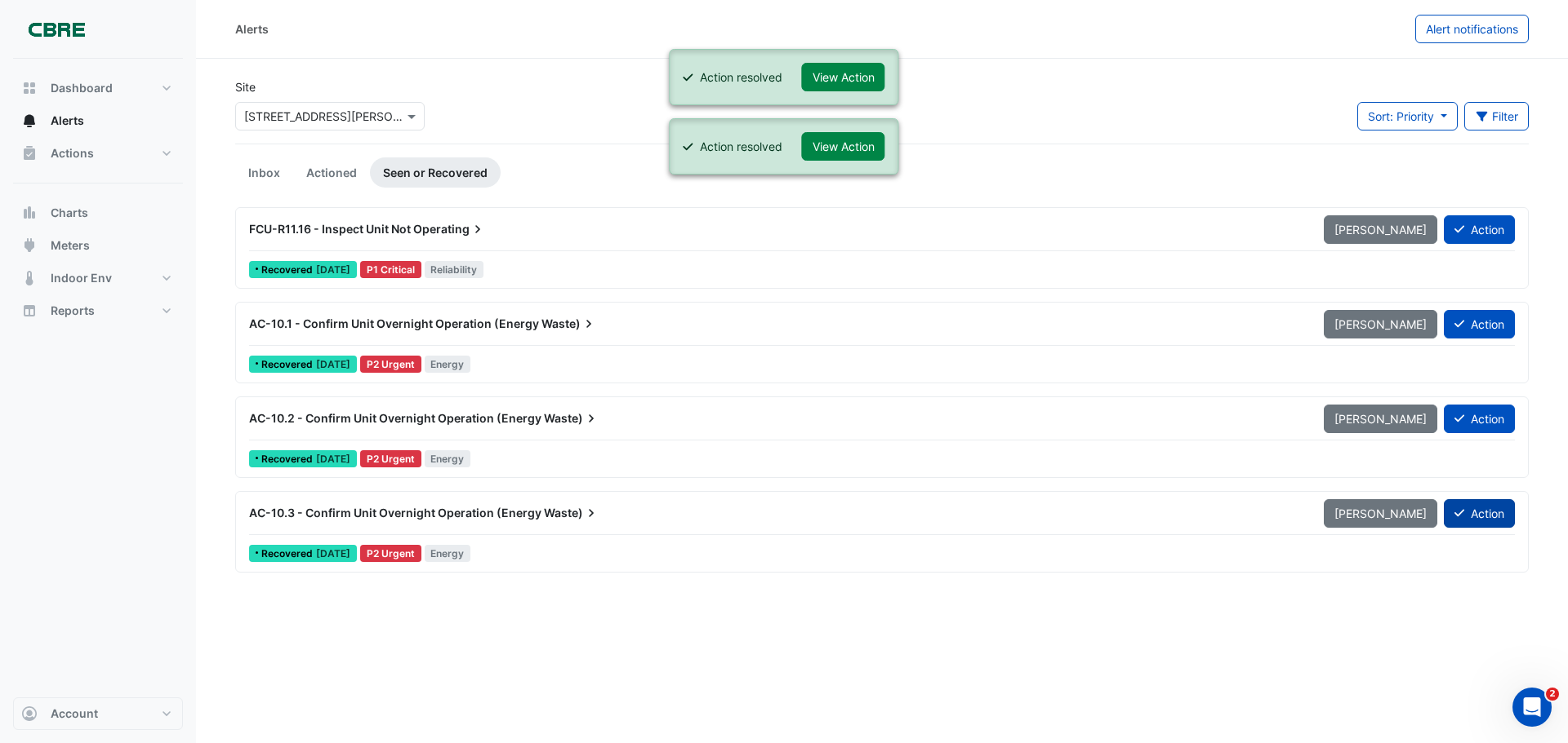
click at [1474, 510] on button "Action" at bounding box center [1478, 514] width 71 height 29
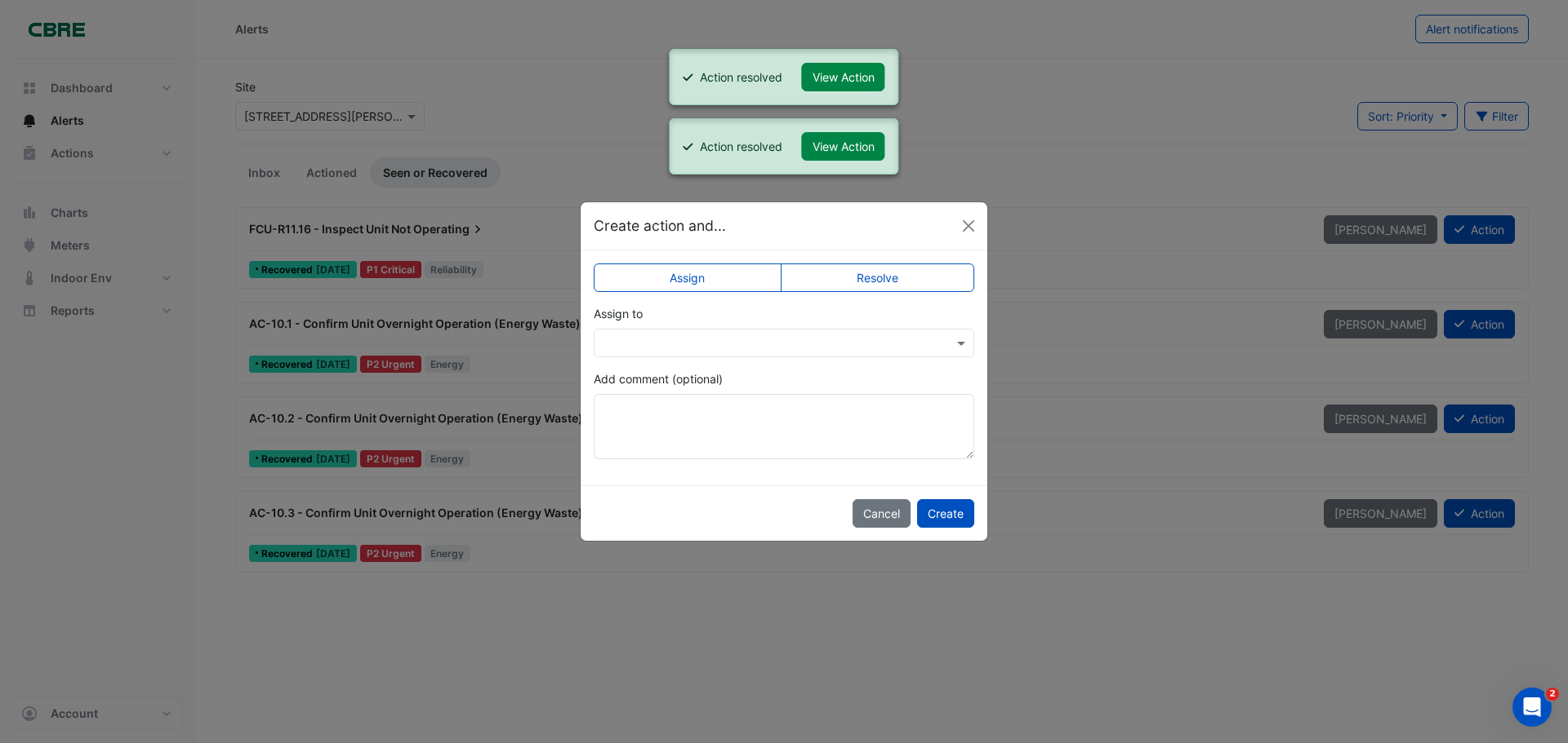
click at [866, 274] on label "Resolve" at bounding box center [878, 278] width 194 height 29
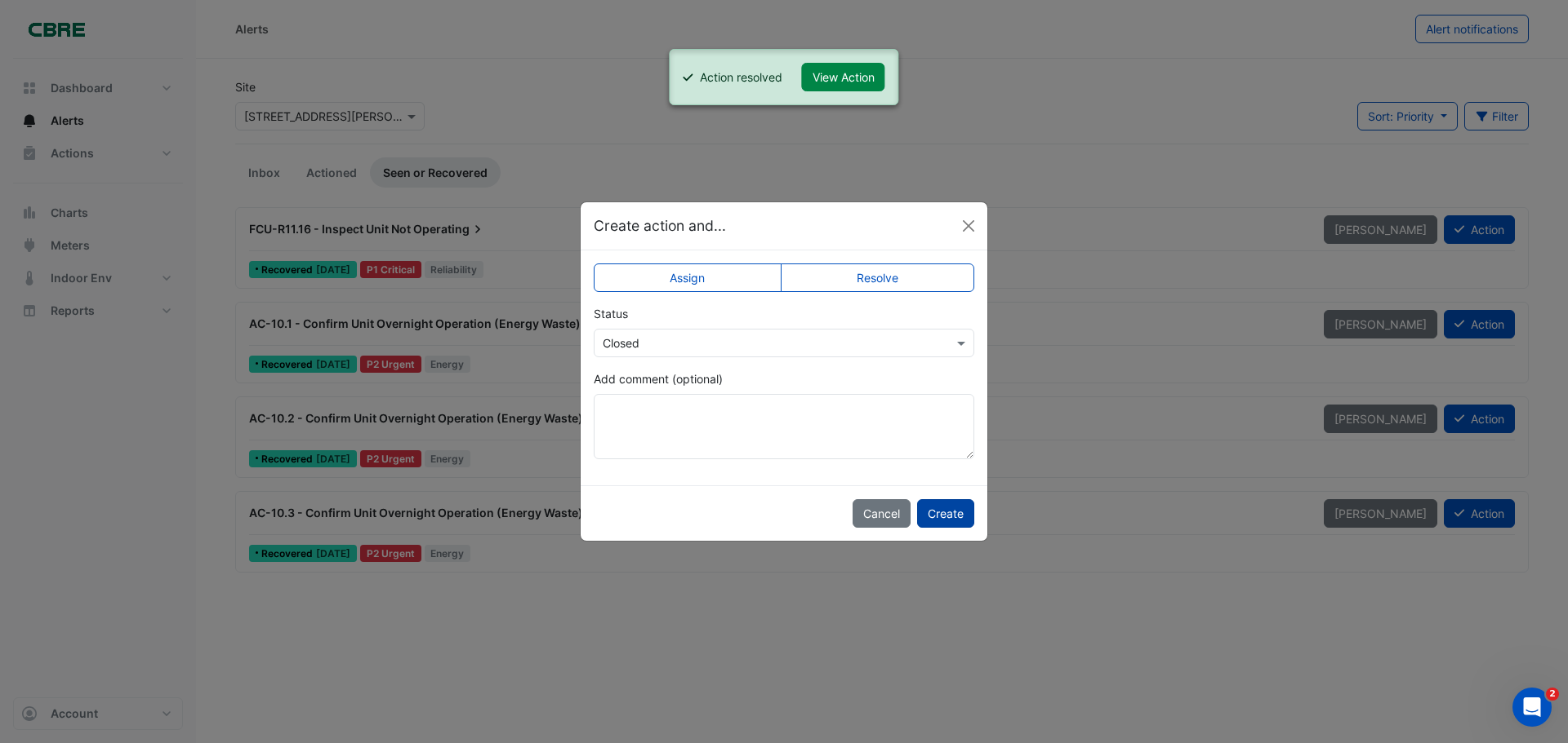
click at [934, 511] on button "Create" at bounding box center [946, 514] width 57 height 29
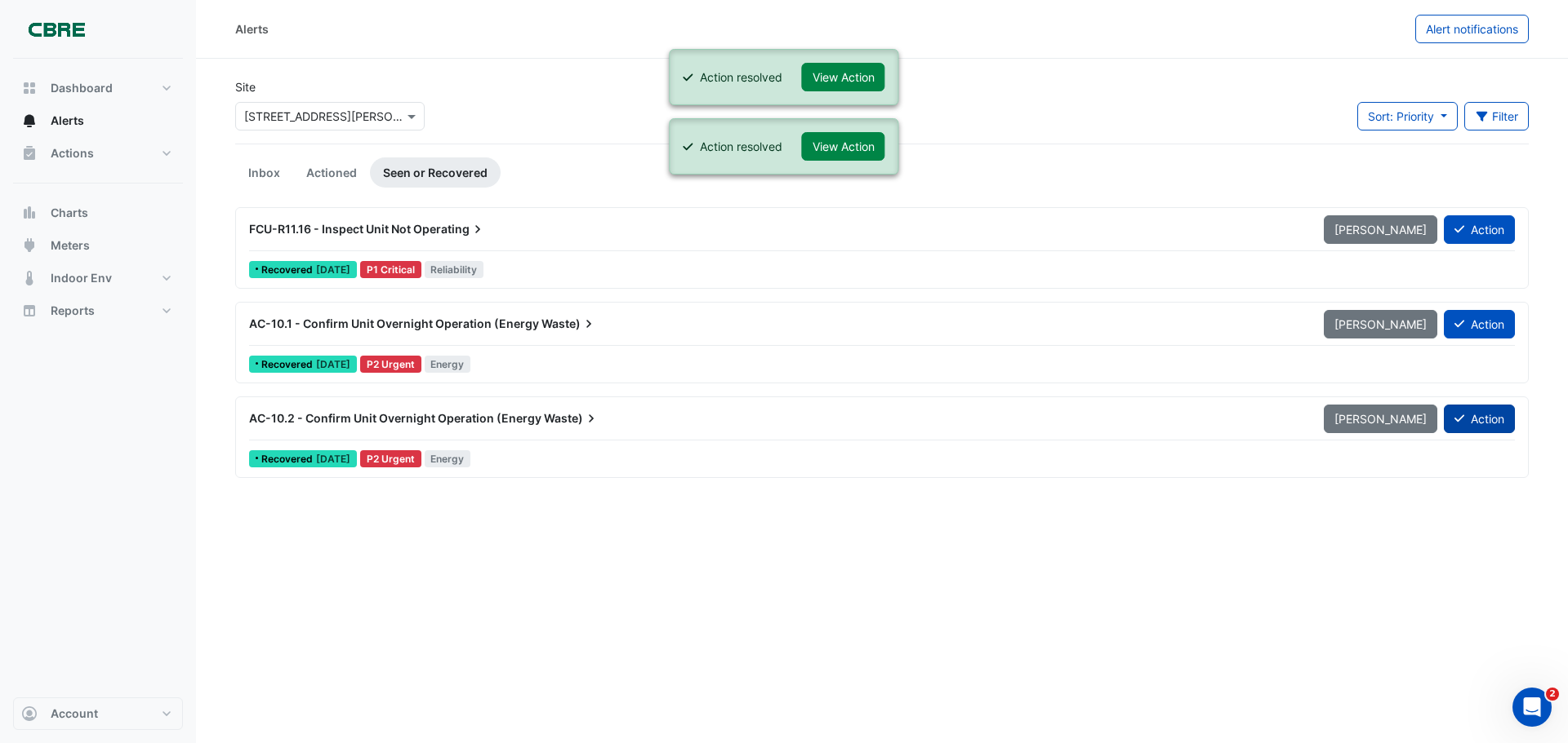
click at [1488, 420] on button "Action" at bounding box center [1478, 419] width 71 height 29
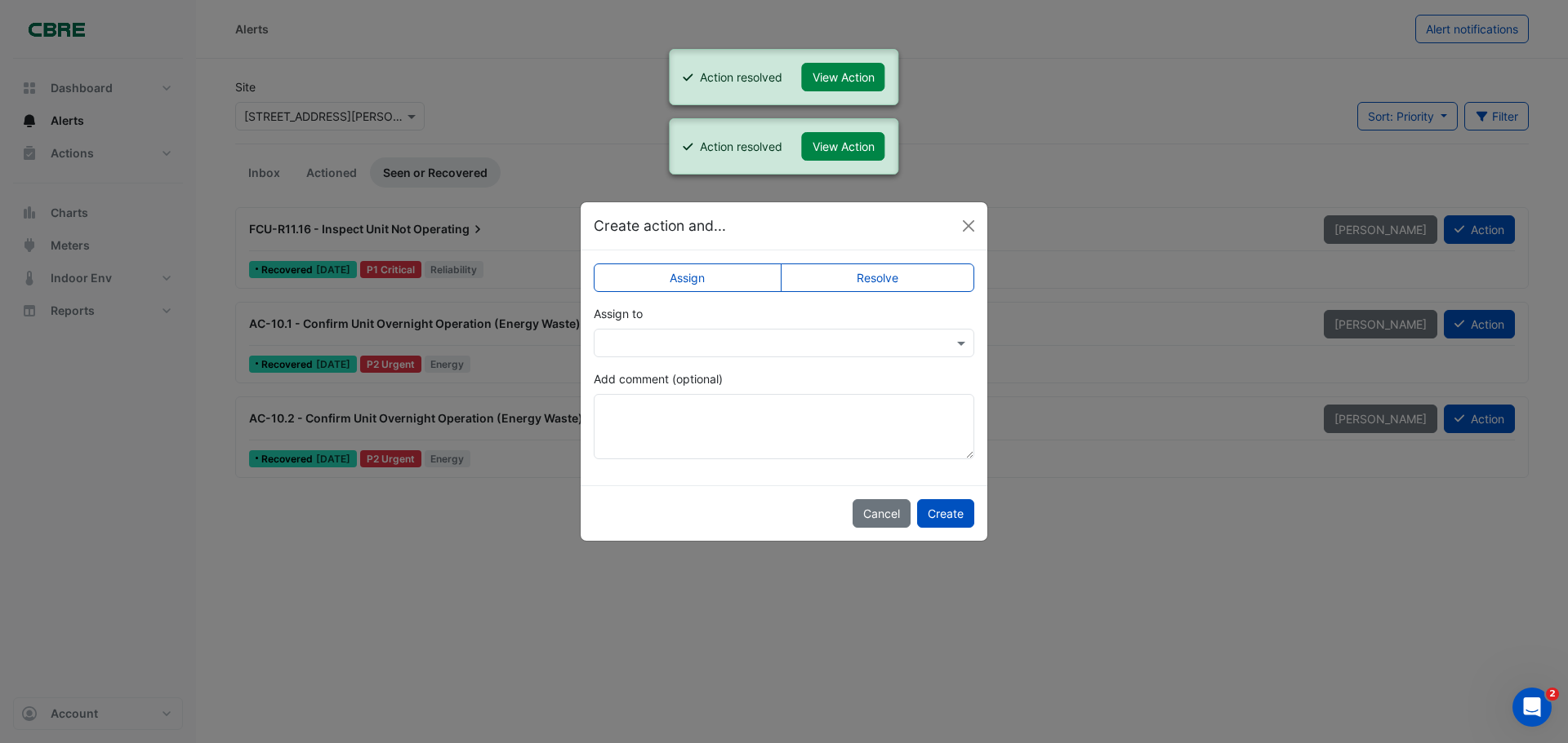
click at [871, 265] on div "Assign Resolve Assign to Add comment (optional)" at bounding box center [784, 368] width 407 height 235
click at [871, 280] on label "Resolve" at bounding box center [878, 278] width 194 height 29
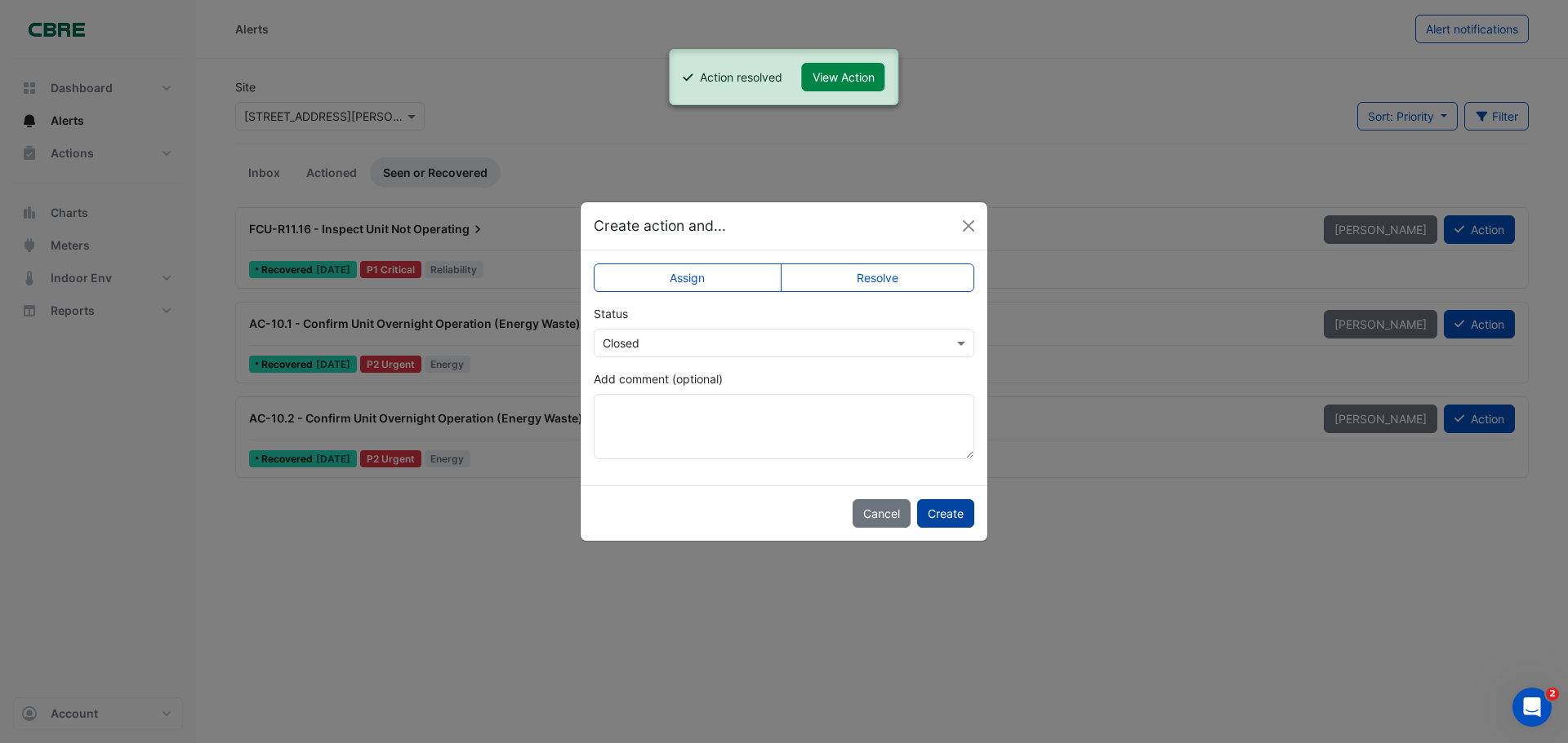
click at [942, 516] on button "Create" at bounding box center [946, 514] width 57 height 29
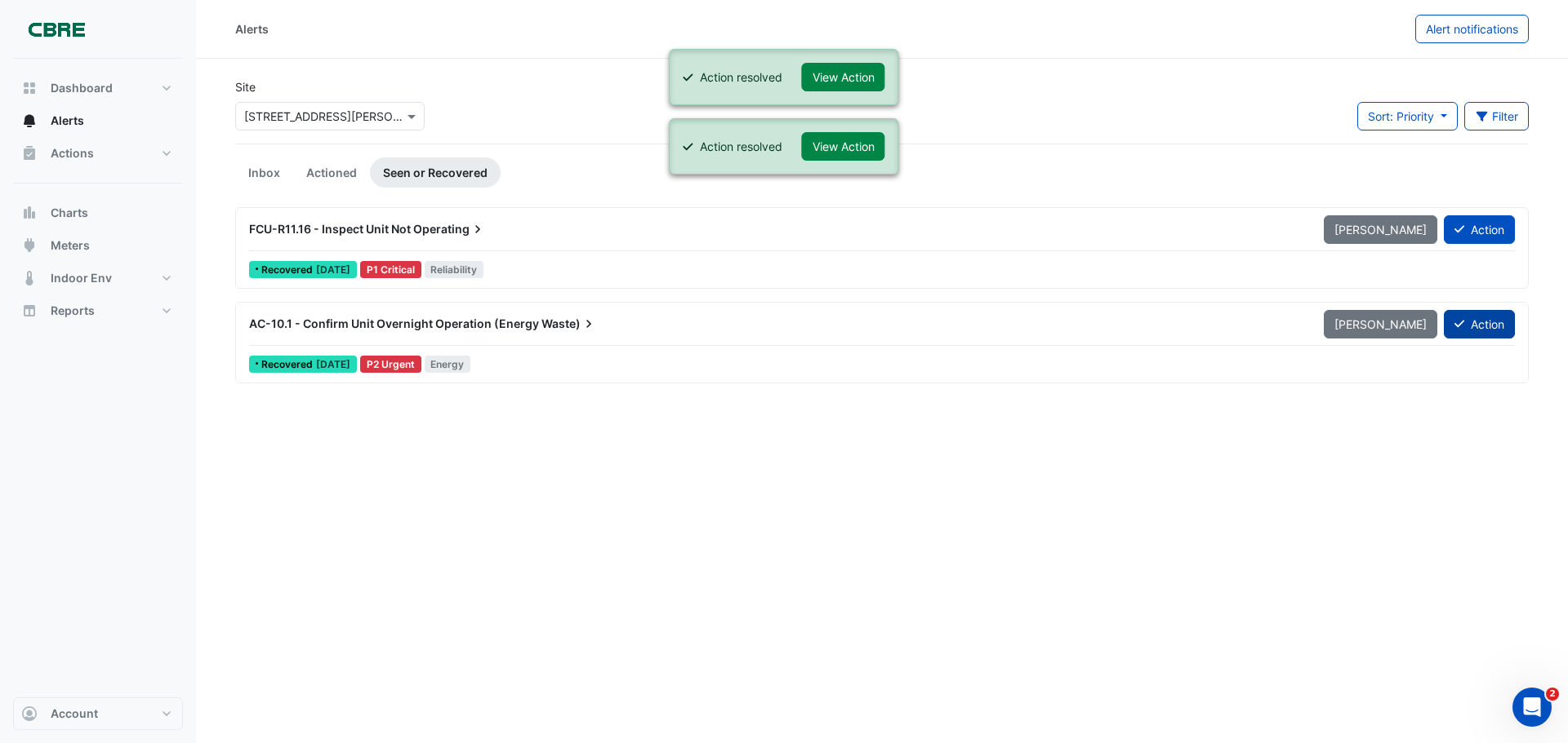
click at [1482, 324] on button "Action" at bounding box center [1478, 325] width 71 height 29
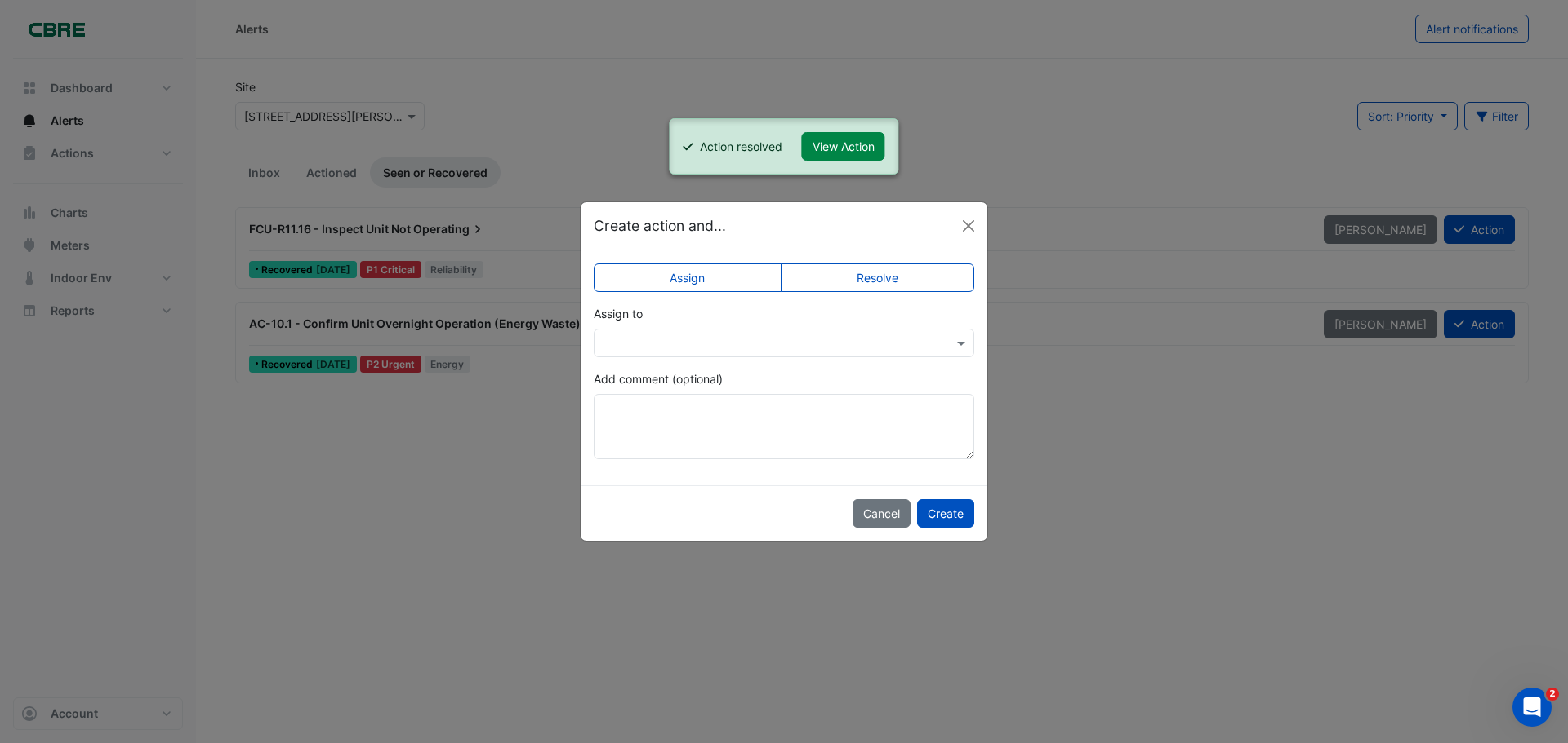
click at [871, 285] on label "Resolve" at bounding box center [878, 278] width 194 height 29
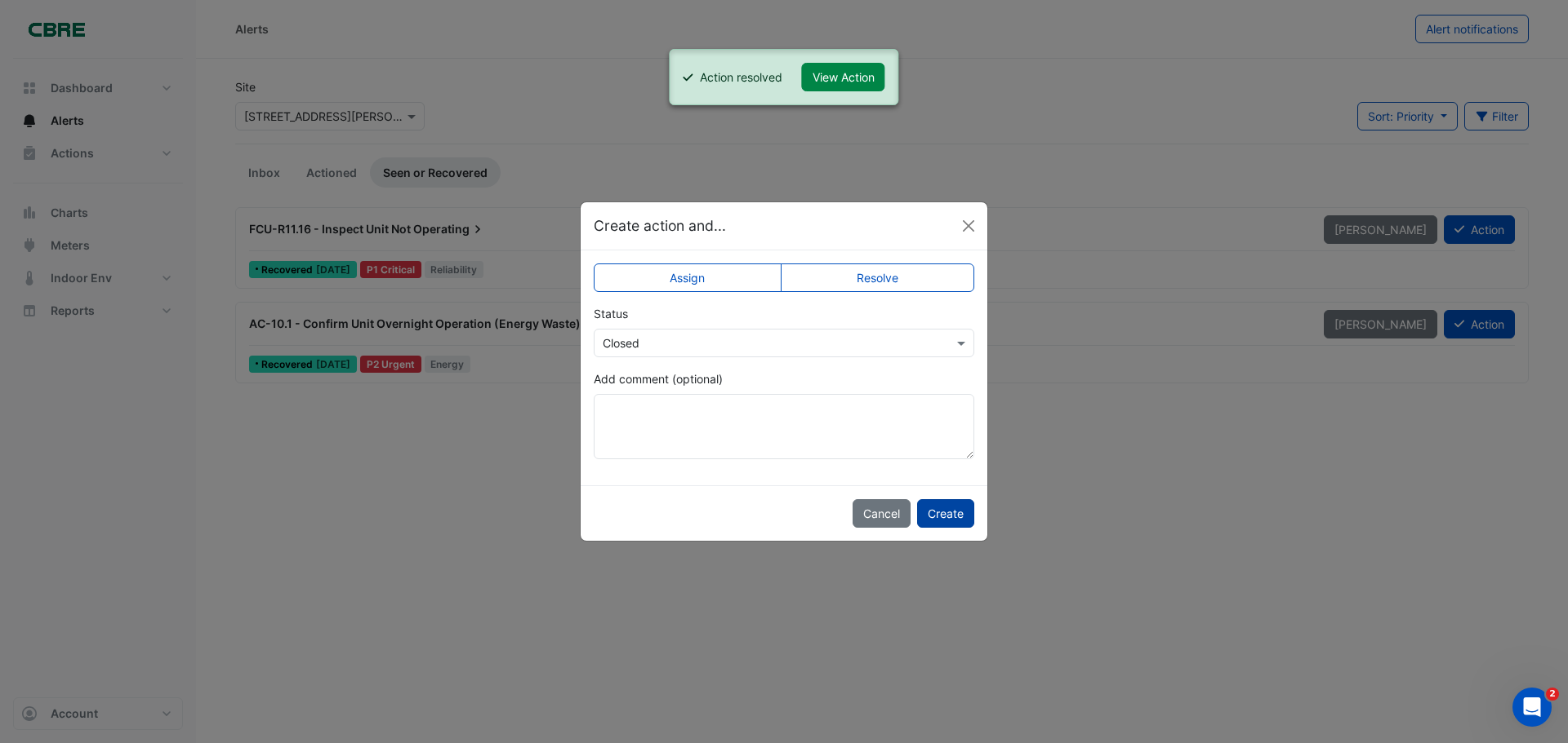
click at [958, 515] on button "Create" at bounding box center [946, 514] width 57 height 29
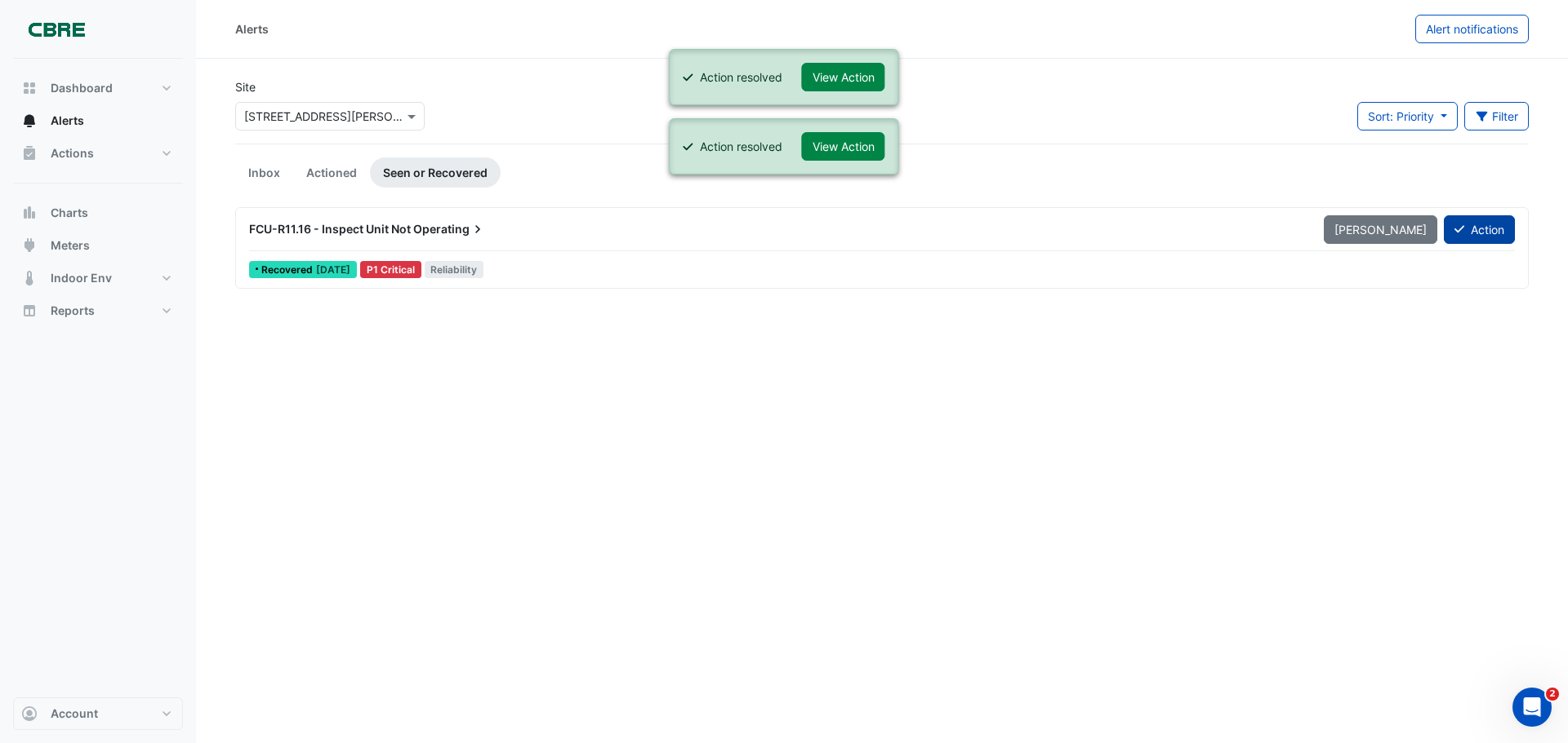
click at [1478, 233] on button "Action" at bounding box center [1478, 230] width 71 height 29
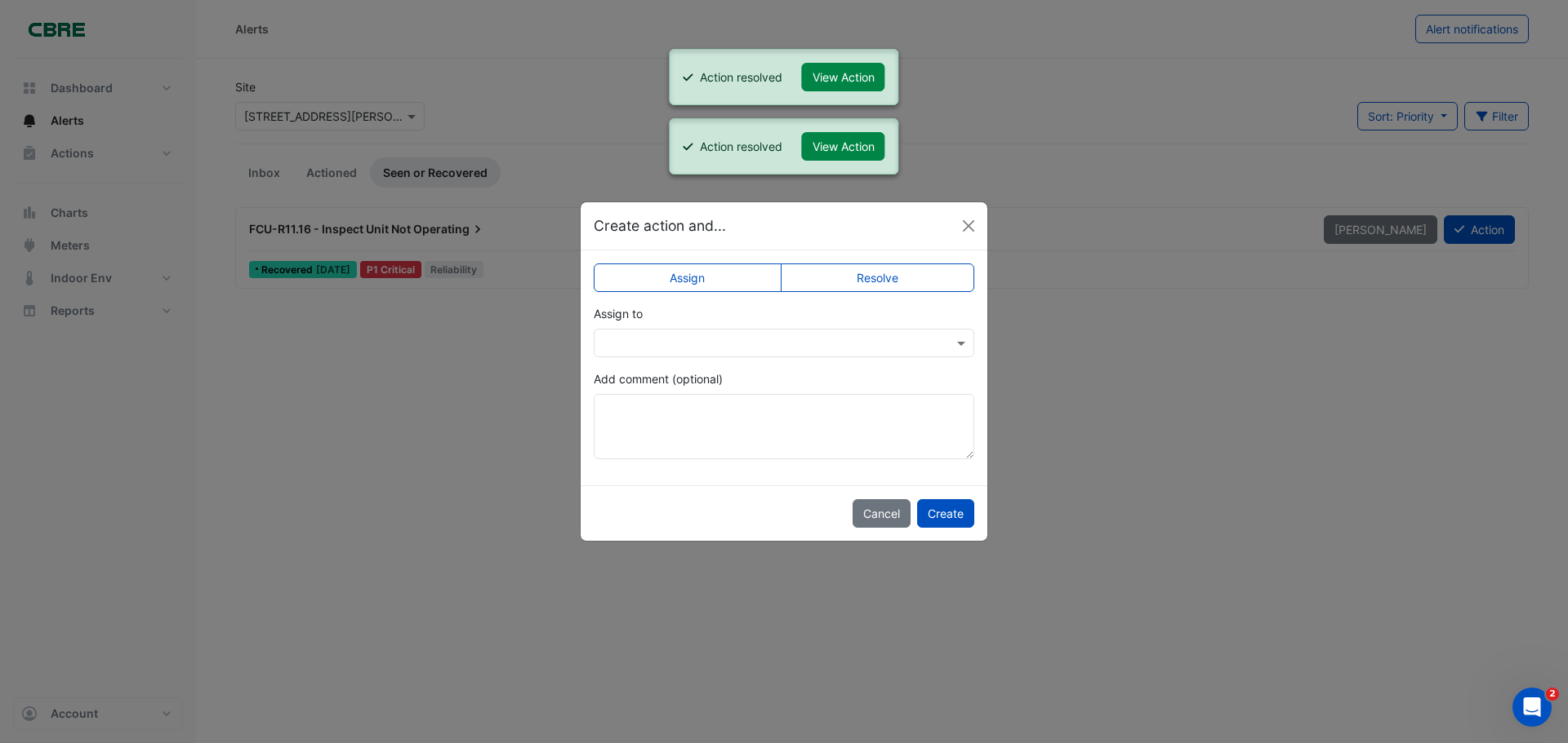
click at [865, 274] on label "Resolve" at bounding box center [878, 278] width 194 height 29
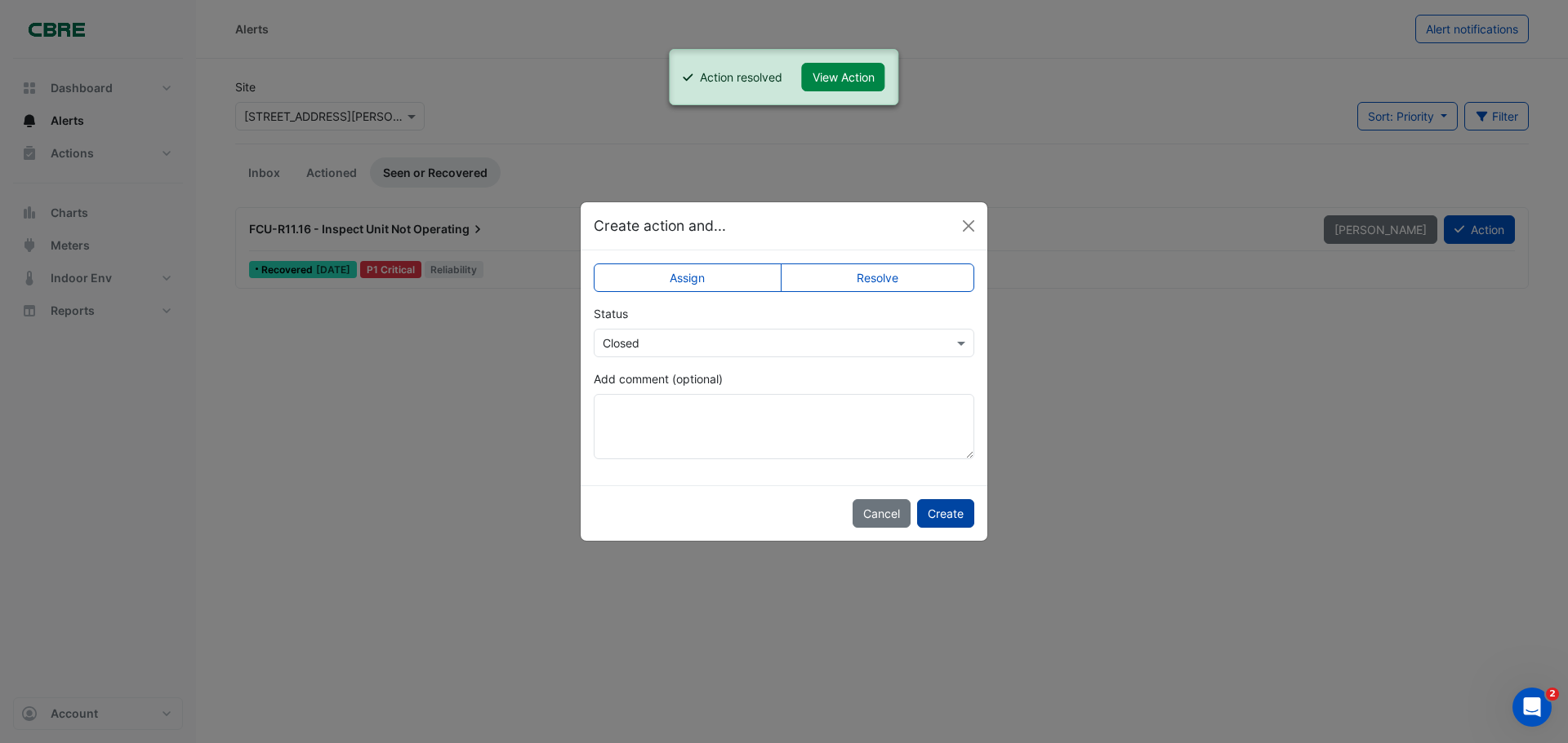
click at [952, 510] on button "Create" at bounding box center [946, 514] width 57 height 29
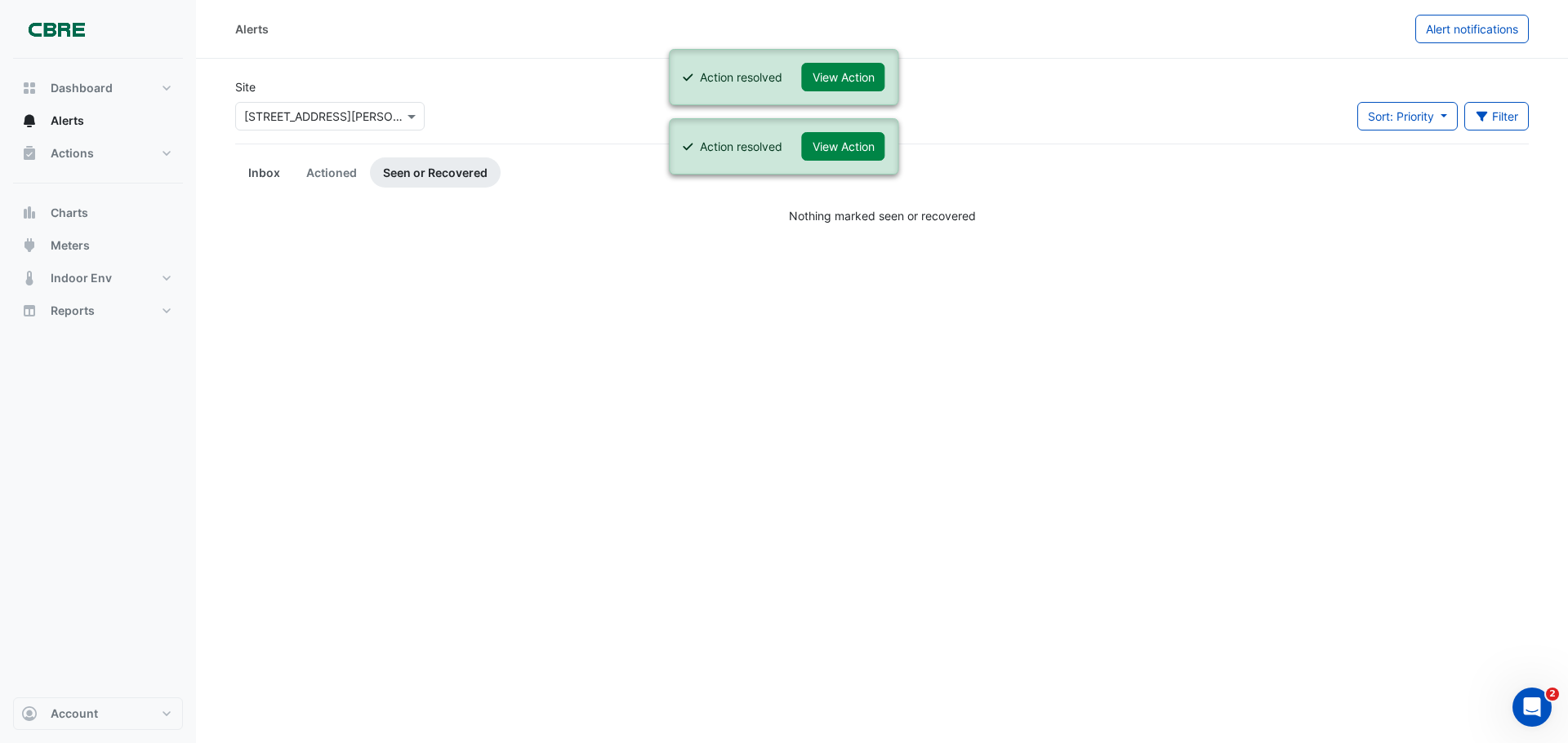
click at [256, 170] on link "Inbox" at bounding box center [264, 172] width 58 height 30
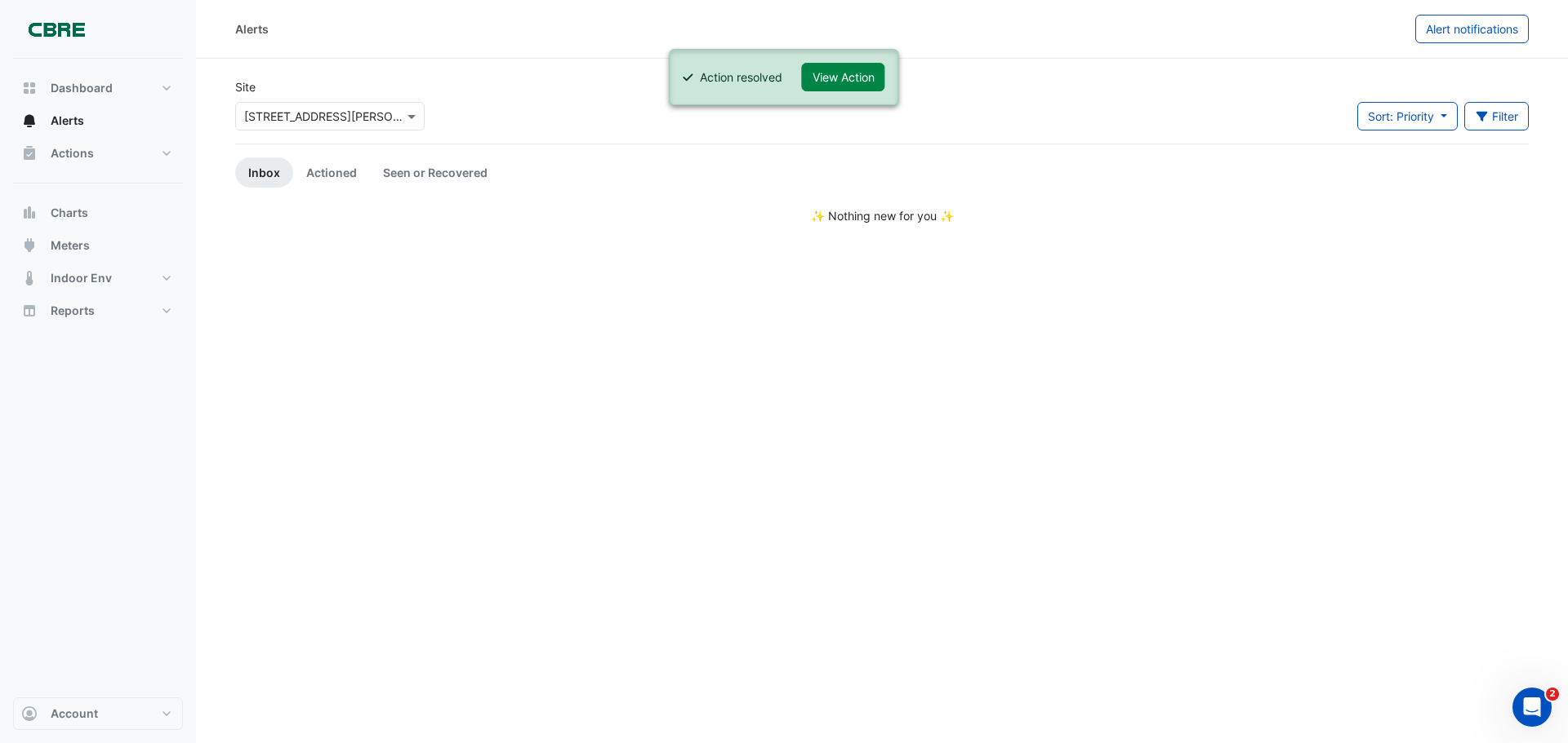
drag, startPoint x: 1036, startPoint y: 380, endPoint x: 730, endPoint y: 297, distance: 317.1
click at [1035, 380] on div "Alerts Alert notifications Site Select a Site × [STREET_ADDRESS][PERSON_NAME] S…" at bounding box center [882, 372] width 1372 height 743
click at [363, 113] on input "text" at bounding box center [313, 117] width 139 height 17
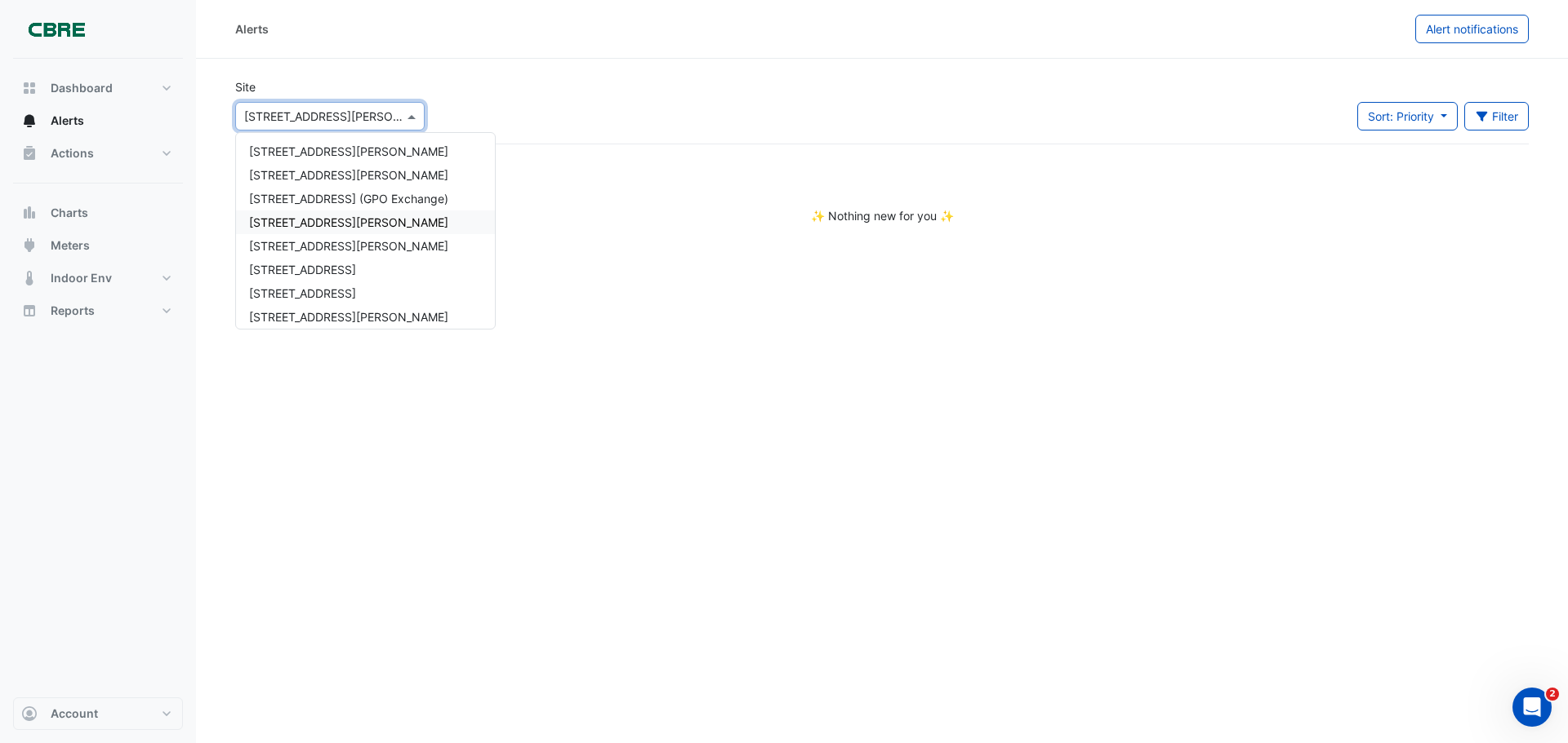
click at [650, 279] on div "Alerts Alert notifications Site Select a Site × [GEOGRAPHIC_DATA][PERSON_NAME] …" at bounding box center [882, 372] width 1372 height 743
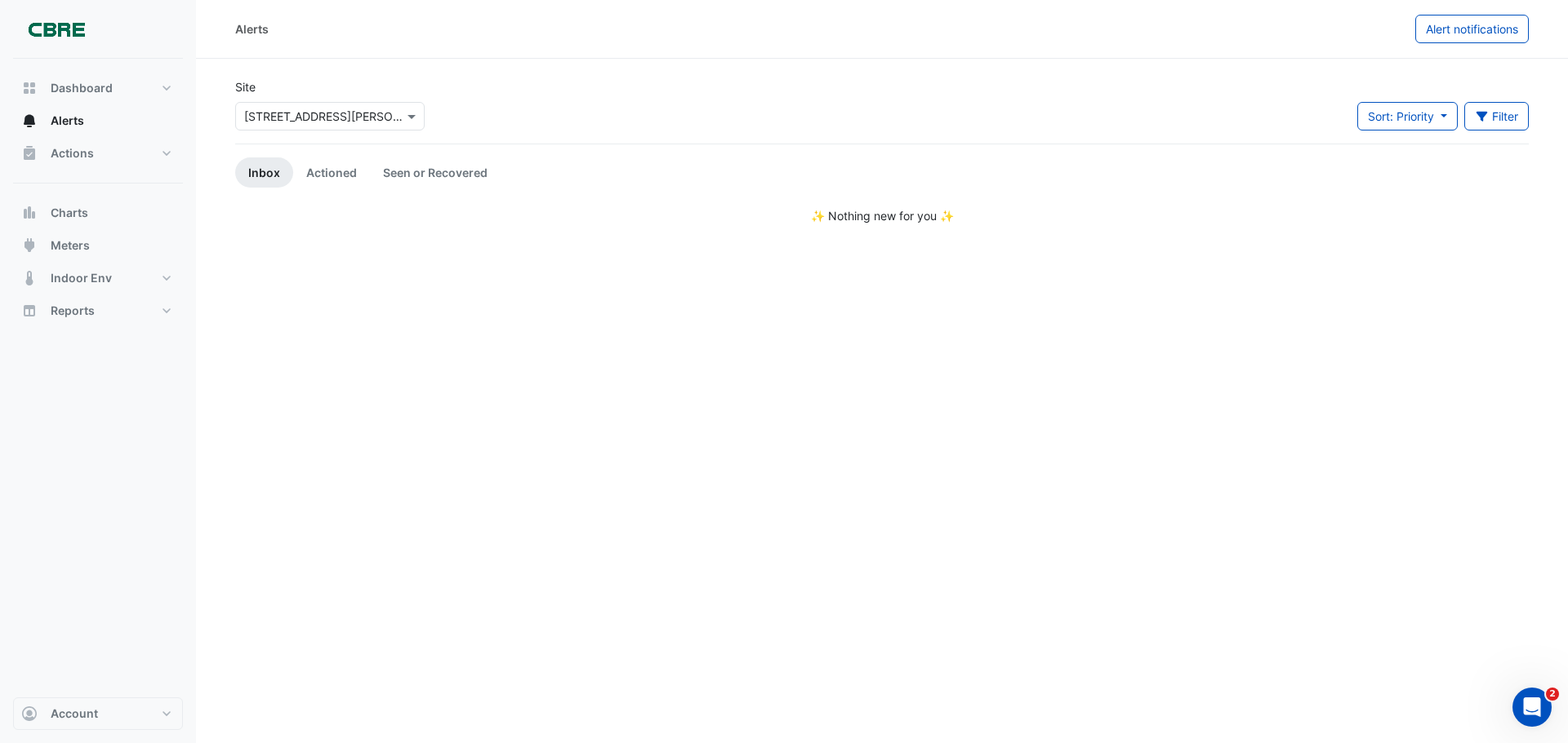
click at [432, 455] on div "Alerts Alert notifications Site Select a Site × [STREET_ADDRESS][PERSON_NAME] S…" at bounding box center [882, 372] width 1372 height 743
